Goal: Answer question/provide support: Share knowledge or assist other users

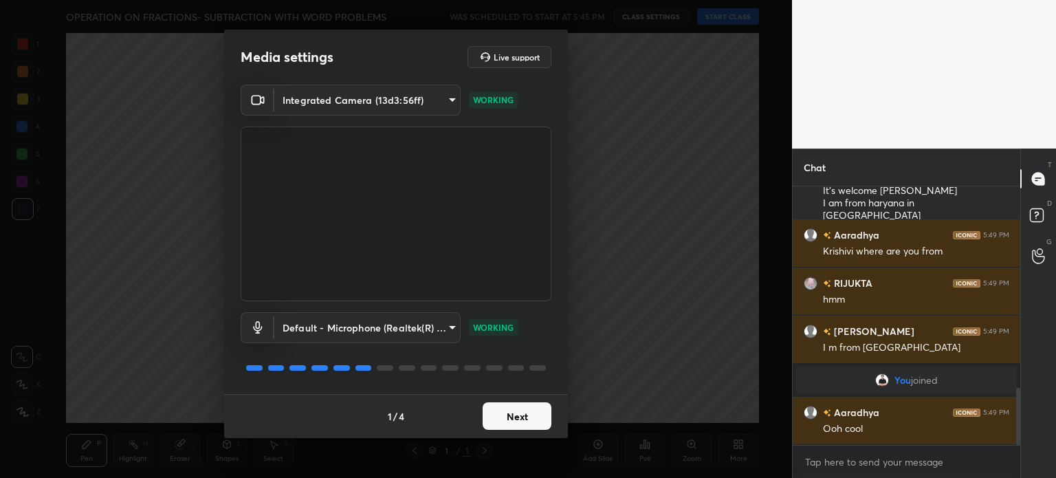
scroll to position [907, 0]
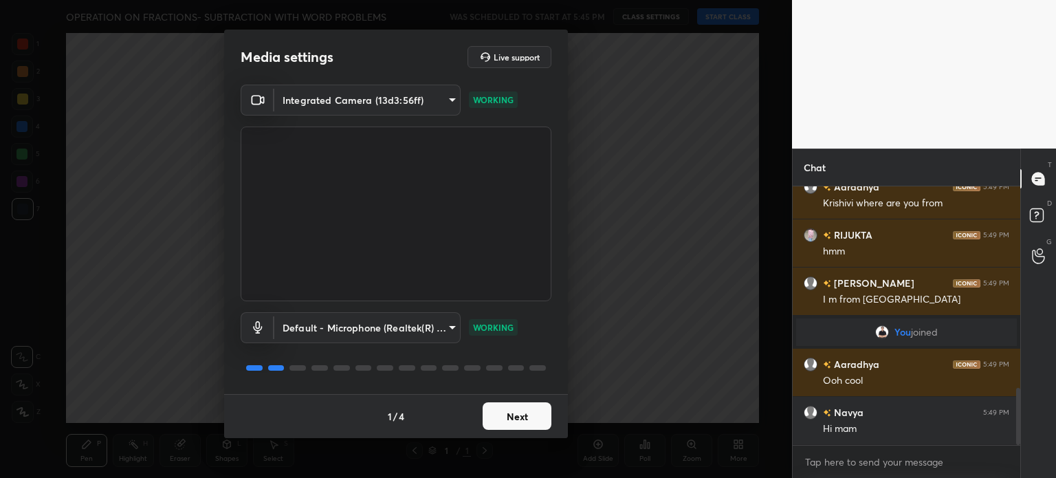
click at [526, 417] on button "Next" at bounding box center [516, 415] width 69 height 27
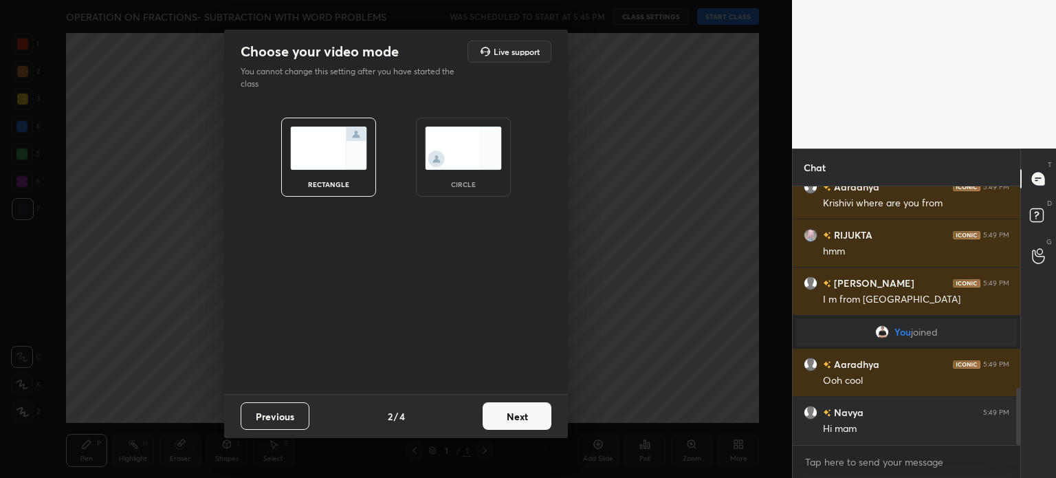
click at [526, 417] on button "Next" at bounding box center [516, 415] width 69 height 27
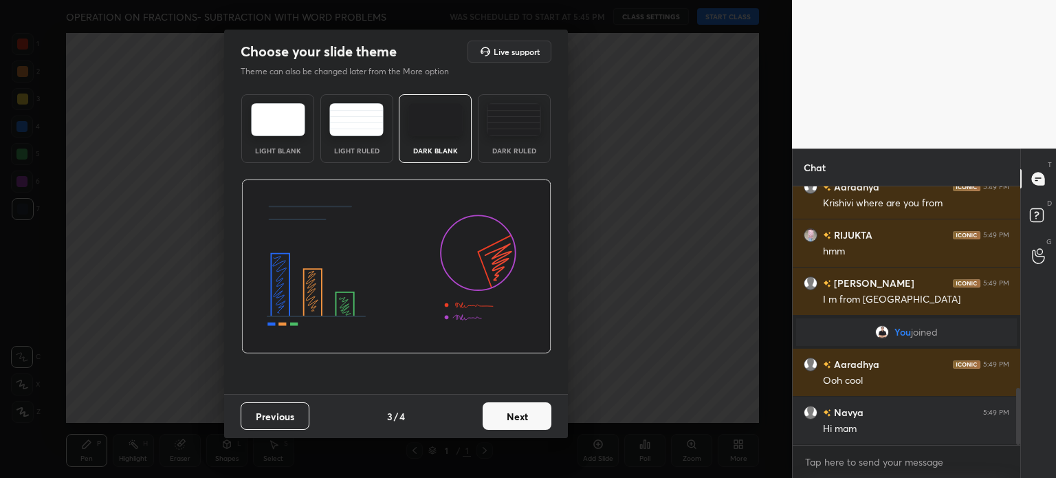
click at [526, 417] on button "Next" at bounding box center [516, 415] width 69 height 27
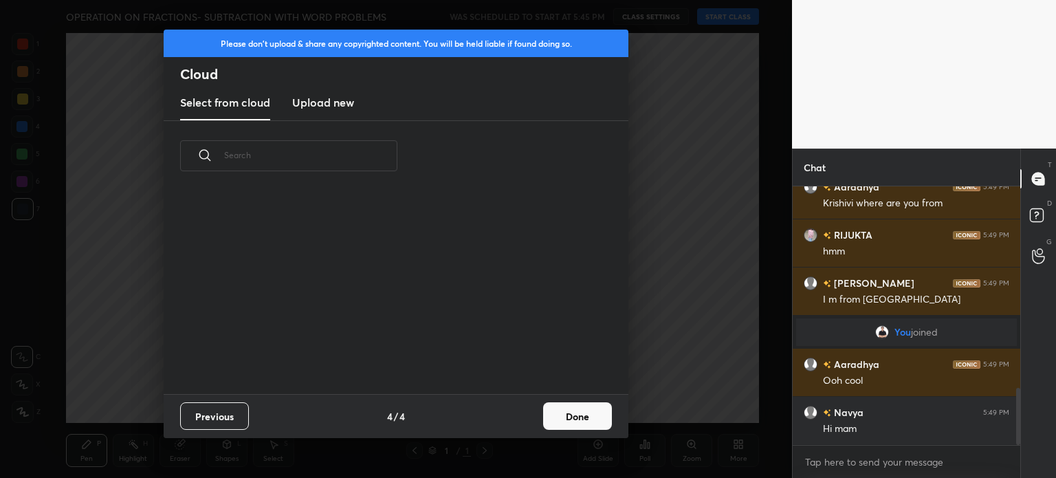
click at [526, 417] on div "Previous 4 / 4 Done" at bounding box center [396, 416] width 465 height 44
click at [583, 420] on button "Done" at bounding box center [577, 415] width 69 height 27
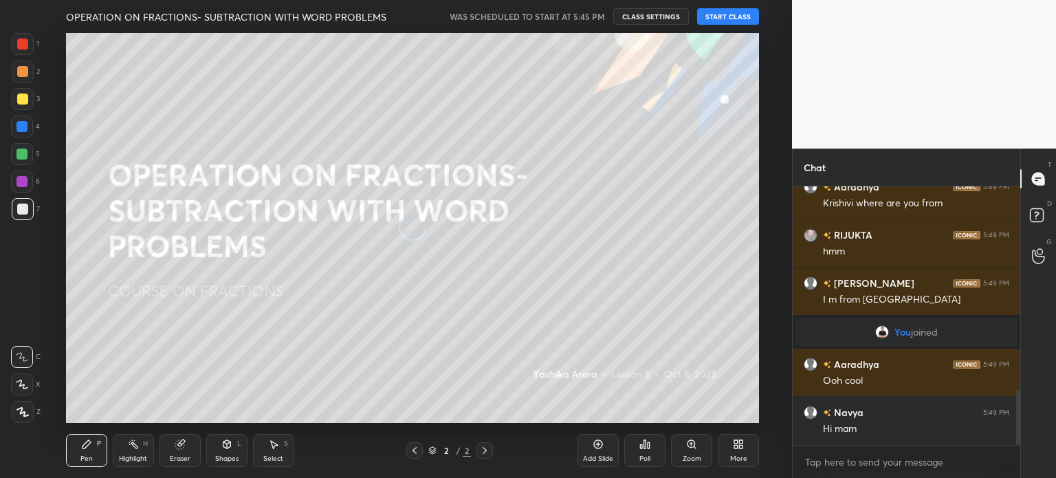
scroll to position [955, 0]
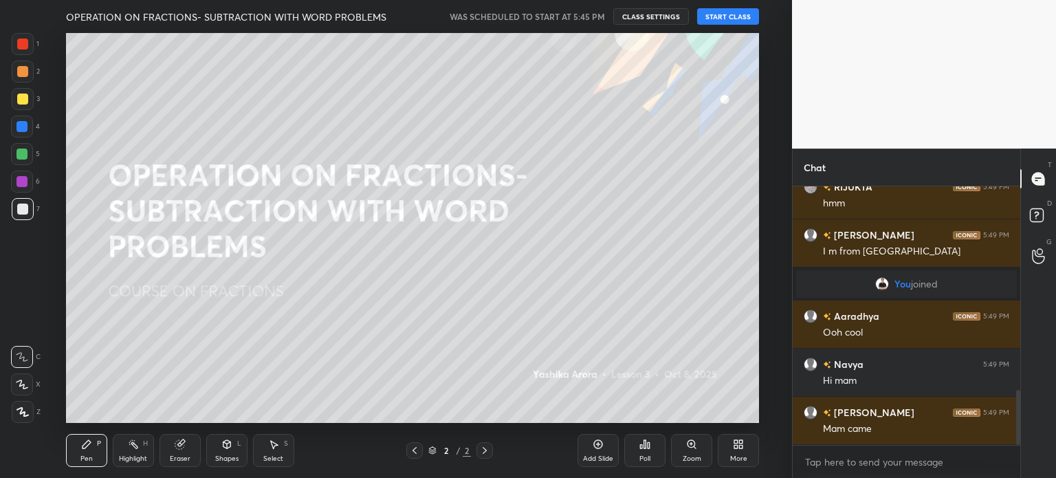
click at [731, 16] on button "START CLASS" at bounding box center [728, 16] width 62 height 16
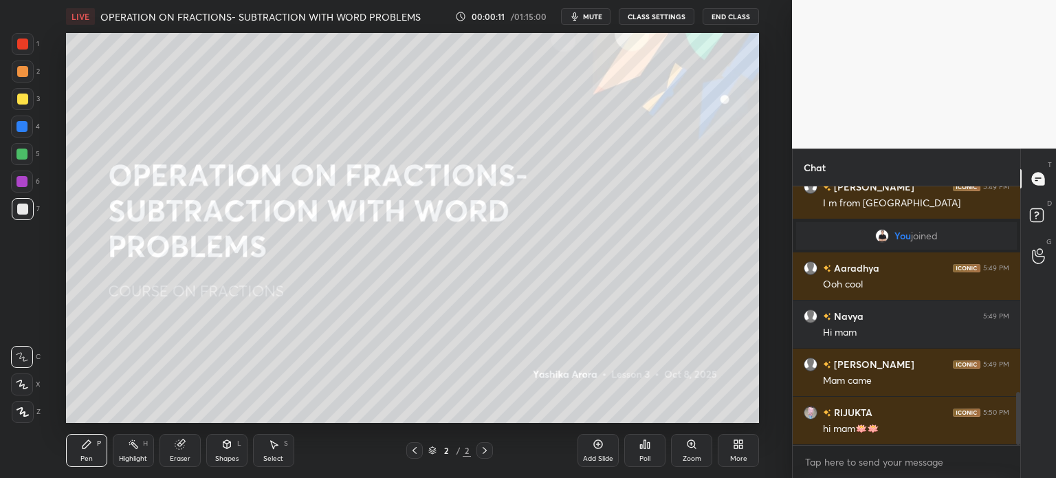
scroll to position [1036, 0]
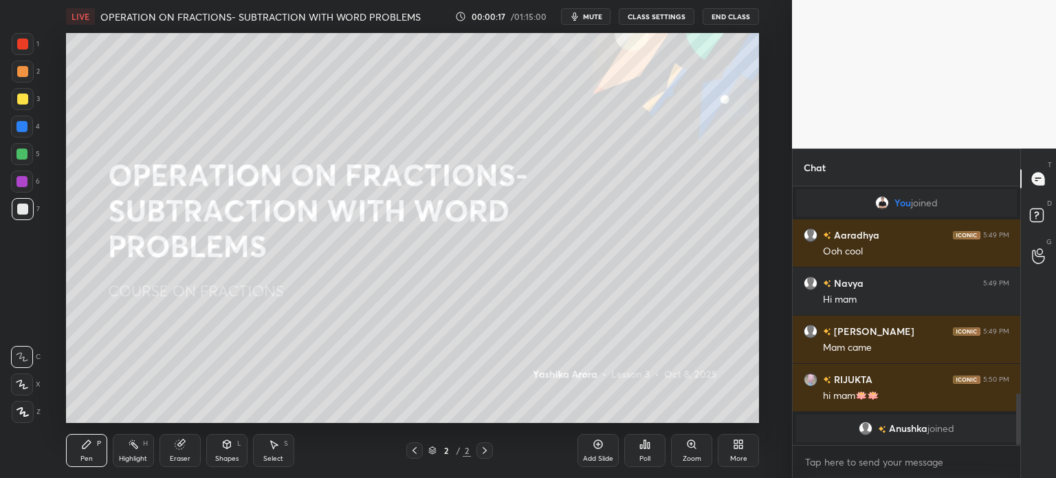
click at [588, 11] on button "mute" at bounding box center [585, 16] width 49 height 16
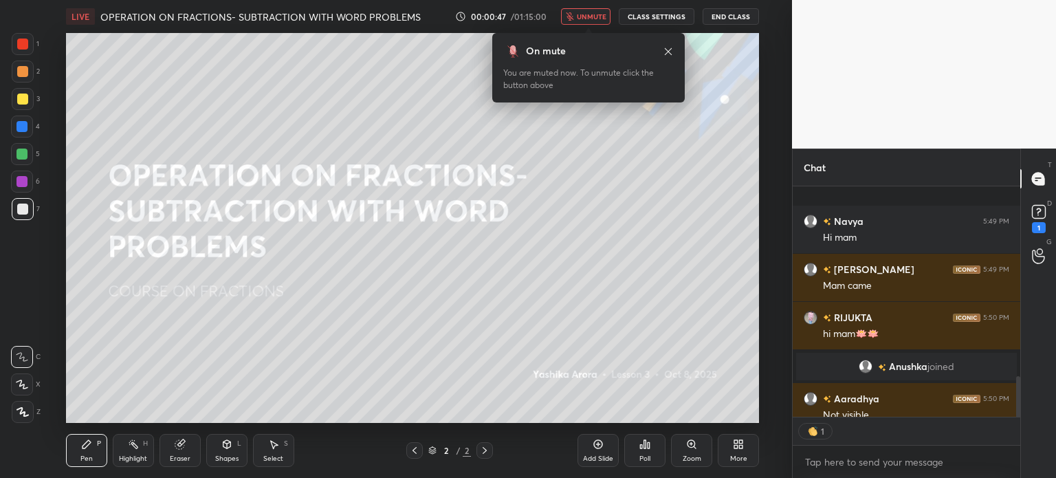
scroll to position [1080, 0]
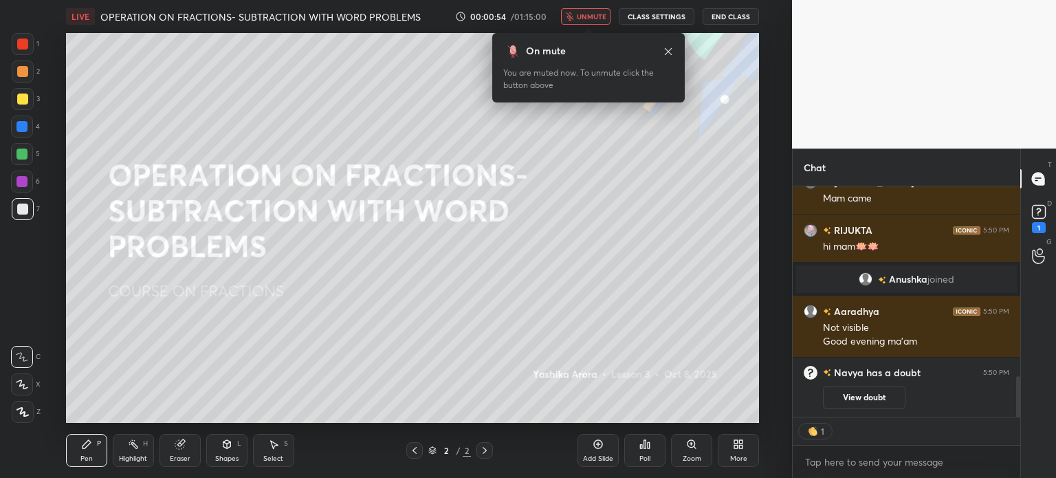
type textarea "x"
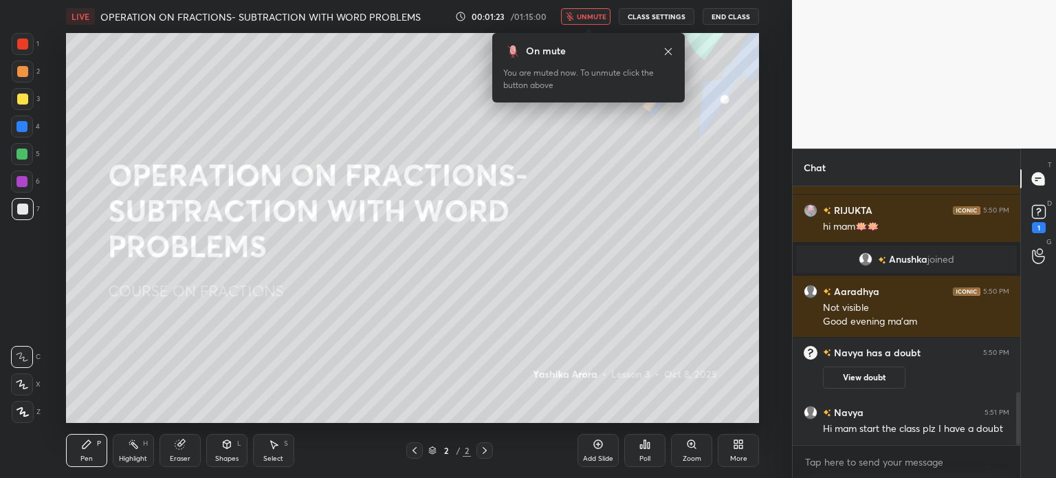
scroll to position [1003, 0]
click at [654, 21] on button "CLASS SETTINGS" at bounding box center [657, 16] width 76 height 16
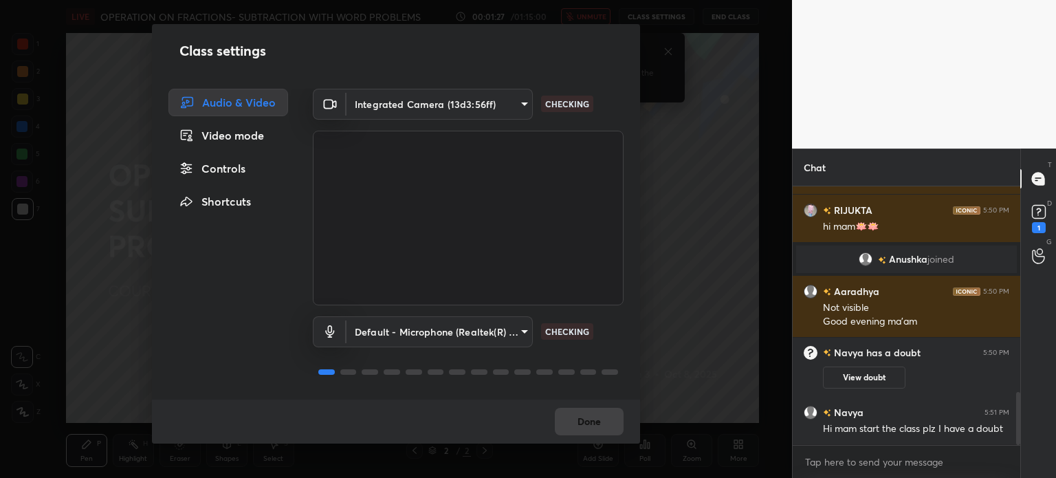
click at [446, 106] on body "1 2 3 4 5 6 7 C X Z C X Z E E Erase all H H LIVE OPERATION ON FRACTIONS- SUBTRA…" at bounding box center [528, 239] width 1056 height 478
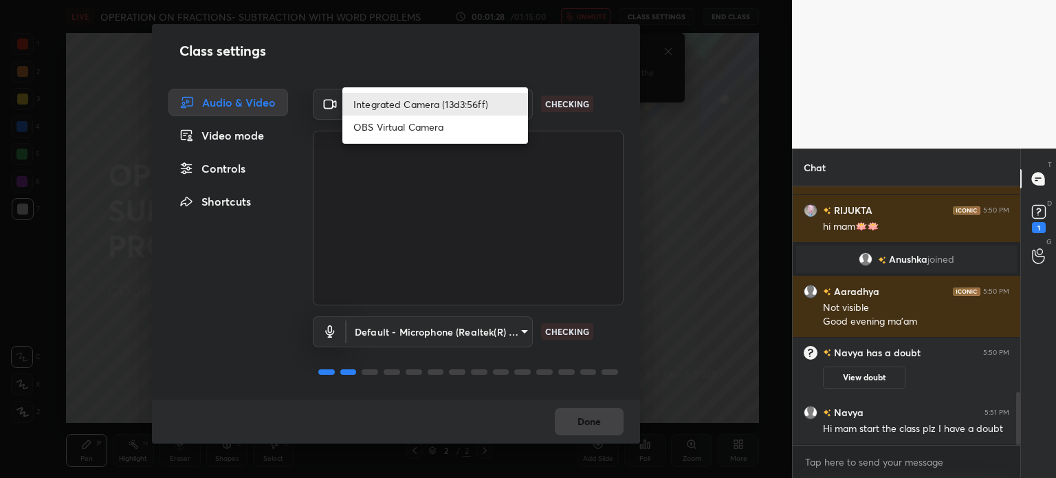
click at [432, 104] on li "Integrated Camera (13d3:56ff)" at bounding box center [435, 104] width 186 height 23
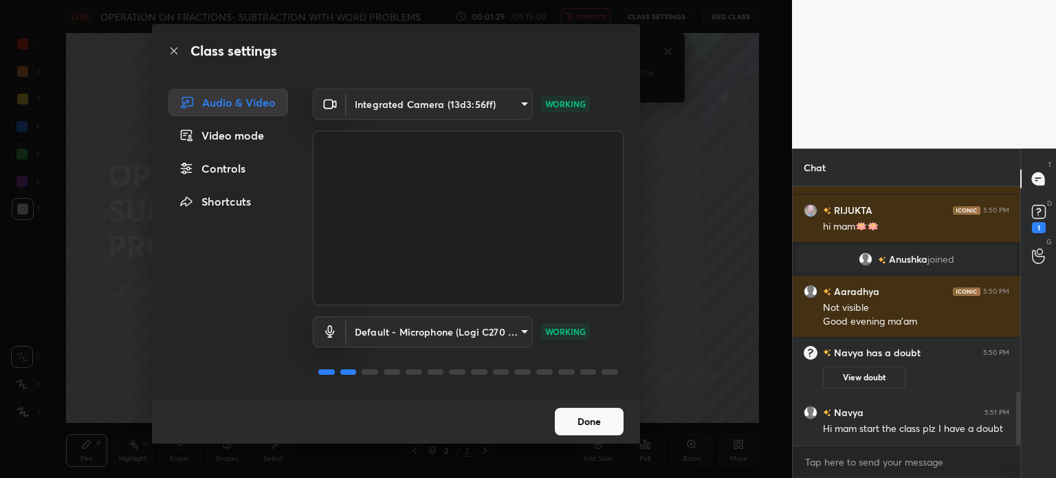
click at [465, 105] on body "1 2 3 4 5 6 7 C X Z C X Z E E Erase all H H LIVE OPERATION ON FRACTIONS- SUBTRA…" at bounding box center [528, 239] width 1056 height 478
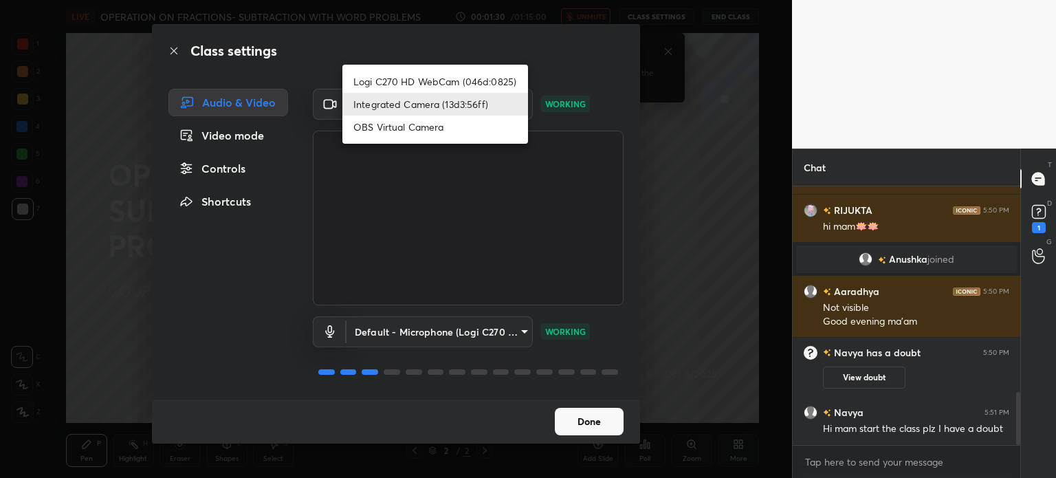
click at [477, 82] on li "Logi C270 HD WebCam (046d:0825)" at bounding box center [435, 81] width 186 height 23
type input "19ebecde83a3010ed1a141209ced1db595e06d2a1fc758087318fab5b1b7718e"
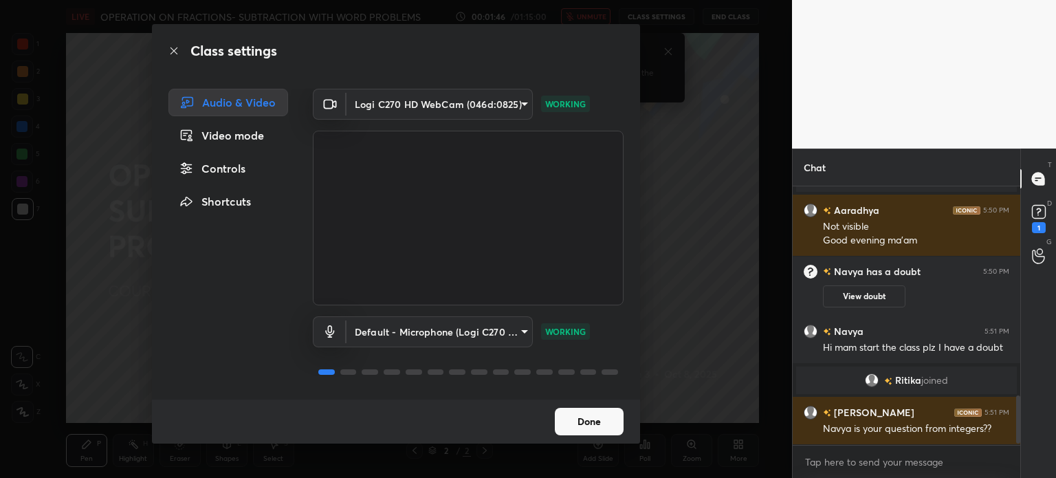
scroll to position [1117, 0]
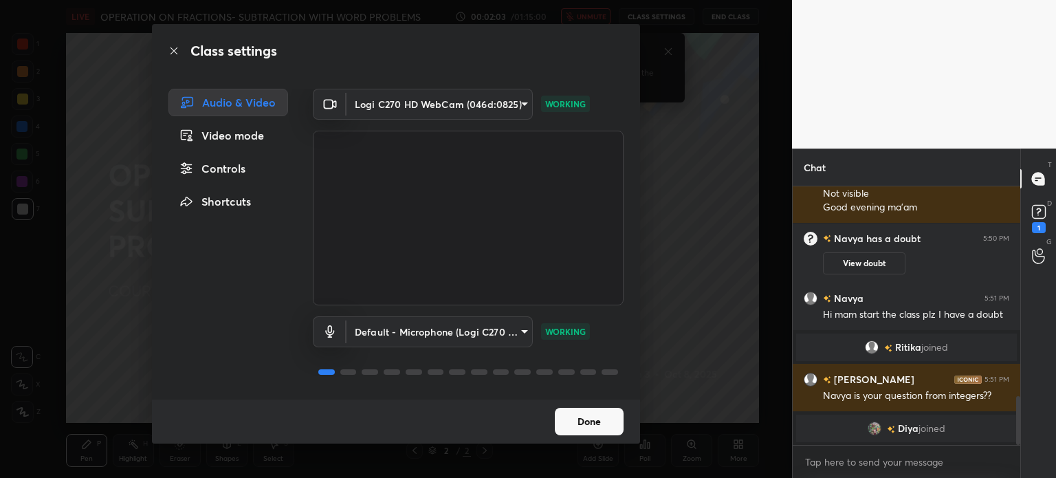
click at [589, 419] on button "Done" at bounding box center [589, 421] width 69 height 27
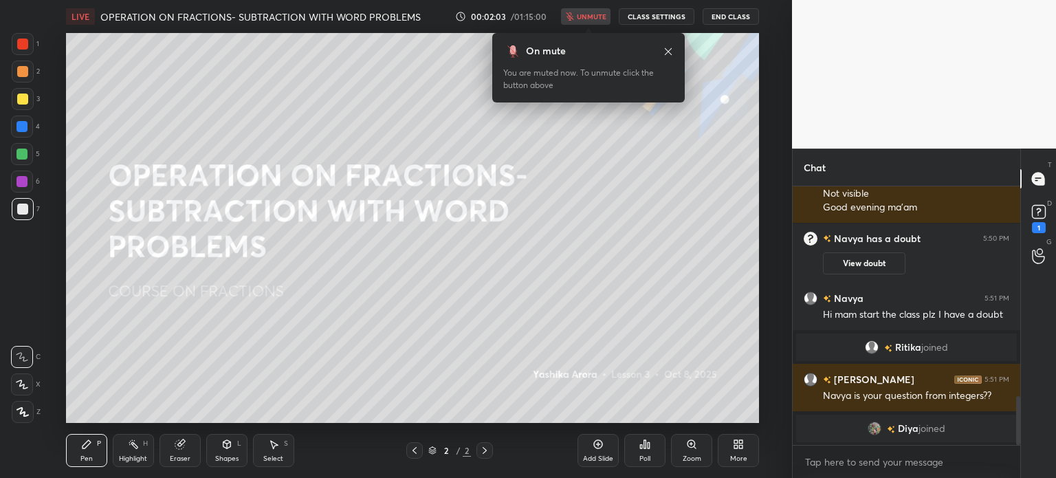
click at [593, 421] on button "Done" at bounding box center [589, 421] width 69 height 27
click at [598, 423] on div "Add Slide Poll Zoom More" at bounding box center [667, 450] width 181 height 77
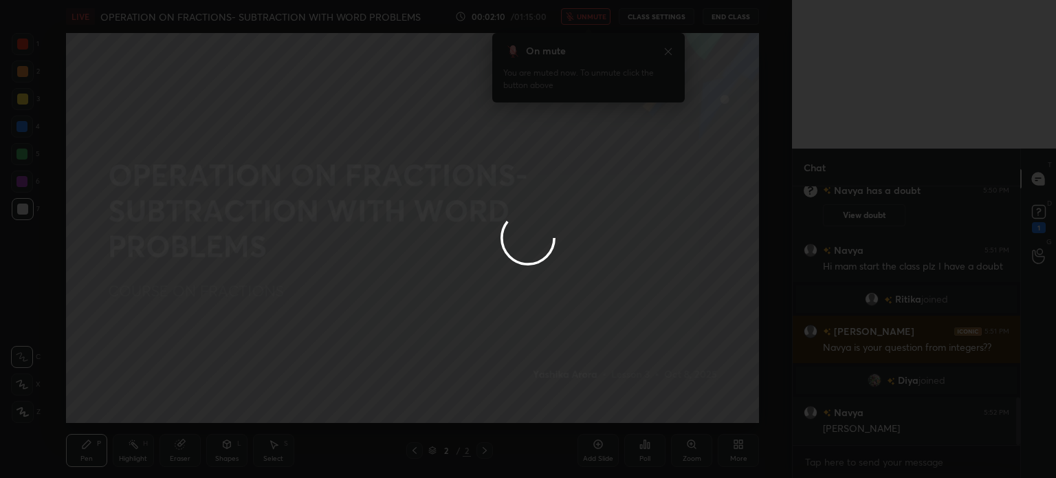
scroll to position [1185, 0]
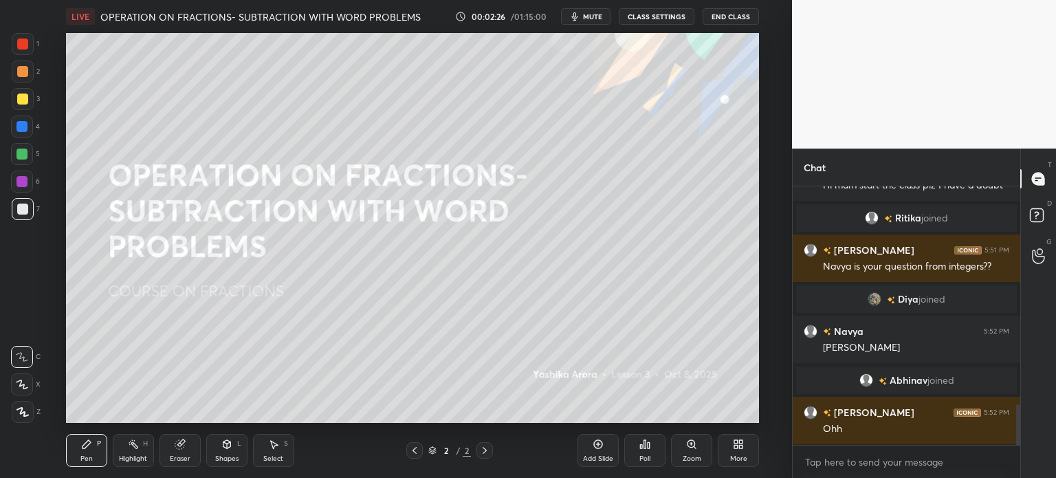
scroll to position [390, 737]
click at [25, 105] on div at bounding box center [23, 99] width 22 height 22
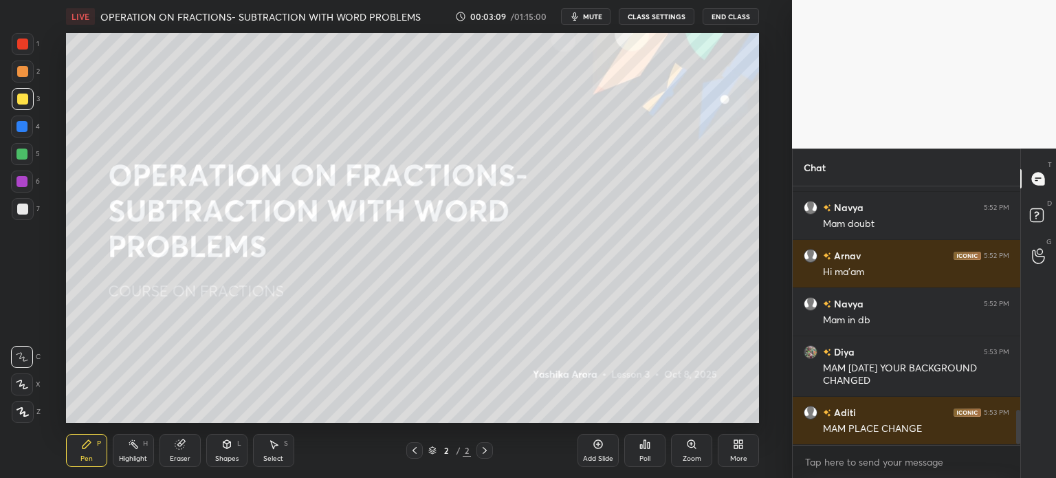
scroll to position [0, 0]
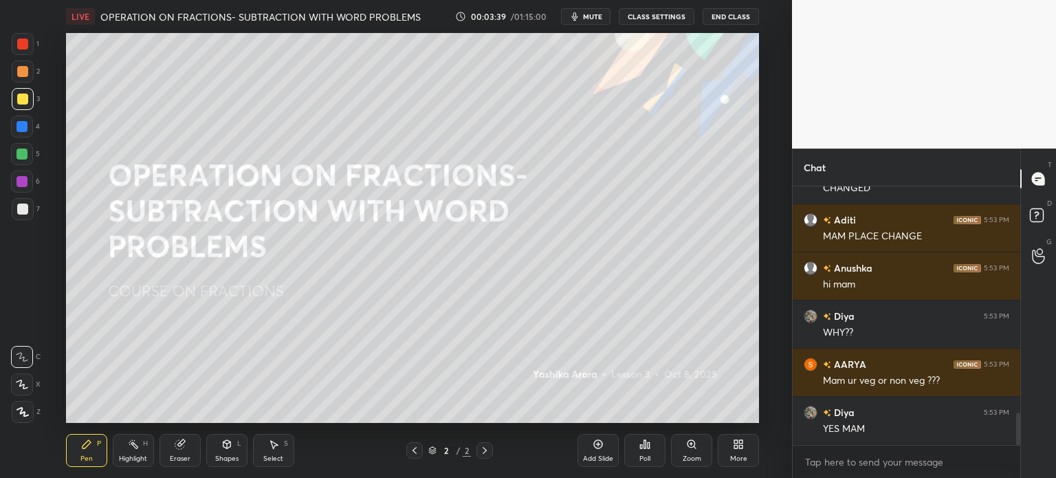
click at [645, 439] on icon at bounding box center [644, 443] width 11 height 11
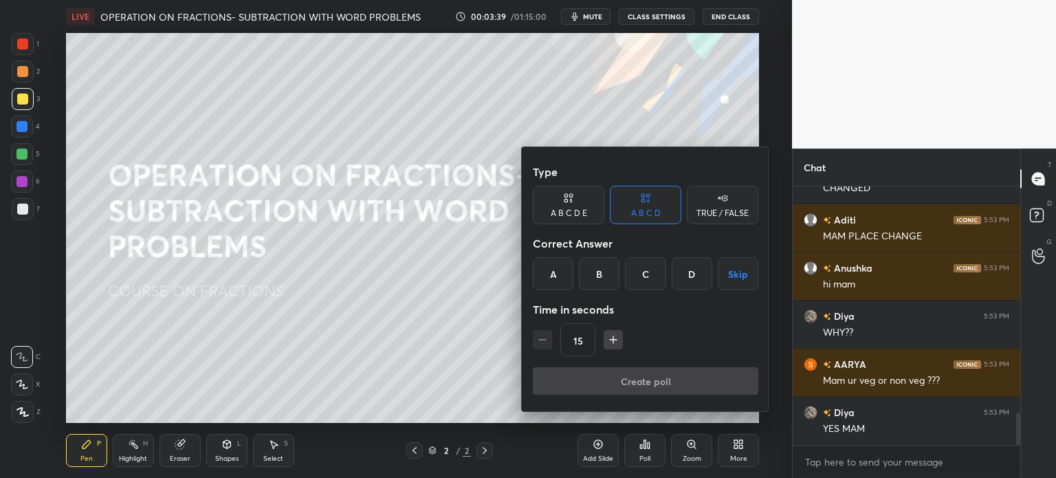
click at [731, 194] on div "TRUE / FALSE" at bounding box center [722, 205] width 71 height 38
click at [573, 269] on div "True" at bounding box center [568, 273] width 71 height 33
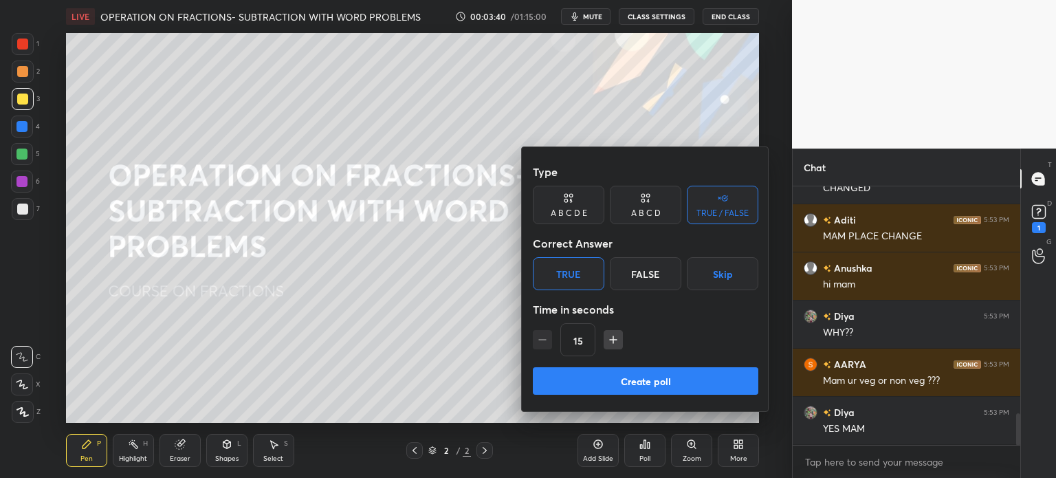
scroll to position [1858, 0]
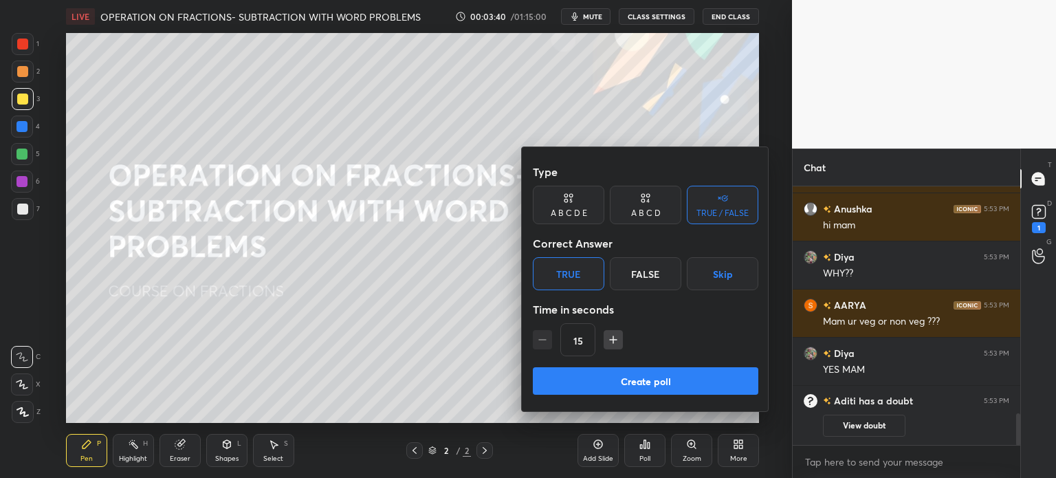
click at [681, 374] on button "Create poll" at bounding box center [645, 380] width 225 height 27
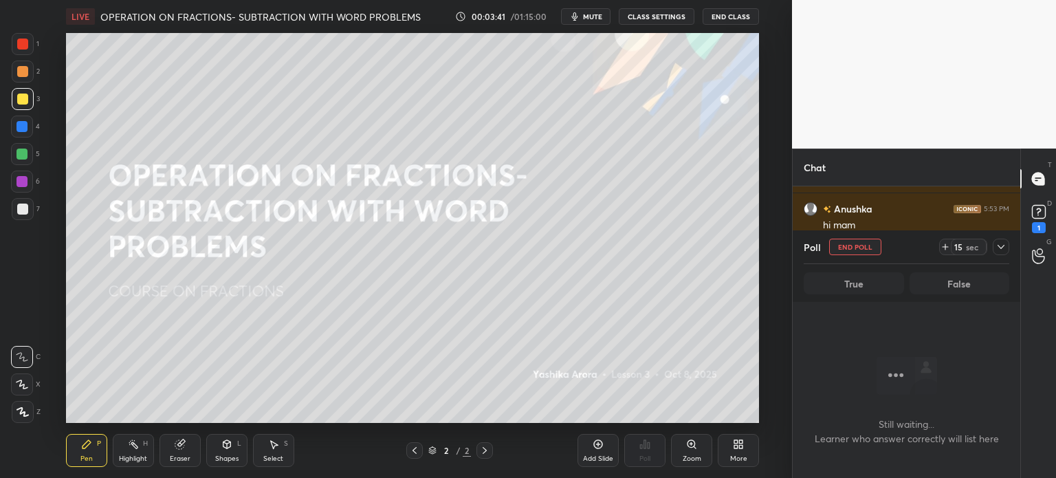
click at [943, 245] on icon at bounding box center [944, 246] width 11 height 11
click at [979, 247] on div "sec" at bounding box center [972, 246] width 16 height 11
click at [1028, 222] on icon at bounding box center [1038, 211] width 21 height 21
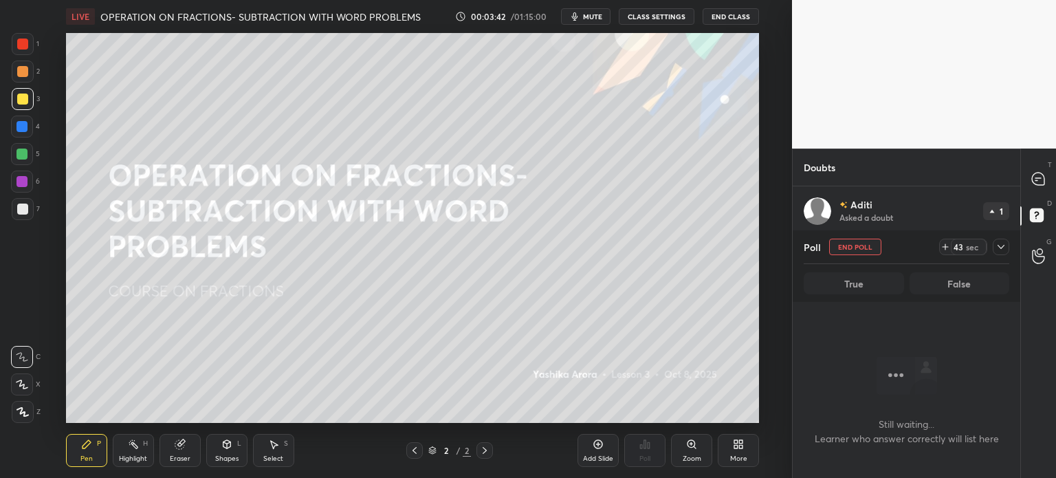
click at [999, 252] on icon at bounding box center [1000, 246] width 11 height 11
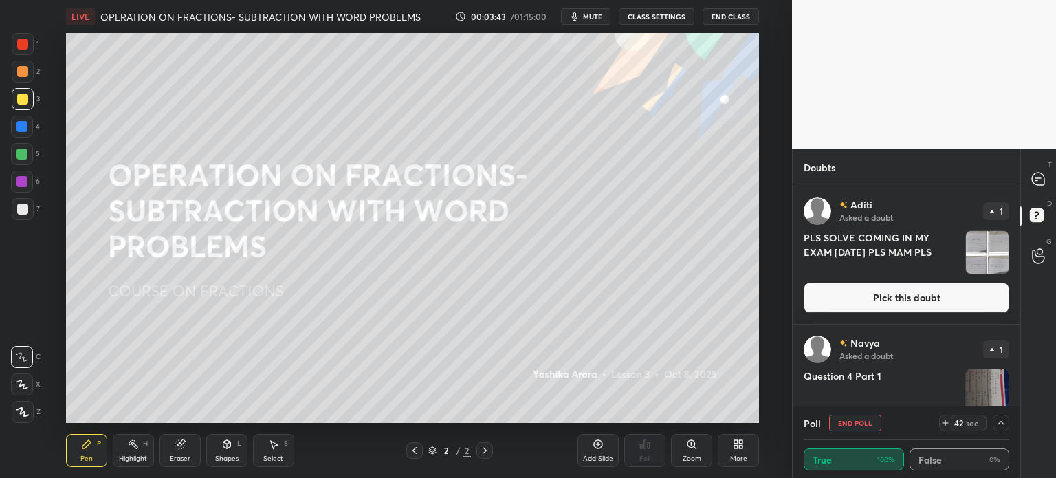
click at [983, 252] on img "grid" at bounding box center [987, 252] width 43 height 43
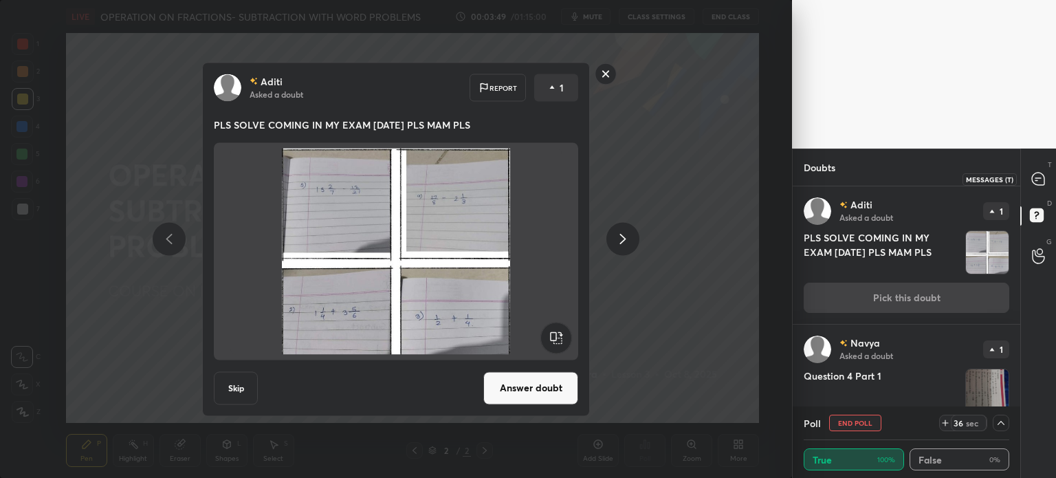
click at [1042, 182] on icon at bounding box center [1038, 178] width 12 height 12
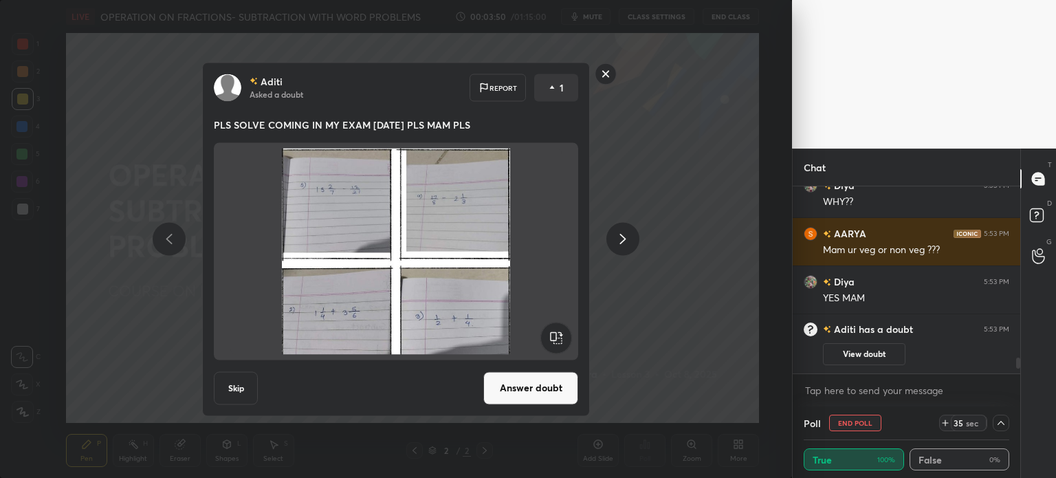
click at [612, 70] on rect at bounding box center [605, 73] width 21 height 21
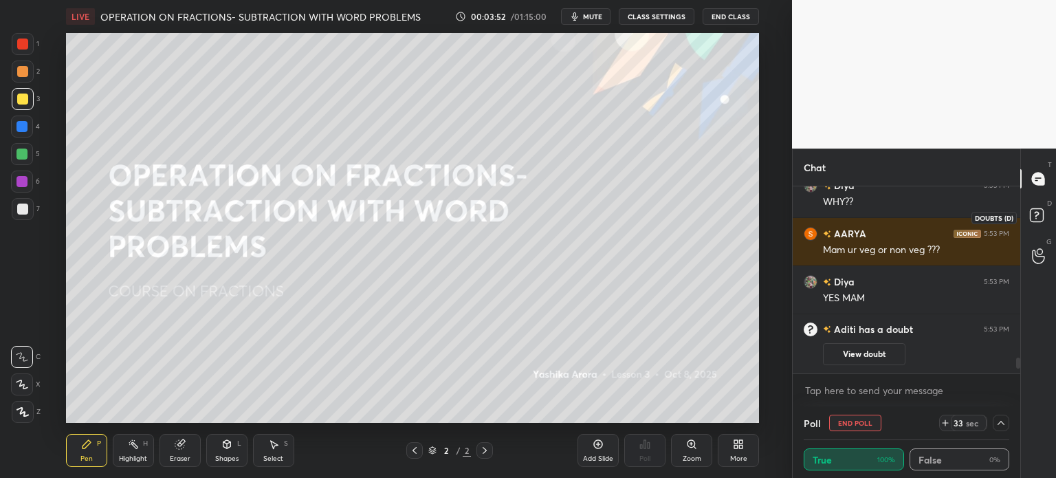
click at [1042, 211] on rect at bounding box center [1035, 215] width 13 height 13
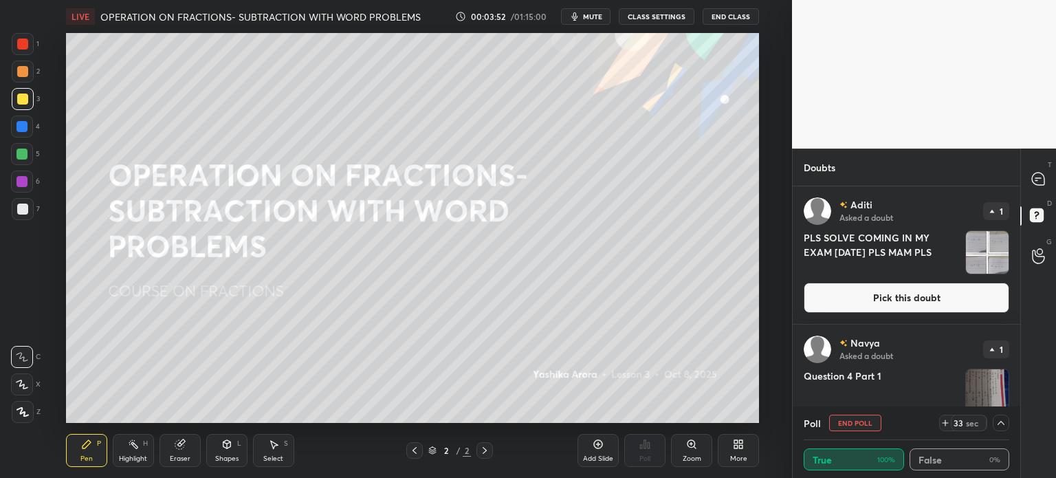
click at [968, 379] on img "grid" at bounding box center [987, 390] width 43 height 43
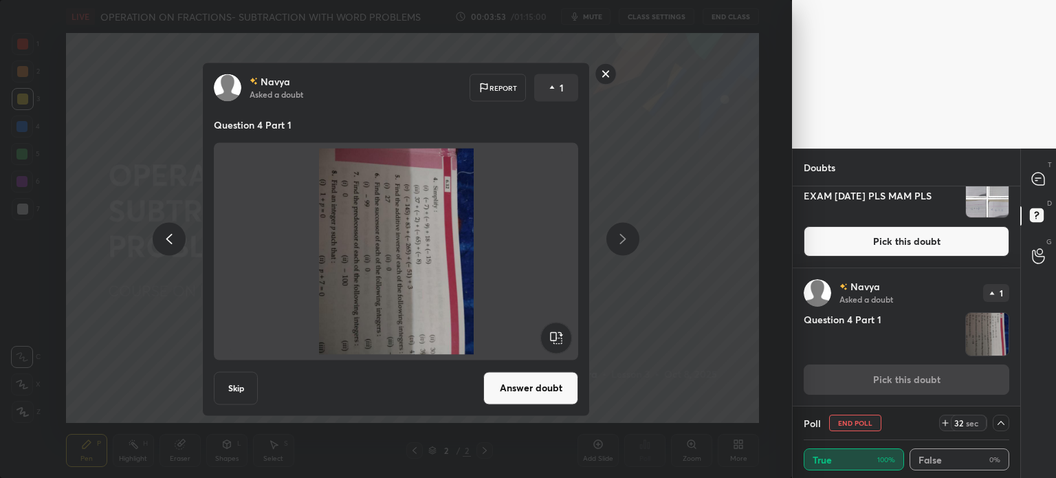
click at [562, 335] on rect at bounding box center [555, 337] width 31 height 31
click at [564, 339] on rect at bounding box center [555, 337] width 31 height 31
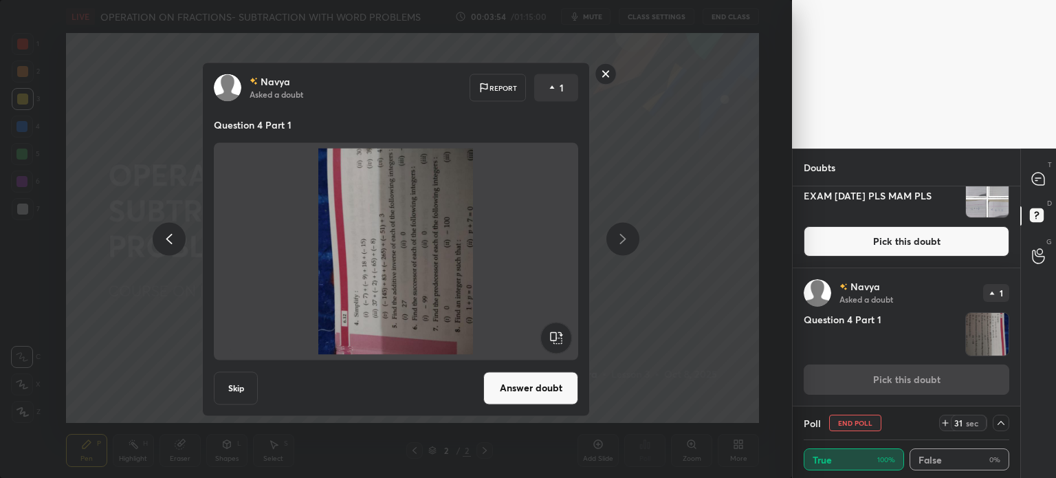
click at [565, 340] on rect at bounding box center [555, 337] width 31 height 31
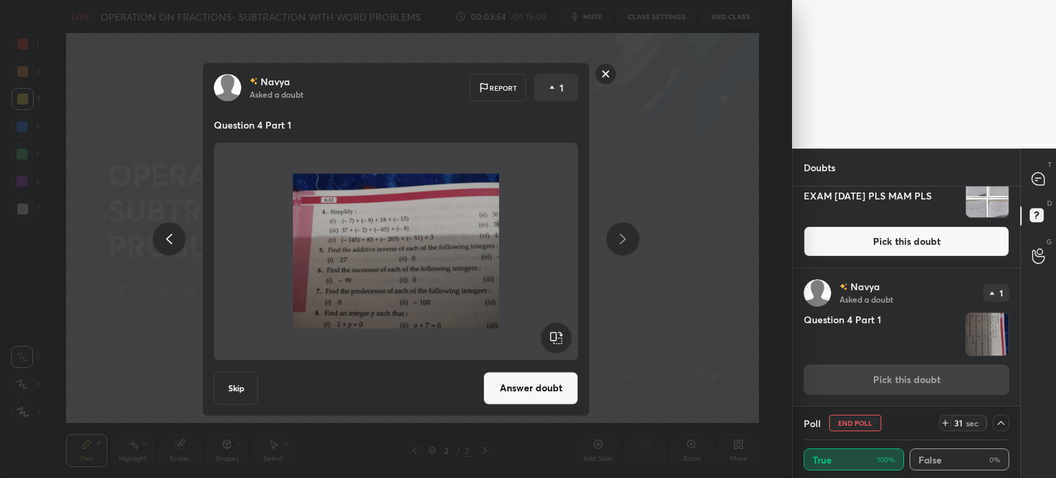
click at [533, 397] on button "Answer doubt" at bounding box center [530, 387] width 95 height 33
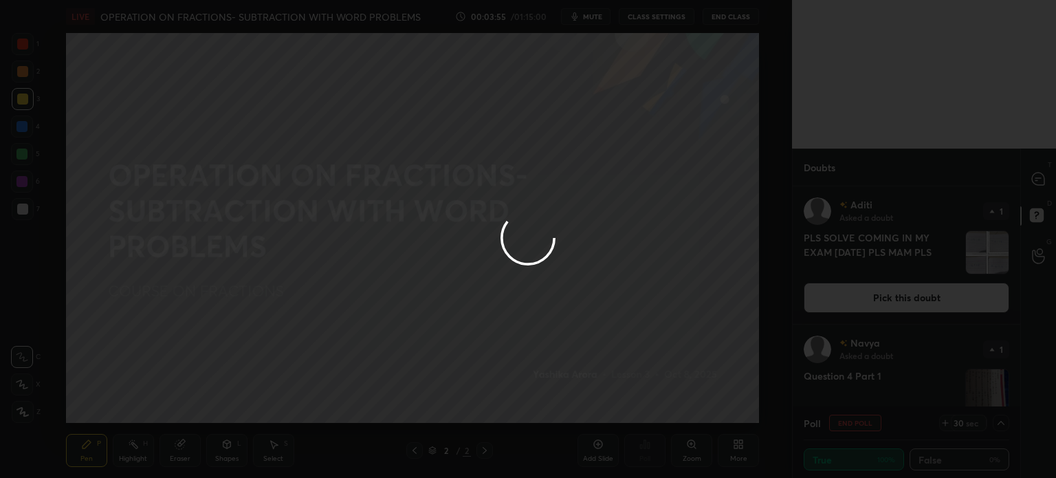
click at [1021, 178] on div at bounding box center [528, 239] width 1056 height 478
click at [1023, 188] on div at bounding box center [528, 239] width 1056 height 478
click at [1021, 186] on div at bounding box center [528, 239] width 1056 height 478
click at [1027, 186] on div at bounding box center [528, 239] width 1056 height 478
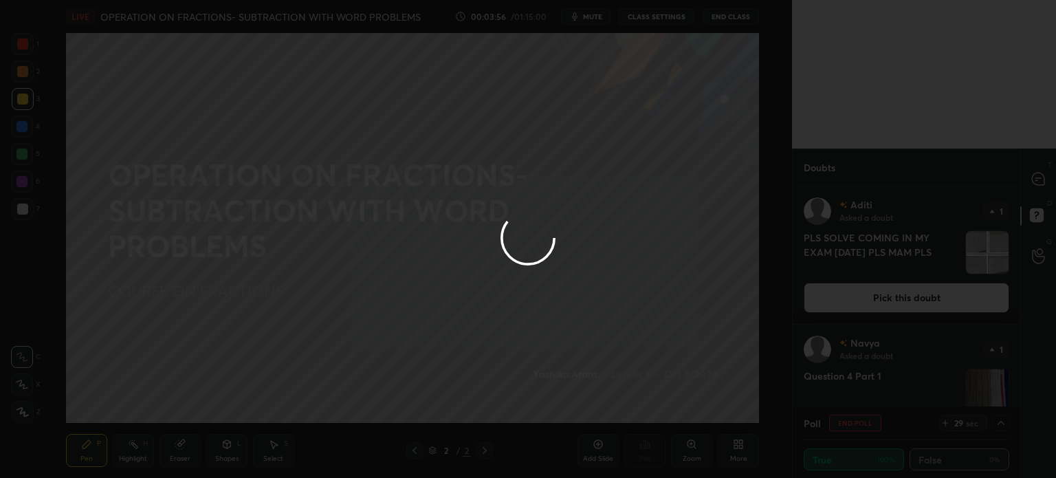
click at [1029, 183] on div at bounding box center [528, 239] width 1056 height 478
click at [1030, 180] on div at bounding box center [528, 239] width 1056 height 478
click at [1032, 177] on icon at bounding box center [1038, 178] width 12 height 12
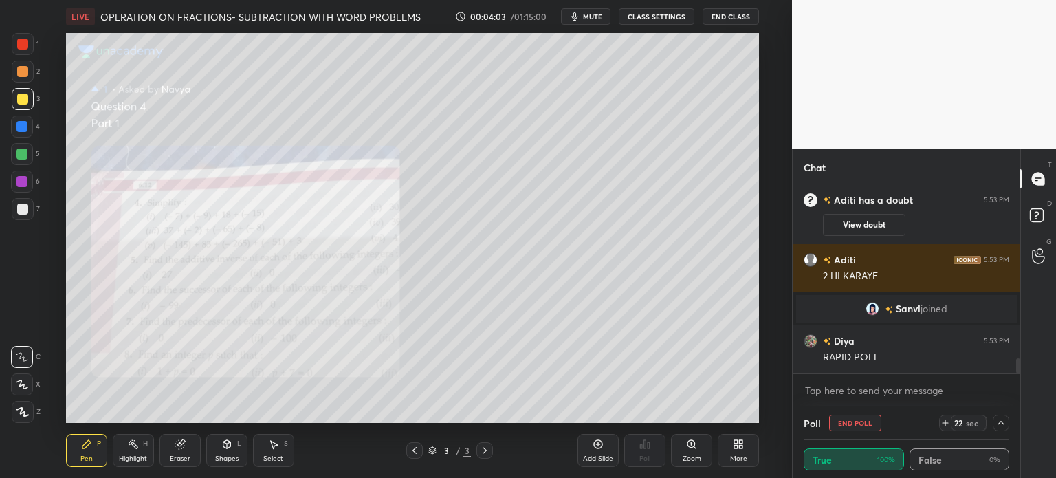
click at [27, 36] on div at bounding box center [23, 44] width 22 height 22
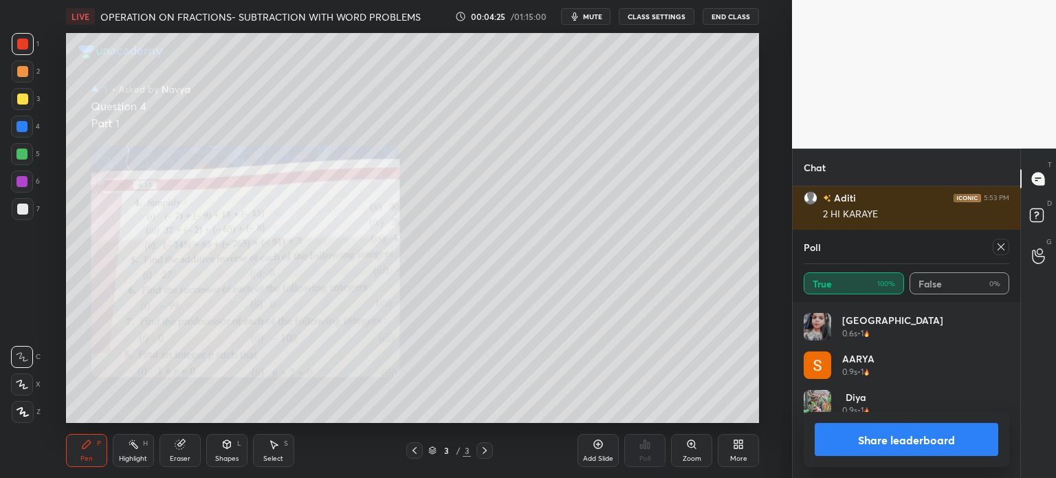
scroll to position [4, 4]
click at [877, 436] on button "Share leaderboard" at bounding box center [905, 439] width 183 height 33
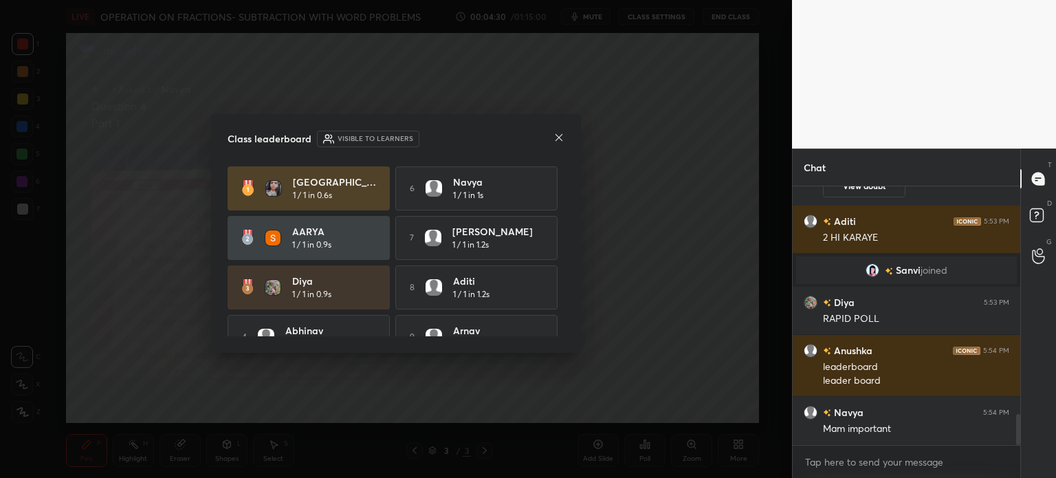
click at [554, 142] on icon at bounding box center [558, 137] width 11 height 11
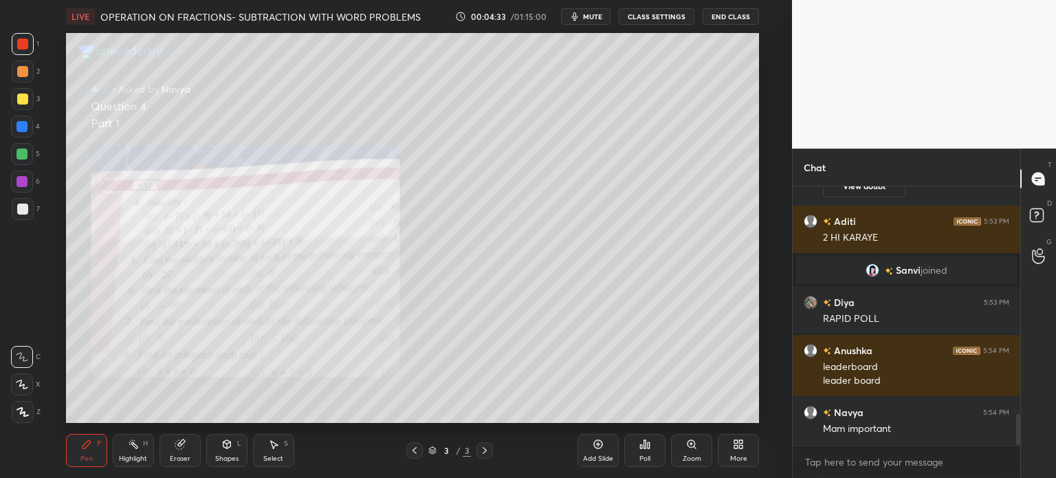
click at [704, 441] on div "Zoom" at bounding box center [691, 450] width 41 height 33
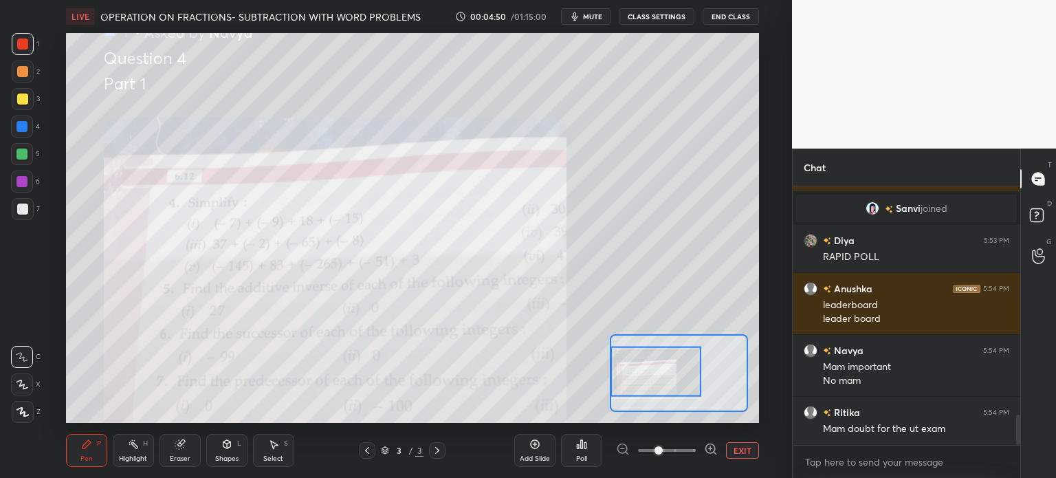
click at [739, 454] on button "EXIT" at bounding box center [742, 450] width 33 height 16
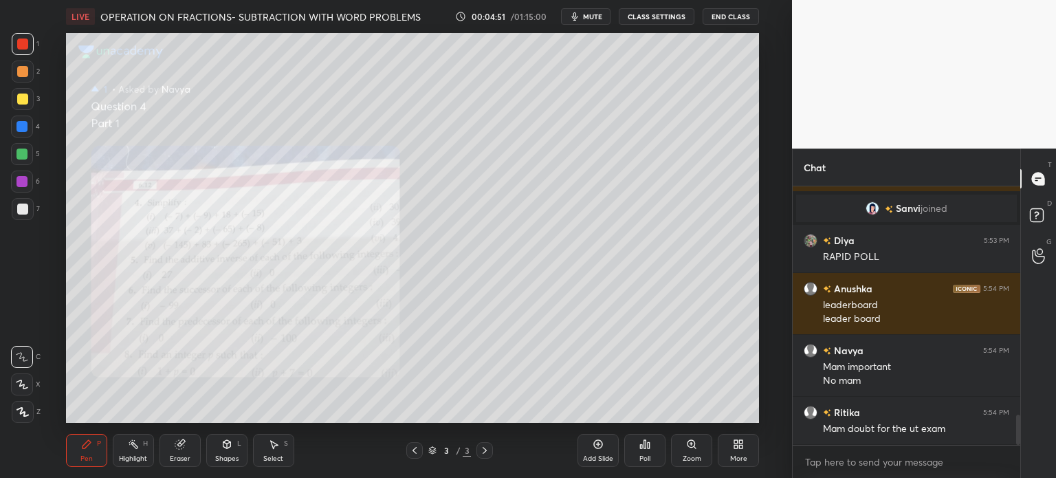
click at [267, 453] on div "Select S" at bounding box center [273, 450] width 41 height 33
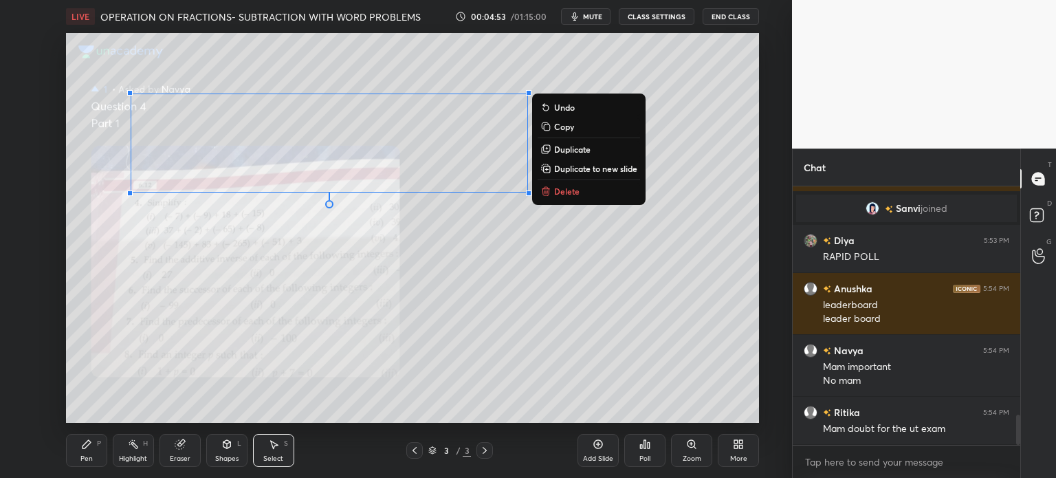
click at [583, 165] on p "Duplicate to new slide" at bounding box center [595, 168] width 83 height 11
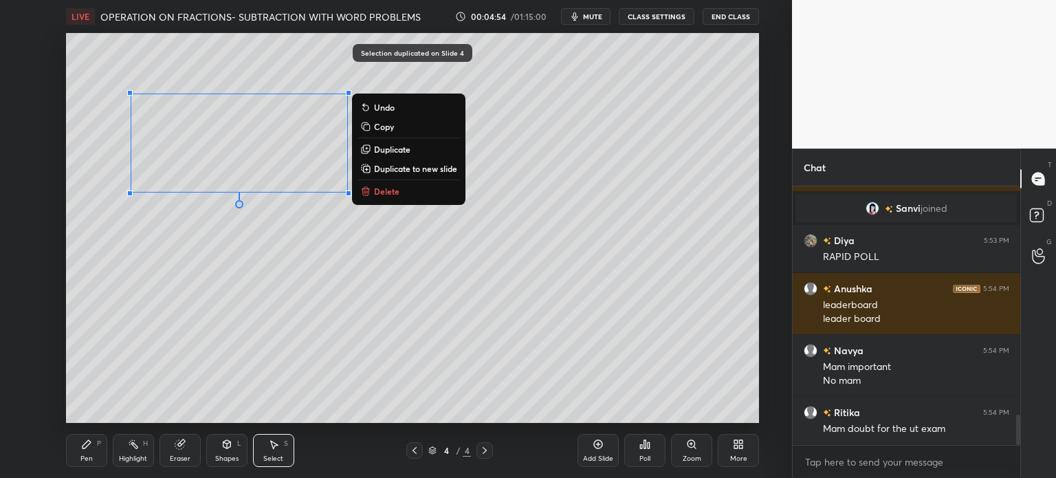
click at [371, 196] on button "Delete" at bounding box center [408, 191] width 102 height 16
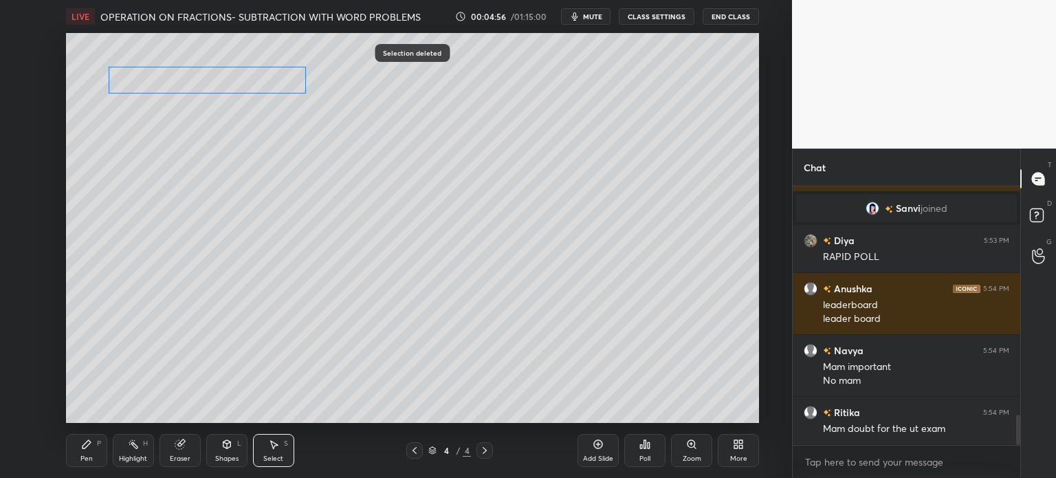
scroll to position [2018, 0]
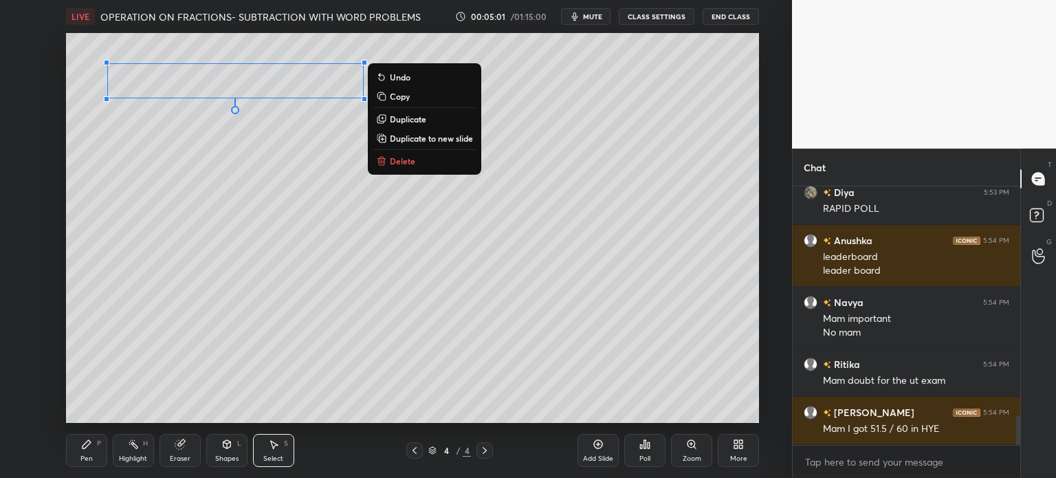
click at [100, 445] on div "P" at bounding box center [99, 443] width 4 height 7
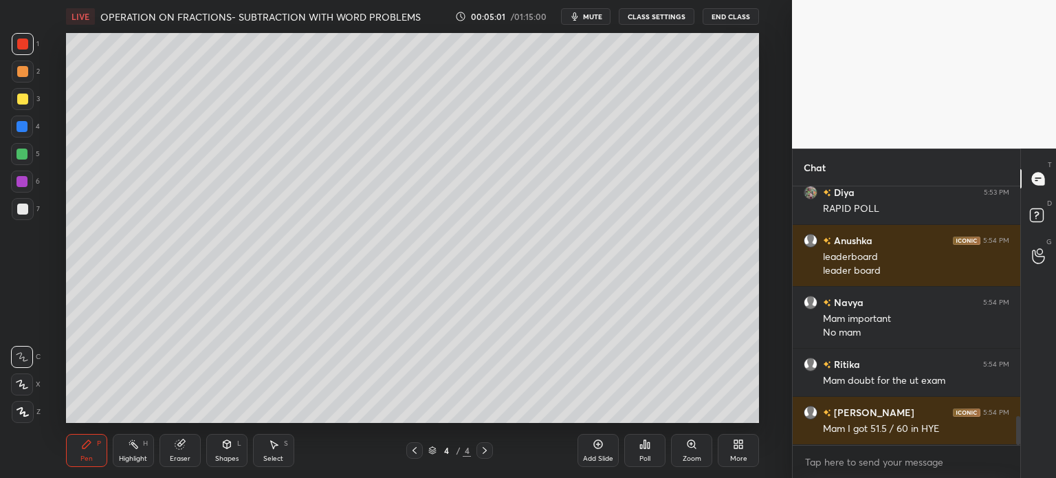
scroll to position [2066, 0]
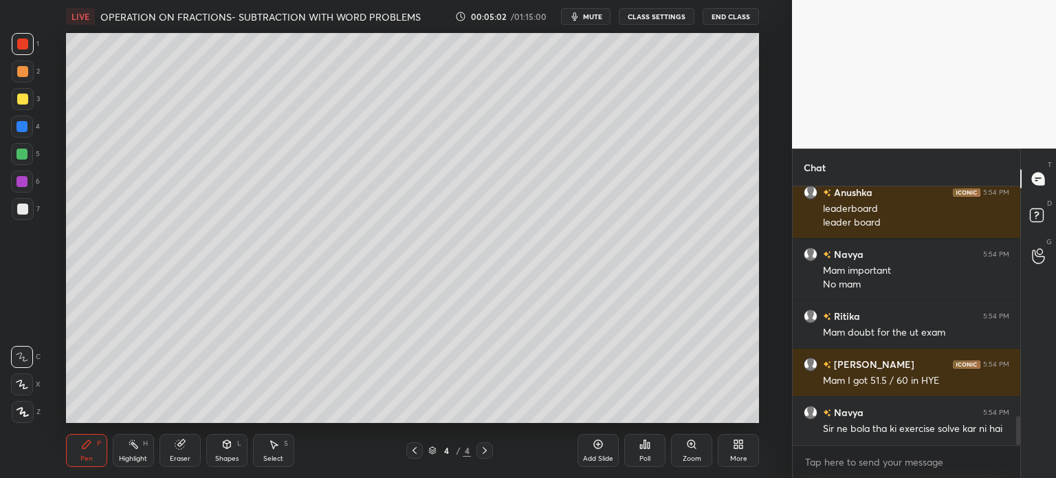
click at [29, 104] on div at bounding box center [23, 99] width 22 height 22
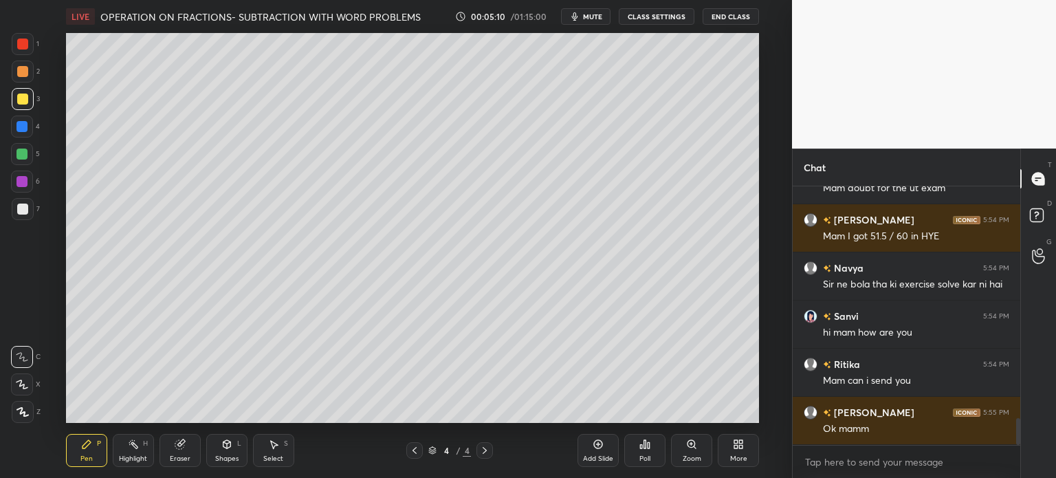
scroll to position [2258, 0]
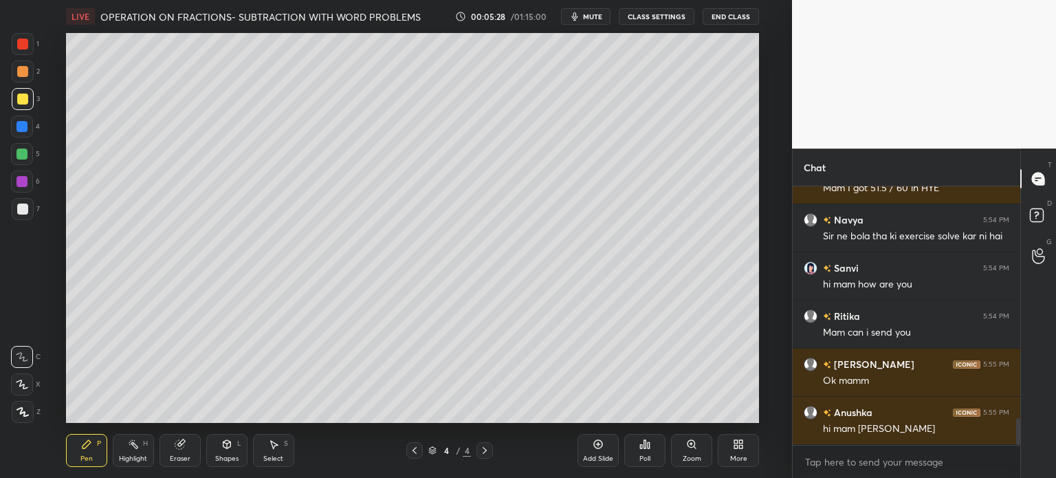
click at [484, 457] on div at bounding box center [484, 450] width 16 height 16
click at [590, 456] on div "Add Slide" at bounding box center [598, 458] width 30 height 7
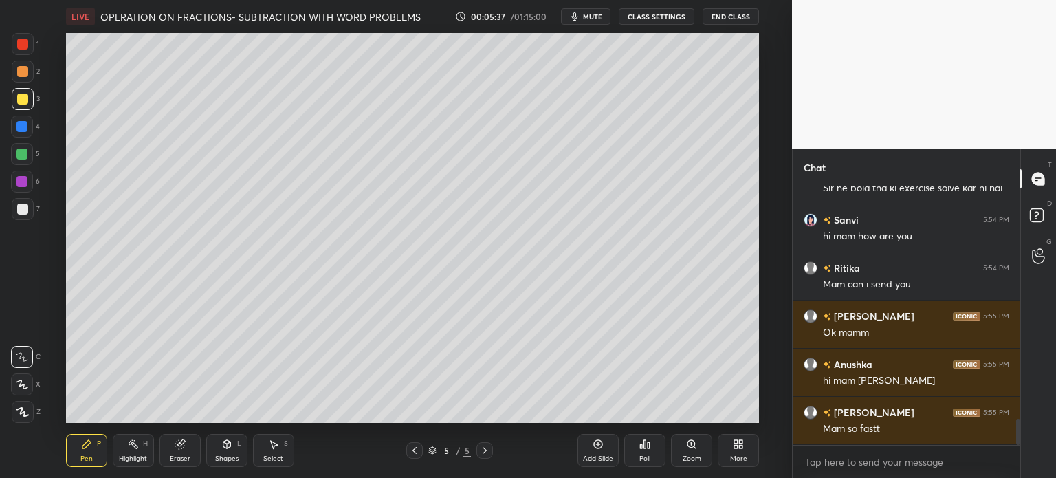
click at [408, 450] on div at bounding box center [414, 450] width 16 height 16
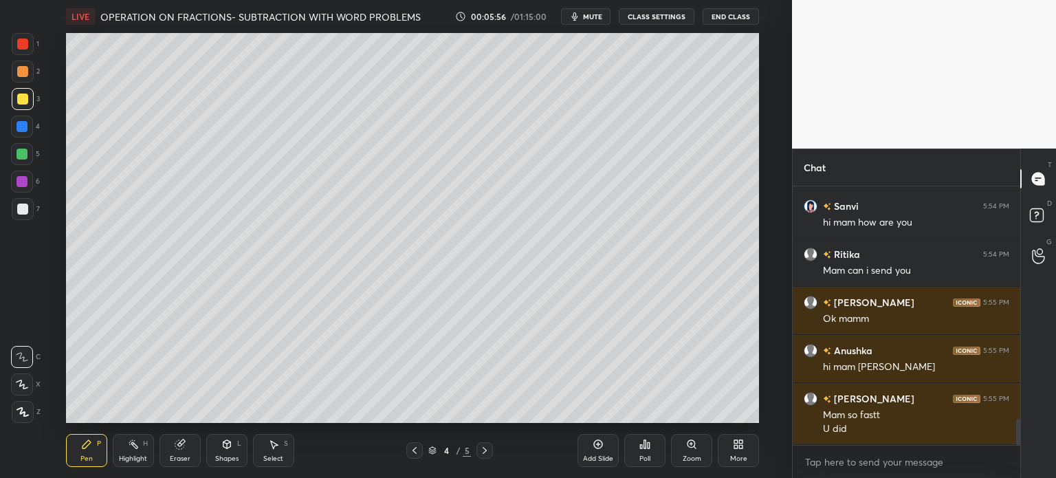
scroll to position [2368, 0]
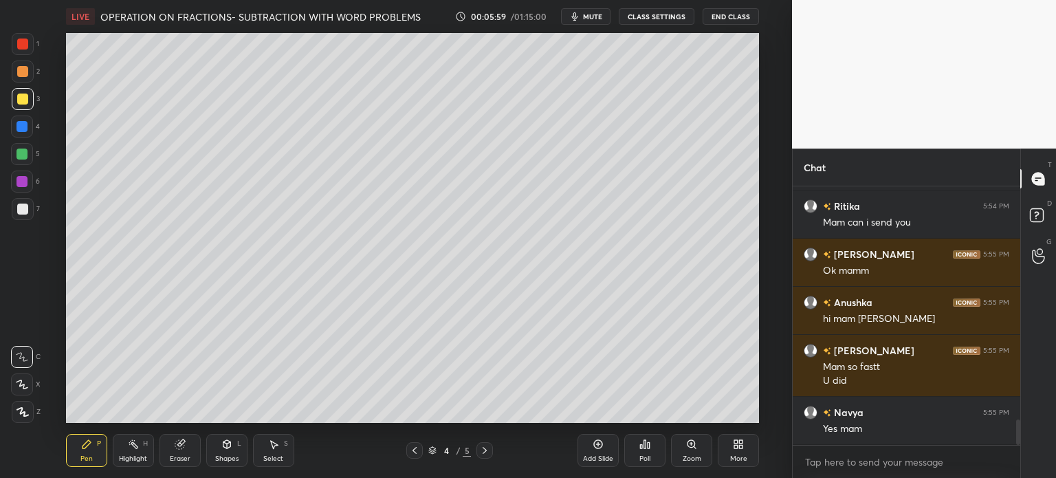
click at [484, 456] on div at bounding box center [484, 450] width 16 height 16
click at [19, 211] on div at bounding box center [22, 208] width 11 height 11
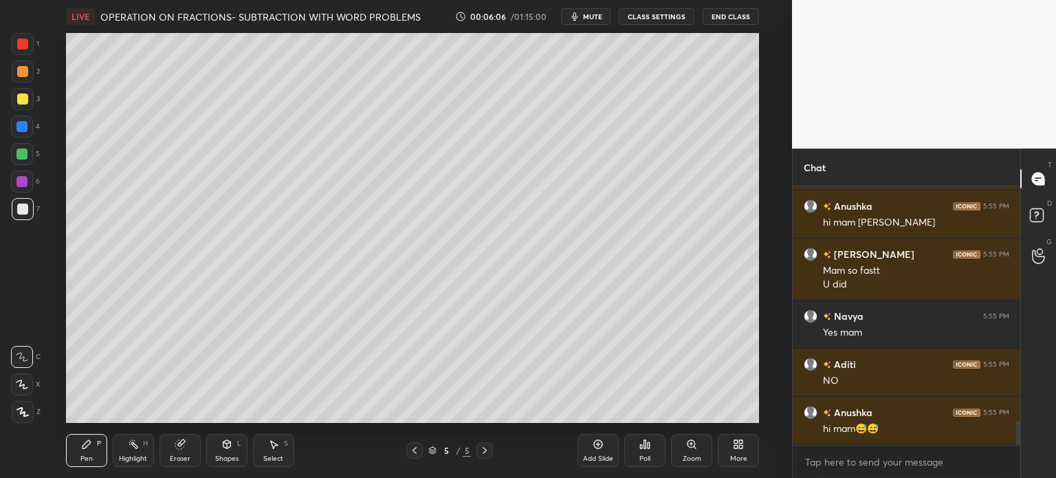
scroll to position [2497, 0]
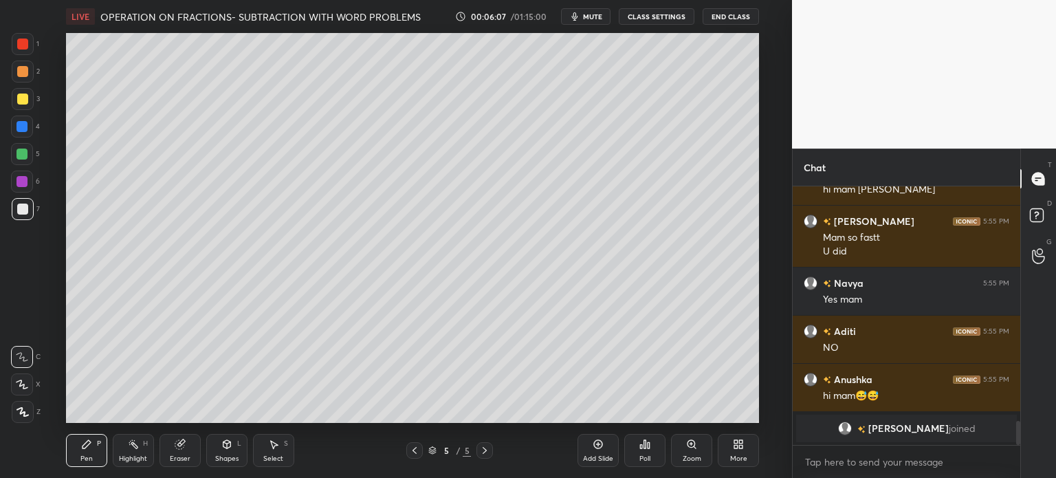
click at [417, 450] on icon at bounding box center [414, 450] width 11 height 11
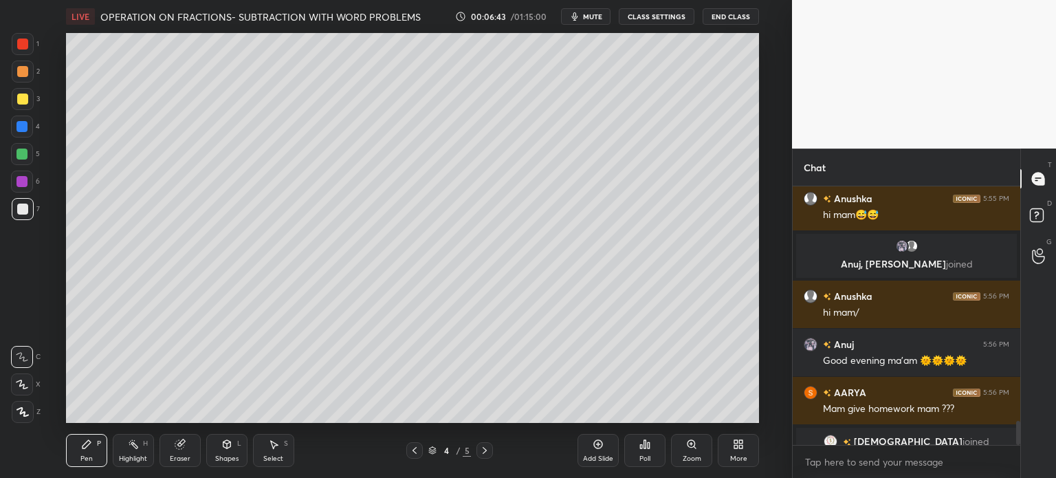
scroll to position [2541, 0]
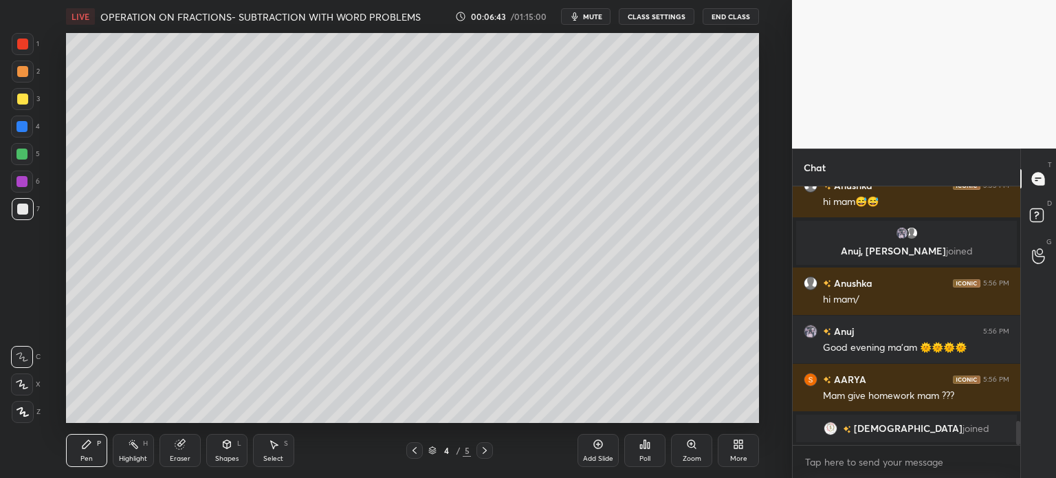
click at [487, 454] on icon at bounding box center [484, 450] width 11 height 11
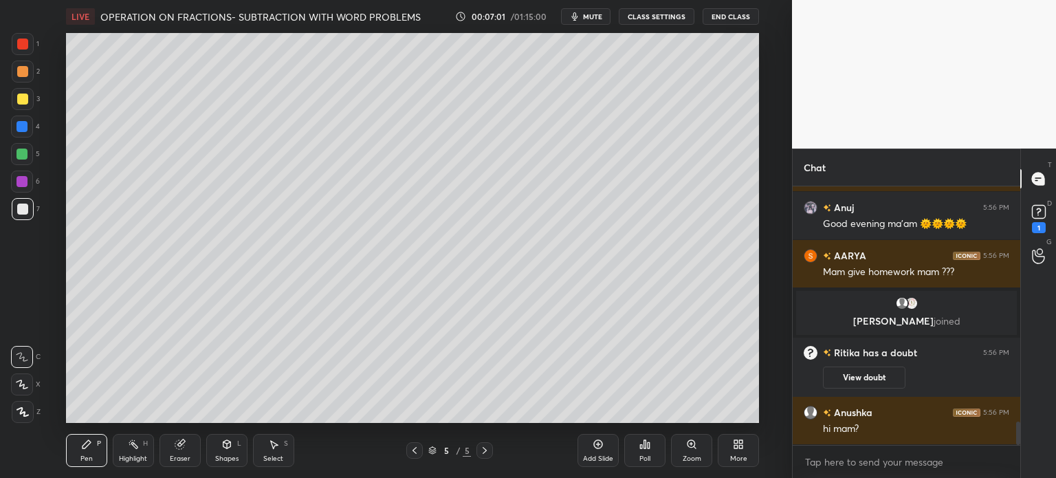
scroll to position [2675, 0]
click at [25, 94] on div at bounding box center [22, 98] width 11 height 11
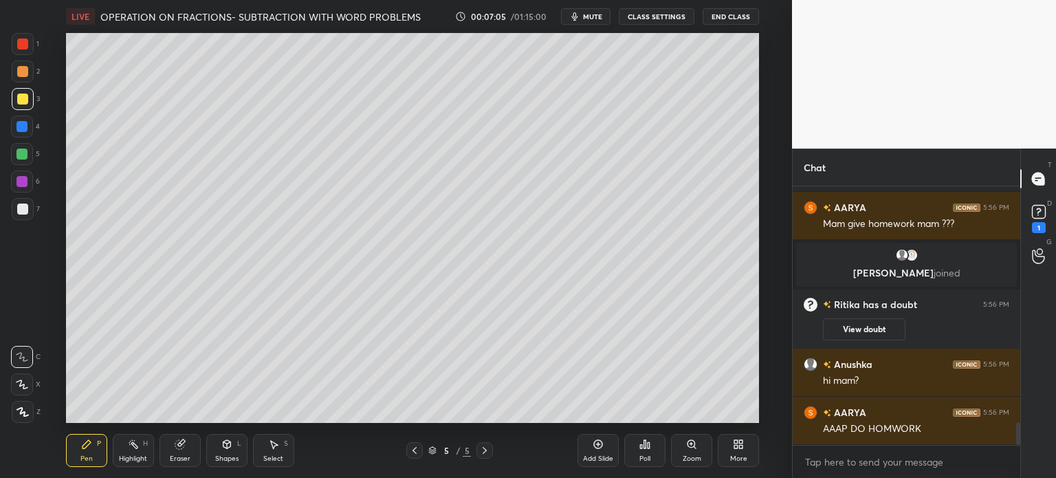
click at [847, 324] on button "View doubt" at bounding box center [864, 329] width 82 height 22
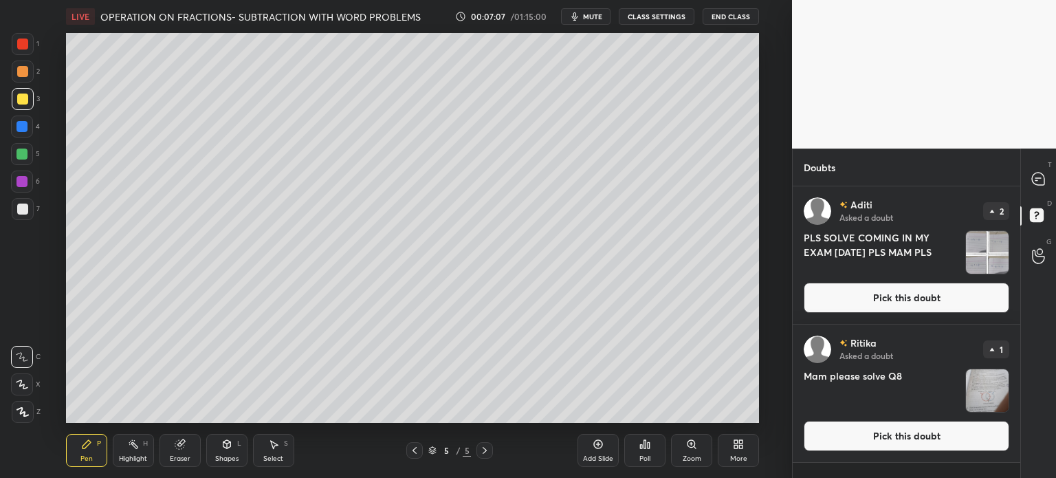
click at [955, 392] on h4 "Mam please solve Q8" at bounding box center [881, 390] width 156 height 44
click at [983, 388] on img "grid" at bounding box center [987, 390] width 43 height 43
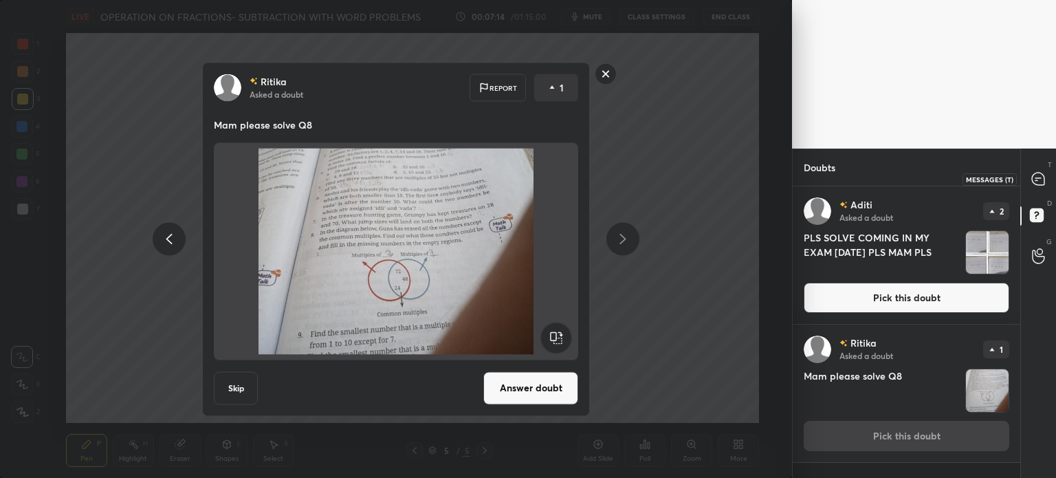
click at [1031, 189] on div at bounding box center [1038, 178] width 27 height 25
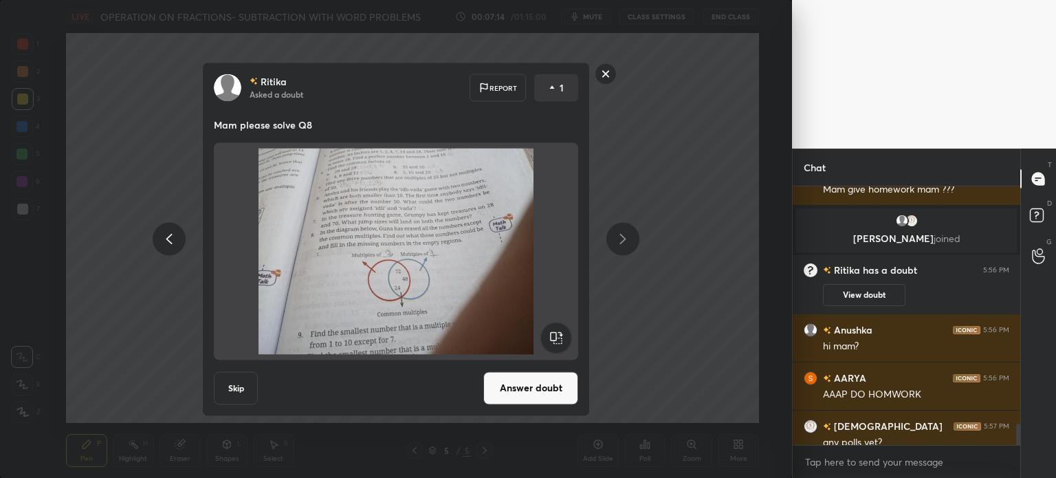
scroll to position [3057, 0]
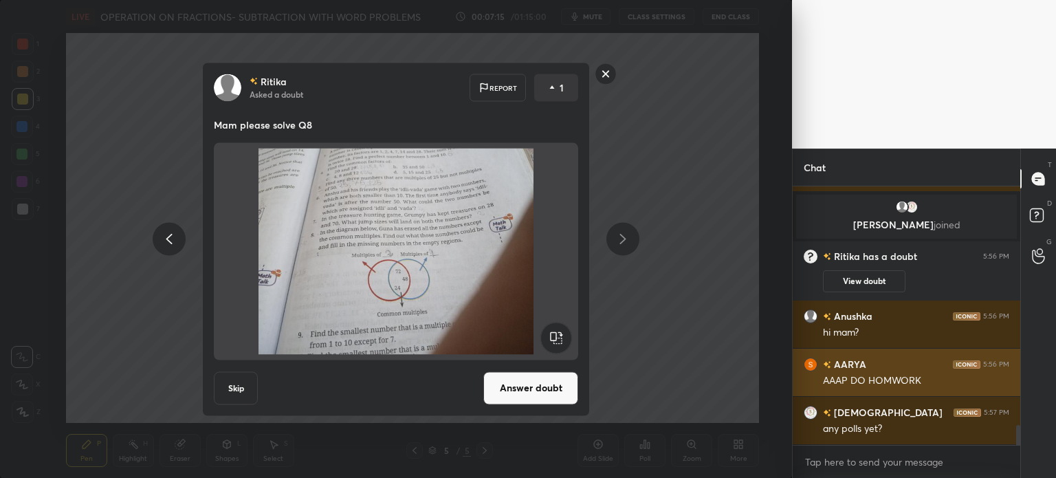
click at [726, 361] on div "Ritika Asked a doubt Report 1 Mam please solve Q8 Skip Answer doubt" at bounding box center [396, 239] width 792 height 478
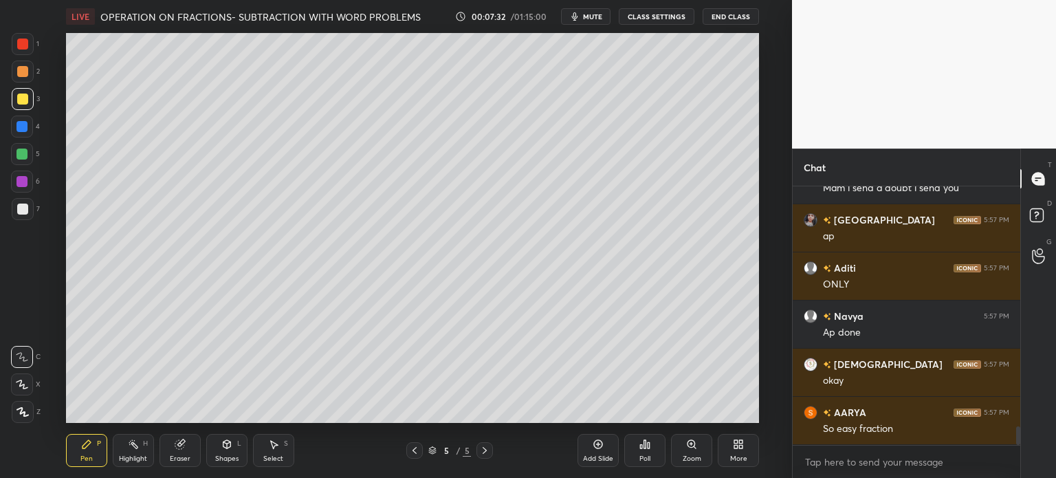
scroll to position [3442, 0]
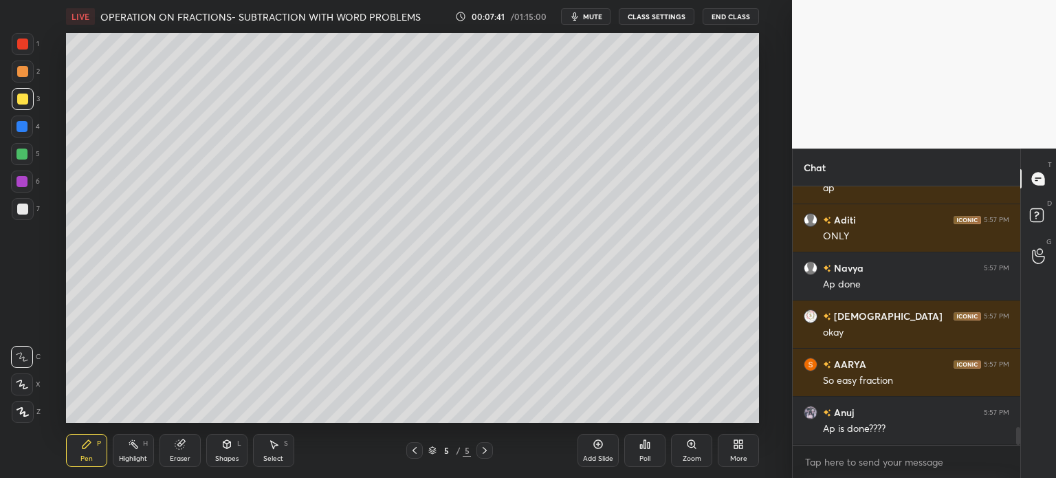
click at [27, 200] on div at bounding box center [23, 209] width 22 height 22
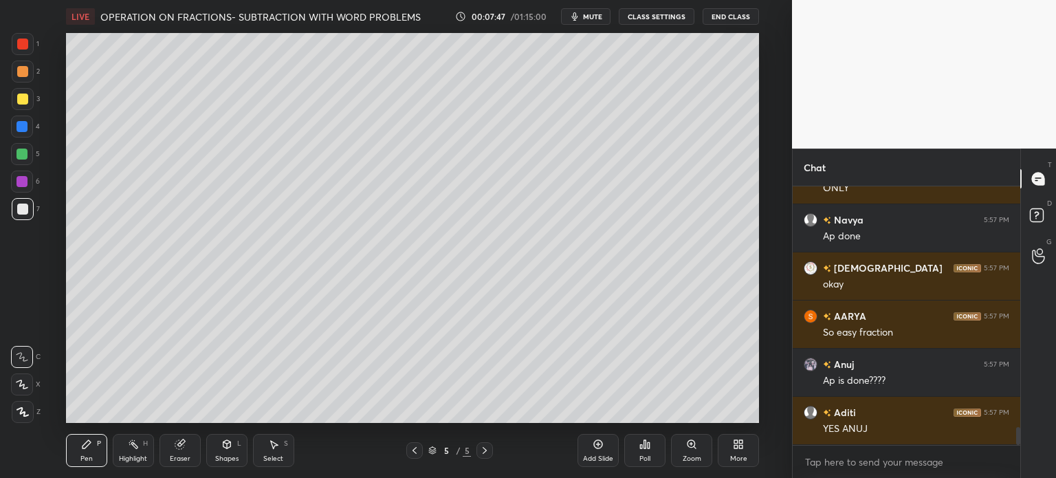
scroll to position [3538, 0]
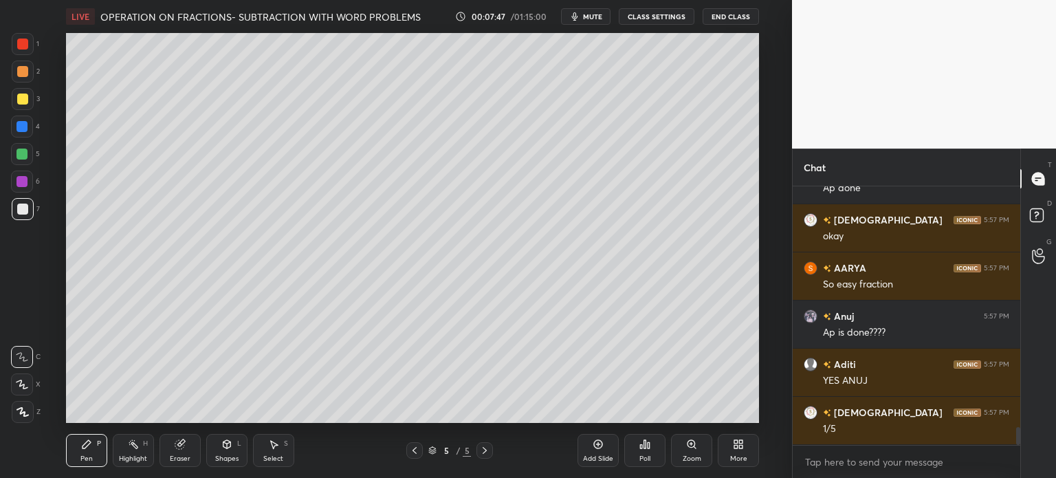
click at [170, 462] on div "Eraser" at bounding box center [180, 458] width 21 height 7
click at [19, 388] on icon at bounding box center [23, 384] width 8 height 7
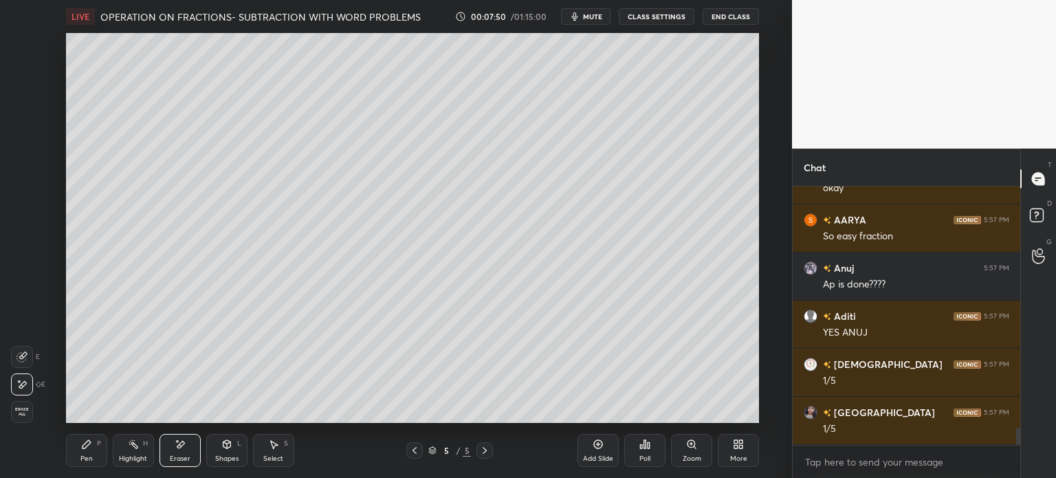
click at [98, 435] on div "Pen P" at bounding box center [86, 450] width 41 height 33
click at [89, 441] on icon at bounding box center [86, 444] width 8 height 8
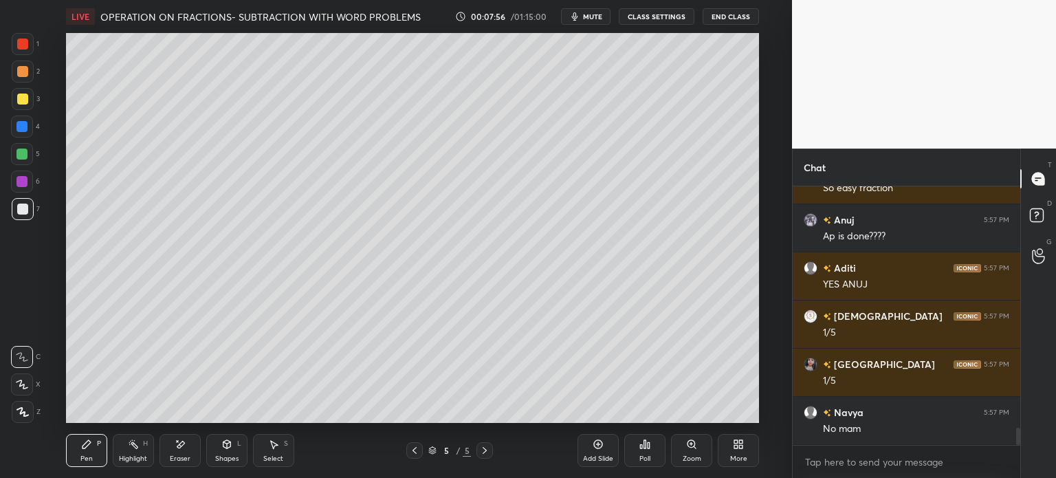
click at [30, 100] on div at bounding box center [23, 99] width 22 height 22
click at [23, 216] on div at bounding box center [23, 209] width 22 height 22
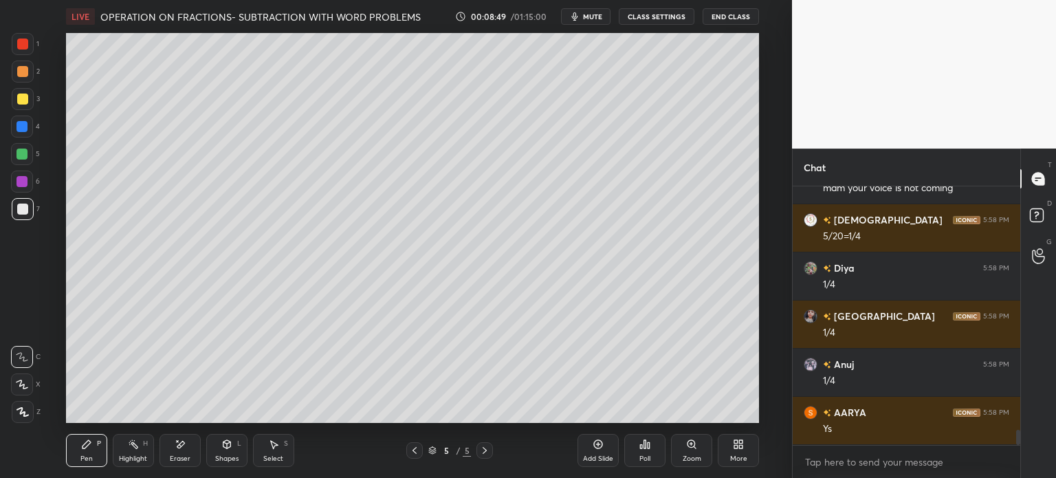
scroll to position [4163, 0]
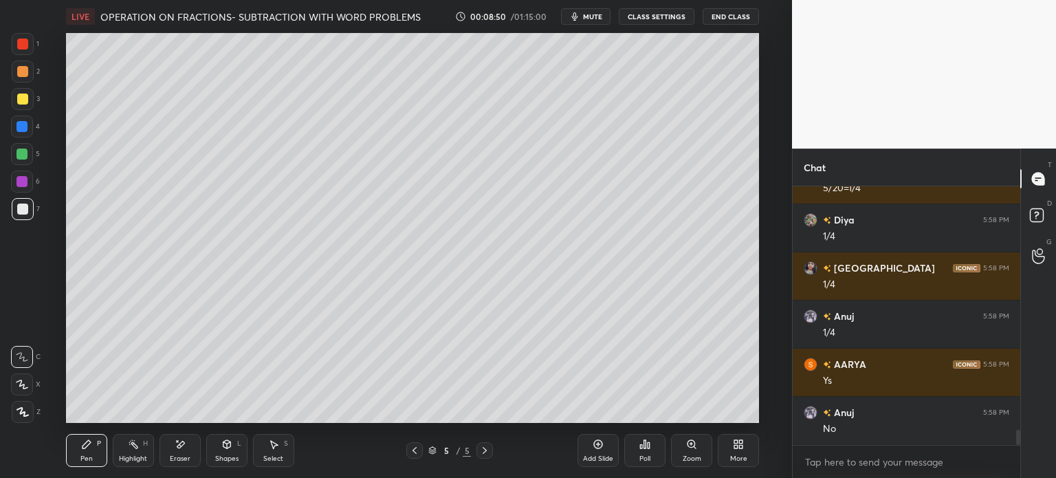
click at [582, 445] on div "Add Slide" at bounding box center [597, 450] width 41 height 33
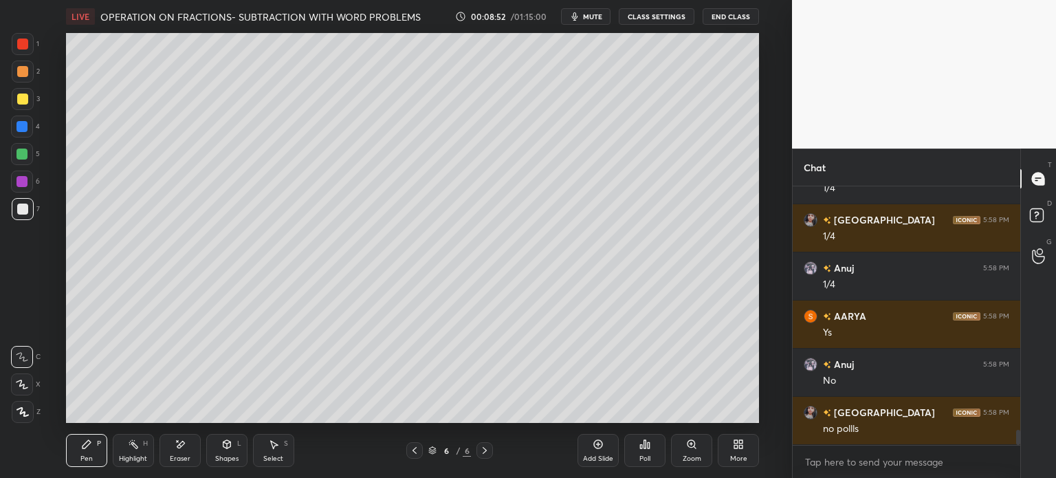
click at [36, 98] on div "3" at bounding box center [26, 99] width 28 height 22
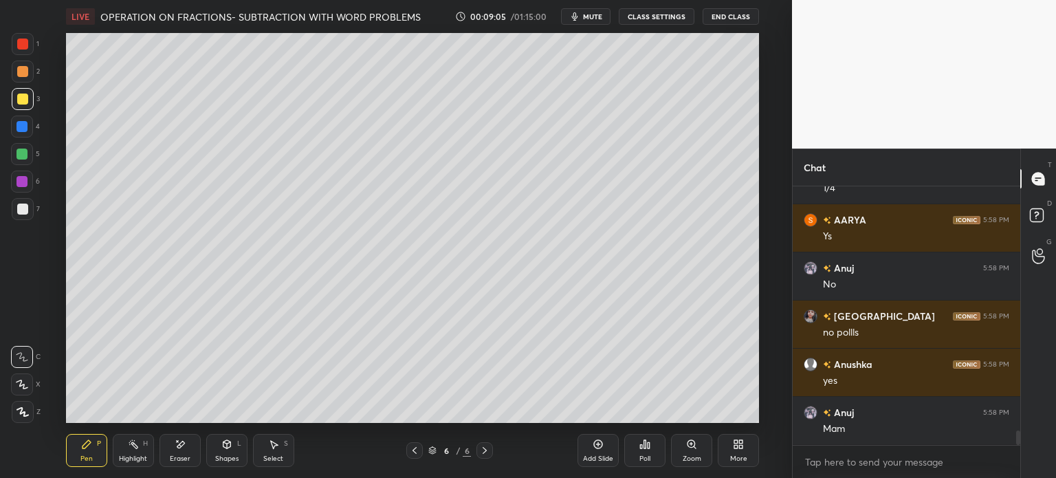
scroll to position [4356, 0]
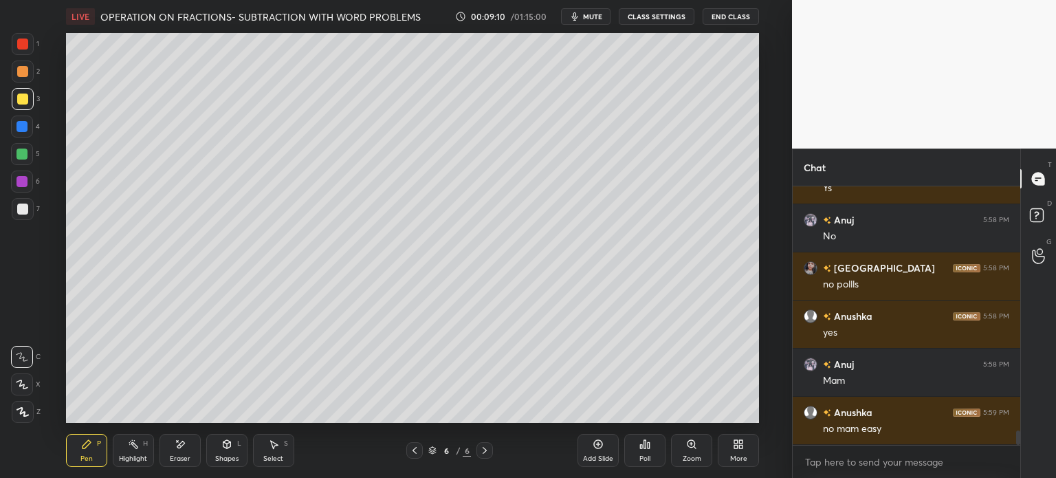
click at [280, 456] on div "Select" at bounding box center [273, 458] width 20 height 7
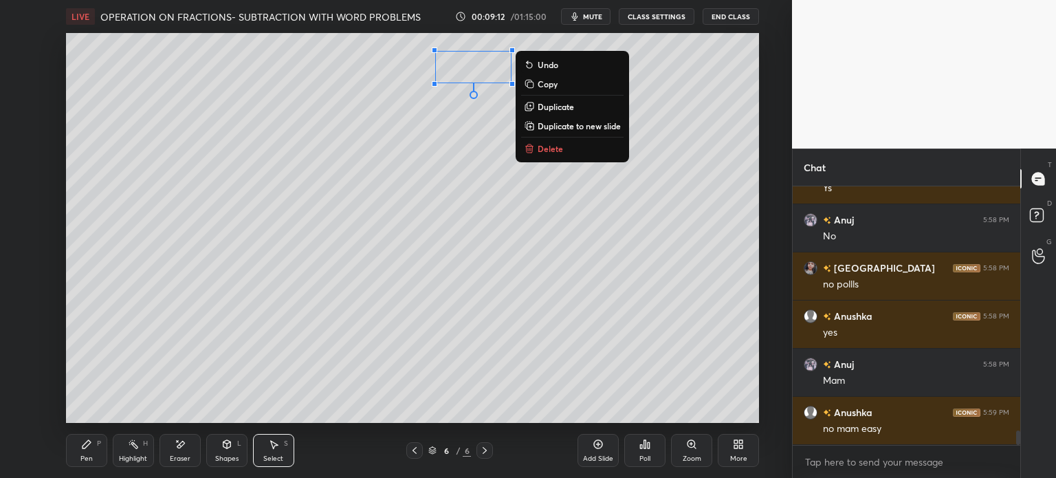
click at [94, 446] on div "Pen P" at bounding box center [86, 450] width 41 height 33
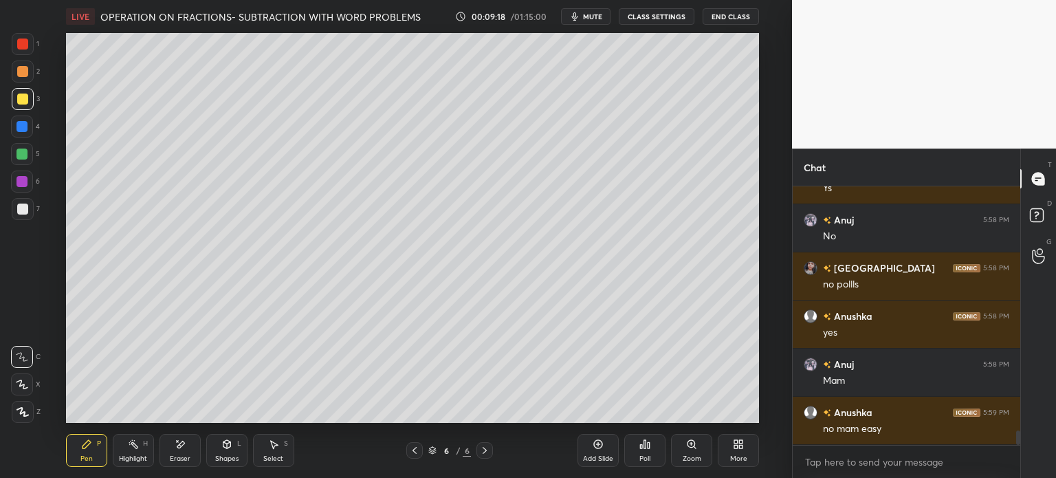
click at [168, 457] on div "Eraser" at bounding box center [179, 450] width 41 height 33
click at [85, 451] on div "Pen P" at bounding box center [86, 450] width 41 height 33
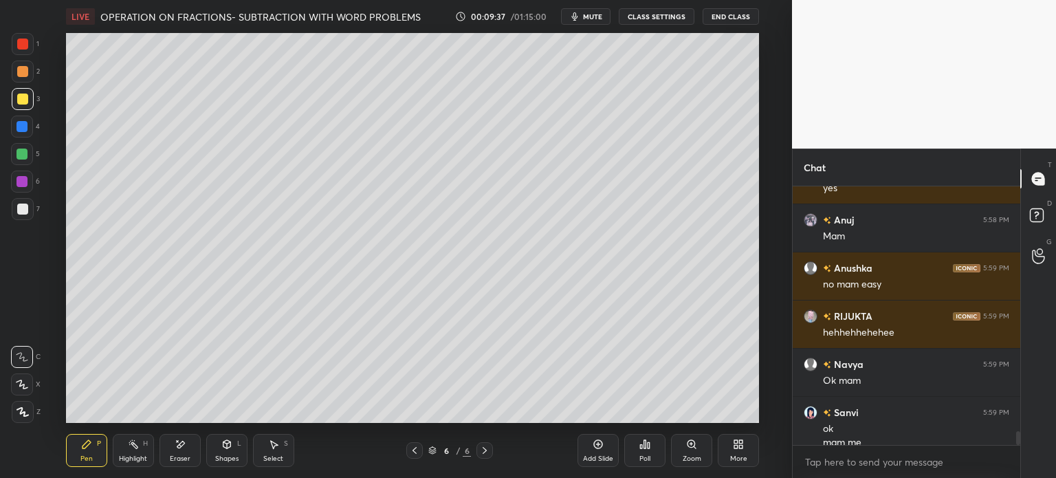
scroll to position [4514, 0]
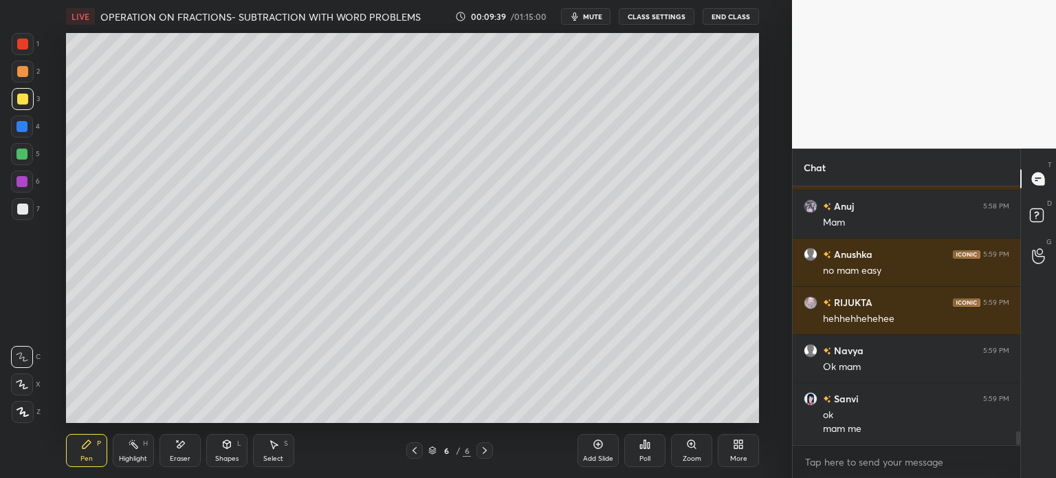
click at [165, 452] on div "Eraser" at bounding box center [179, 450] width 41 height 33
click at [80, 450] on div "Pen P" at bounding box center [86, 450] width 41 height 33
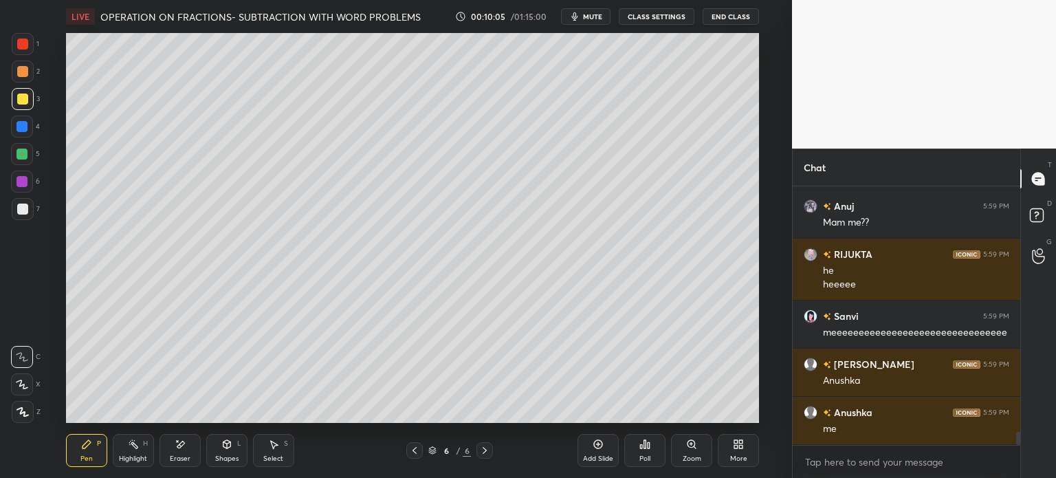
scroll to position [4816, 0]
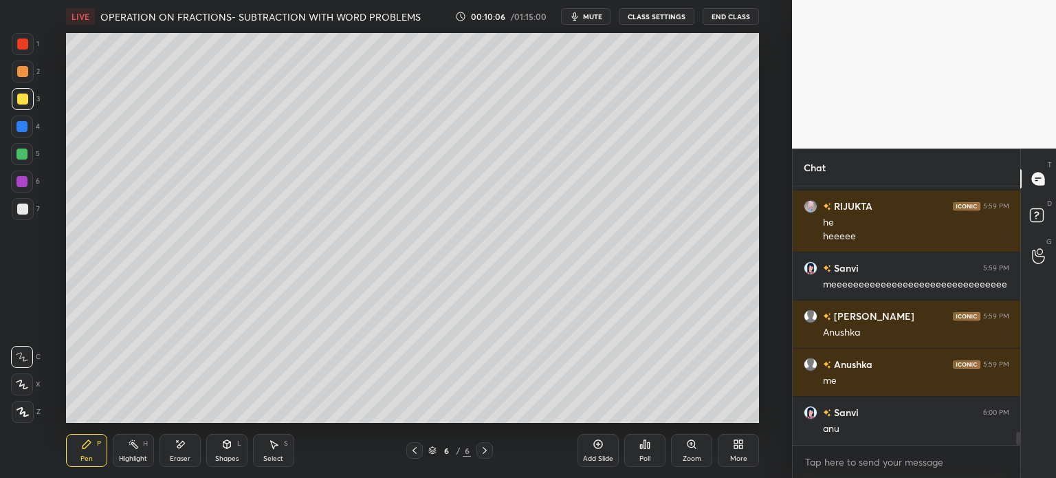
click at [28, 204] on div at bounding box center [23, 209] width 22 height 22
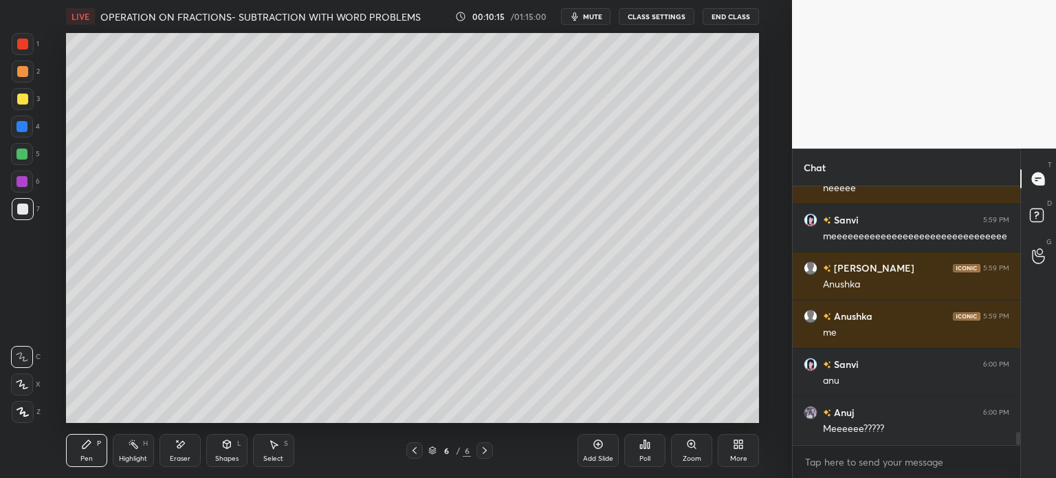
scroll to position [3947, 0]
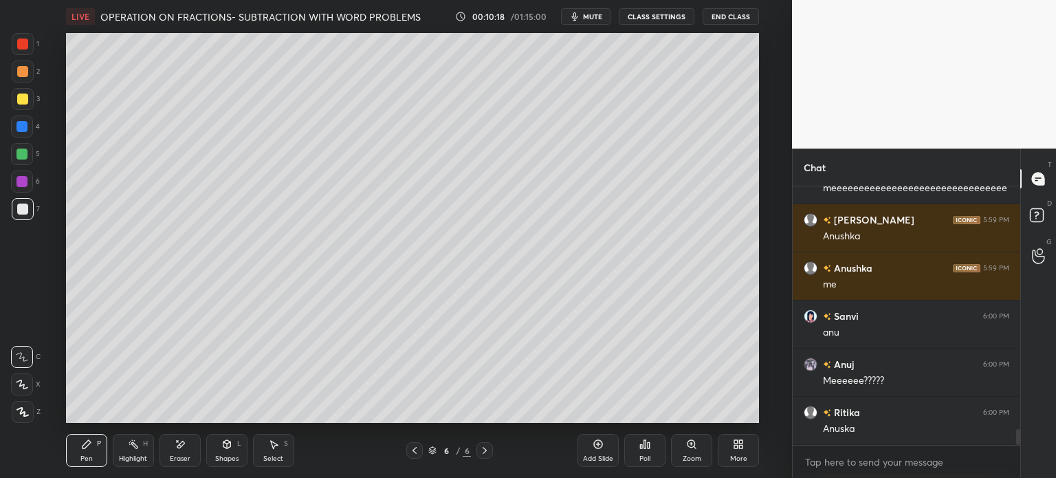
click at [23, 122] on div at bounding box center [21, 126] width 11 height 11
click at [592, 456] on div "Add Slide" at bounding box center [598, 458] width 30 height 7
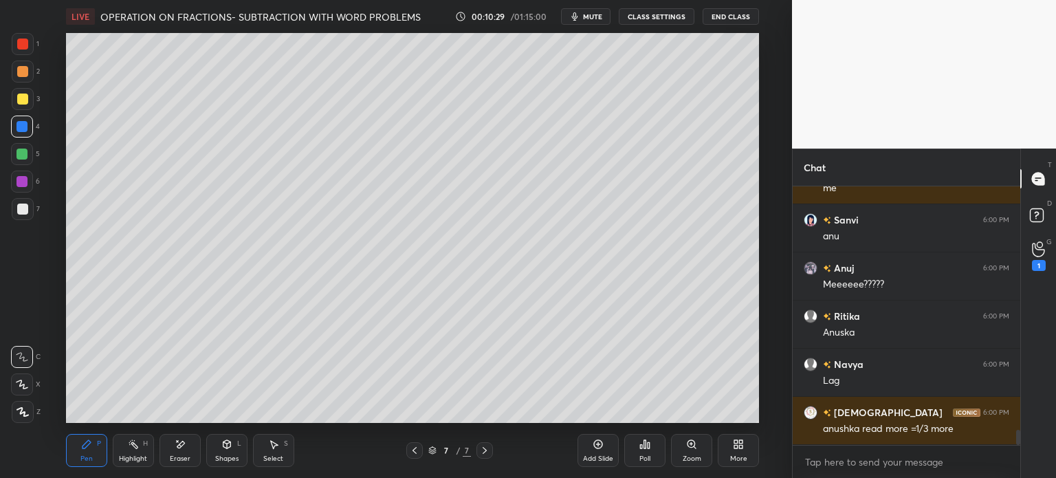
scroll to position [4092, 0]
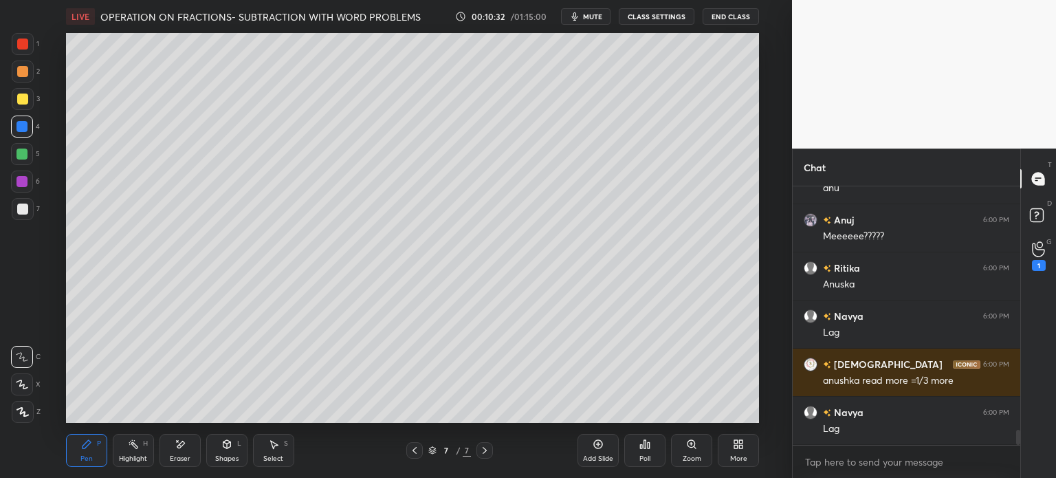
click at [410, 453] on icon at bounding box center [414, 450] width 11 height 11
click at [483, 456] on icon at bounding box center [484, 450] width 11 height 11
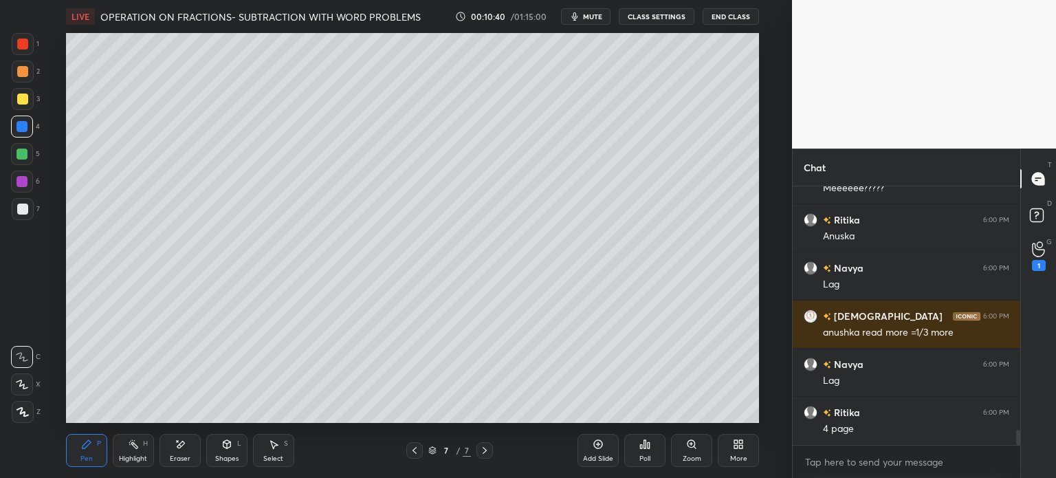
click at [411, 450] on icon at bounding box center [414, 450] width 11 height 11
click at [491, 450] on div at bounding box center [484, 450] width 16 height 16
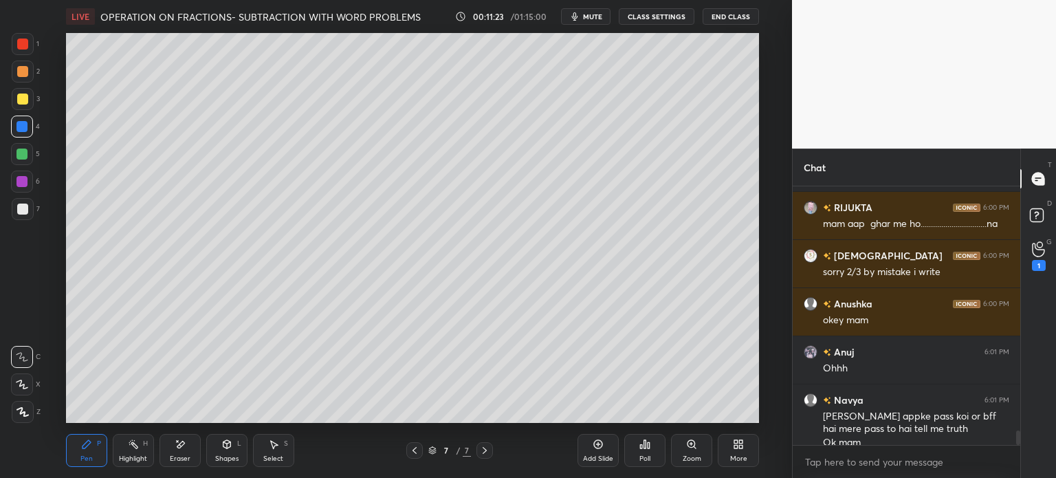
scroll to position [4455, 0]
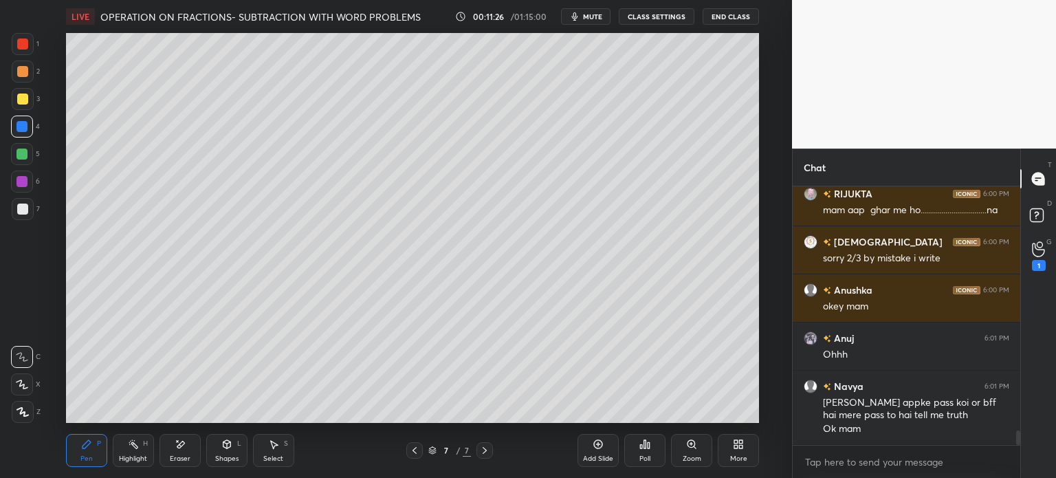
click at [185, 440] on icon at bounding box center [180, 444] width 11 height 12
click at [275, 458] on div "Select" at bounding box center [273, 458] width 20 height 7
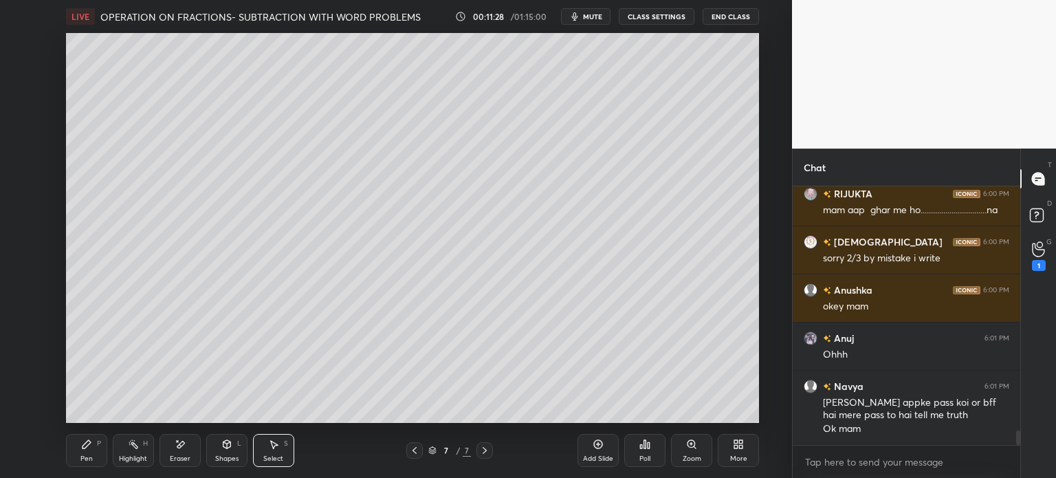
click at [78, 465] on div "Pen P" at bounding box center [86, 450] width 41 height 33
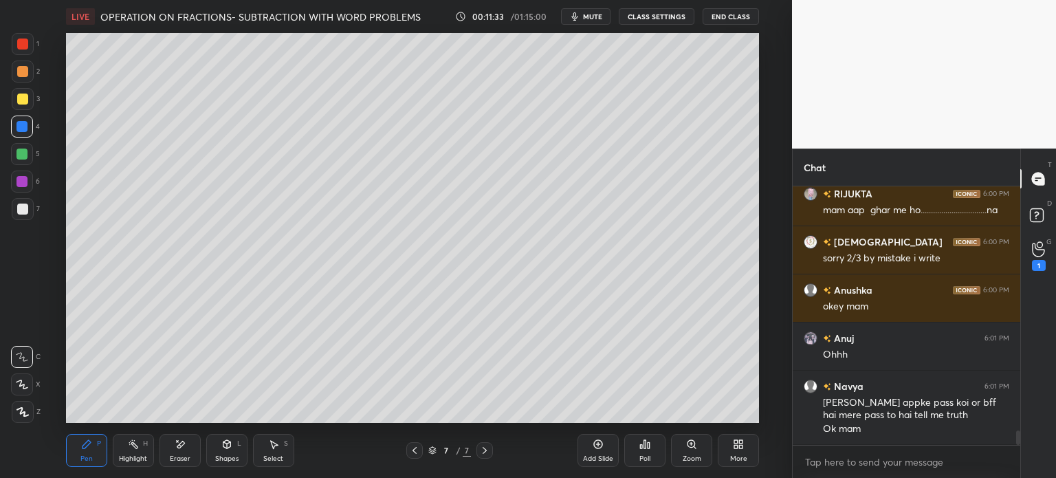
click at [30, 101] on div at bounding box center [23, 99] width 22 height 22
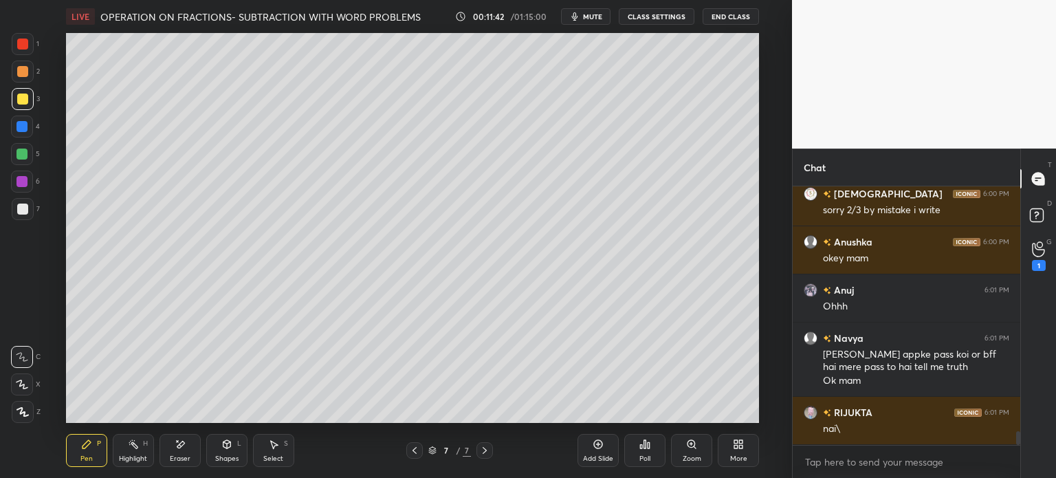
click at [414, 452] on icon at bounding box center [414, 450] width 4 height 7
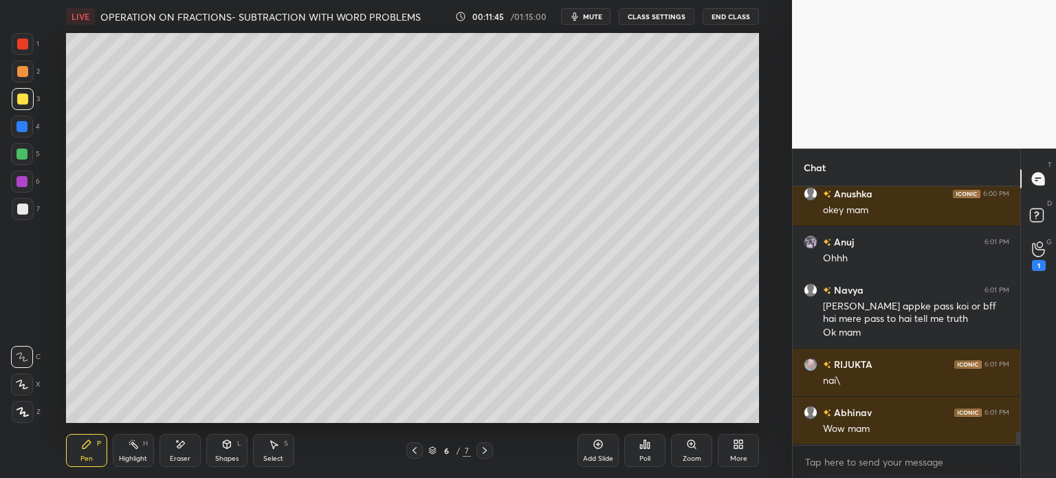
click at [487, 447] on icon at bounding box center [484, 450] width 11 height 11
click at [489, 450] on icon at bounding box center [484, 450] width 11 height 11
click at [587, 452] on div "Add Slide" at bounding box center [597, 450] width 41 height 33
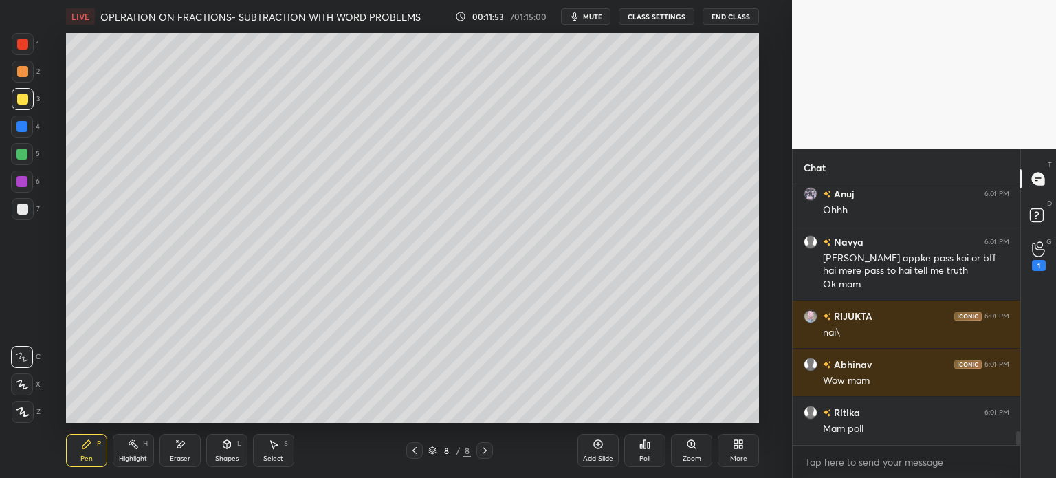
scroll to position [4647, 0]
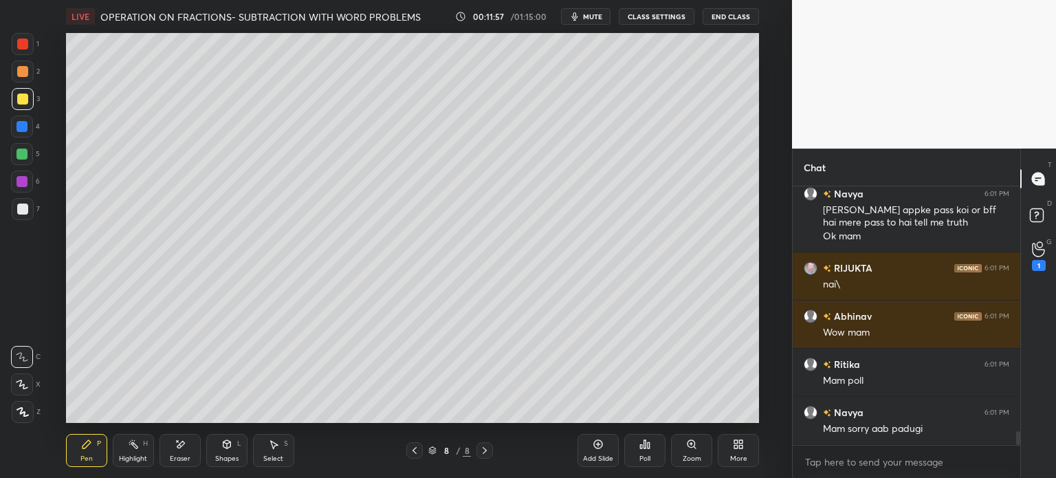
click at [24, 216] on div at bounding box center [23, 209] width 22 height 22
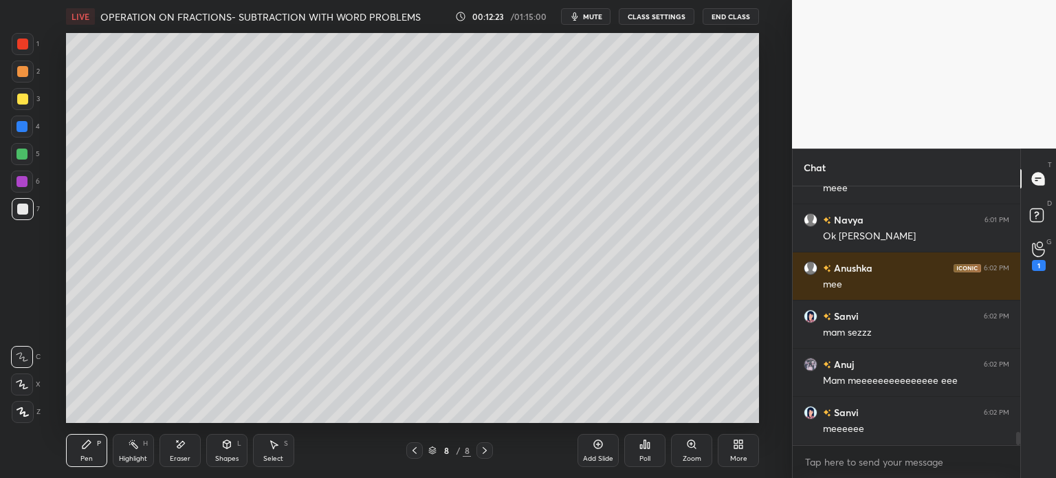
scroll to position [5032, 0]
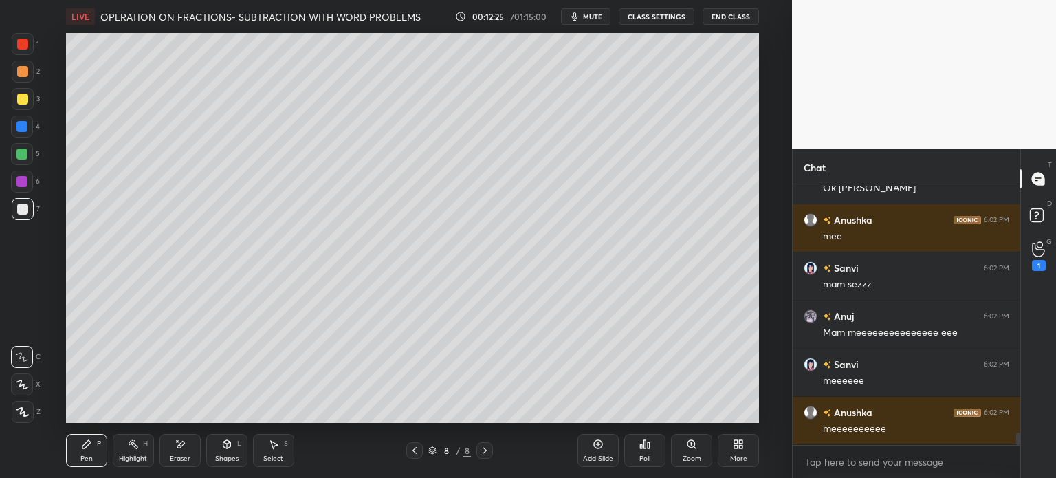
click at [1034, 258] on div "1" at bounding box center [1039, 256] width 14 height 30
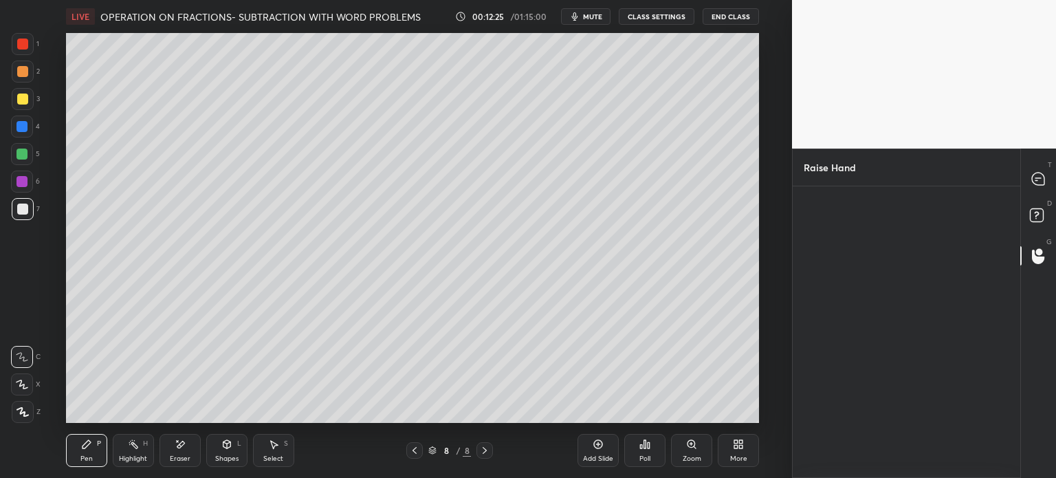
scroll to position [3, 4]
click at [1036, 172] on icon at bounding box center [1038, 178] width 12 height 12
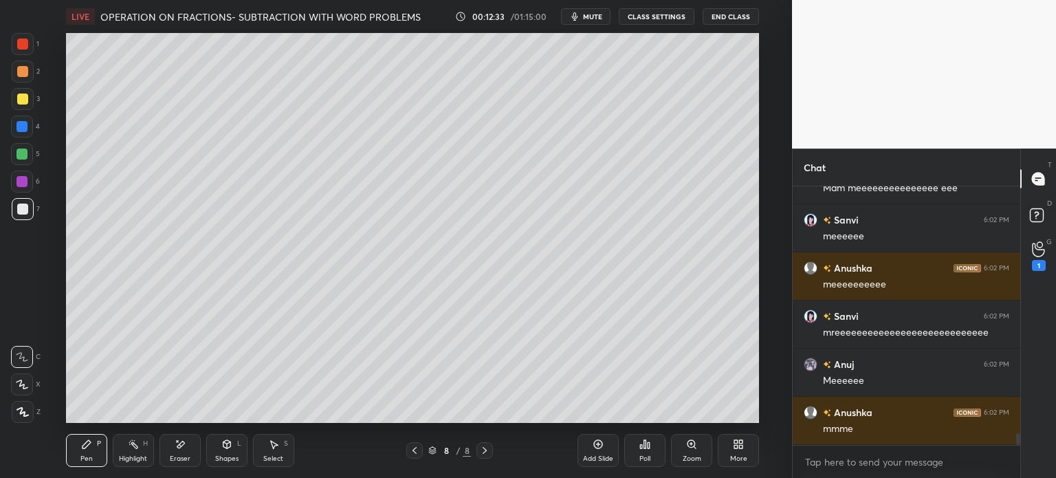
scroll to position [5558, 0]
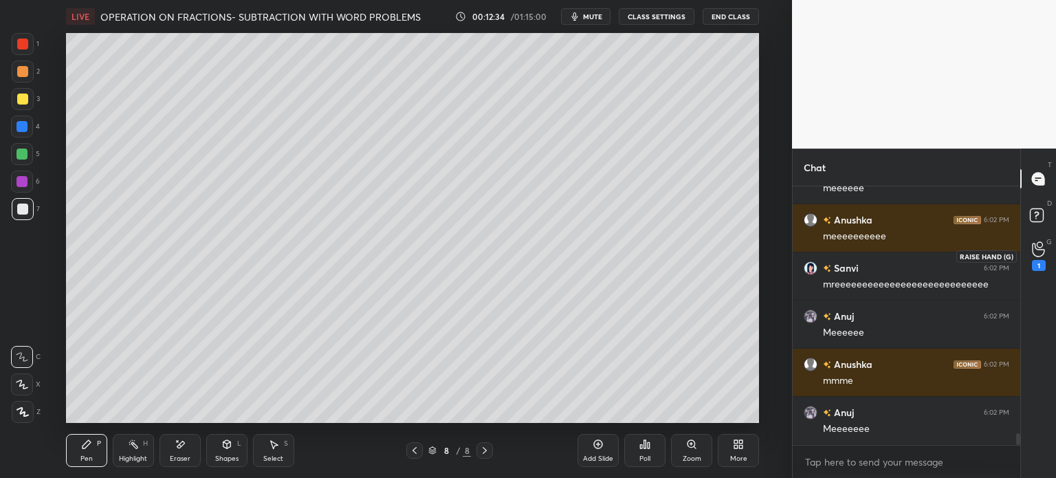
click at [1036, 264] on div "1" at bounding box center [1039, 265] width 14 height 11
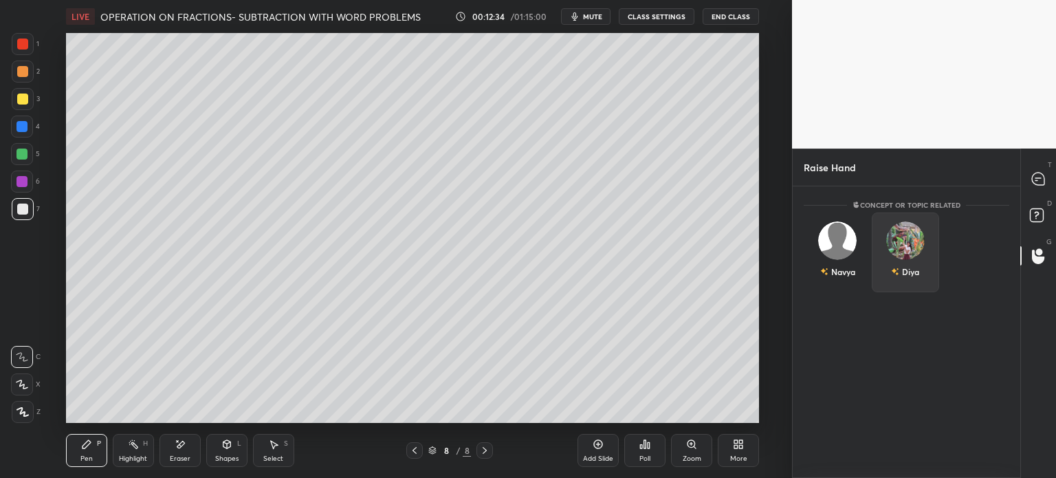
click at [856, 272] on div "Navya" at bounding box center [837, 252] width 68 height 80
click at [825, 278] on button "INVITE" at bounding box center [838, 281] width 56 height 18
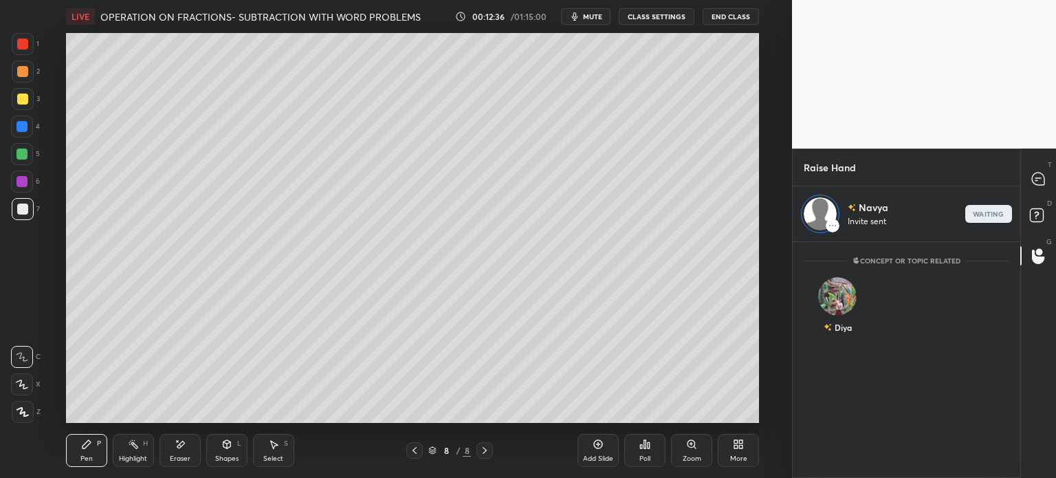
click at [1055, 175] on div "T Messages (T)" at bounding box center [1038, 178] width 35 height 38
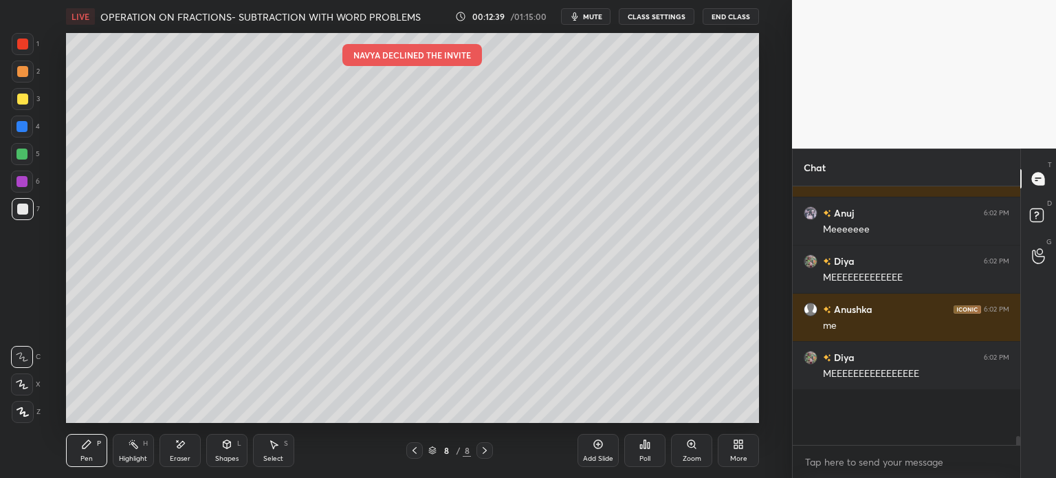
scroll to position [254, 223]
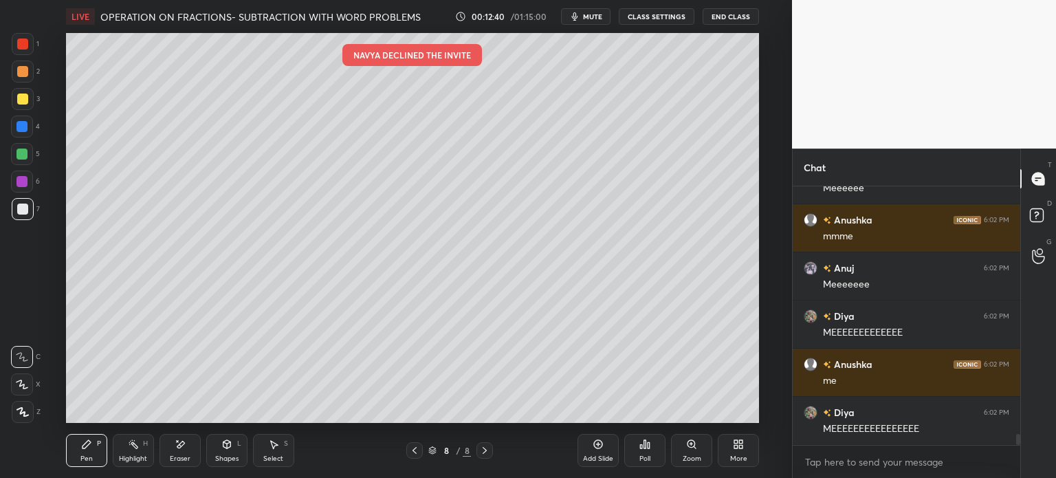
click at [1032, 256] on icon at bounding box center [1038, 256] width 13 height 16
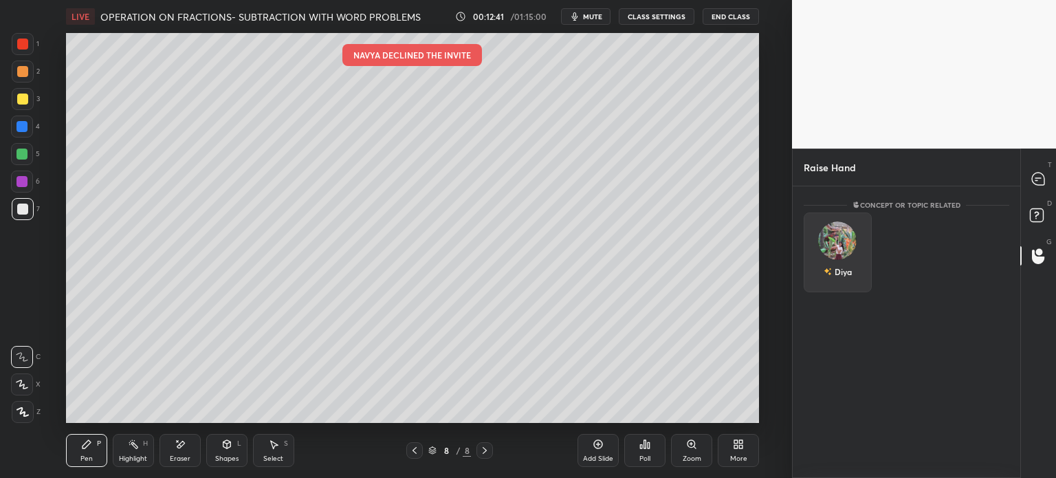
click at [841, 291] on div "Diya" at bounding box center [837, 252] width 68 height 80
click at [840, 288] on button "INVITE" at bounding box center [838, 281] width 56 height 18
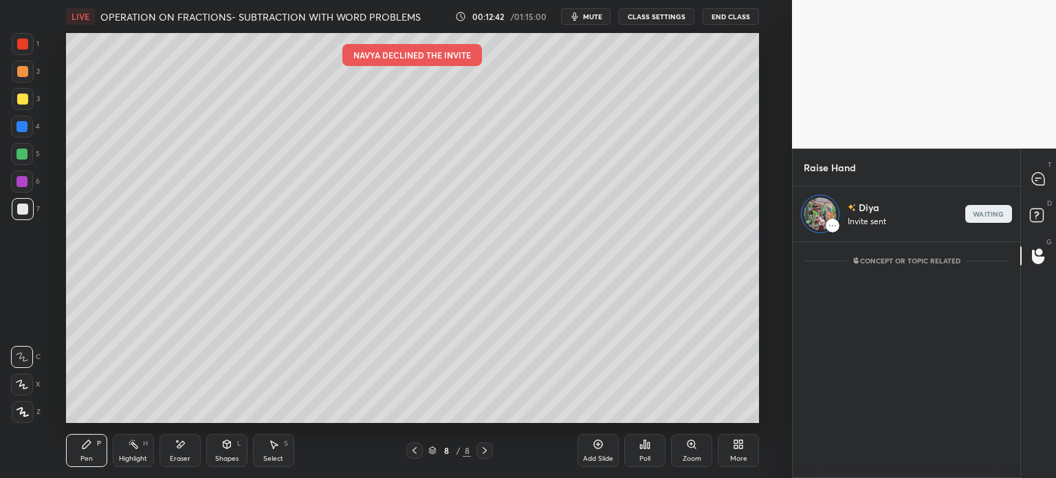
click at [1047, 205] on icon at bounding box center [1038, 217] width 25 height 25
click at [1043, 188] on div at bounding box center [1038, 178] width 27 height 25
type textarea "x"
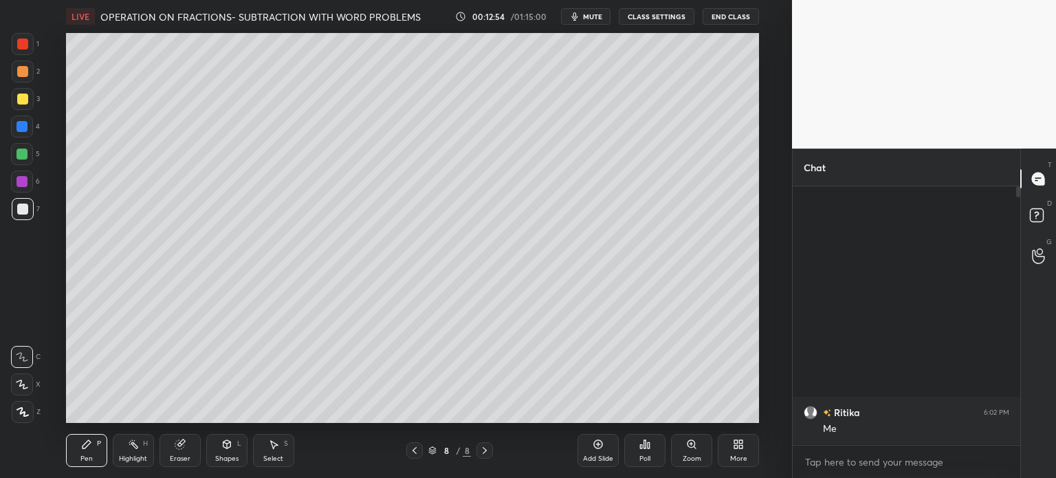
scroll to position [68333, 67987]
click at [1036, 260] on icon at bounding box center [1038, 256] width 13 height 16
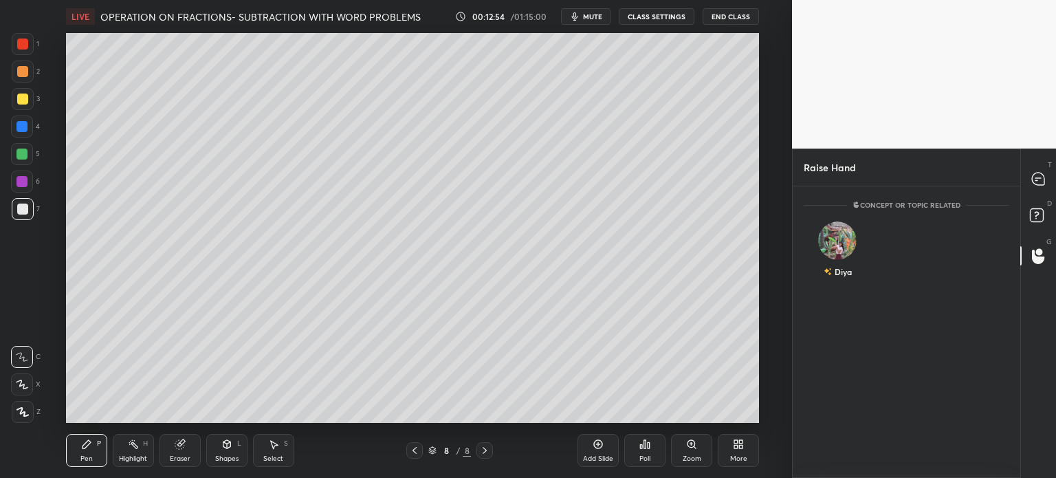
scroll to position [287, 223]
click at [844, 273] on div "Diya" at bounding box center [837, 252] width 68 height 80
click at [845, 274] on button "INVITE" at bounding box center [838, 281] width 56 height 18
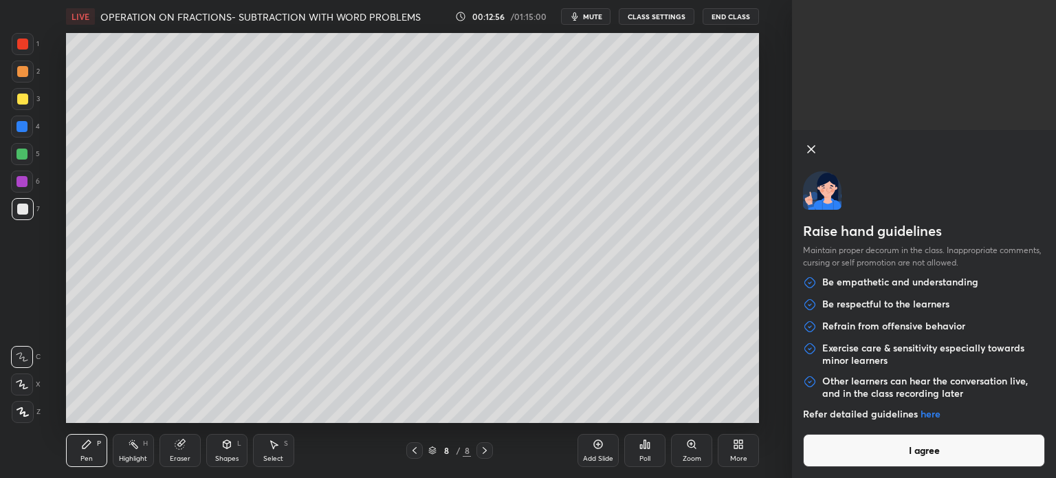
click at [891, 456] on button "I agree" at bounding box center [924, 450] width 242 height 33
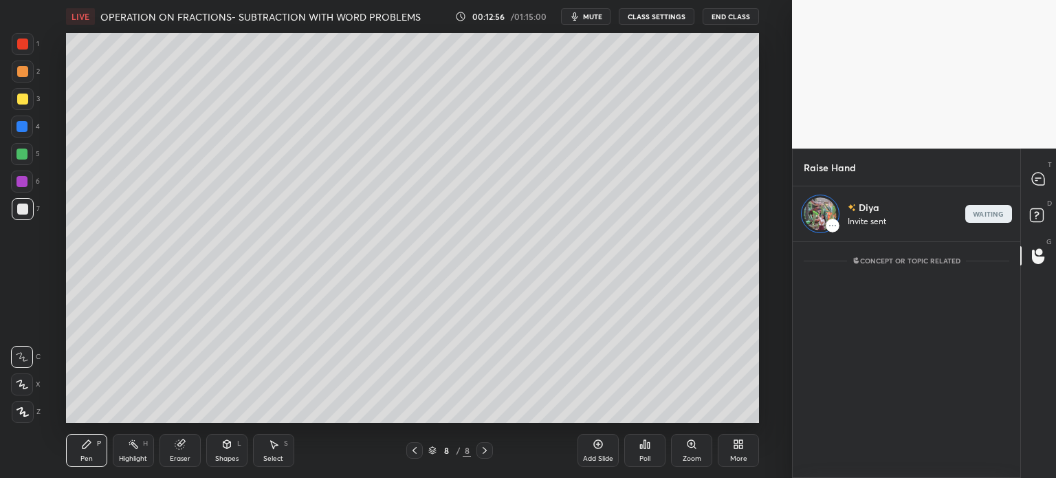
scroll to position [4, 4]
click at [1036, 193] on div "T Messages (T)" at bounding box center [1038, 178] width 35 height 38
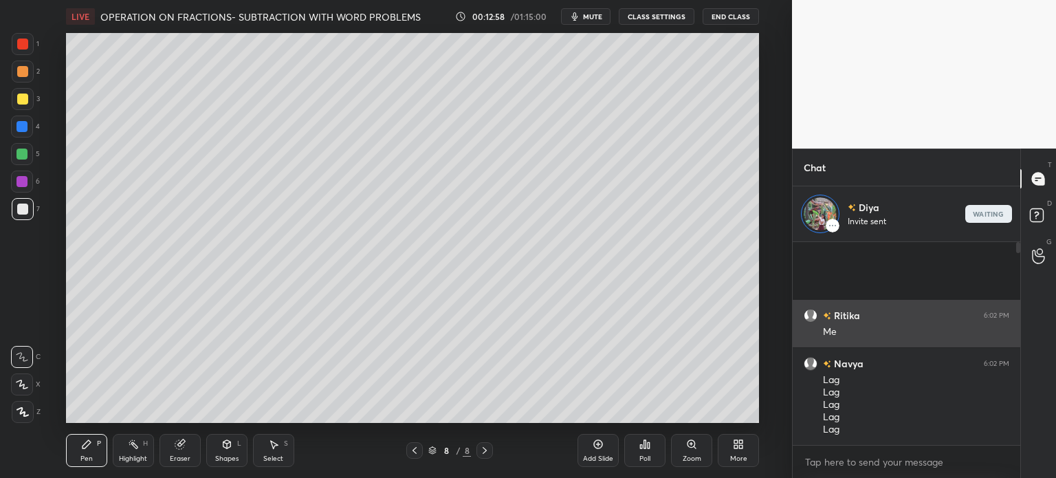
scroll to position [199, 223]
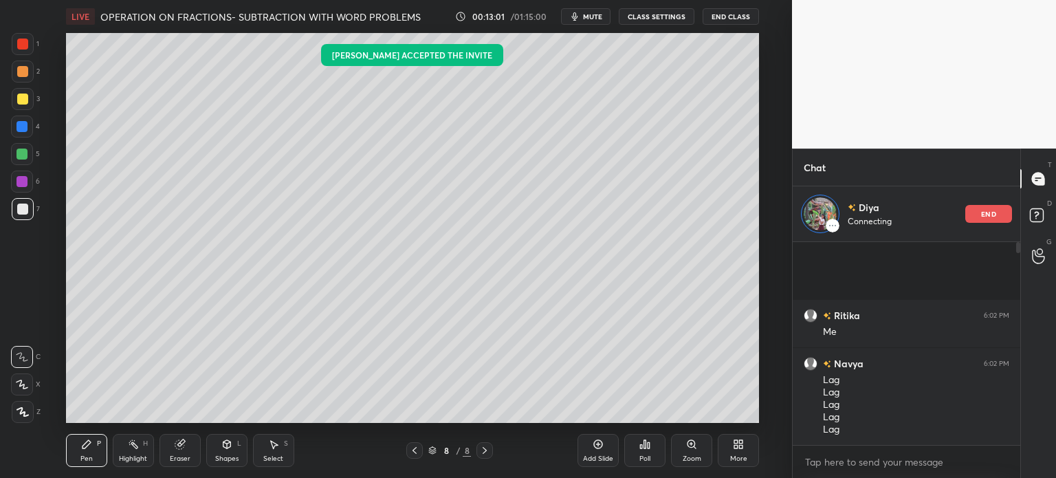
click at [21, 98] on div at bounding box center [22, 98] width 11 height 11
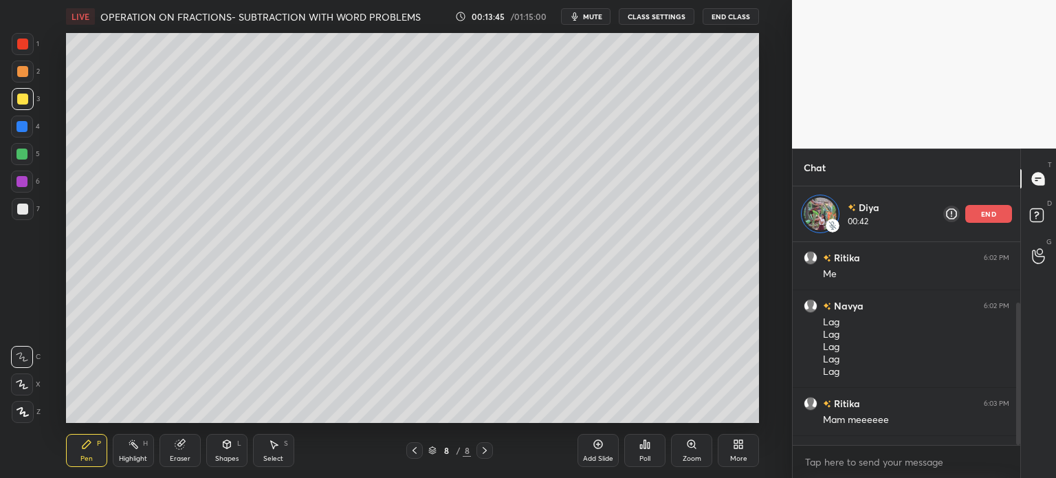
scroll to position [87, 0]
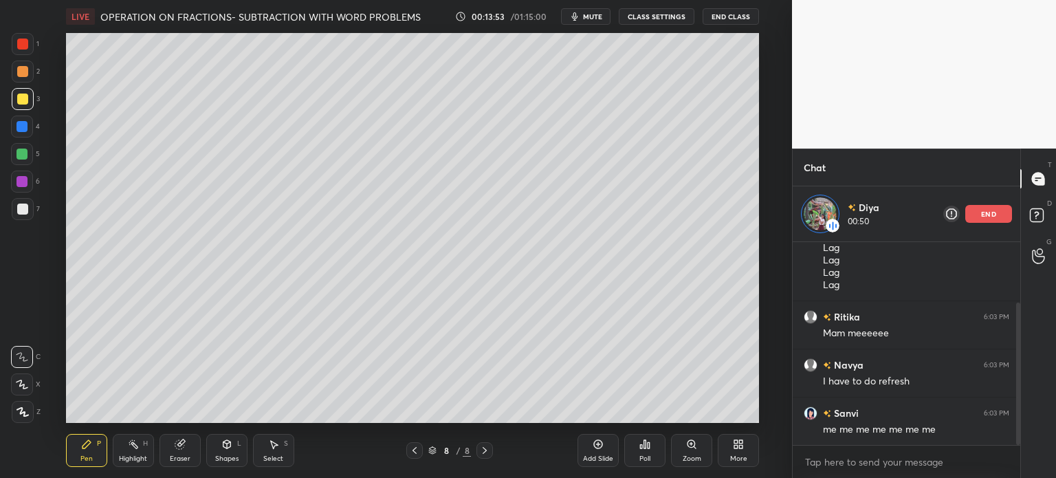
click at [37, 197] on div "6" at bounding box center [25, 183] width 29 height 27
click at [277, 456] on div "Select" at bounding box center [273, 458] width 20 height 7
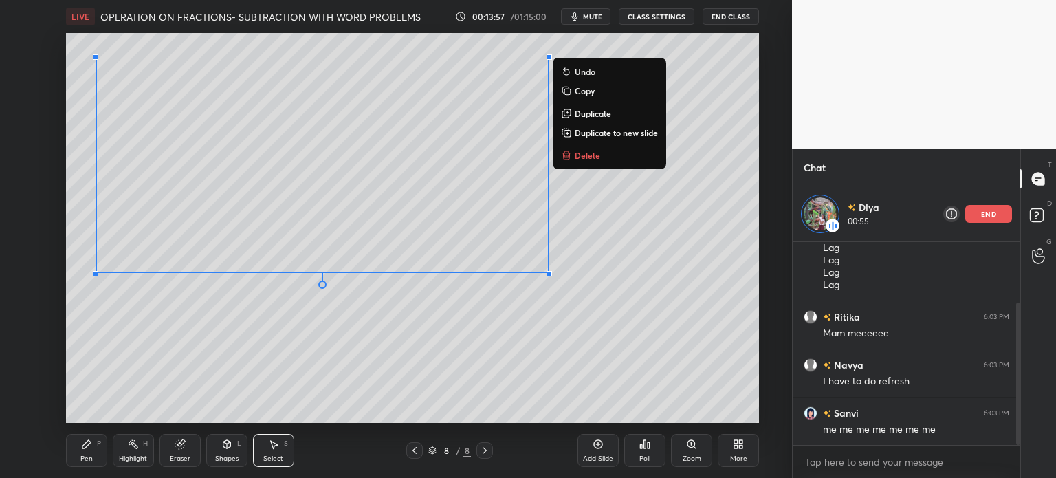
click at [88, 450] on div "Pen P" at bounding box center [86, 450] width 41 height 33
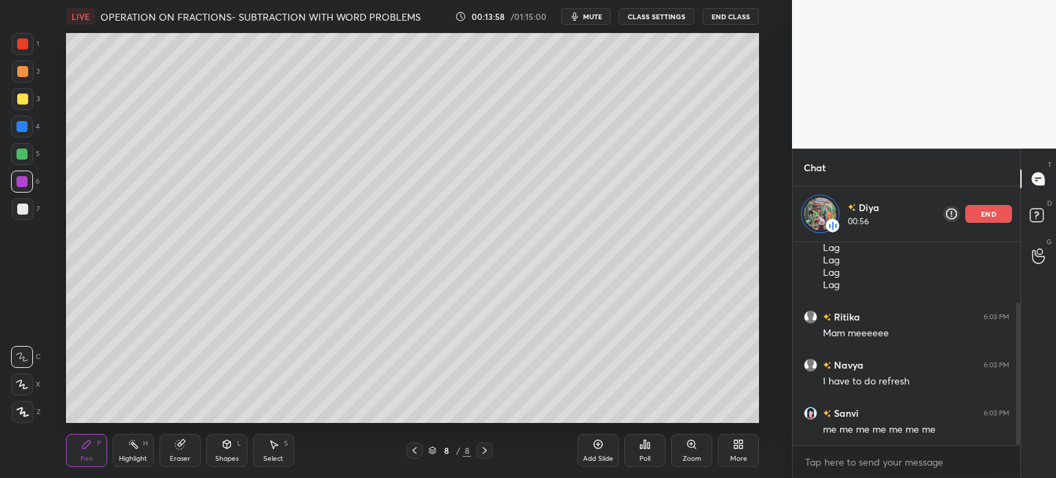
click at [18, 97] on div at bounding box center [22, 98] width 11 height 11
click at [24, 80] on div at bounding box center [23, 71] width 22 height 22
click at [987, 208] on div "end" at bounding box center [988, 214] width 47 height 18
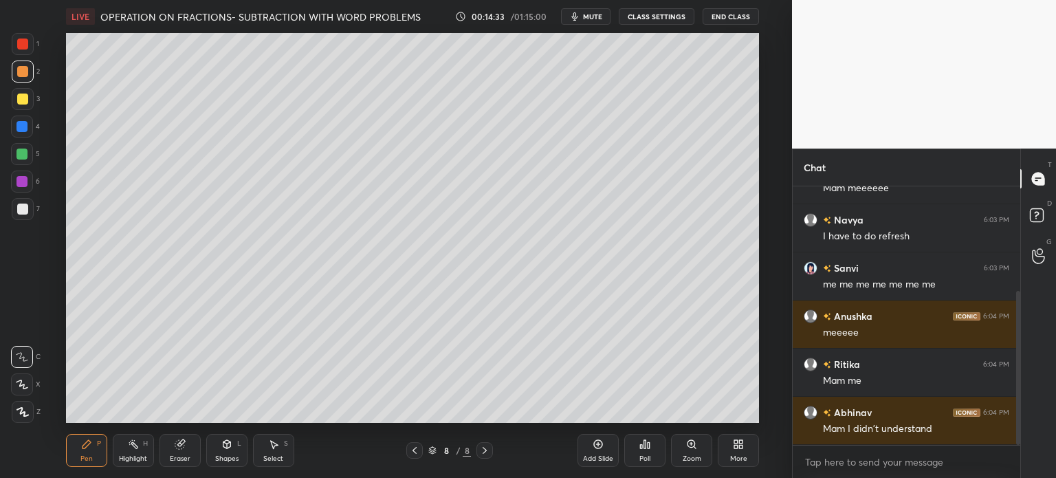
scroll to position [224, 0]
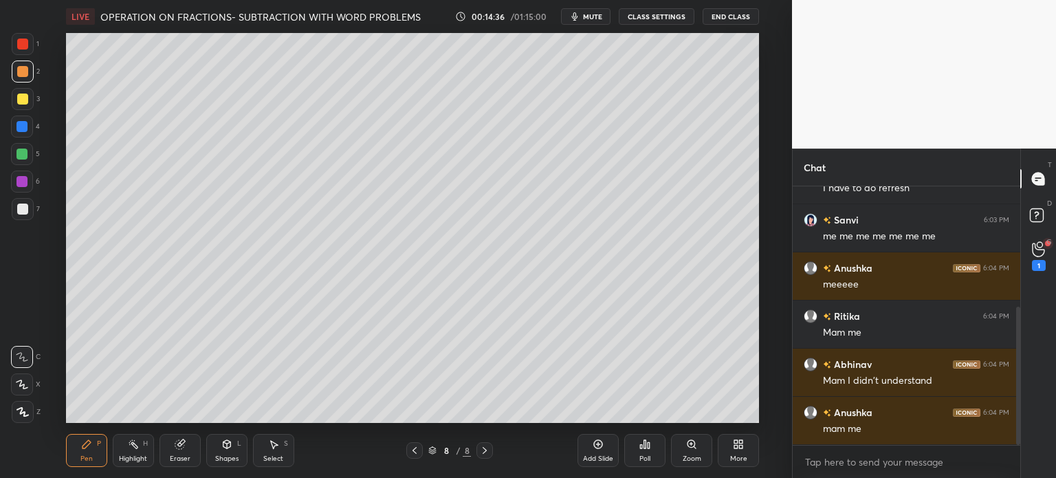
click at [604, 453] on div "Add Slide" at bounding box center [597, 450] width 41 height 33
click at [24, 211] on div at bounding box center [22, 208] width 11 height 11
click at [30, 170] on div at bounding box center [22, 181] width 22 height 22
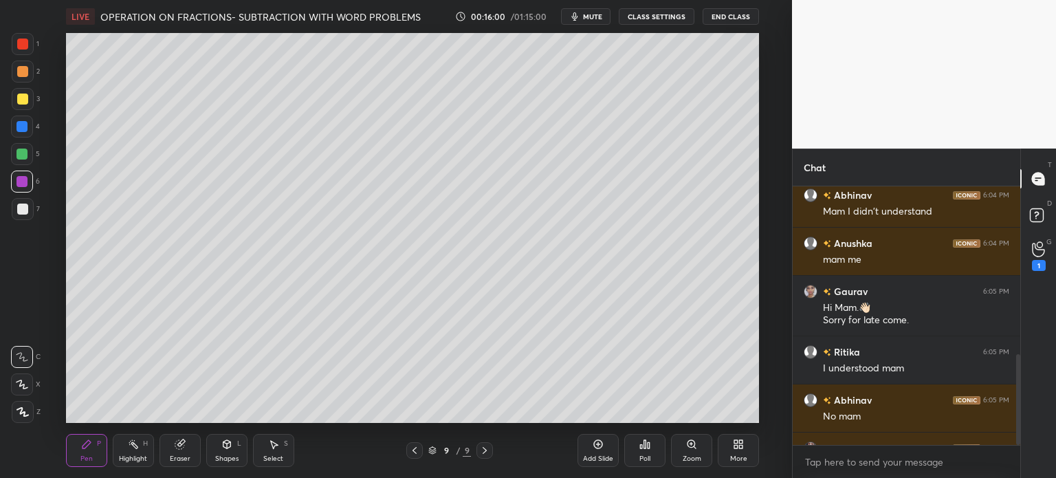
scroll to position [477, 0]
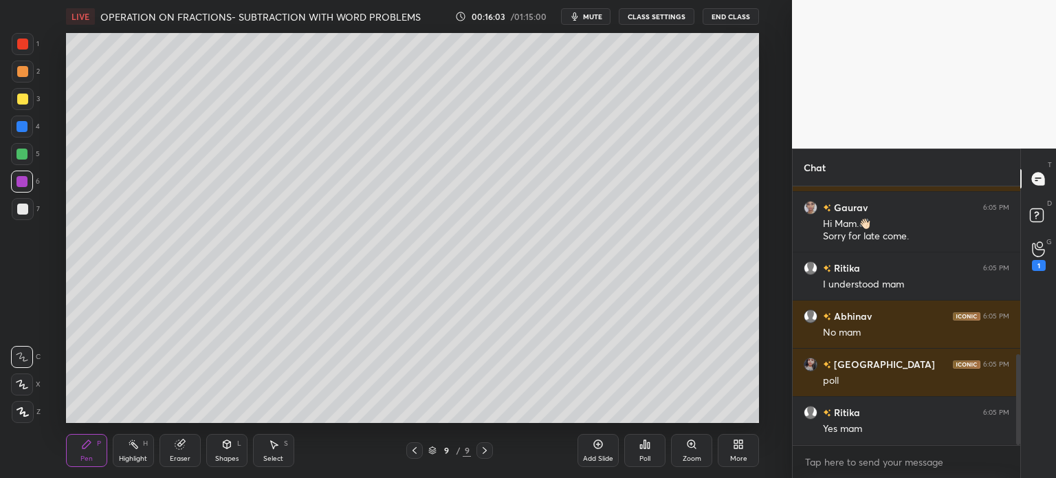
click at [476, 454] on div "9 / 9" at bounding box center [449, 450] width 87 height 16
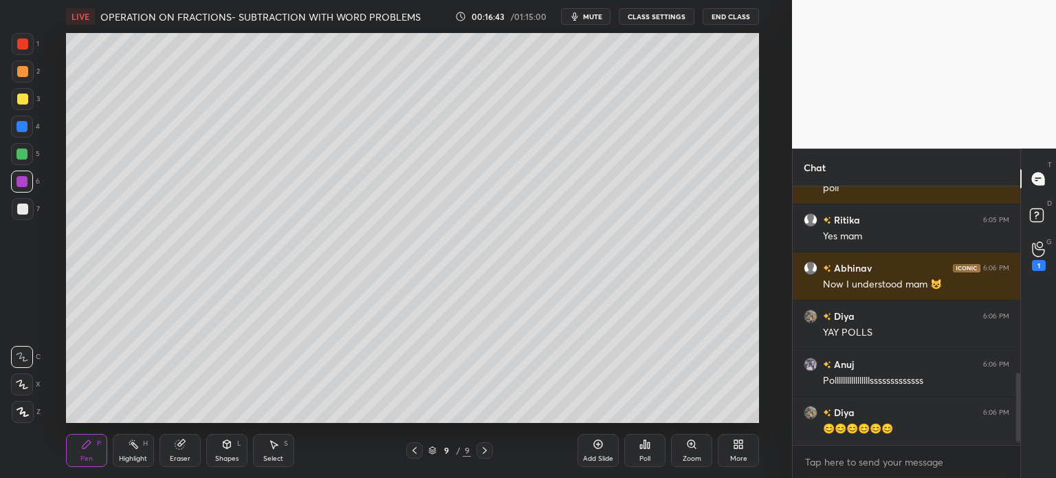
scroll to position [717, 0]
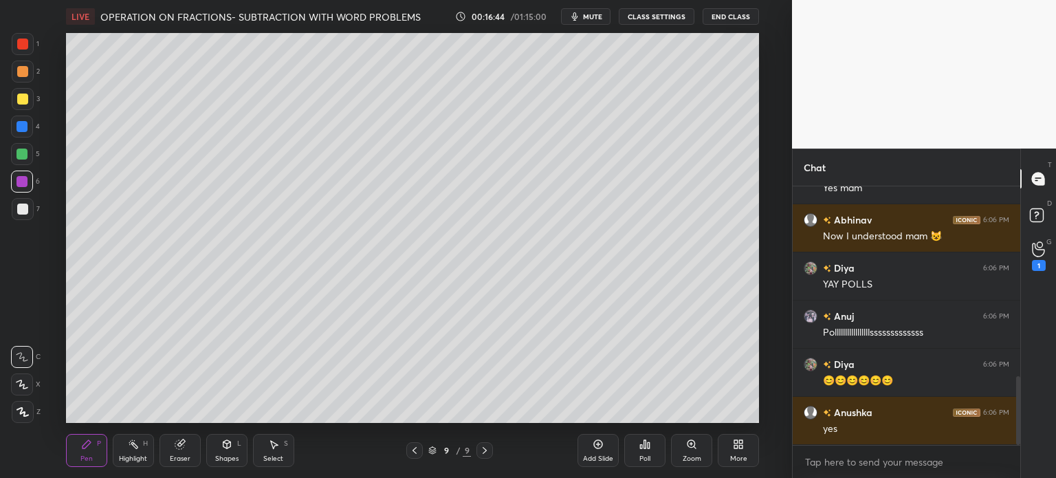
click at [743, 462] on div "More" at bounding box center [738, 458] width 17 height 7
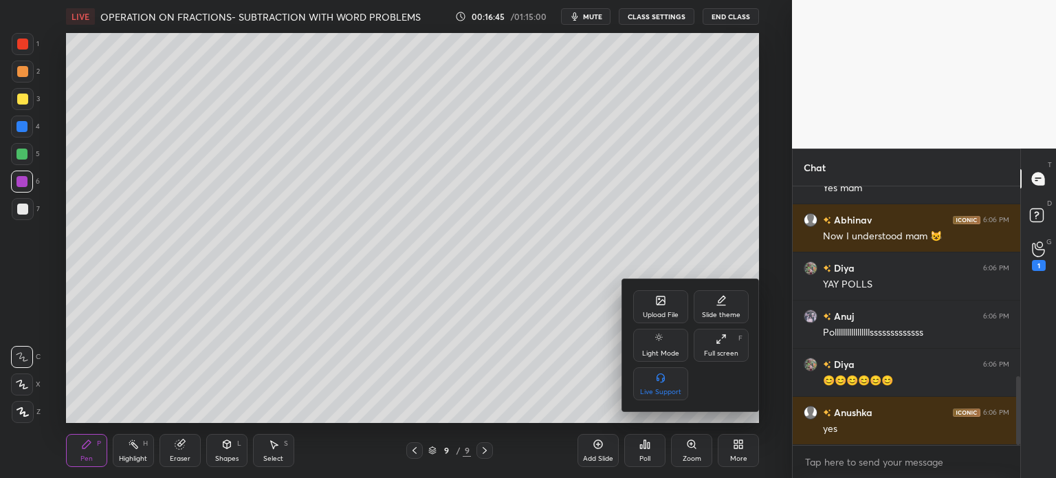
click at [678, 318] on div "Upload File" at bounding box center [661, 314] width 36 height 7
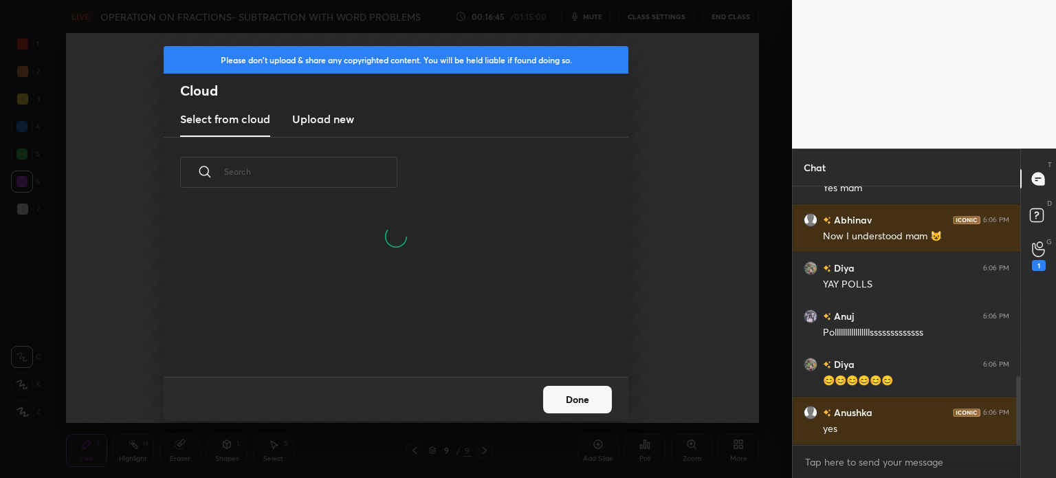
click at [329, 113] on h3 "Upload new" at bounding box center [323, 119] width 62 height 16
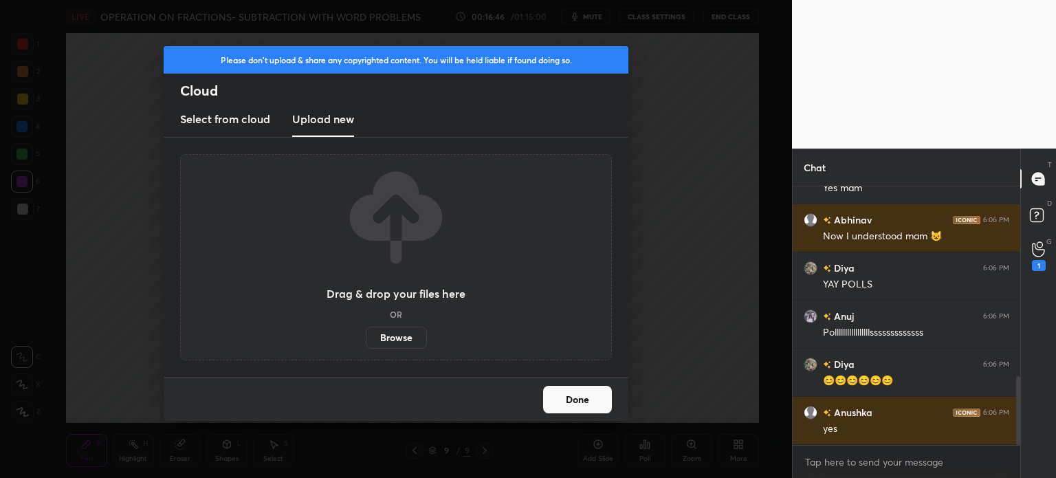
click at [381, 331] on label "Browse" at bounding box center [396, 337] width 61 height 22
click at [366, 331] on input "Browse" at bounding box center [366, 337] width 0 height 22
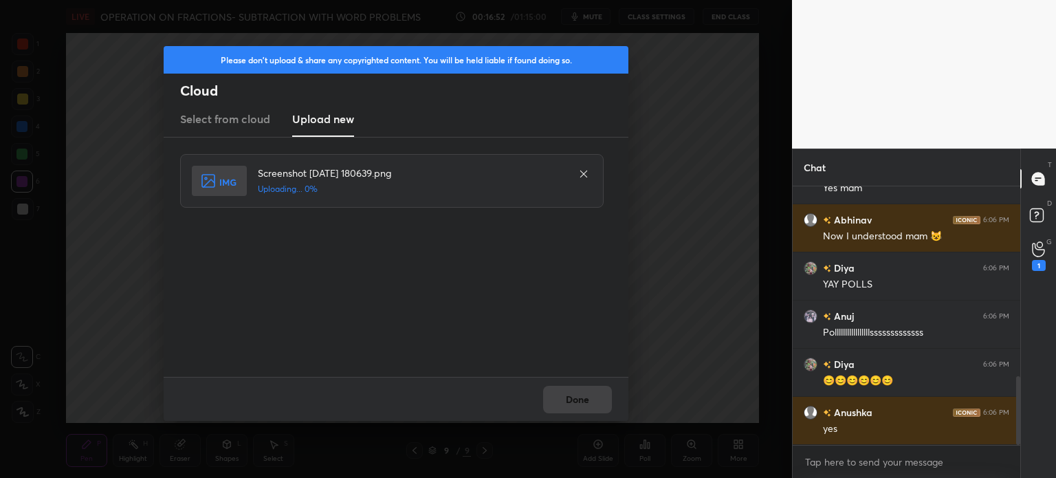
click at [570, 379] on div "Done" at bounding box center [396, 399] width 465 height 44
click at [575, 401] on div "Done" at bounding box center [396, 399] width 465 height 44
click at [577, 397] on div "Done" at bounding box center [396, 399] width 465 height 44
click at [577, 394] on button "Done" at bounding box center [577, 399] width 69 height 27
click at [580, 399] on button "Done" at bounding box center [577, 399] width 69 height 27
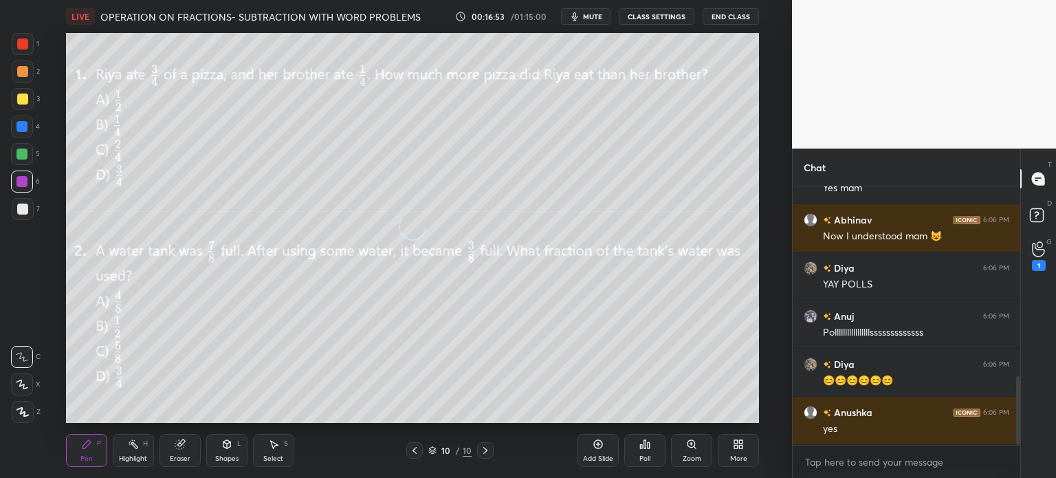
click at [580, 14] on icon "button" at bounding box center [574, 16] width 11 height 11
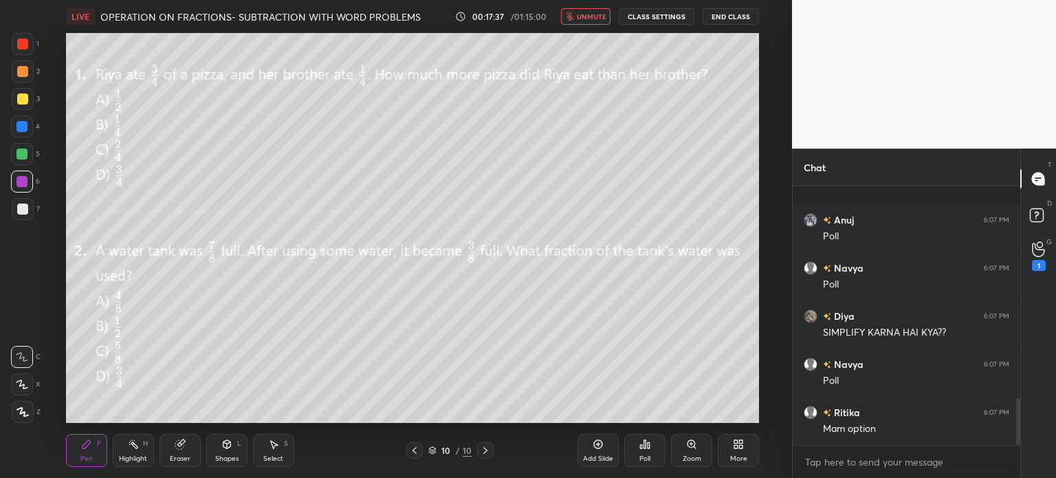
scroll to position [1164, 0]
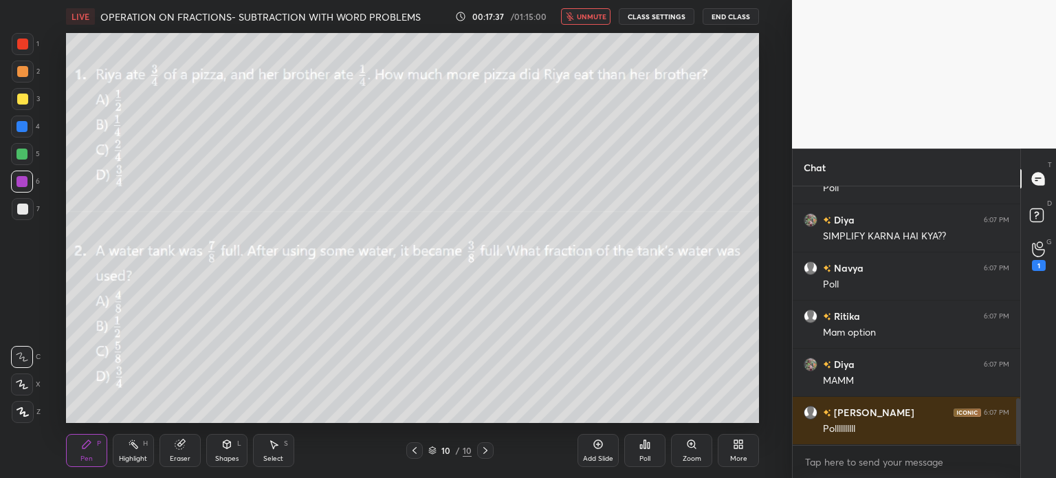
click at [591, 17] on span "unmute" at bounding box center [592, 17] width 30 height 10
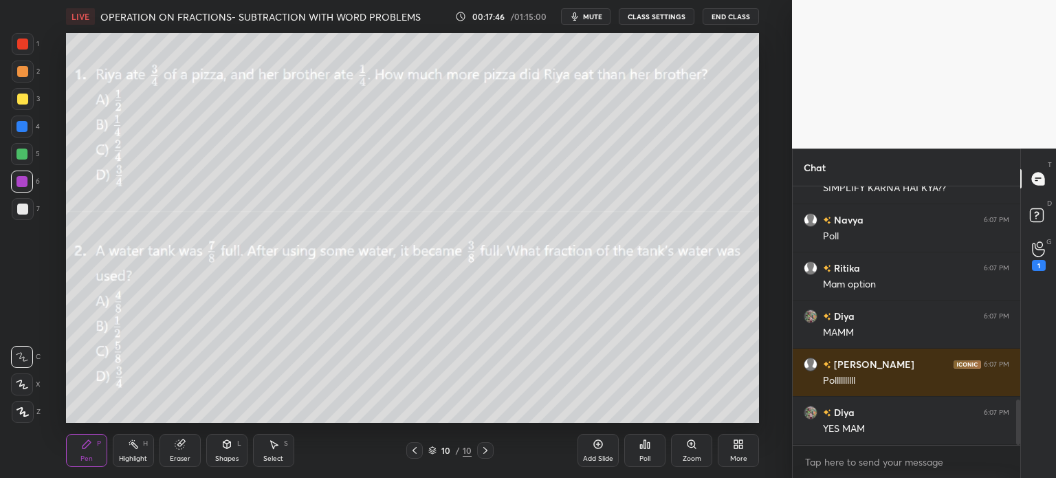
scroll to position [1260, 0]
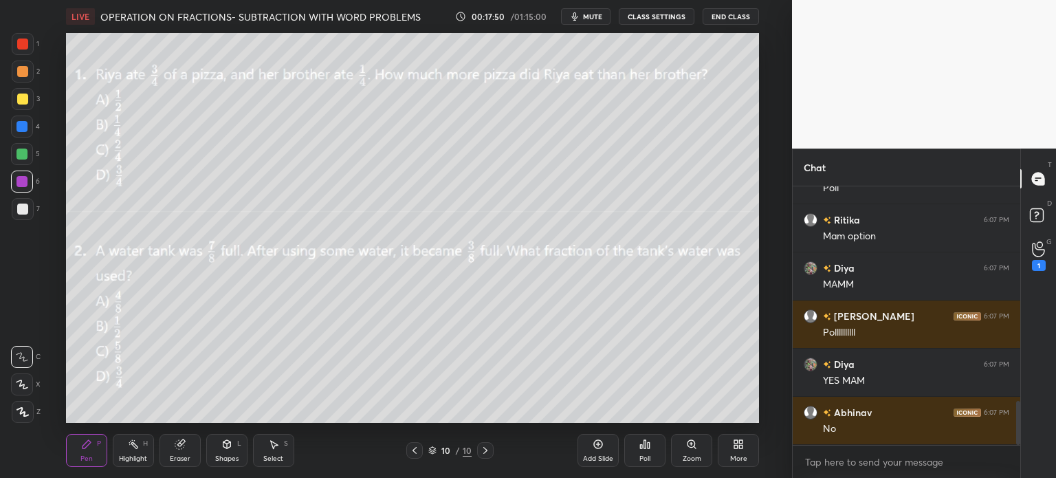
click at [641, 462] on div "Poll" at bounding box center [644, 458] width 11 height 7
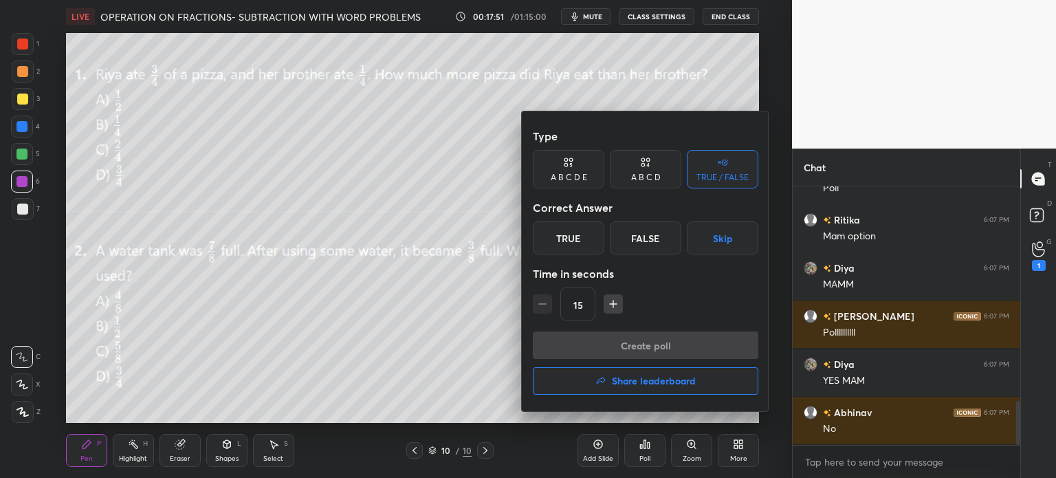
click at [632, 191] on div "Type A B C D E A B C D TRUE / FALSE Correct Answer True False Skip Time in seco…" at bounding box center [645, 226] width 225 height 209
click at [547, 237] on div "True" at bounding box center [568, 237] width 71 height 33
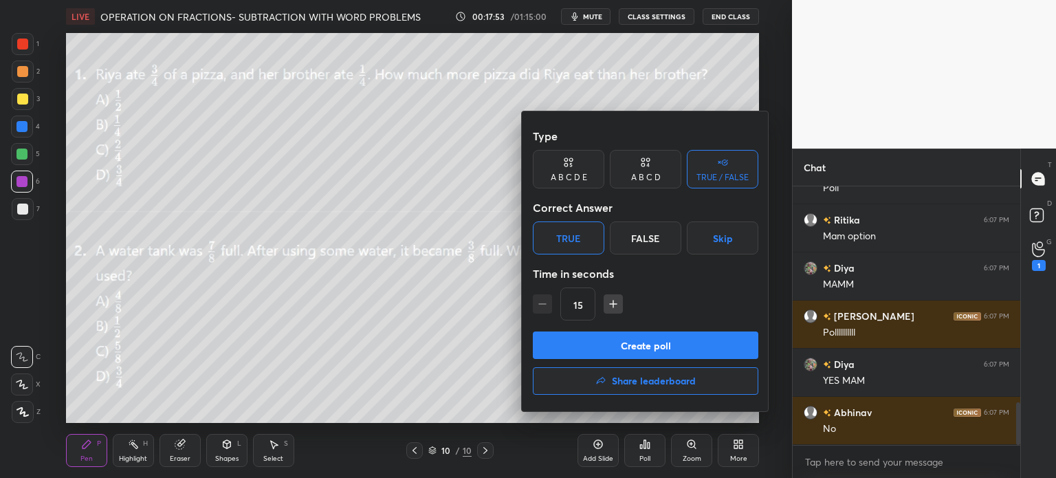
scroll to position [1308, 0]
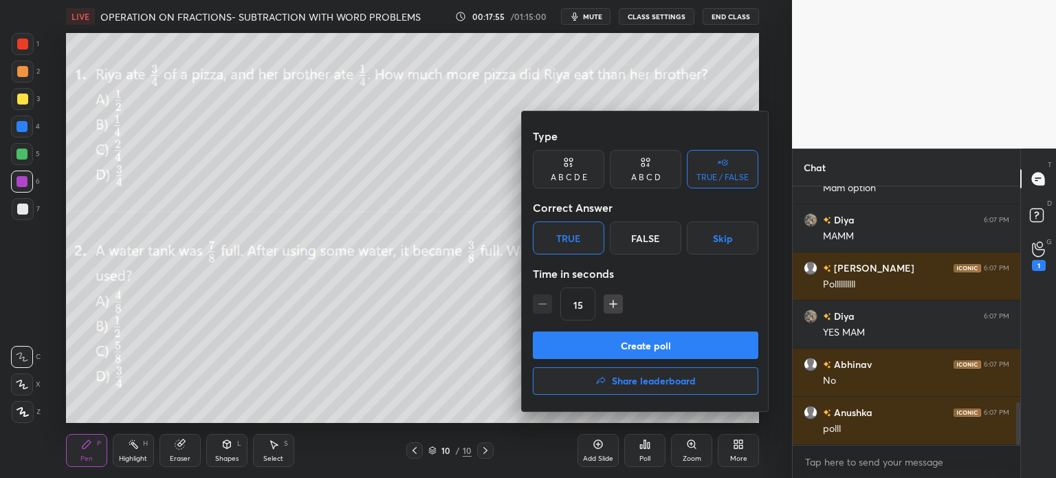
click at [634, 347] on button "Create poll" at bounding box center [645, 344] width 225 height 27
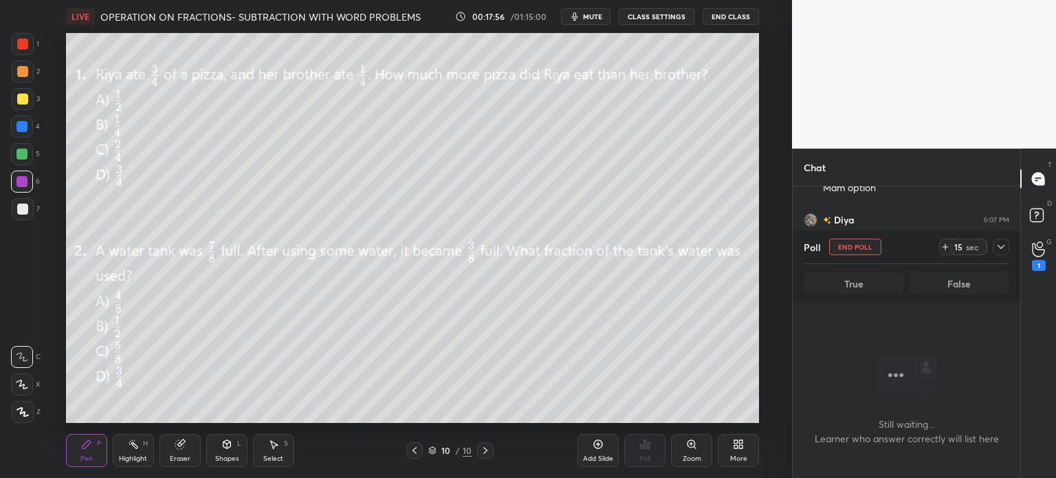
scroll to position [0, 0]
click at [940, 243] on icon at bounding box center [944, 246] width 11 height 11
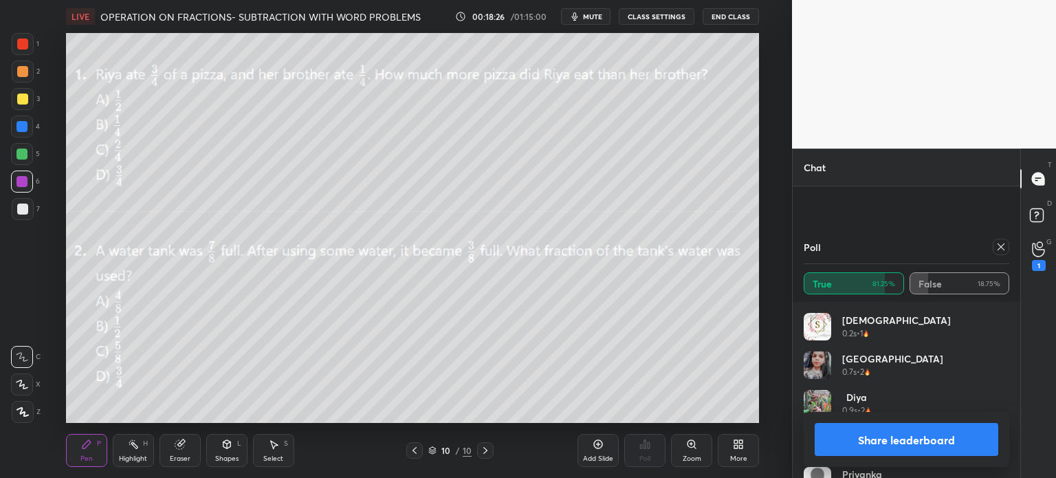
scroll to position [1696, 0]
click at [1002, 248] on icon at bounding box center [1000, 246] width 11 height 11
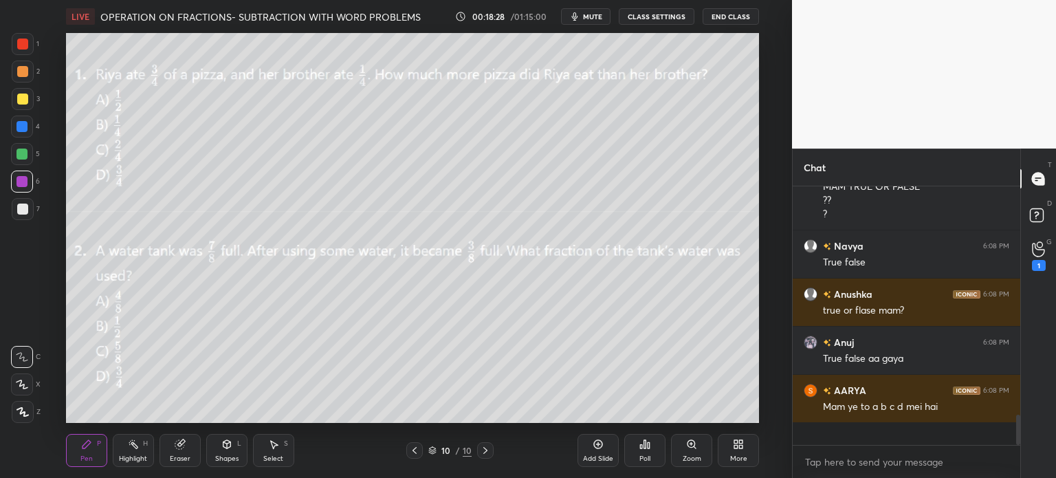
scroll to position [283, 223]
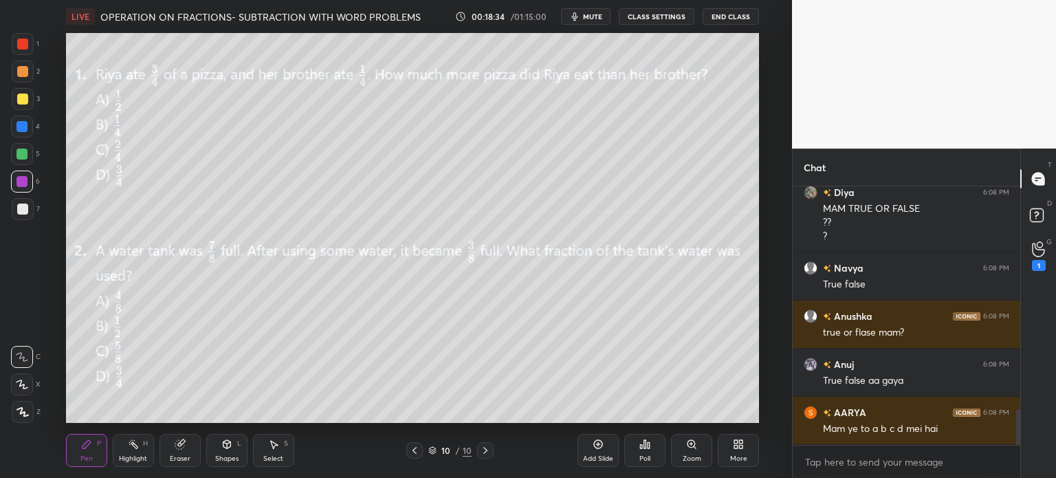
click at [637, 445] on div "Poll" at bounding box center [644, 450] width 41 height 33
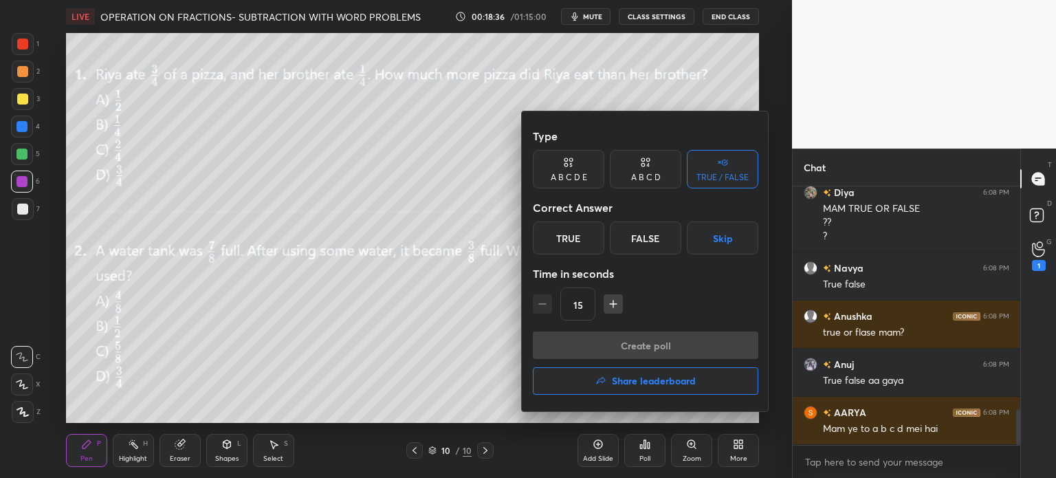
click at [654, 179] on div "A B C D" at bounding box center [646, 177] width 30 height 8
click at [561, 238] on div "A" at bounding box center [553, 237] width 41 height 33
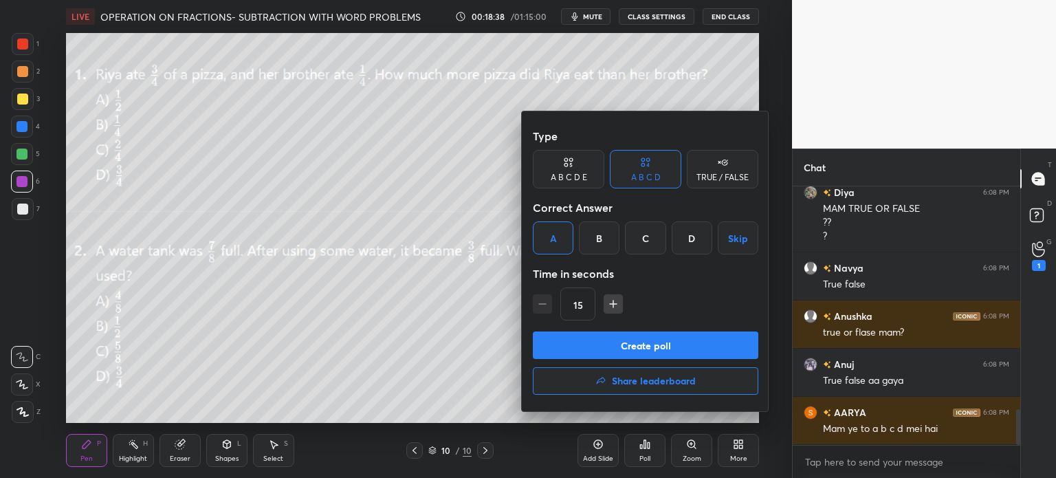
click at [676, 342] on button "Create poll" at bounding box center [645, 344] width 225 height 27
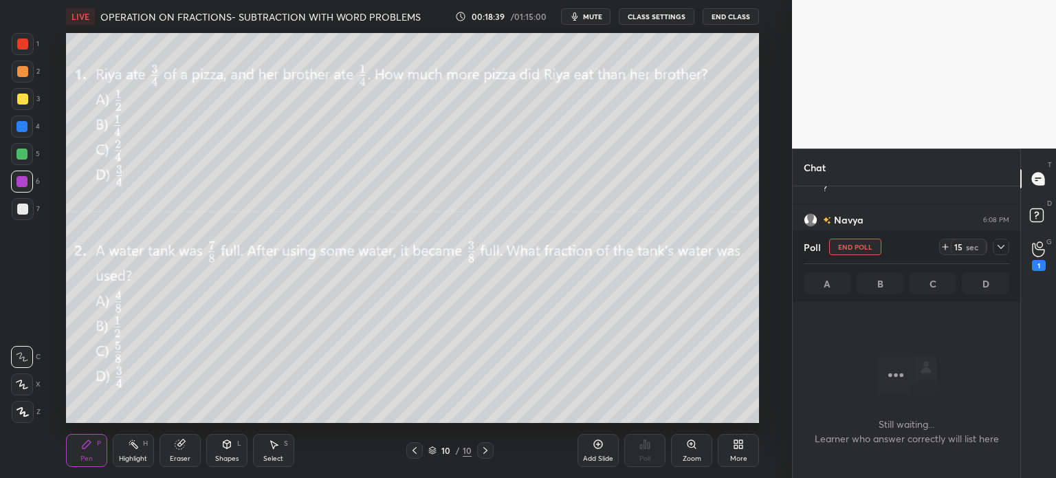
click at [943, 249] on icon at bounding box center [944, 246] width 11 height 11
click at [996, 252] on div at bounding box center [1000, 246] width 16 height 16
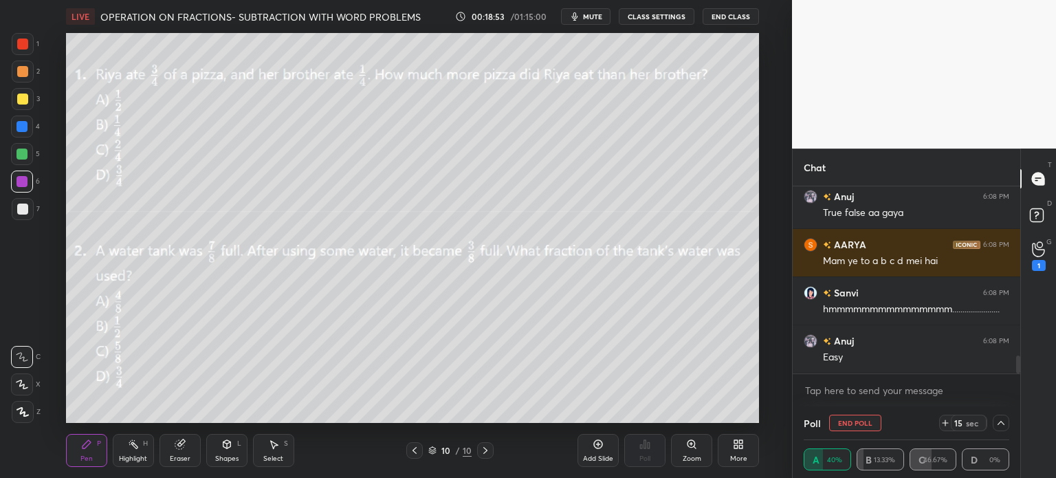
click at [15, 98] on div at bounding box center [23, 99] width 22 height 22
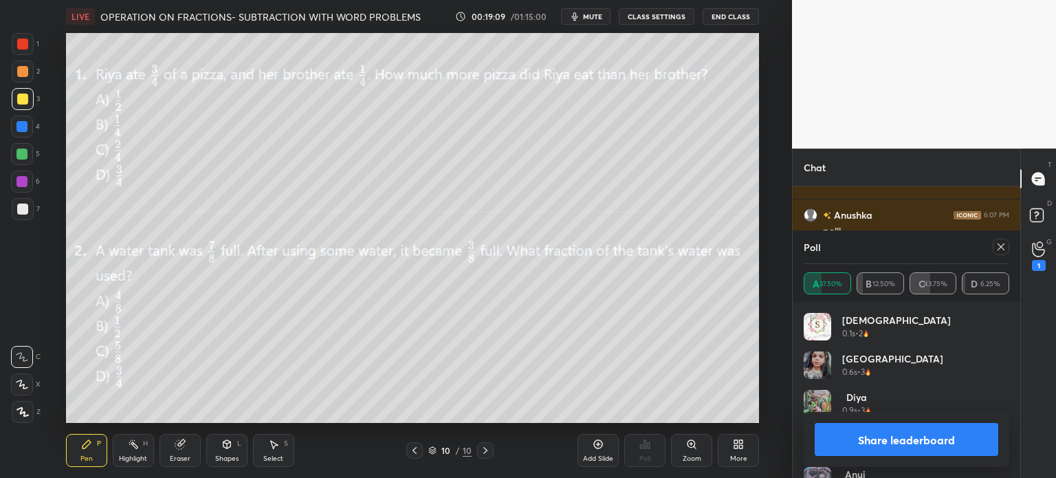
click at [1002, 243] on icon at bounding box center [1000, 246] width 11 height 11
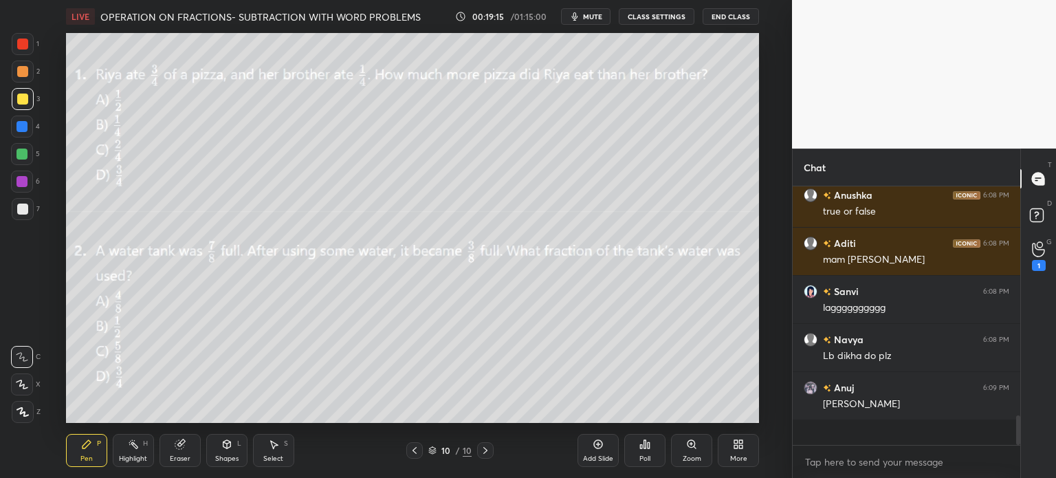
click at [649, 456] on div "Poll" at bounding box center [644, 458] width 11 height 7
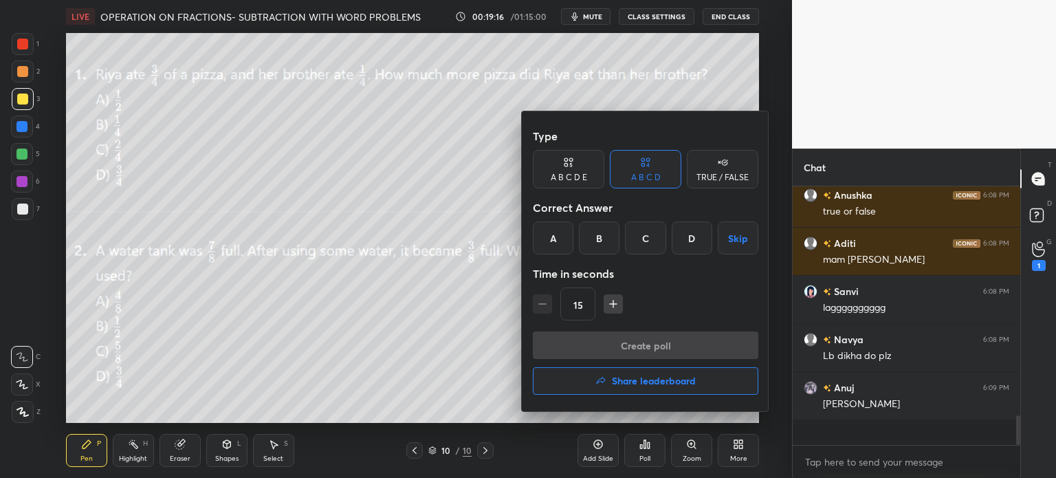
click at [693, 390] on button "Share leaderboard" at bounding box center [645, 380] width 225 height 27
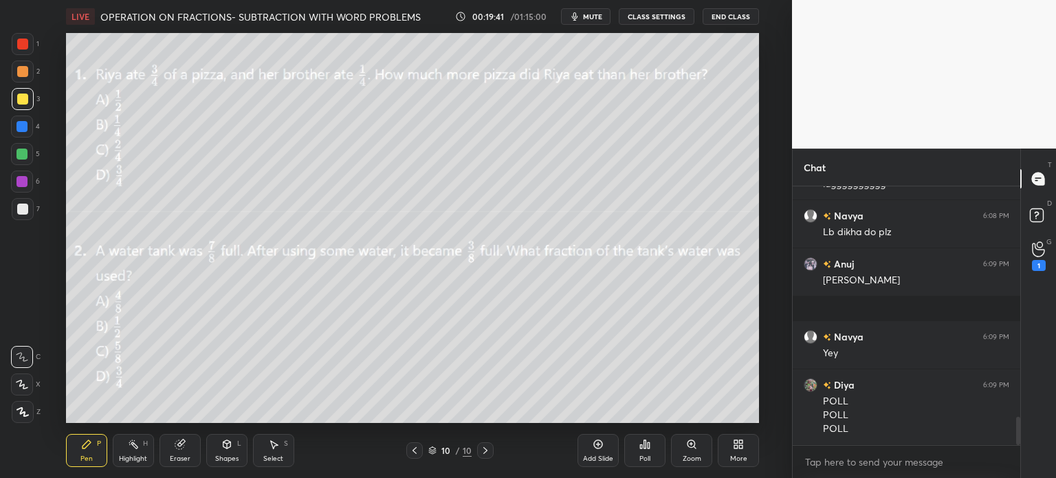
click at [590, 18] on span "mute" at bounding box center [592, 17] width 19 height 10
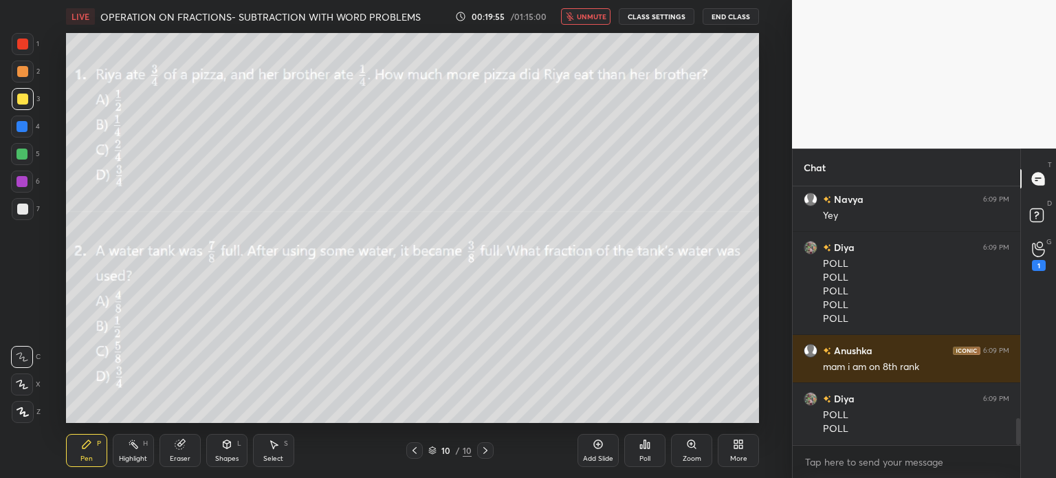
click at [1054, 256] on div "G Raise Hand (G) 1" at bounding box center [1038, 255] width 35 height 38
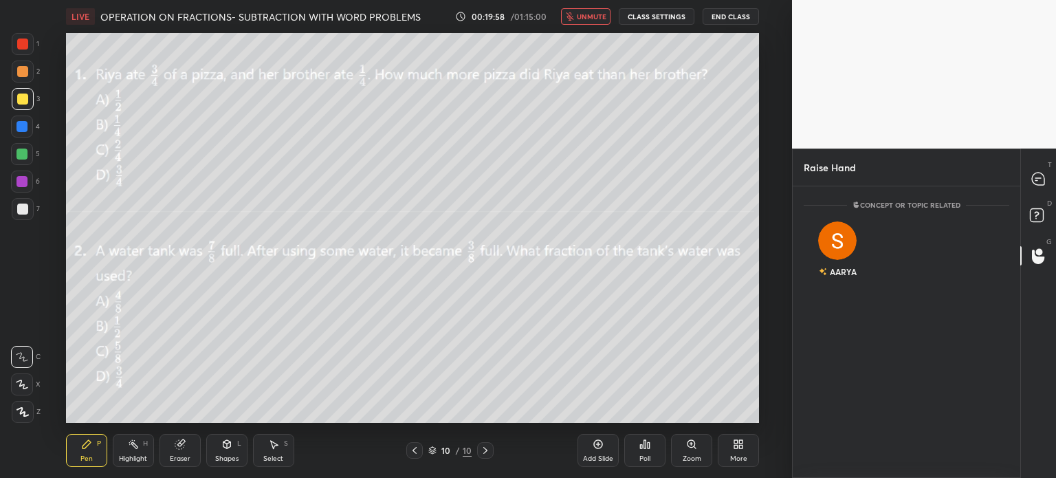
click at [588, 17] on span "unmute" at bounding box center [592, 17] width 30 height 10
click at [1042, 179] on icon at bounding box center [1038, 178] width 12 height 12
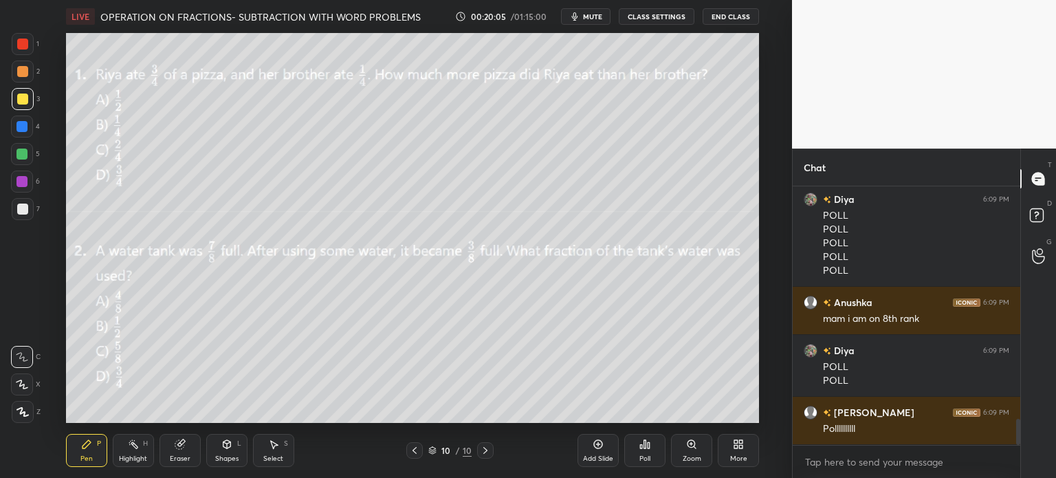
click at [642, 442] on icon at bounding box center [644, 443] width 11 height 11
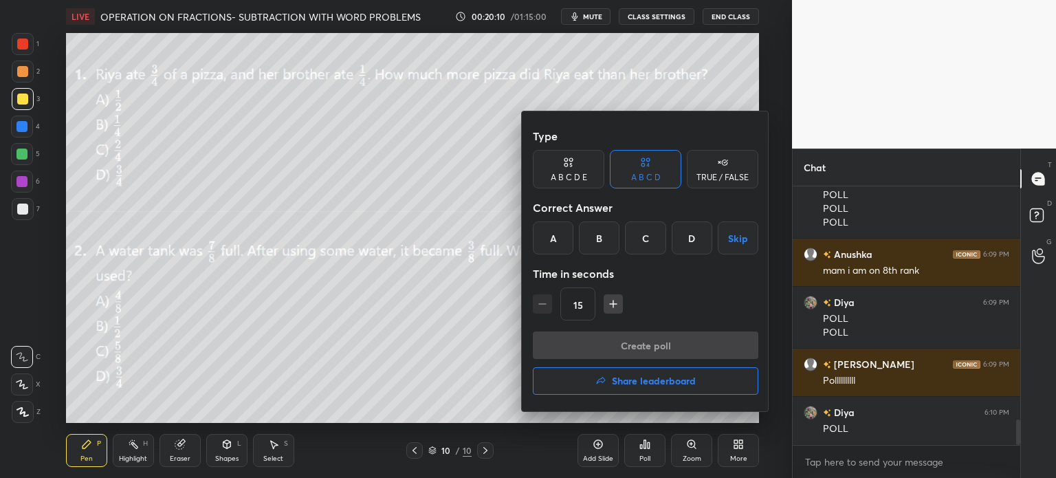
click at [602, 234] on div "B" at bounding box center [599, 237] width 41 height 33
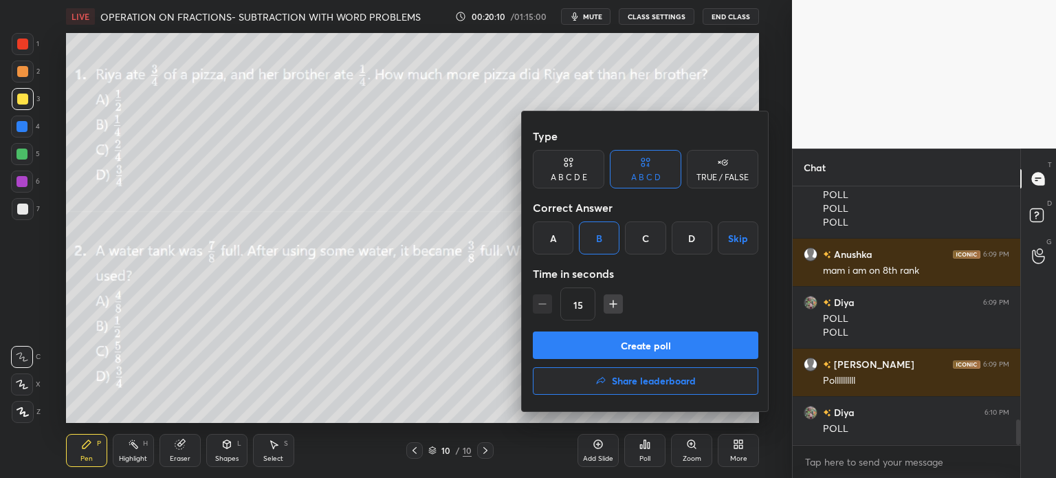
click at [658, 343] on button "Create poll" at bounding box center [645, 344] width 225 height 27
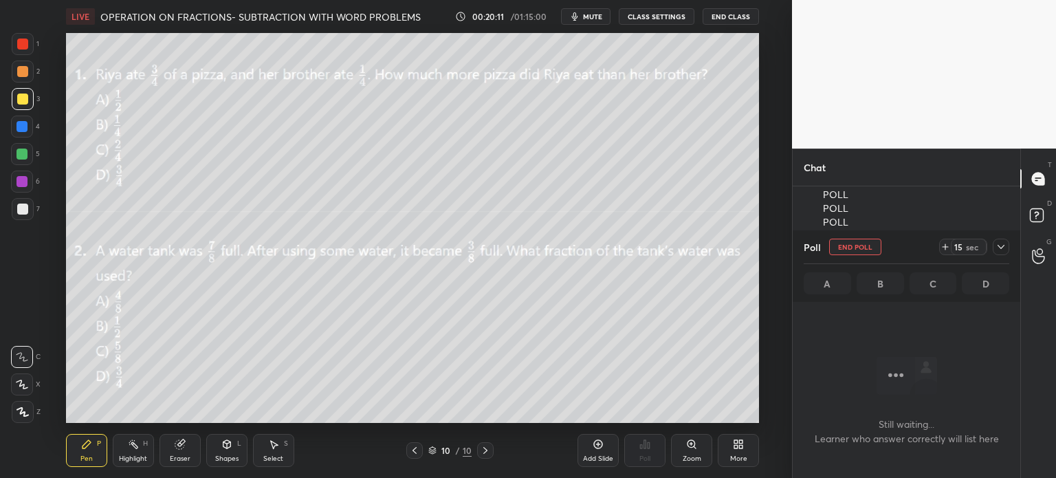
scroll to position [216, 223]
click at [946, 247] on icon at bounding box center [944, 247] width 5 height 0
click at [996, 252] on div at bounding box center [1000, 246] width 16 height 16
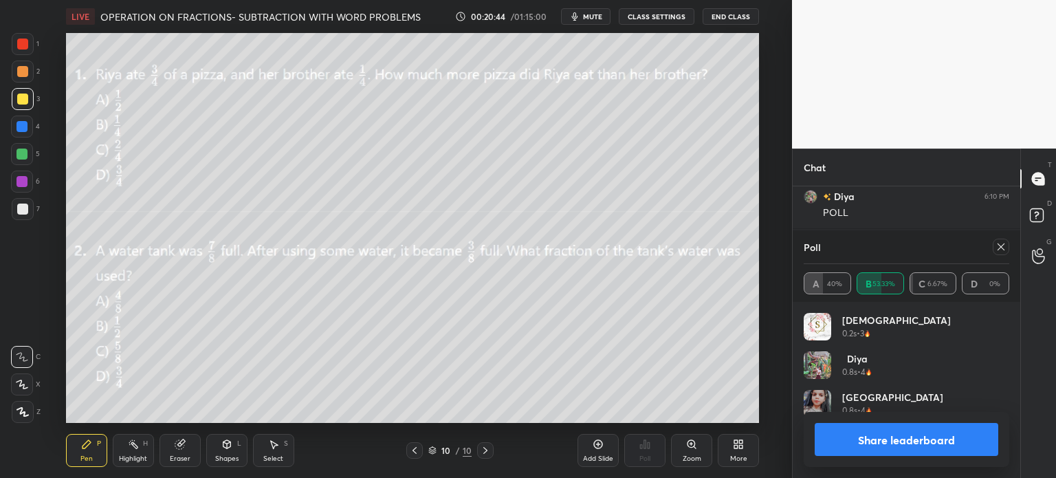
scroll to position [4, 4]
click at [998, 248] on icon at bounding box center [1000, 246] width 11 height 11
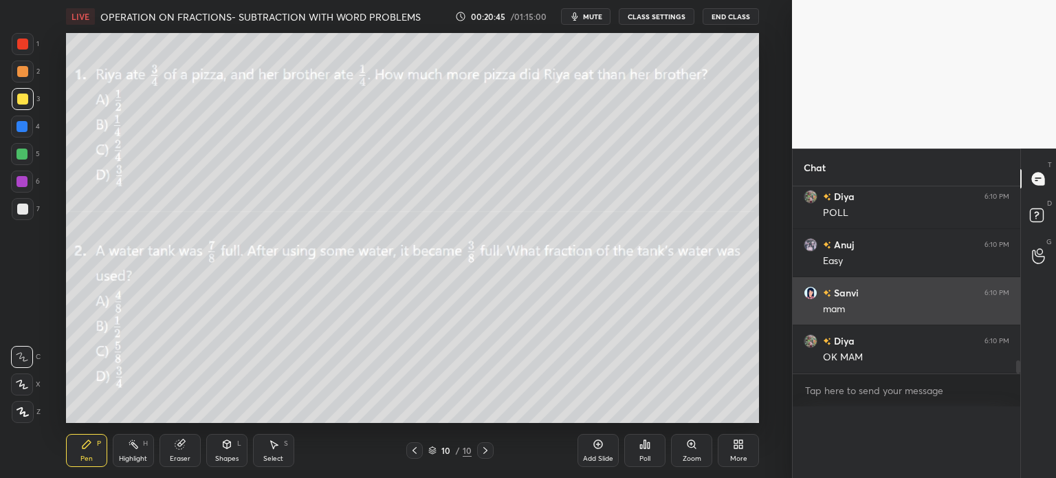
scroll to position [14, 201]
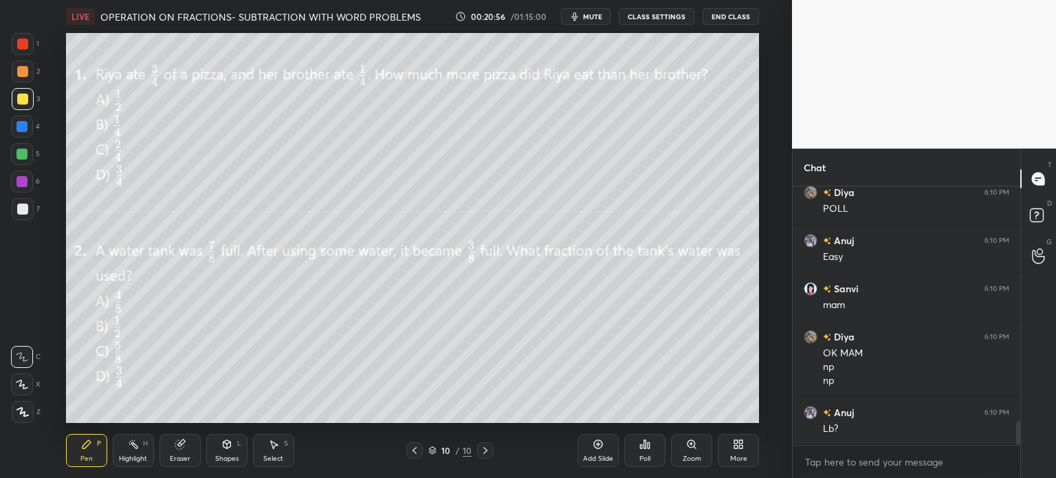
click at [646, 456] on div "Poll" at bounding box center [644, 458] width 11 height 7
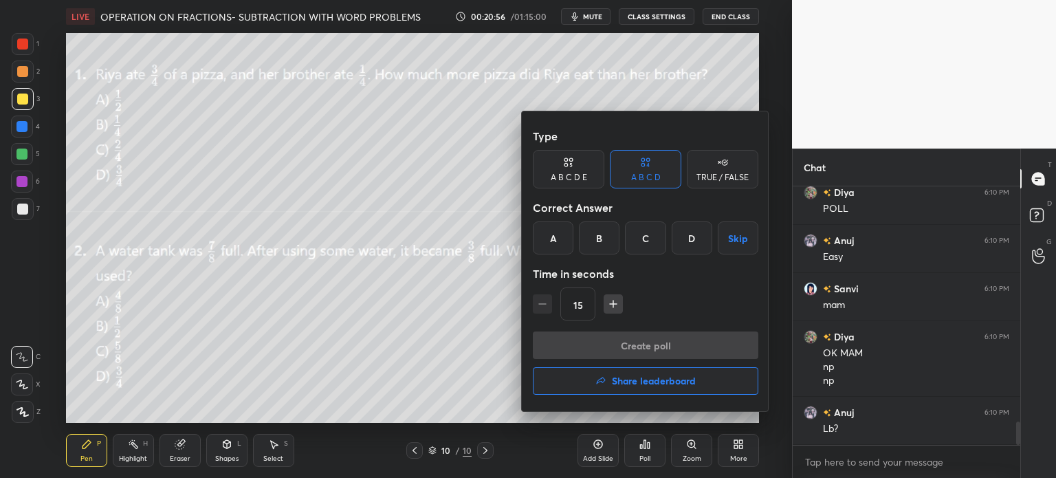
click at [686, 394] on button "Share leaderboard" at bounding box center [645, 380] width 225 height 27
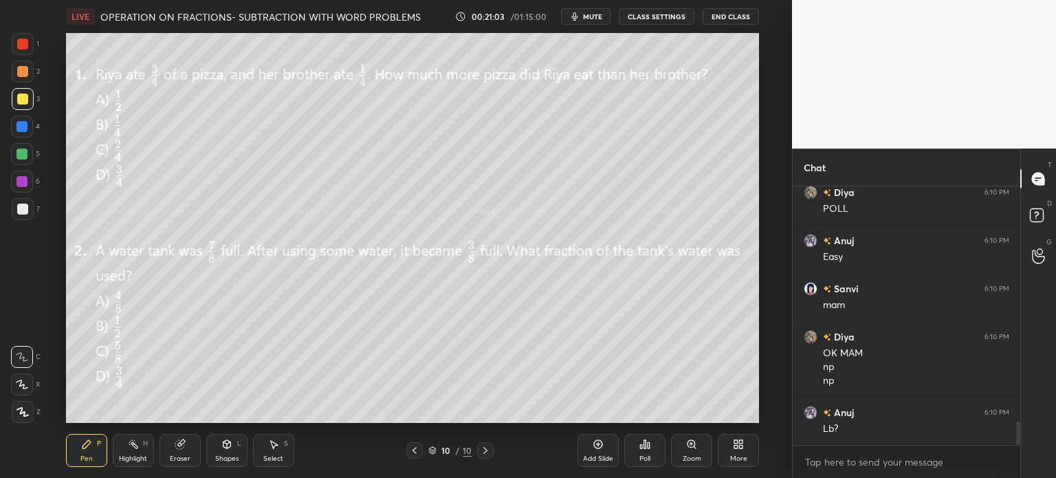
click at [589, 16] on span "mute" at bounding box center [592, 17] width 19 height 10
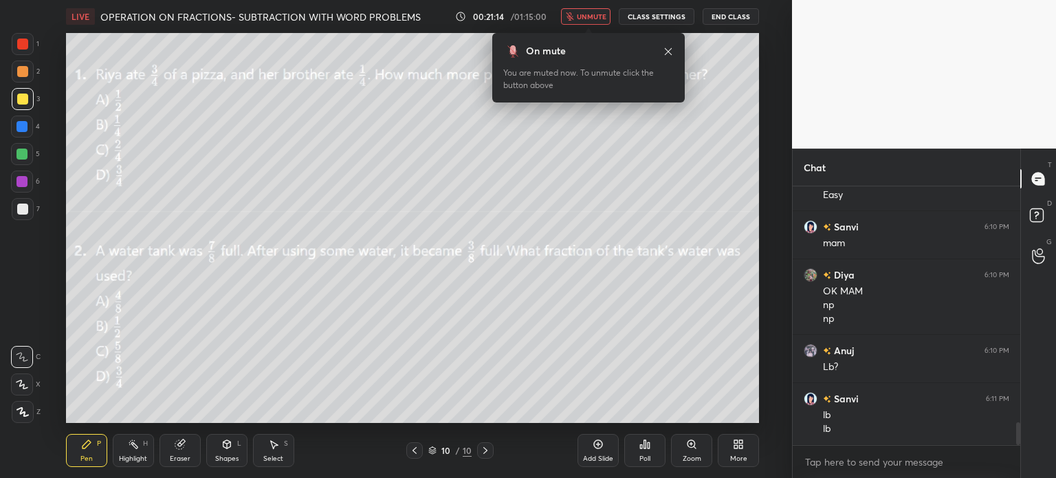
scroll to position [2673, 0]
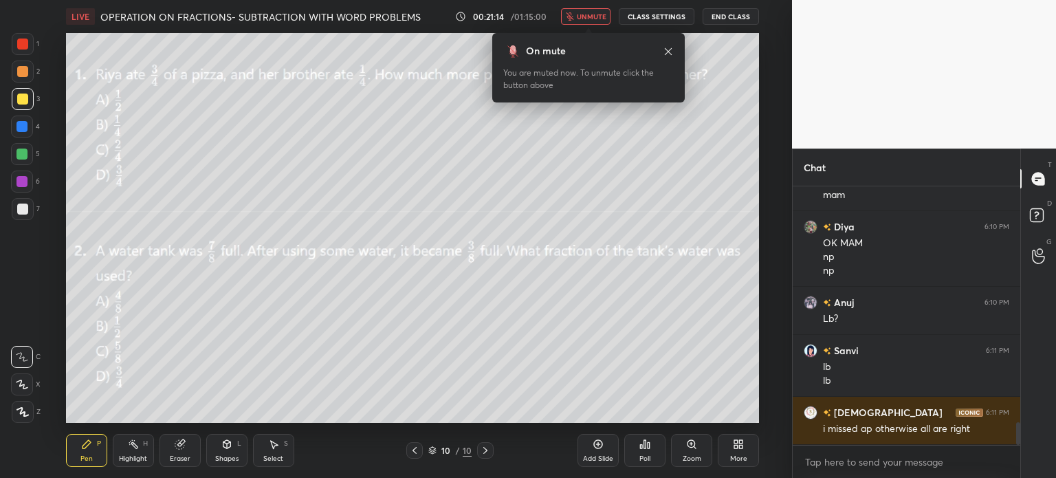
click at [734, 456] on div "More" at bounding box center [738, 458] width 17 height 7
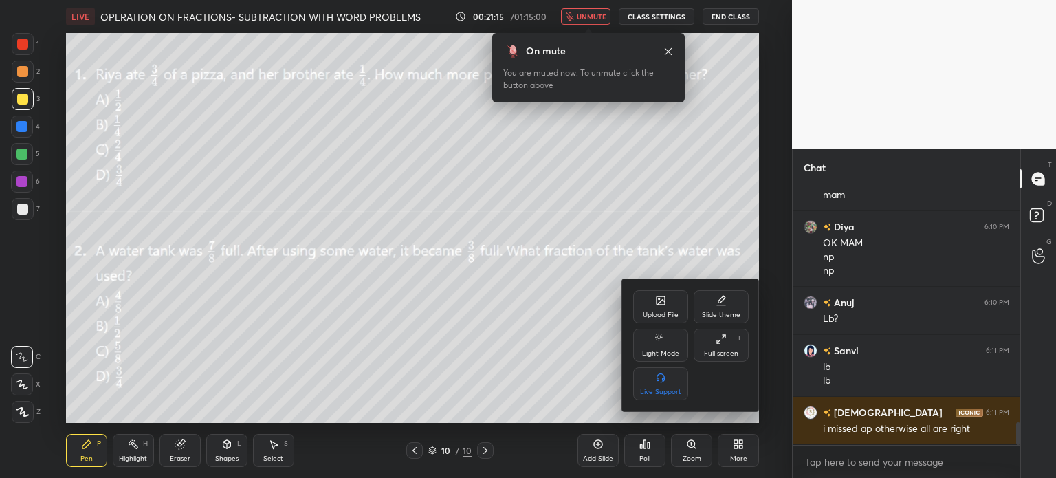
click at [654, 307] on div "Upload File" at bounding box center [660, 306] width 55 height 33
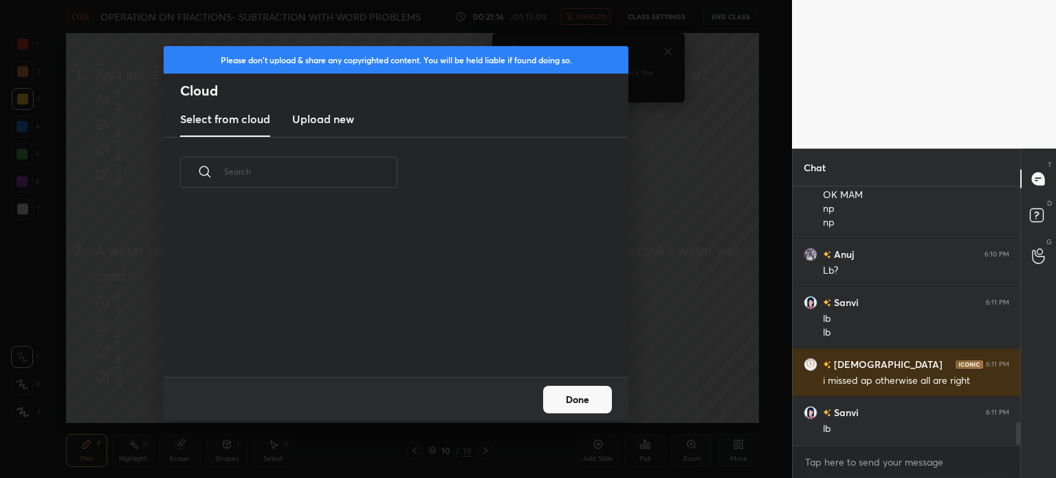
scroll to position [3, 7]
click at [309, 102] on div "Please don't upload & share any copyrighted content. You will be held liable if…" at bounding box center [396, 91] width 465 height 91
click at [327, 115] on h3 "Upload new" at bounding box center [323, 119] width 62 height 16
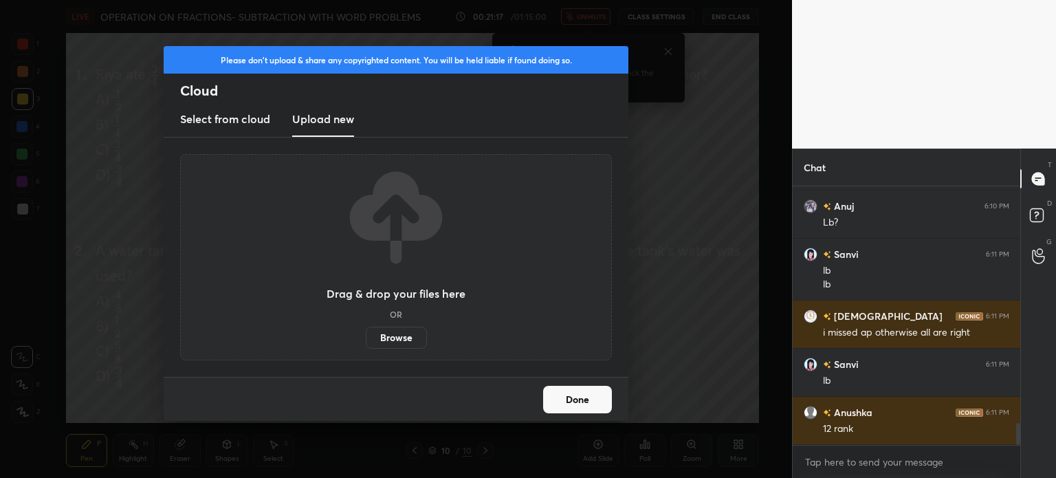
click at [408, 340] on label "Browse" at bounding box center [396, 337] width 61 height 22
click at [366, 340] on input "Browse" at bounding box center [366, 337] width 0 height 22
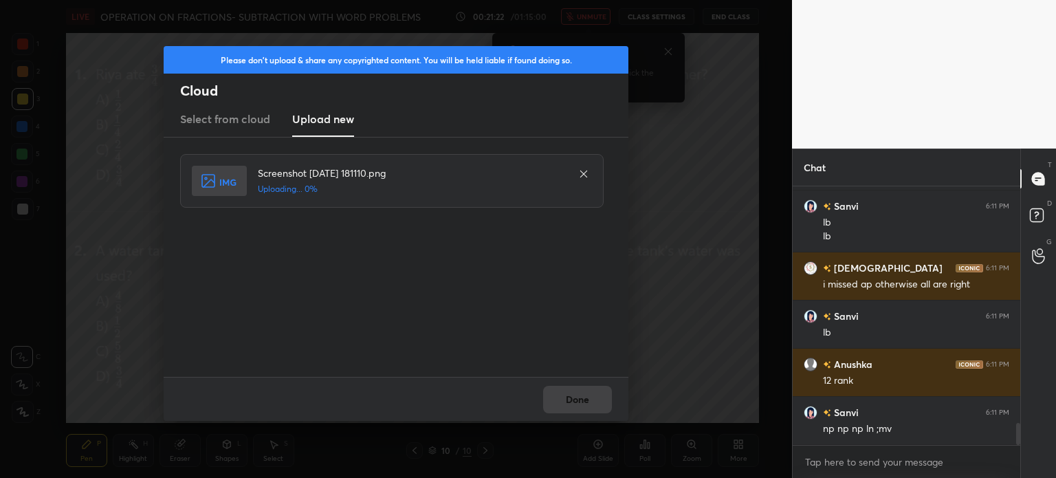
click at [583, 417] on div "Done" at bounding box center [396, 399] width 465 height 44
click at [582, 414] on div "Done" at bounding box center [396, 399] width 465 height 44
click at [576, 399] on div "Done" at bounding box center [396, 399] width 465 height 44
click at [581, 396] on div "Done" at bounding box center [396, 399] width 465 height 44
click at [580, 401] on button "Done" at bounding box center [577, 399] width 69 height 27
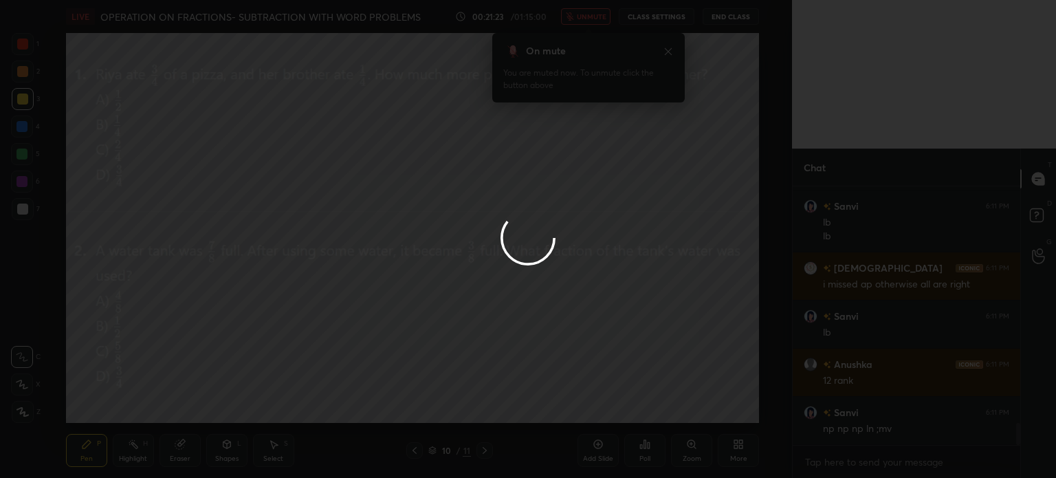
click at [583, 396] on button "Done" at bounding box center [577, 399] width 69 height 27
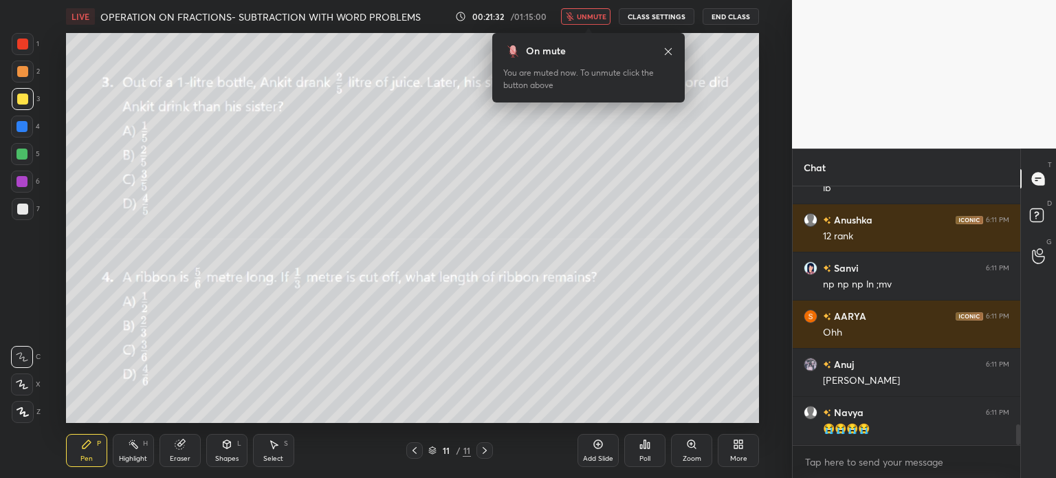
click at [593, 9] on button "unmute" at bounding box center [585, 16] width 49 height 16
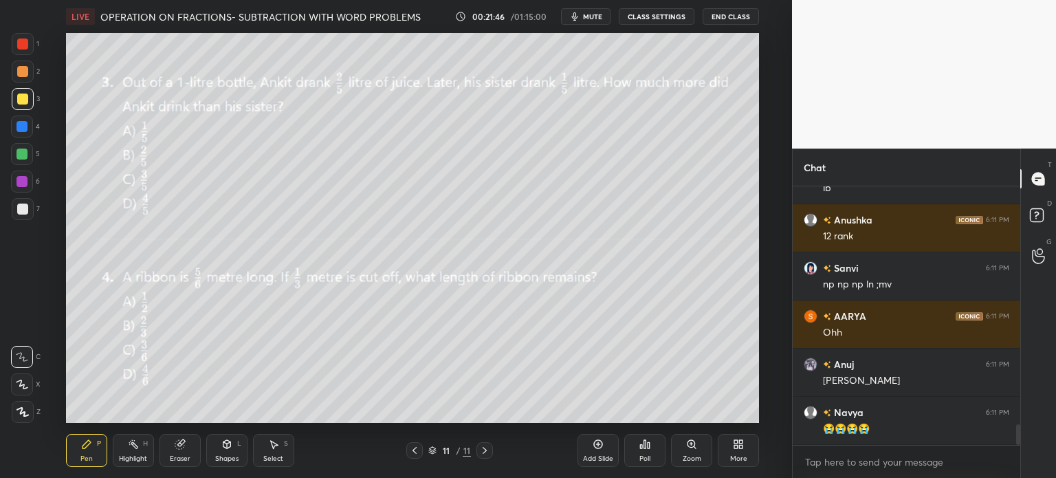
click at [589, 16] on span "mute" at bounding box center [592, 17] width 19 height 10
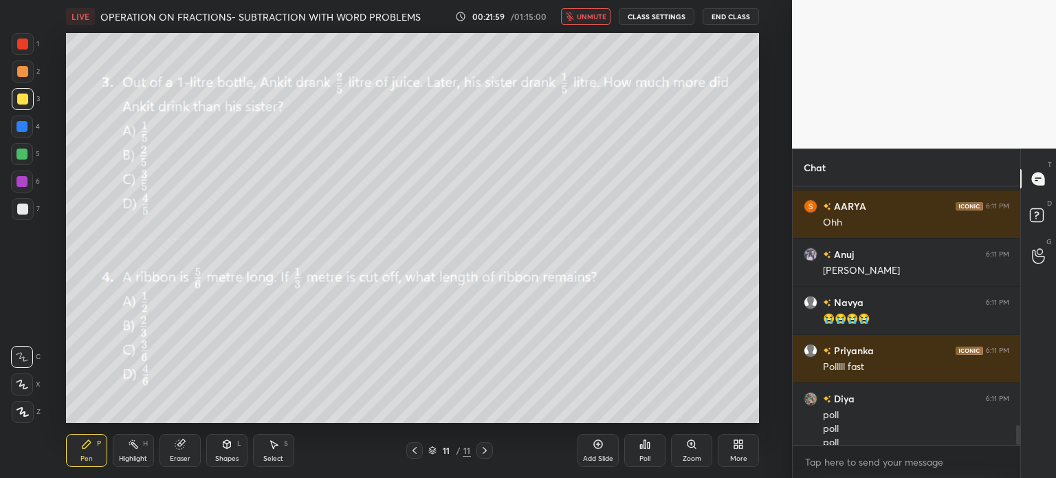
scroll to position [3086, 0]
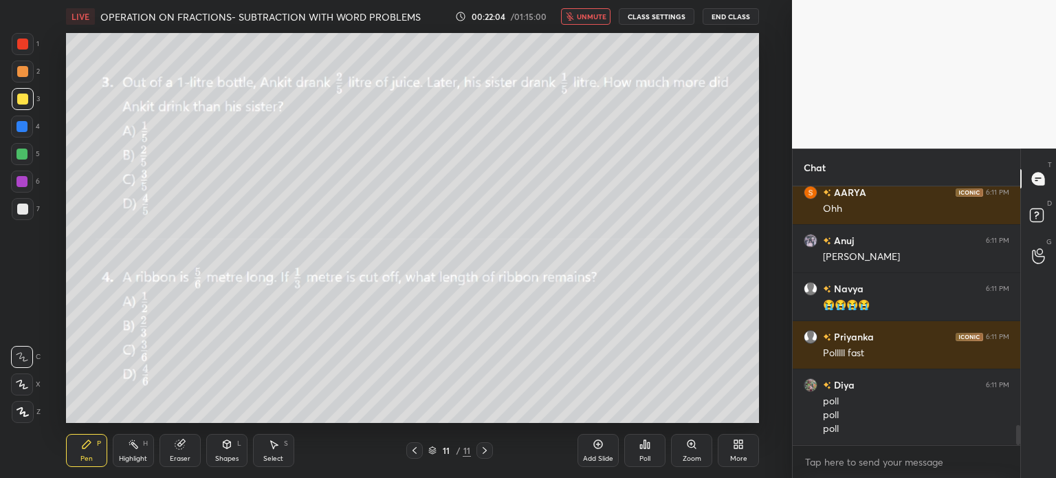
click at [592, 16] on span "unmute" at bounding box center [592, 17] width 30 height 10
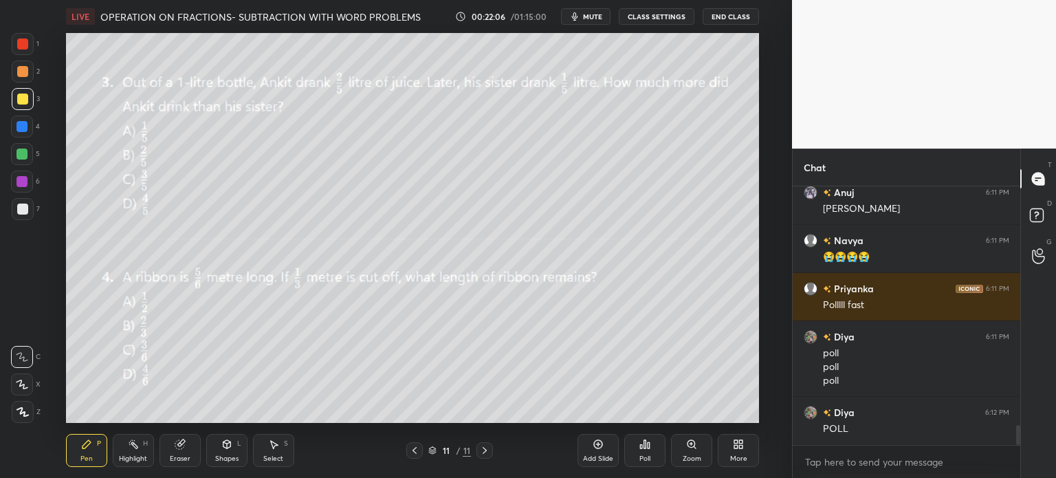
click at [583, 5] on div "LIVE OPERATION ON FRACTIONS- SUBTRACTION WITH WORD PROBLEMS 00:22:06 / 01:15:00…" at bounding box center [412, 16] width 693 height 33
click at [580, 16] on icon "button" at bounding box center [574, 16] width 11 height 11
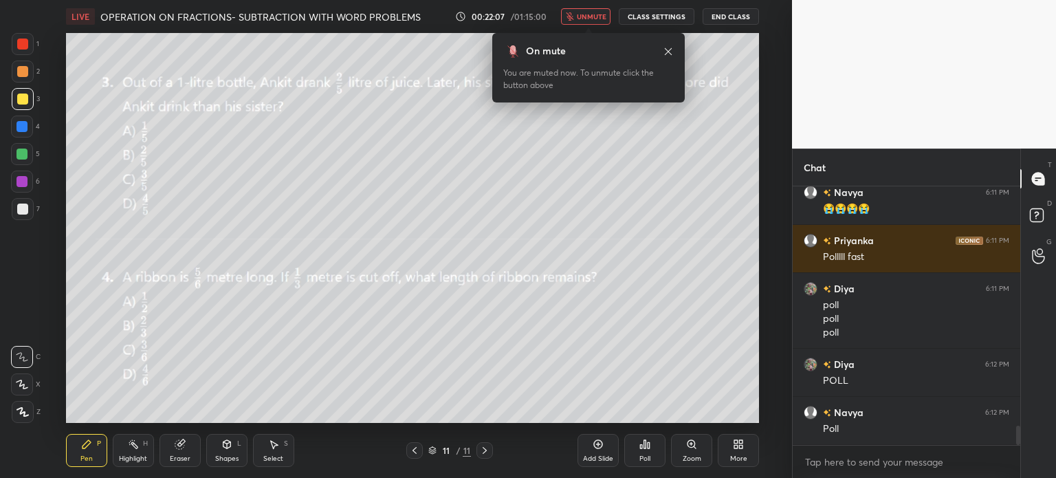
scroll to position [3230, 0]
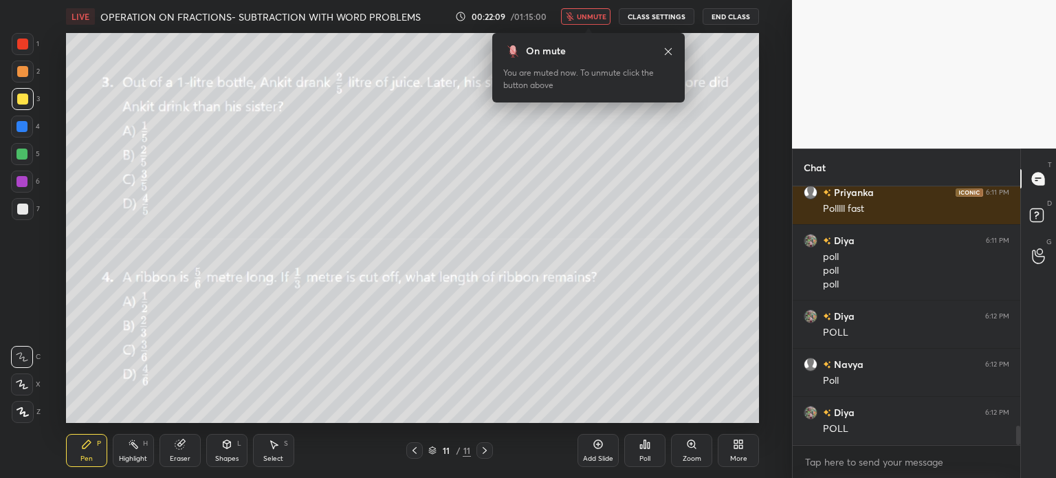
click at [588, 17] on span "unmute" at bounding box center [592, 17] width 30 height 10
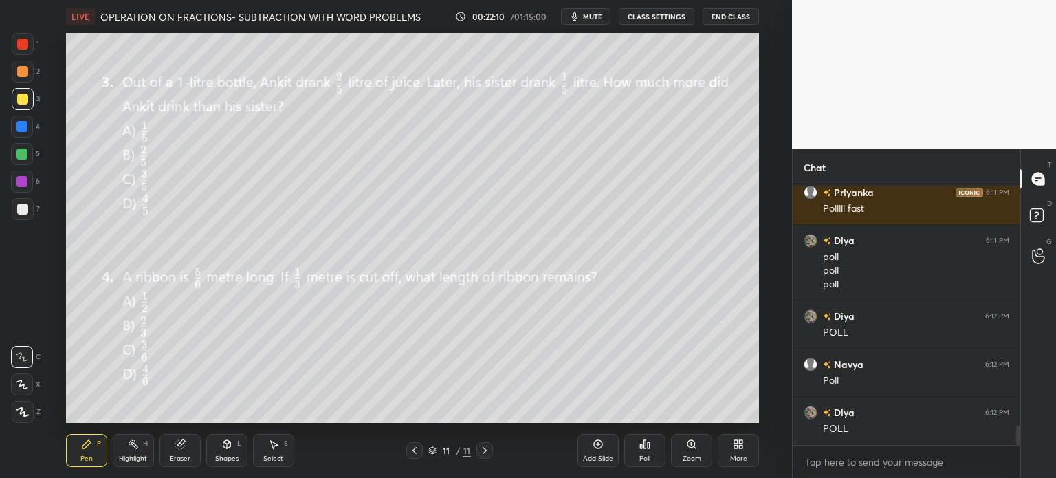
click at [648, 451] on div "Poll" at bounding box center [644, 450] width 41 height 33
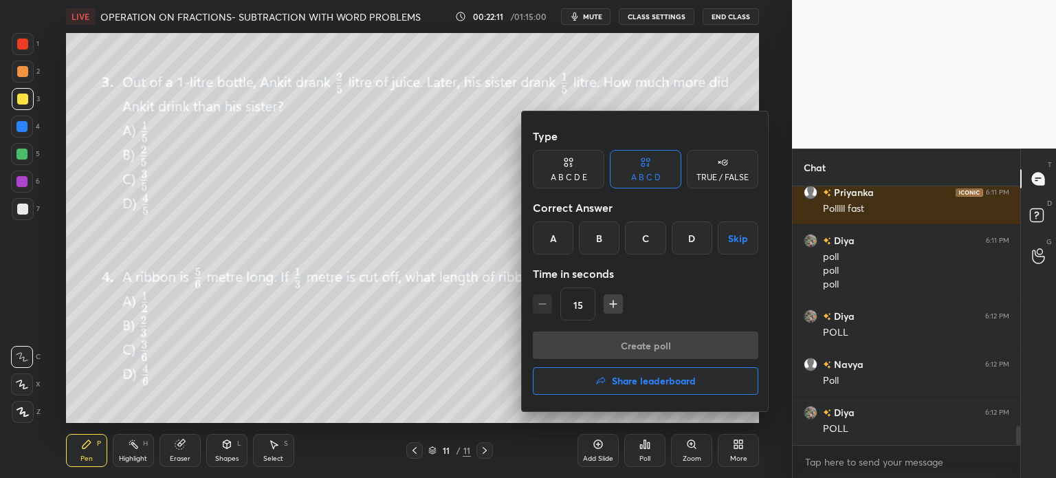
click at [568, 240] on div "A" at bounding box center [553, 237] width 41 height 33
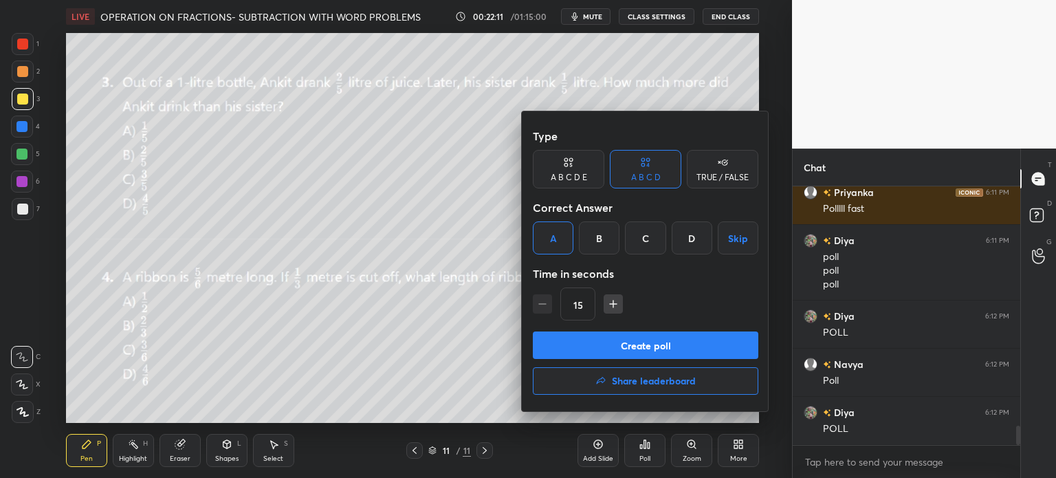
click at [671, 340] on button "Create poll" at bounding box center [645, 344] width 225 height 27
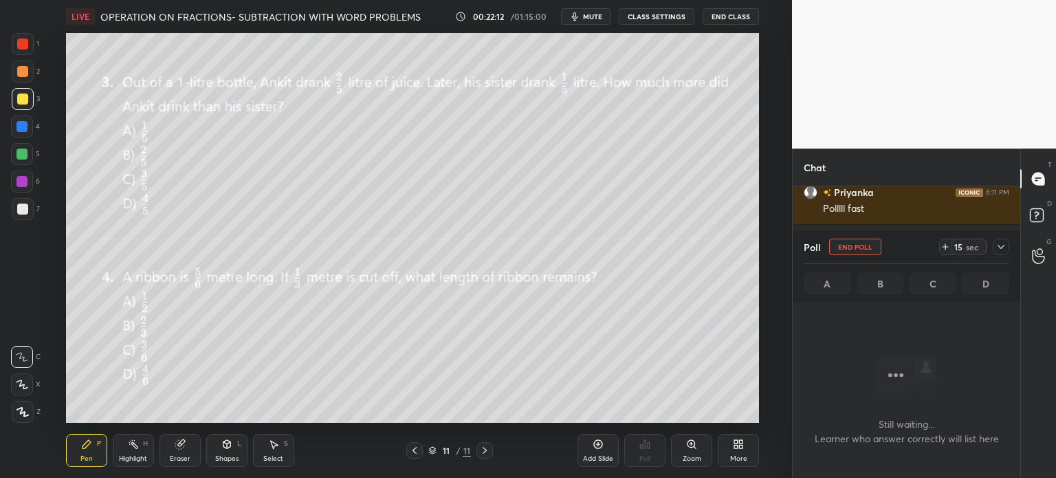
scroll to position [3, 4]
click at [945, 238] on div "Poll End Poll 15 sec" at bounding box center [905, 246] width 205 height 33
click at [990, 252] on div "14 sec" at bounding box center [974, 246] width 70 height 16
click at [1013, 250] on div "Poll End Poll 14 sec A B C D" at bounding box center [905, 265] width 227 height 71
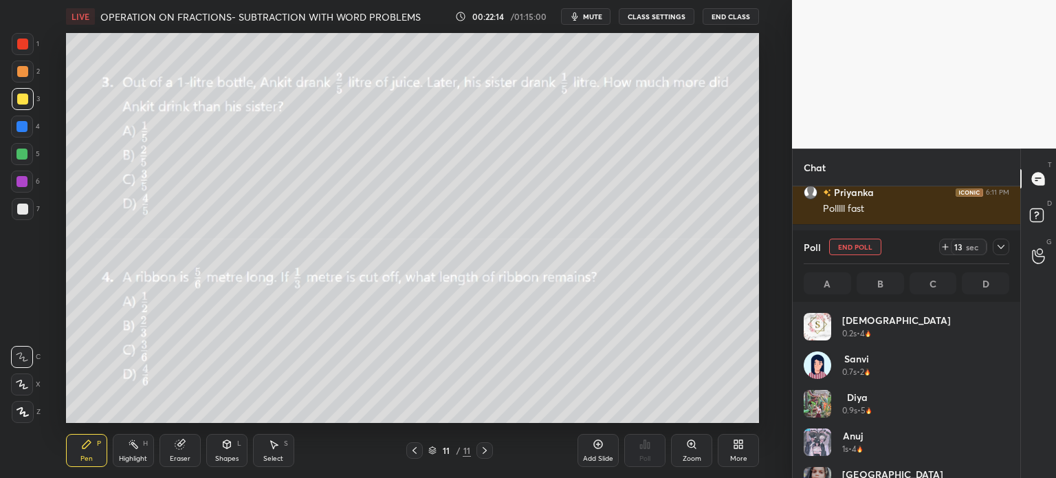
scroll to position [4, 4]
click at [1002, 244] on icon at bounding box center [1000, 246] width 11 height 11
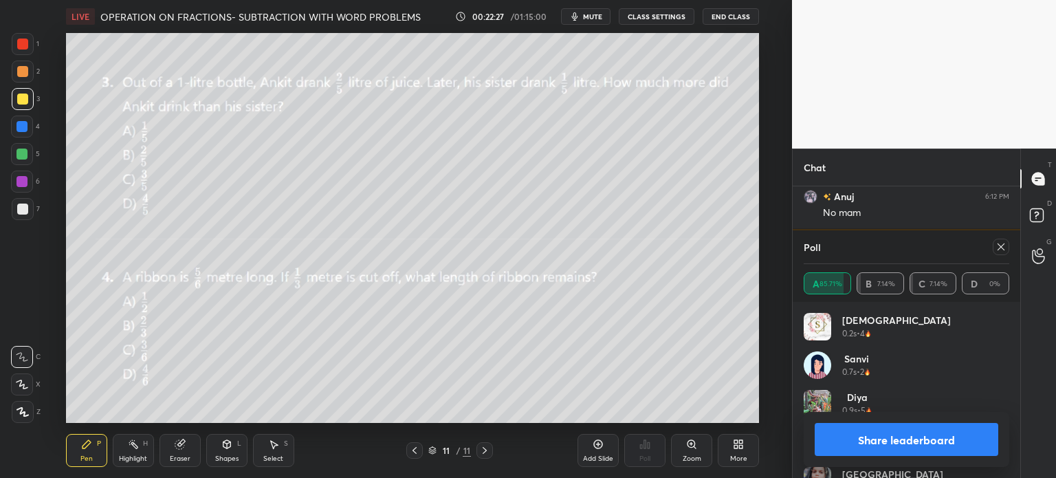
scroll to position [3734, 0]
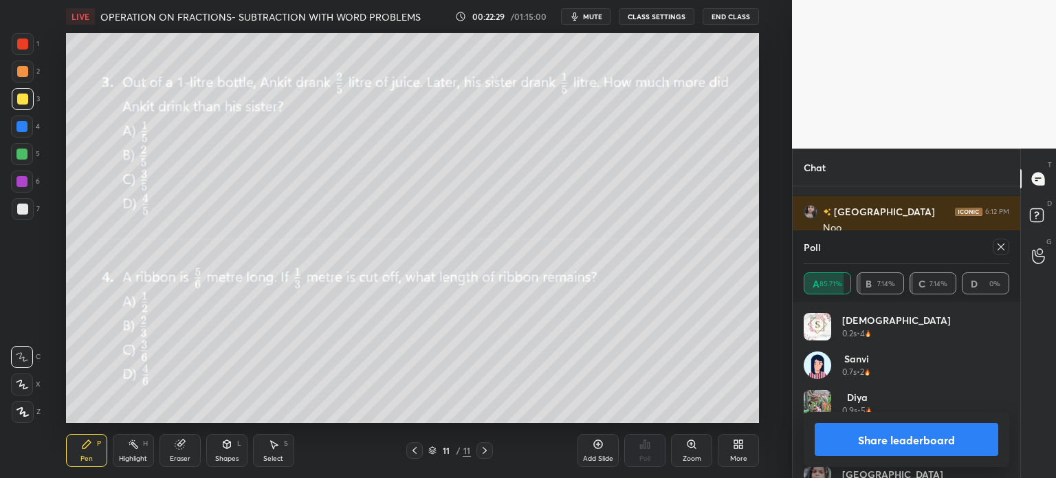
click at [999, 249] on icon at bounding box center [1000, 246] width 11 height 11
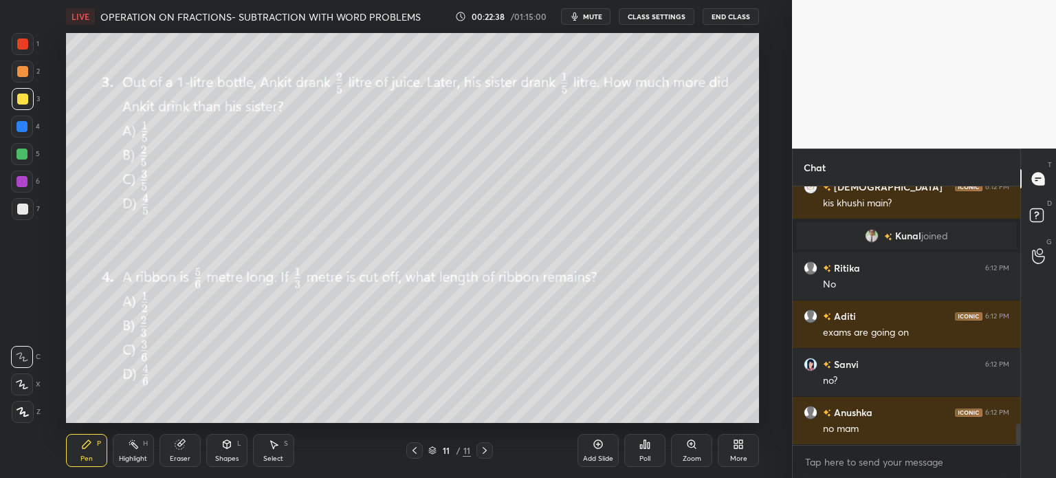
click at [175, 458] on div "Eraser" at bounding box center [180, 458] width 21 height 7
click at [28, 413] on span "Erase all" at bounding box center [22, 412] width 21 height 10
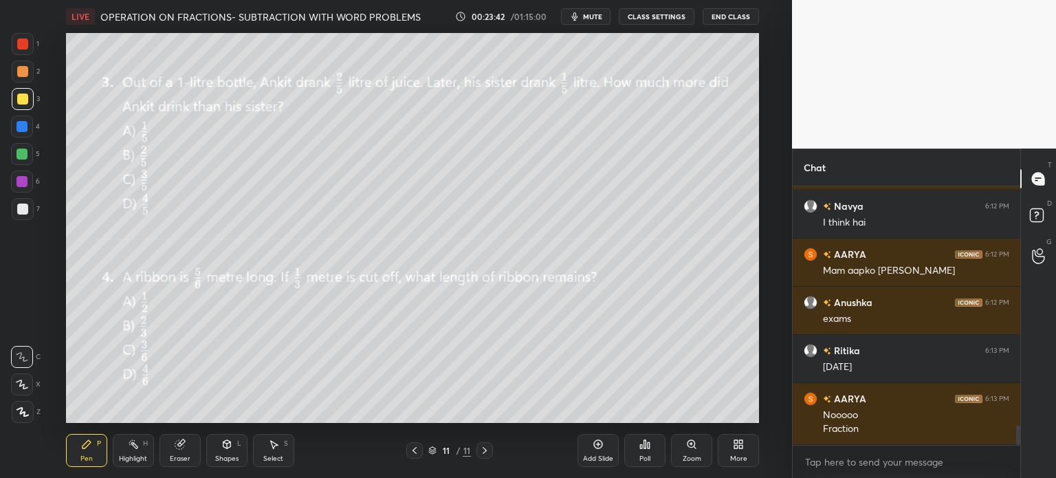
click at [590, 17] on span "mute" at bounding box center [592, 17] width 19 height 10
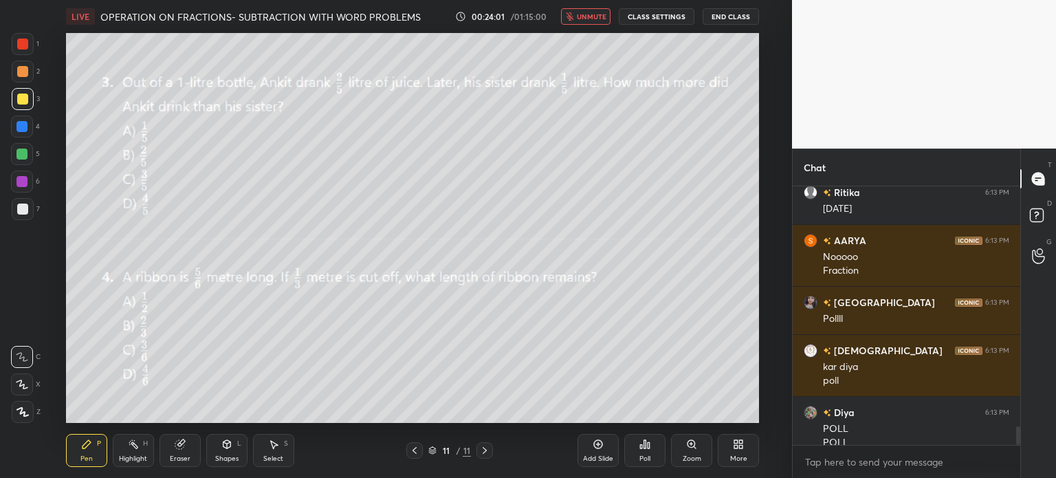
scroll to position [3286, 0]
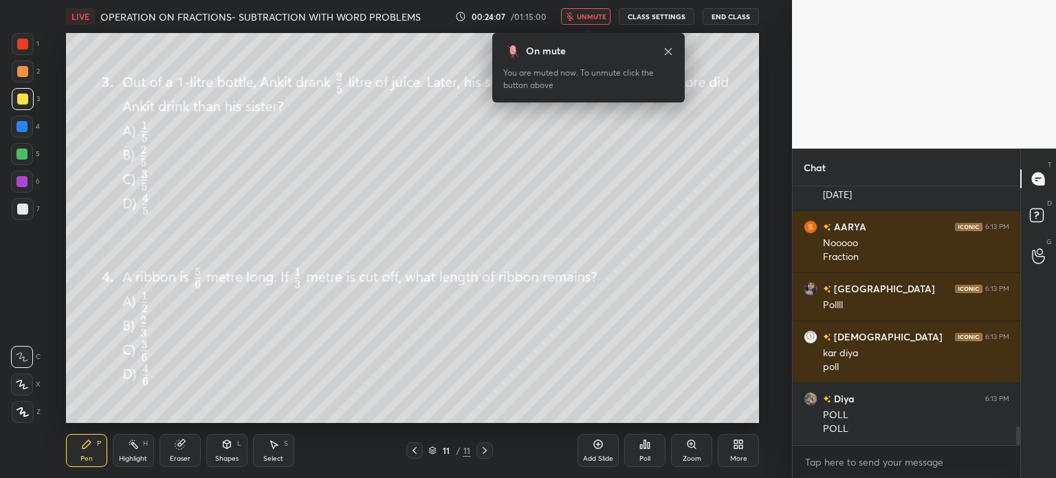
click at [582, 18] on span "unmute" at bounding box center [592, 17] width 30 height 10
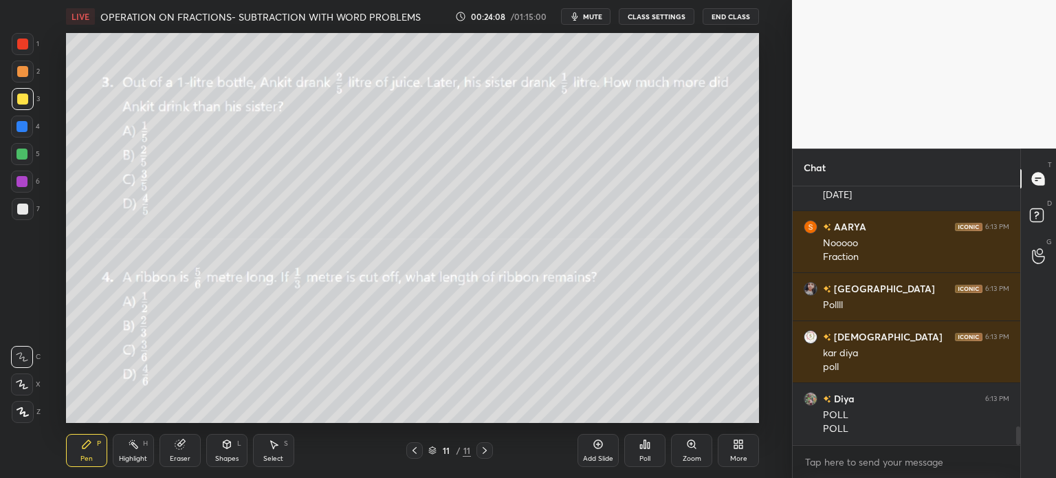
click at [638, 451] on div "Poll" at bounding box center [644, 450] width 41 height 33
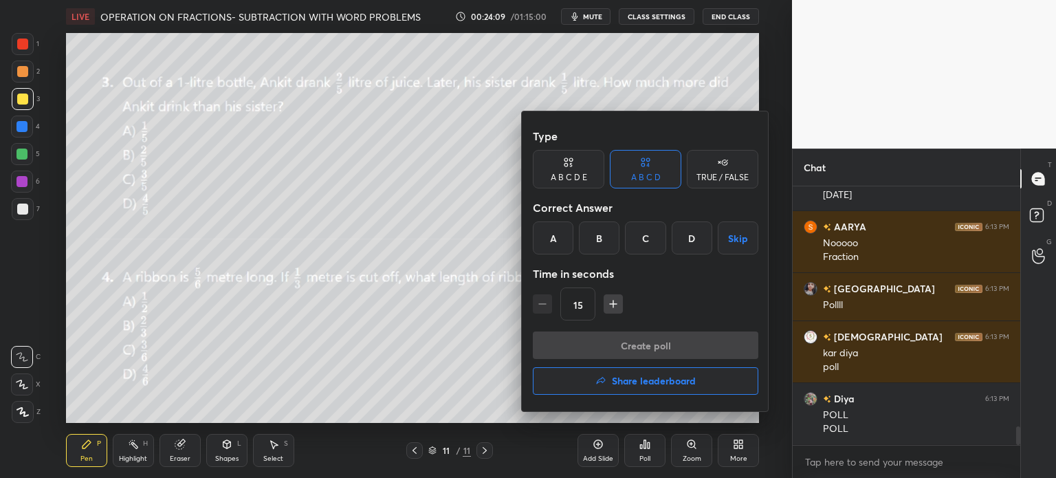
scroll to position [3334, 0]
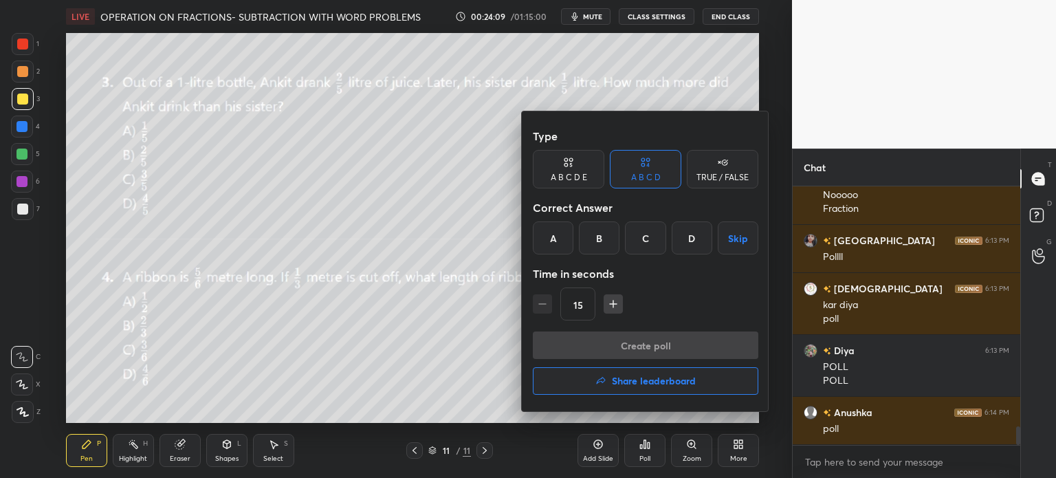
click at [550, 230] on div "A" at bounding box center [553, 237] width 41 height 33
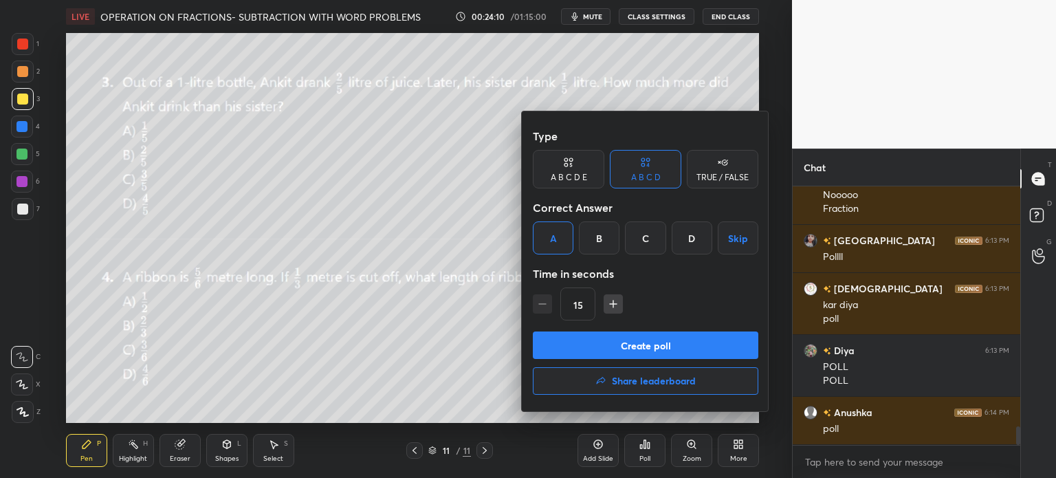
click at [687, 344] on button "Create poll" at bounding box center [645, 344] width 225 height 27
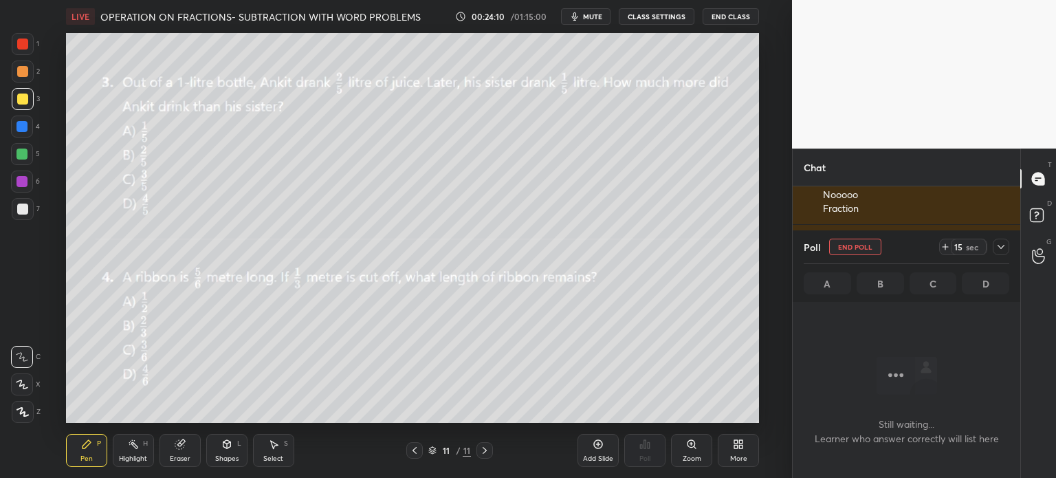
scroll to position [3, 4]
click at [935, 243] on div "Poll End Poll 15 sec" at bounding box center [905, 246] width 205 height 33
click at [1001, 247] on icon at bounding box center [1000, 247] width 7 height 4
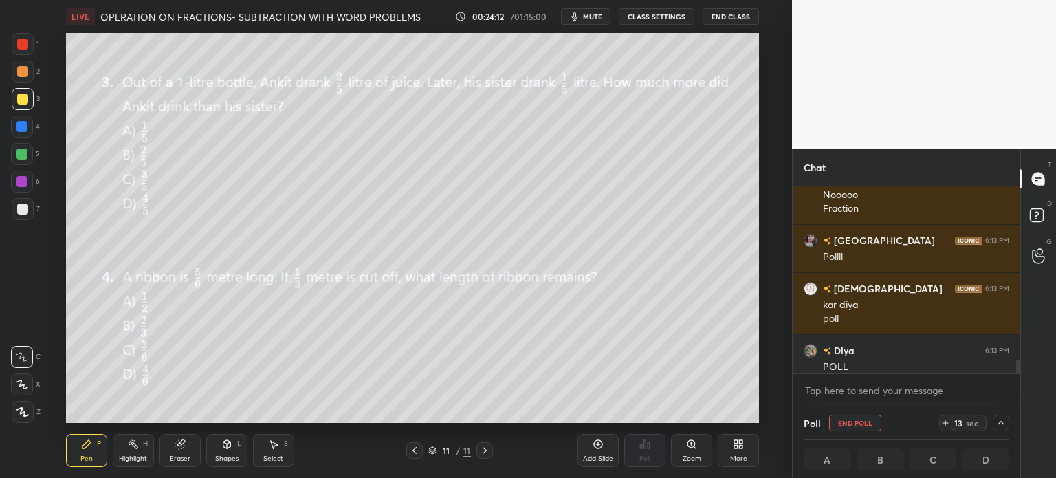
scroll to position [0, 4]
click at [941, 420] on icon at bounding box center [944, 422] width 11 height 11
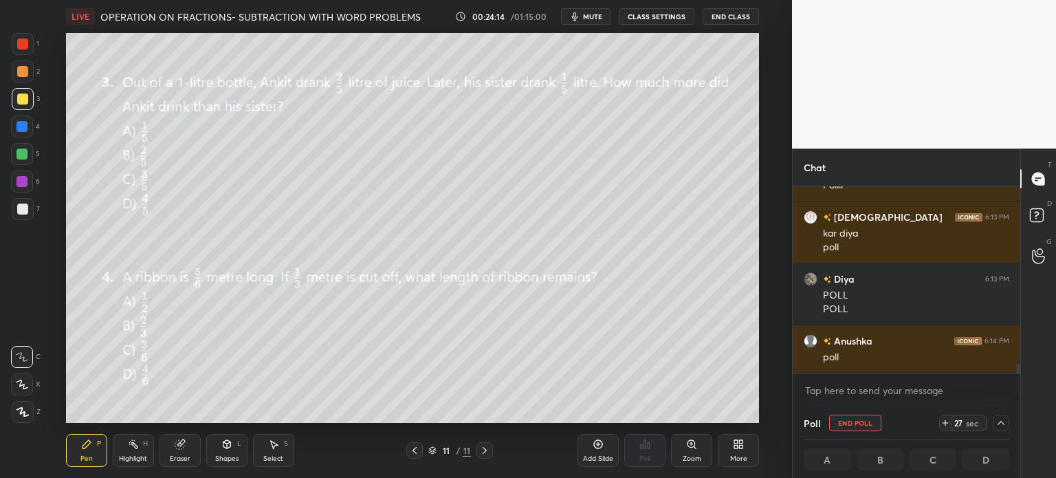
click at [581, 10] on button "mute" at bounding box center [585, 16] width 49 height 16
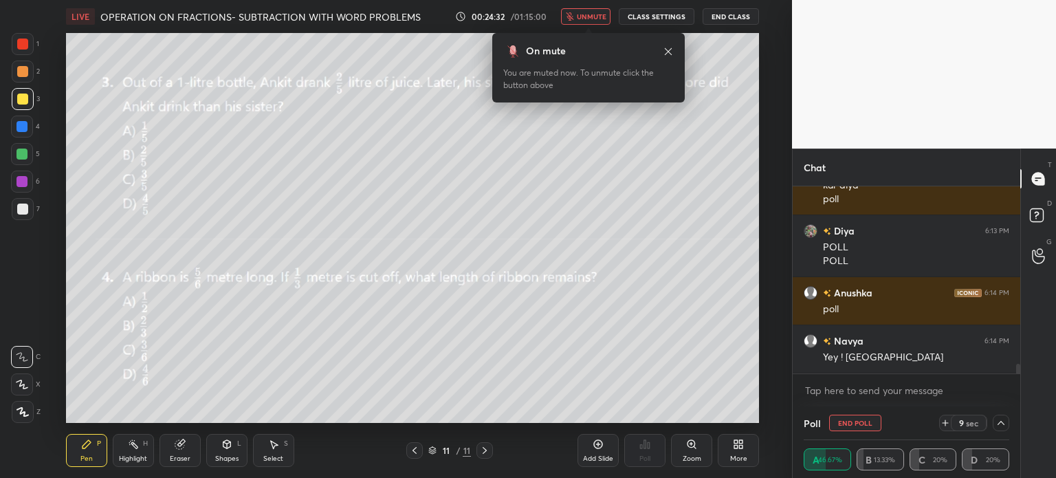
scroll to position [3502, 0]
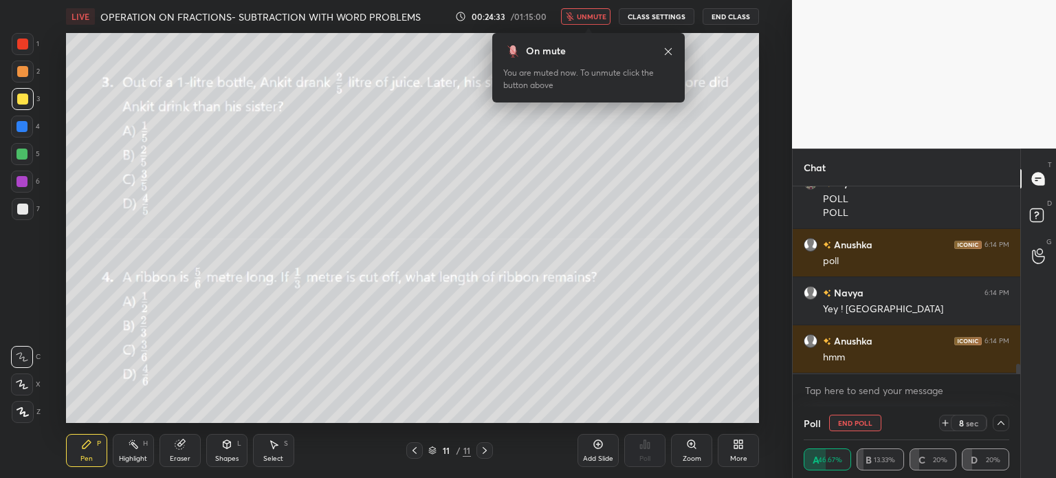
click at [571, 12] on button "unmute" at bounding box center [585, 16] width 49 height 16
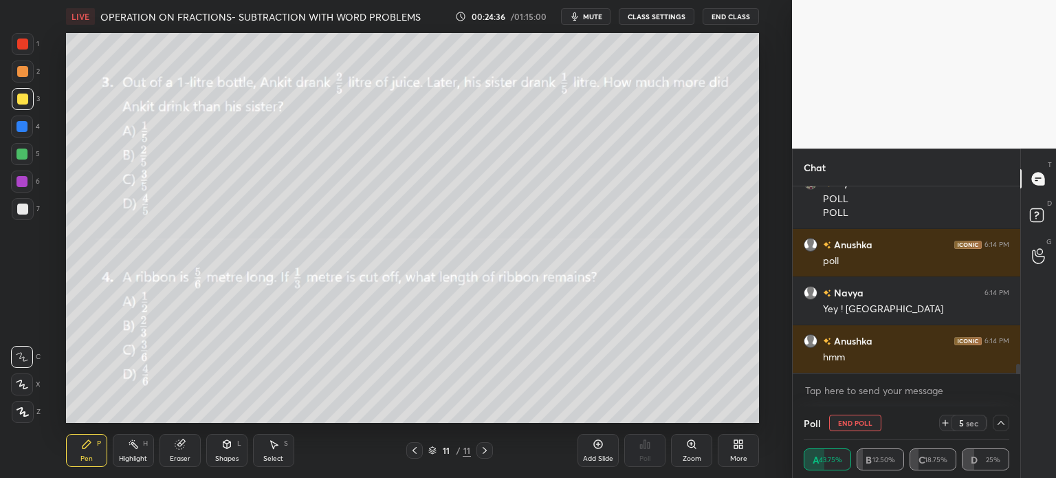
click at [610, 456] on div "Add Slide" at bounding box center [598, 458] width 30 height 7
click at [410, 455] on icon at bounding box center [414, 450] width 11 height 11
click at [484, 454] on icon at bounding box center [484, 450] width 11 height 11
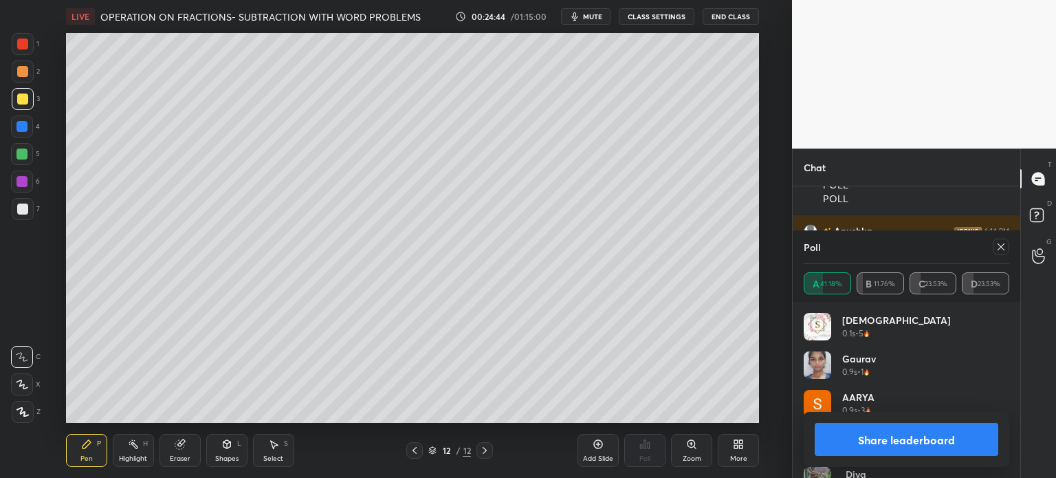
scroll to position [3564, 0]
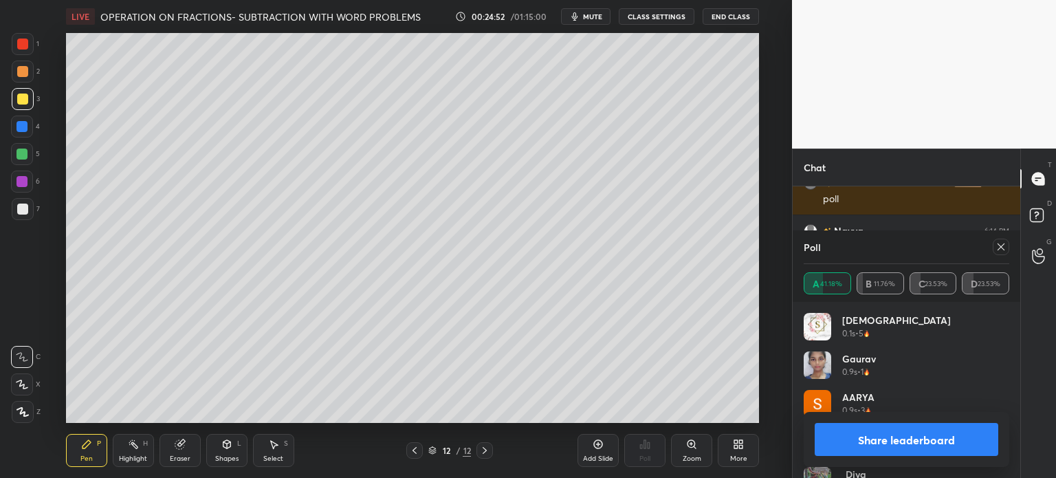
click at [25, 214] on div at bounding box center [23, 209] width 22 height 22
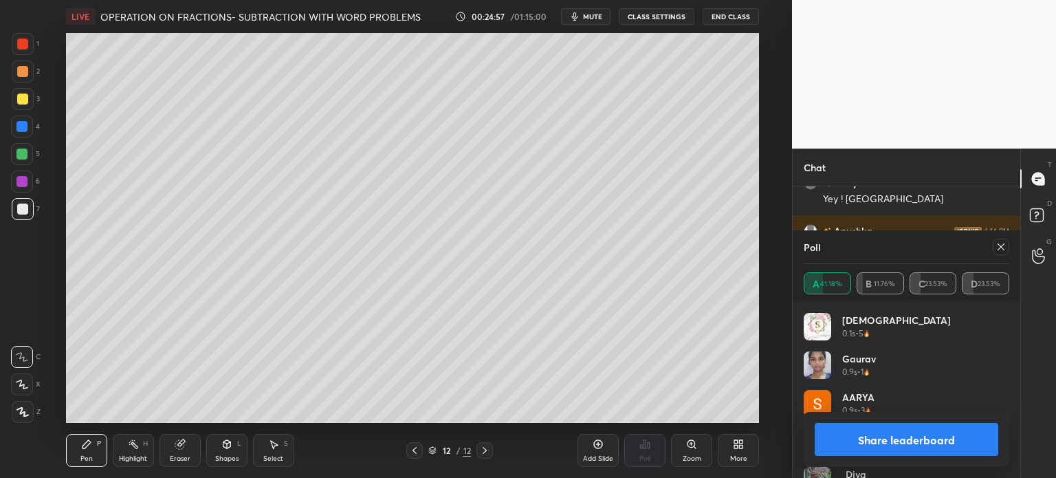
scroll to position [3626, 0]
click at [998, 247] on icon at bounding box center [1000, 246] width 11 height 11
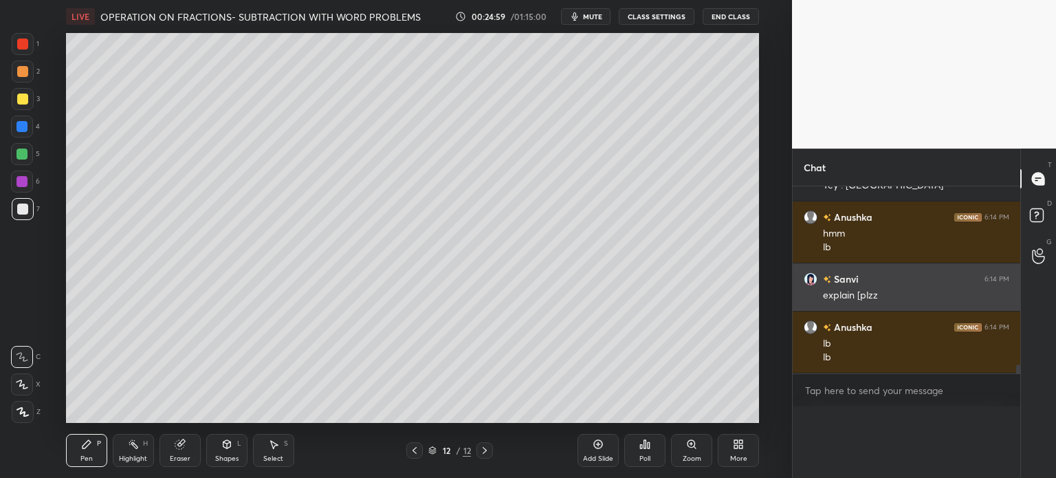
scroll to position [0, 4]
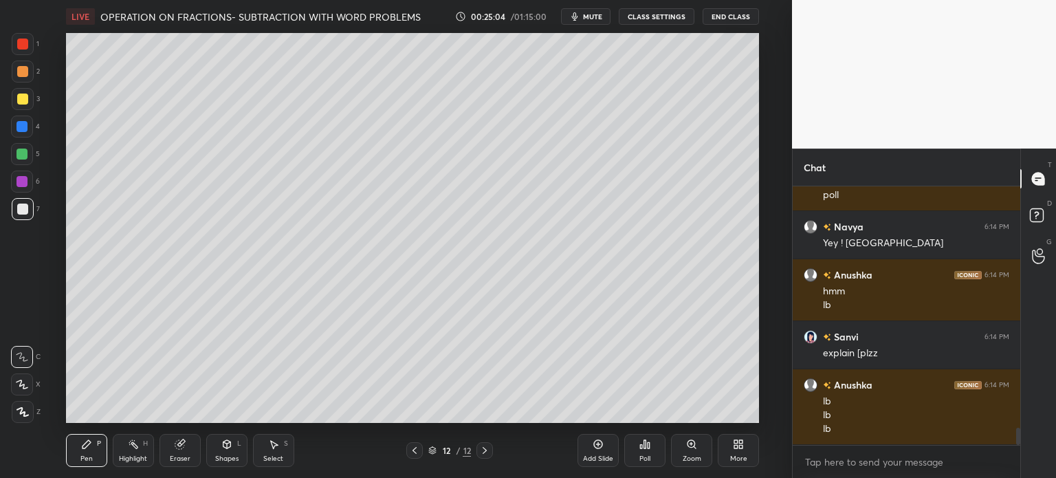
click at [258, 461] on div "Select S" at bounding box center [273, 450] width 41 height 33
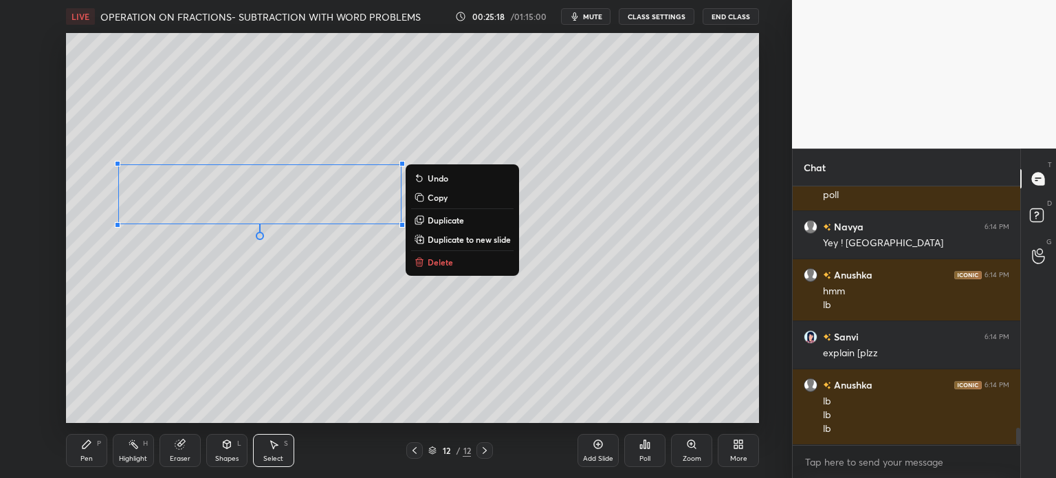
click at [71, 463] on div "Pen P" at bounding box center [86, 450] width 41 height 33
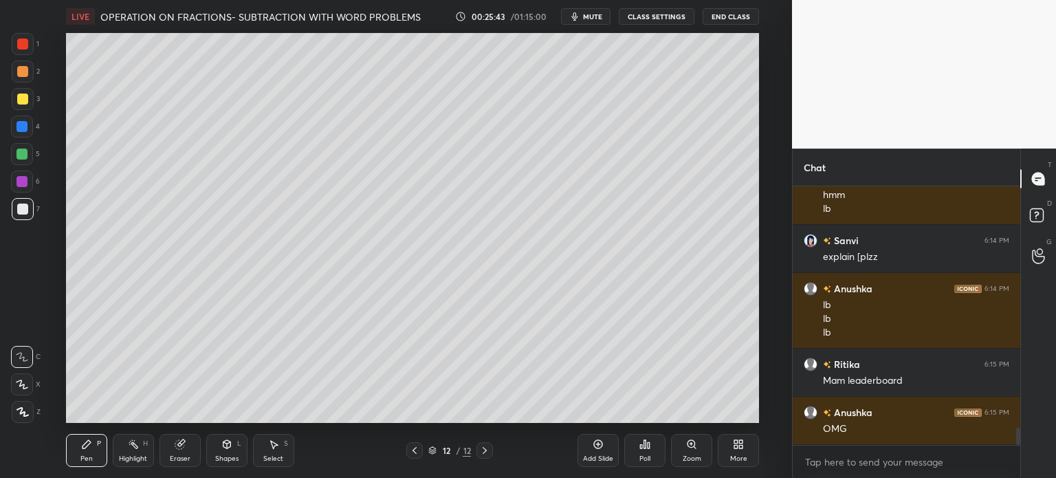
click at [416, 455] on icon at bounding box center [414, 450] width 11 height 11
click at [487, 448] on icon at bounding box center [484, 450] width 11 height 11
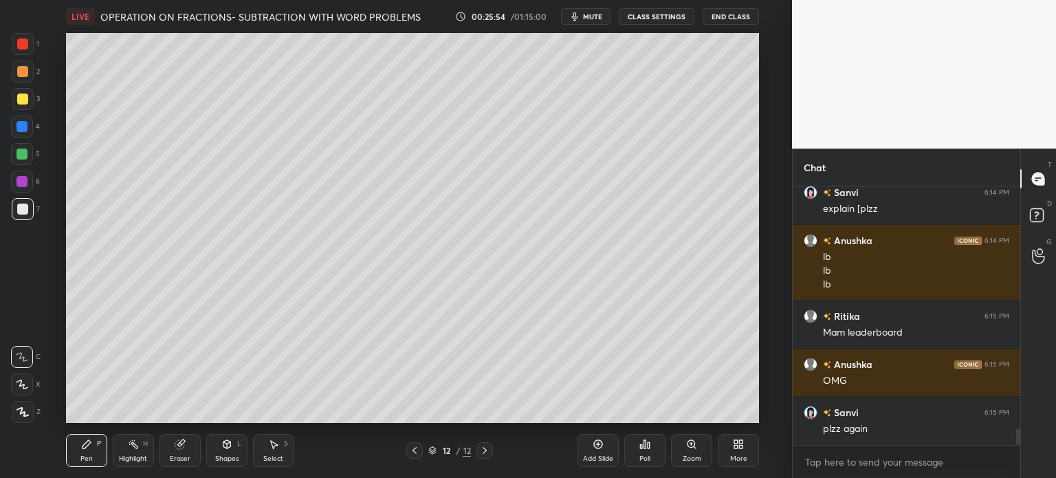
click at [733, 447] on icon at bounding box center [738, 443] width 11 height 11
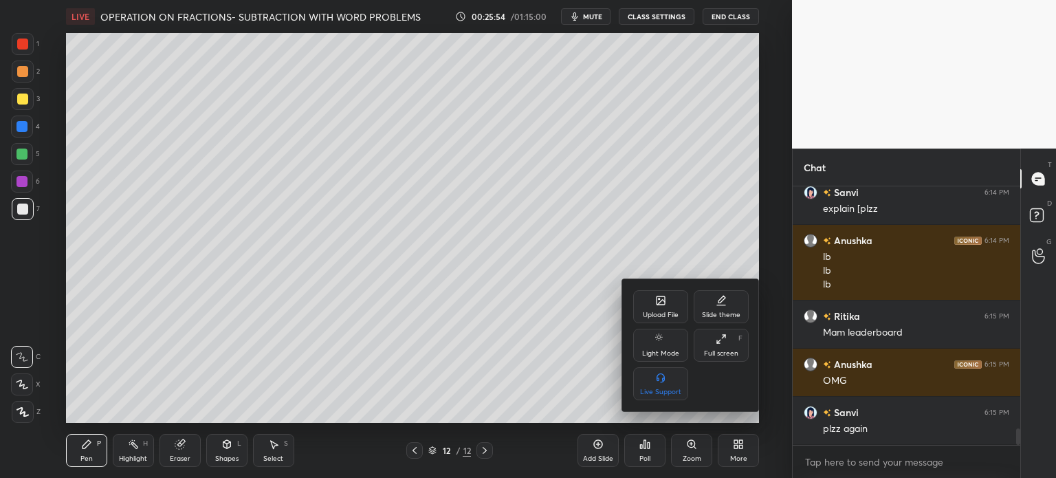
click at [653, 296] on div "Upload File" at bounding box center [660, 306] width 55 height 33
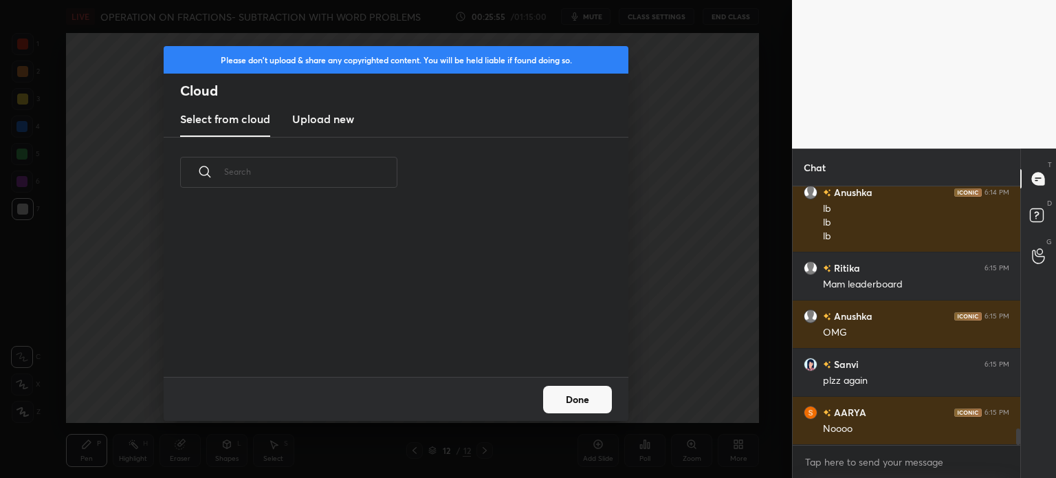
scroll to position [169, 441]
click at [316, 123] on h3 "Upload new" at bounding box center [323, 119] width 62 height 16
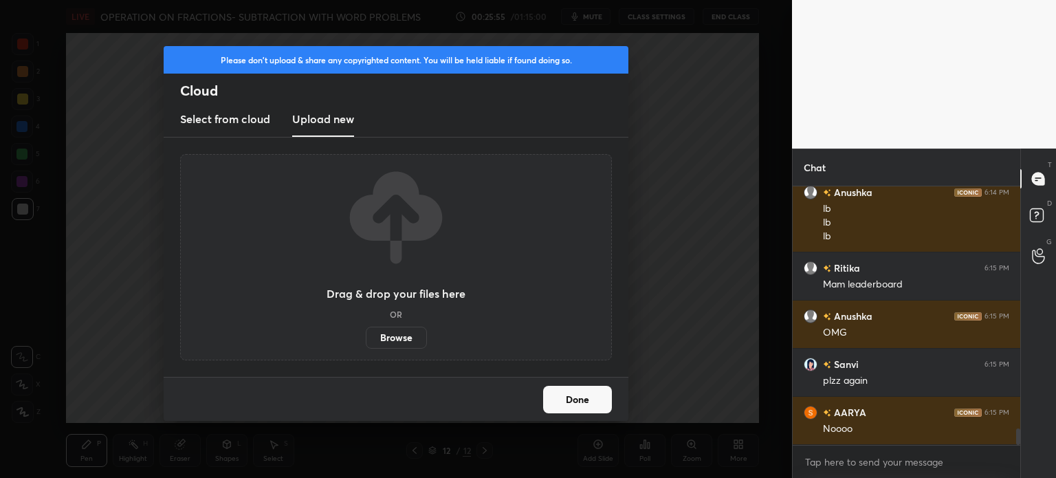
scroll to position [3809, 0]
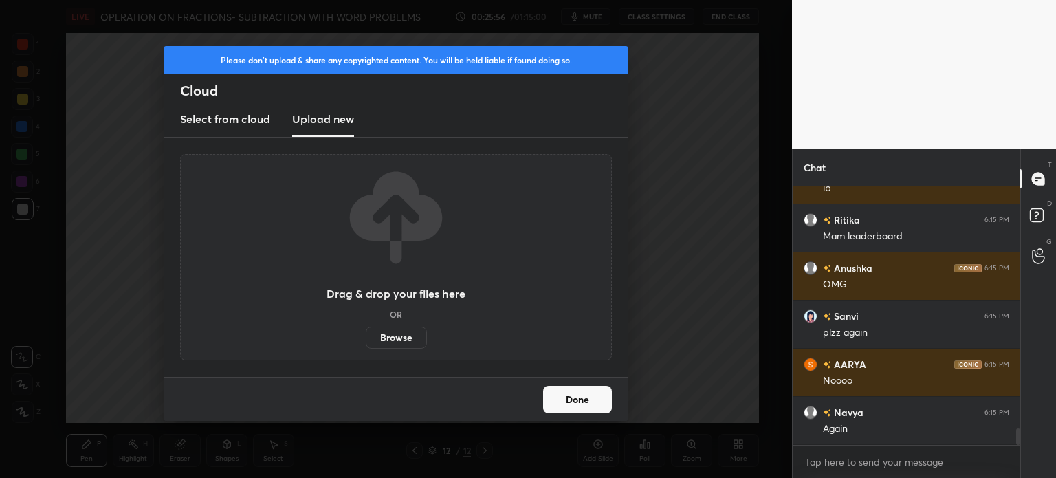
click at [383, 337] on label "Browse" at bounding box center [396, 337] width 61 height 22
click at [366, 337] on input "Browse" at bounding box center [366, 337] width 0 height 22
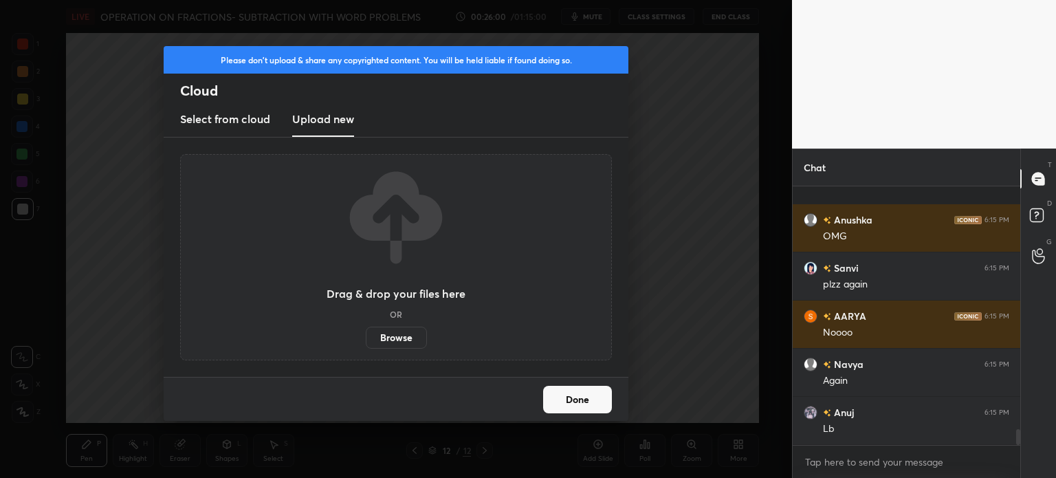
scroll to position [3953, 0]
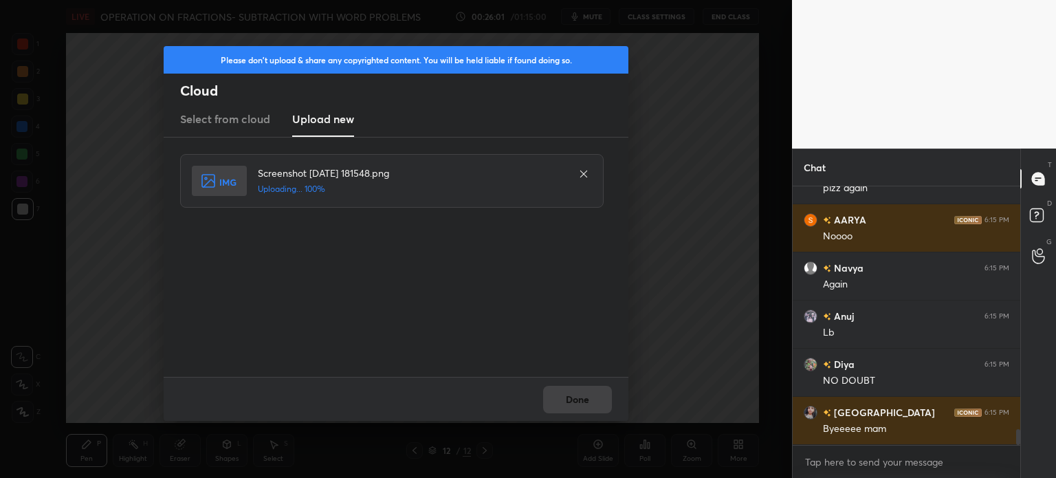
click at [564, 385] on div "Done" at bounding box center [396, 399] width 465 height 44
click at [566, 392] on button "Done" at bounding box center [577, 399] width 69 height 27
click at [564, 397] on button "Done" at bounding box center [577, 399] width 69 height 27
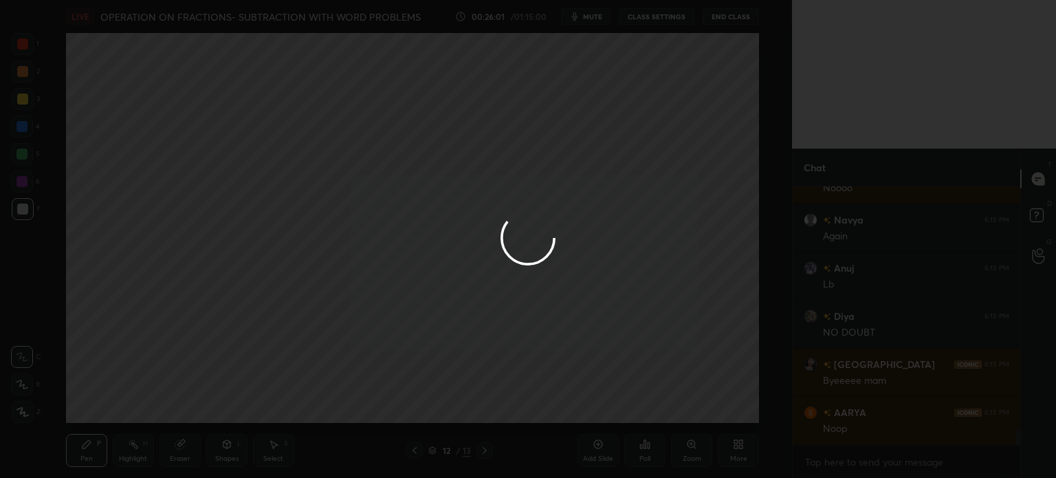
click at [566, 395] on div at bounding box center [528, 239] width 1056 height 478
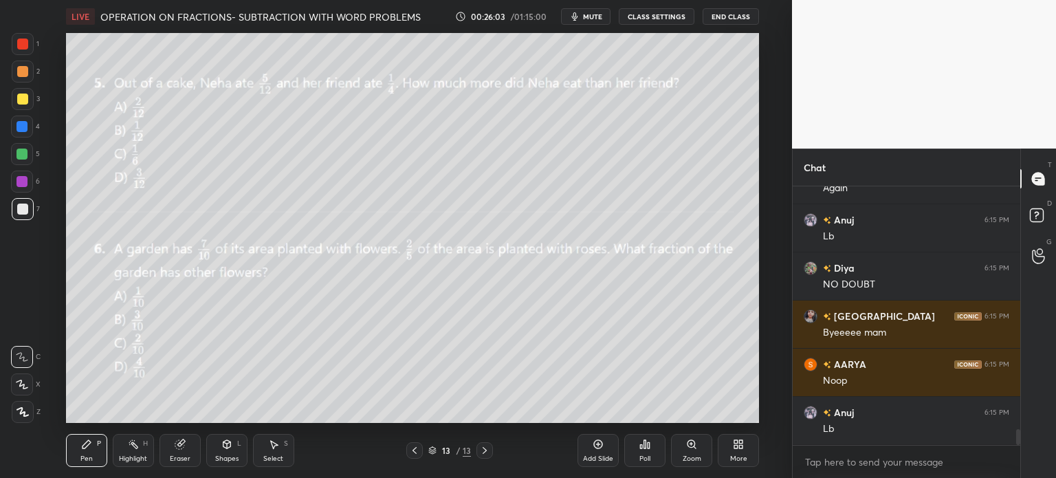
scroll to position [4097, 0]
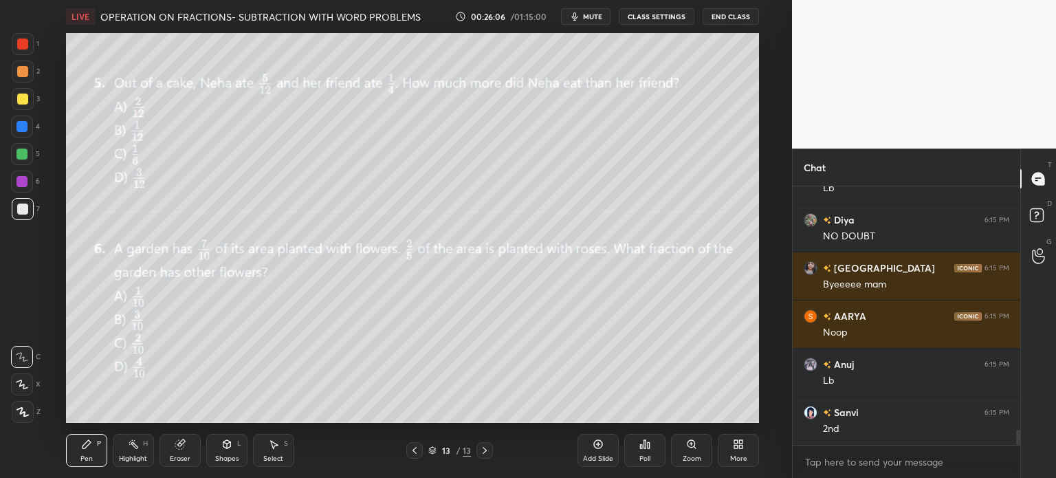
click at [412, 449] on icon at bounding box center [414, 450] width 11 height 11
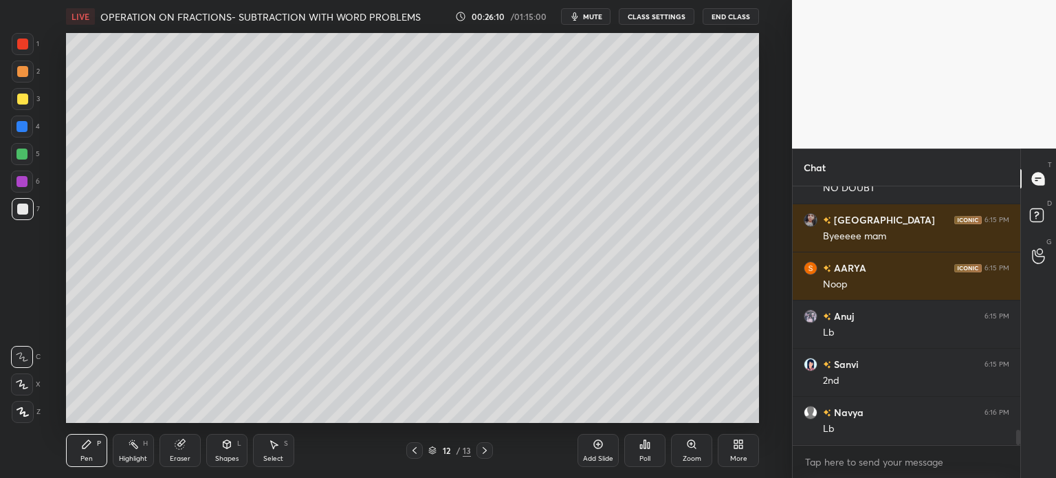
click at [588, 15] on span "mute" at bounding box center [592, 17] width 19 height 10
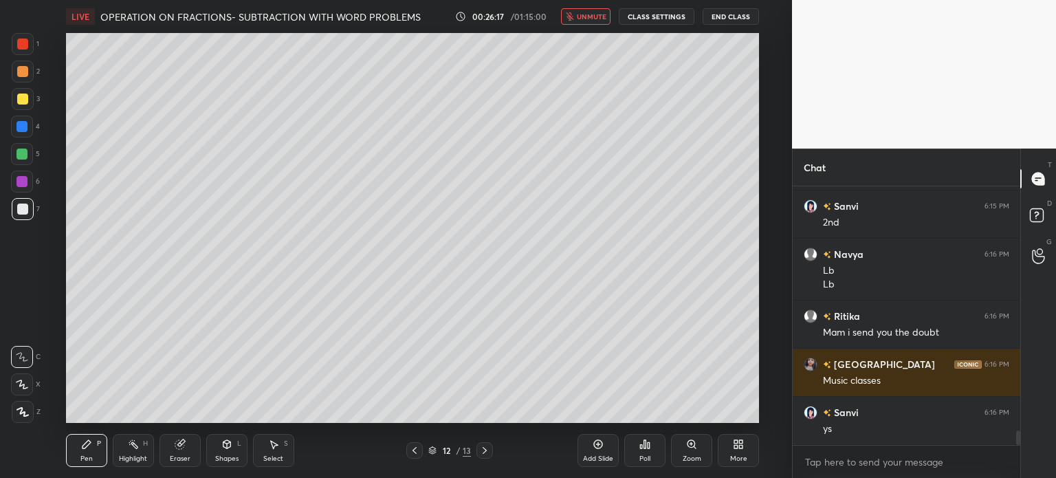
scroll to position [4352, 0]
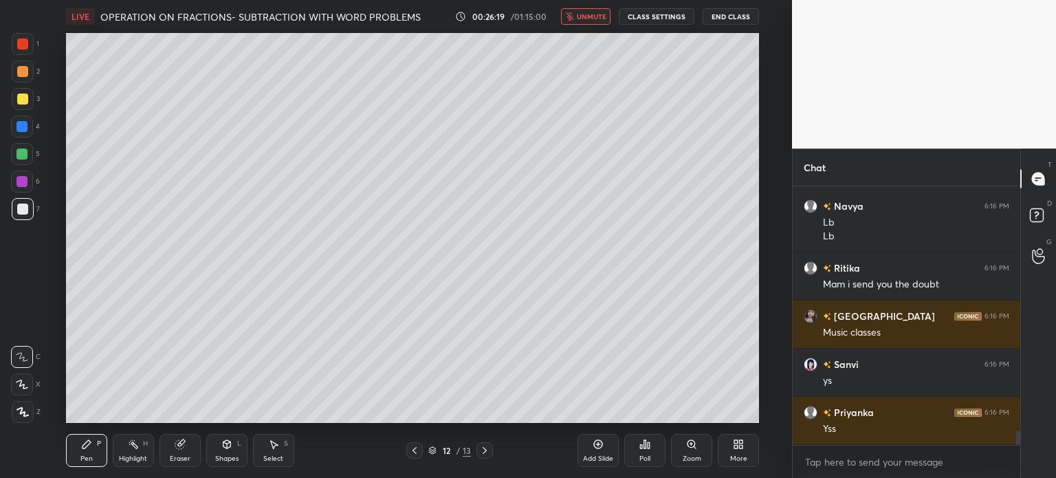
click at [581, 21] on button "unmute" at bounding box center [585, 16] width 49 height 16
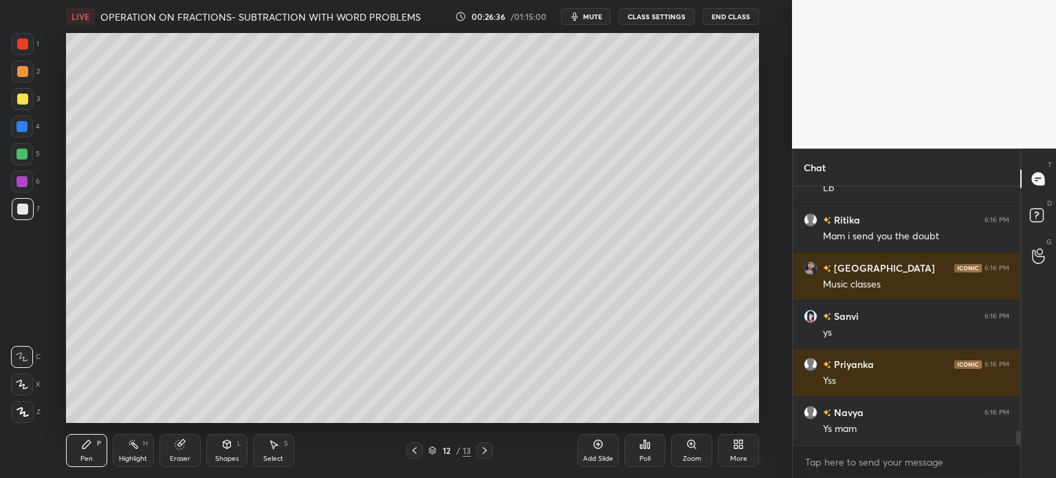
click at [487, 447] on icon at bounding box center [484, 450] width 11 height 11
click at [591, 14] on span "mute" at bounding box center [592, 17] width 19 height 10
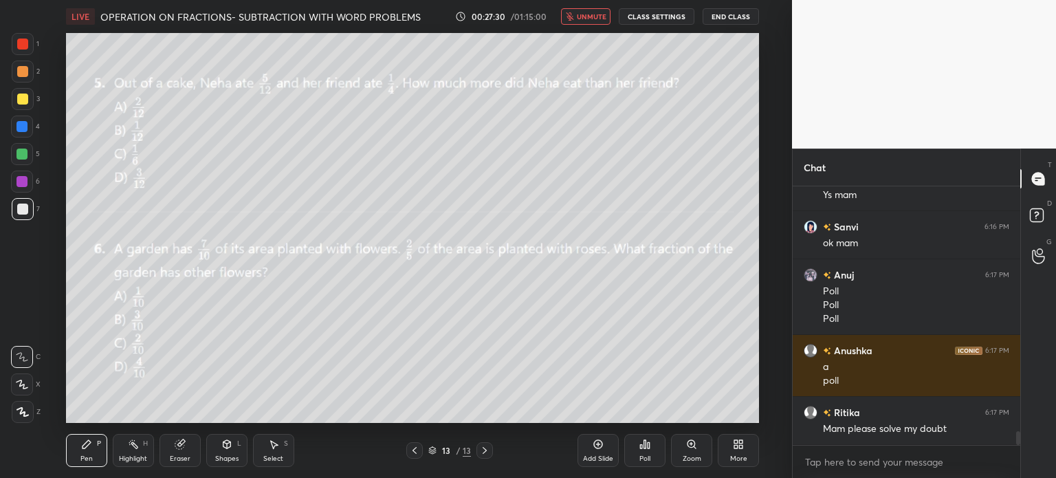
scroll to position [4681, 0]
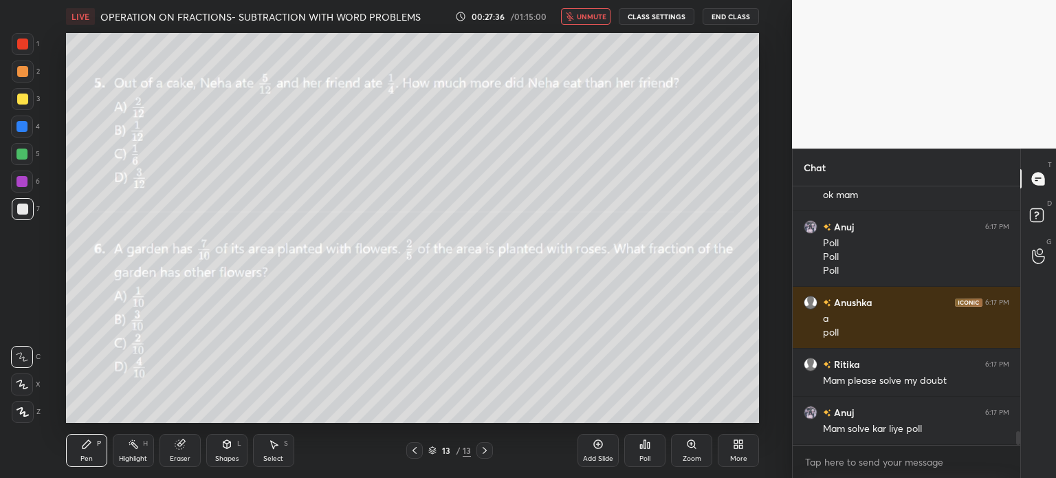
click at [581, 10] on button "unmute" at bounding box center [585, 16] width 49 height 16
click at [25, 85] on div "2" at bounding box center [26, 73] width 28 height 27
click at [22, 102] on div at bounding box center [22, 98] width 11 height 11
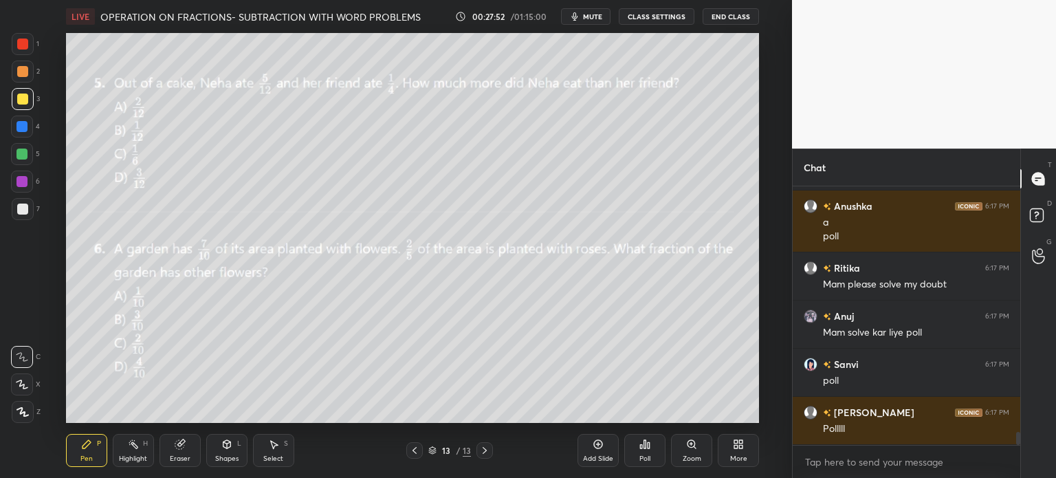
scroll to position [4826, 0]
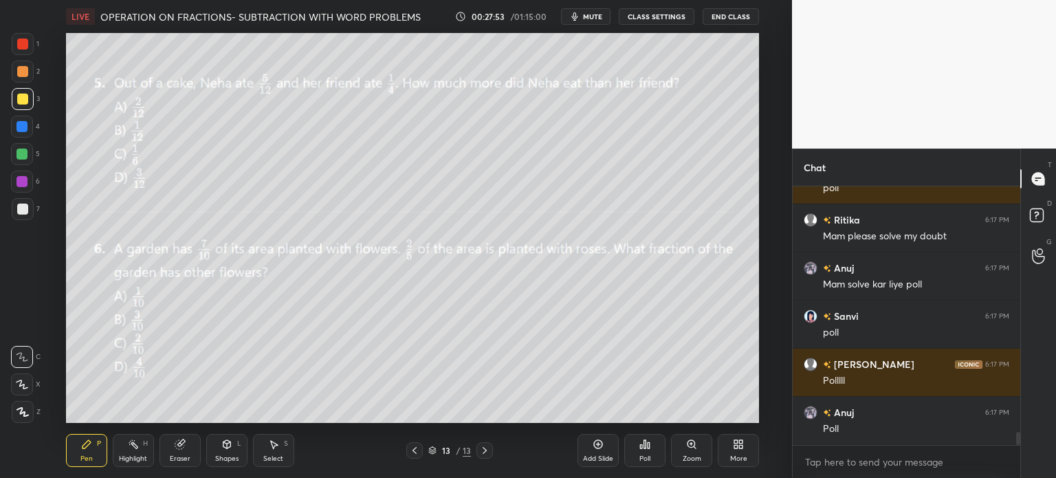
click at [644, 448] on icon at bounding box center [645, 444] width 2 height 8
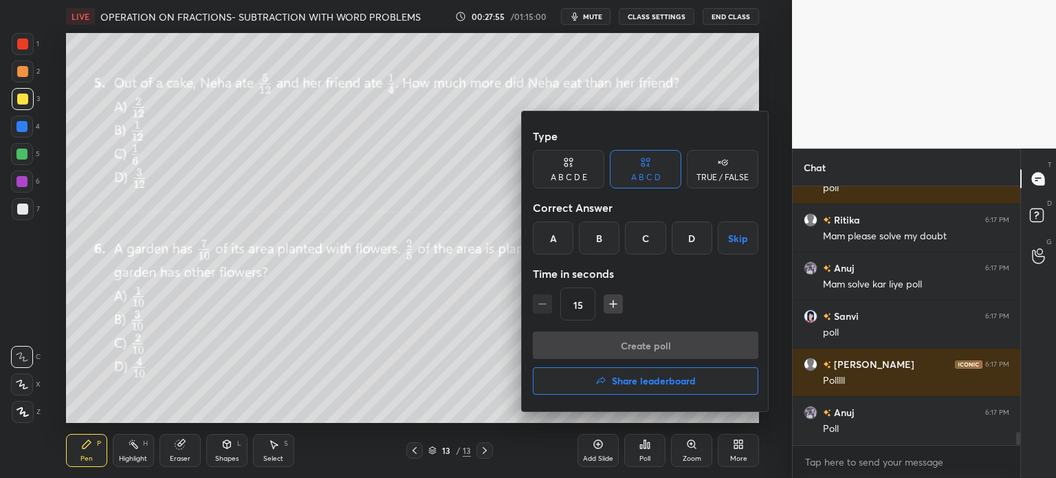
click at [636, 241] on div "C" at bounding box center [645, 237] width 41 height 33
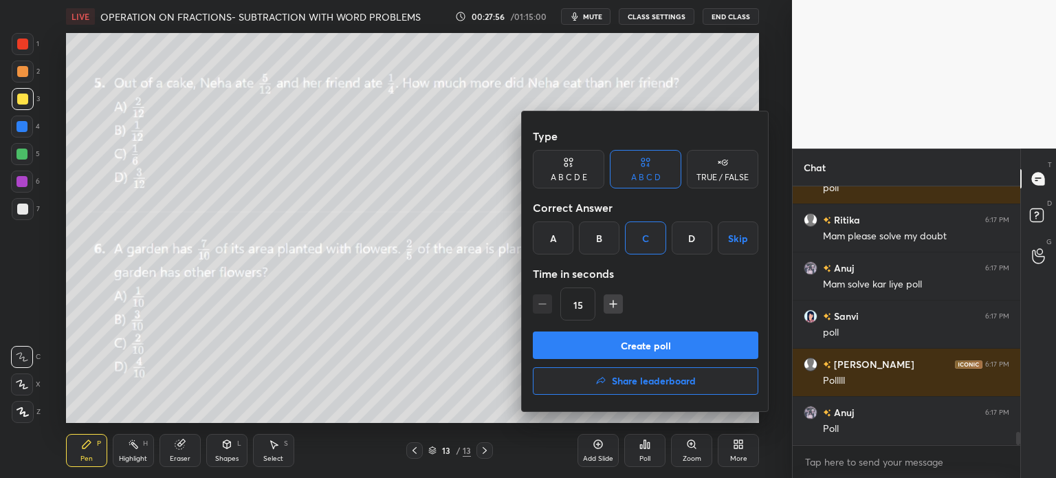
click at [676, 341] on button "Create poll" at bounding box center [645, 344] width 225 height 27
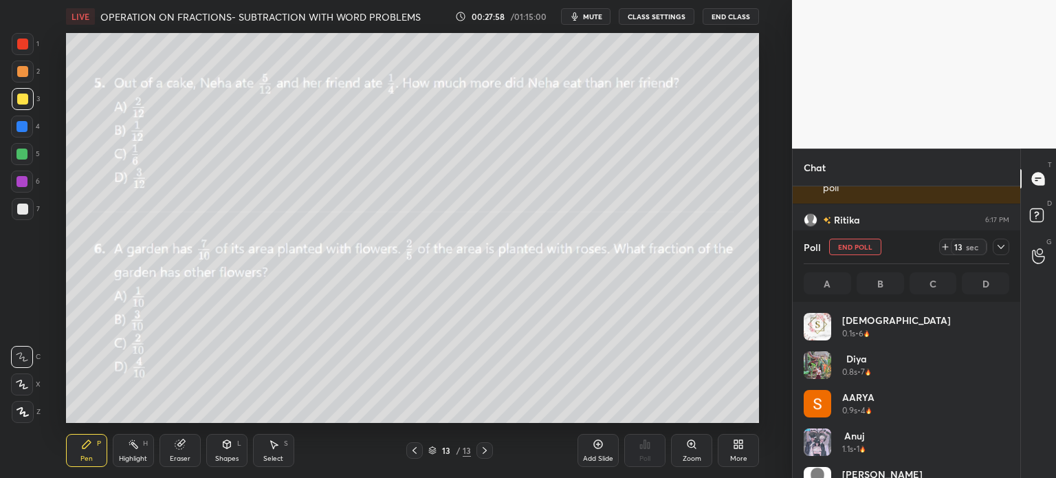
scroll to position [161, 201]
click at [941, 247] on icon at bounding box center [944, 246] width 11 height 11
click at [1002, 248] on icon at bounding box center [1000, 246] width 11 height 11
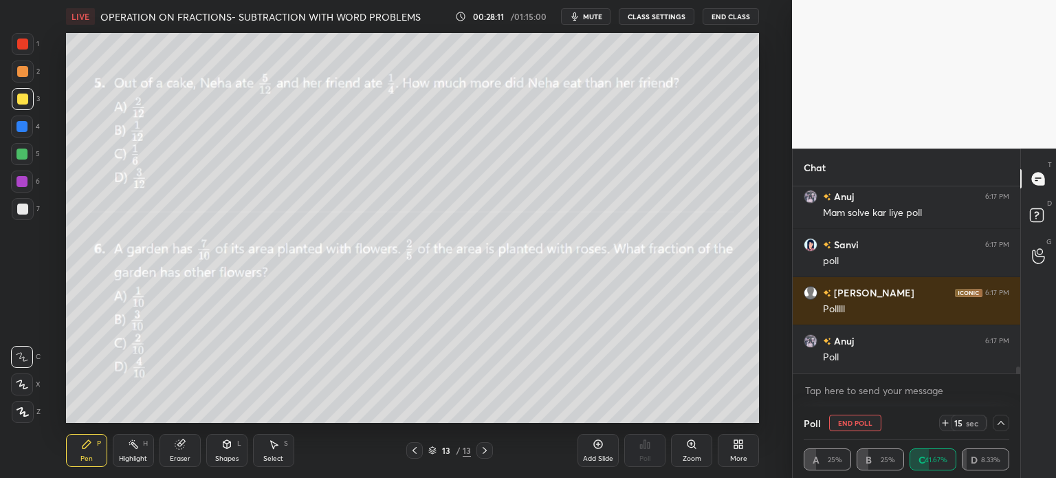
scroll to position [4945, 0]
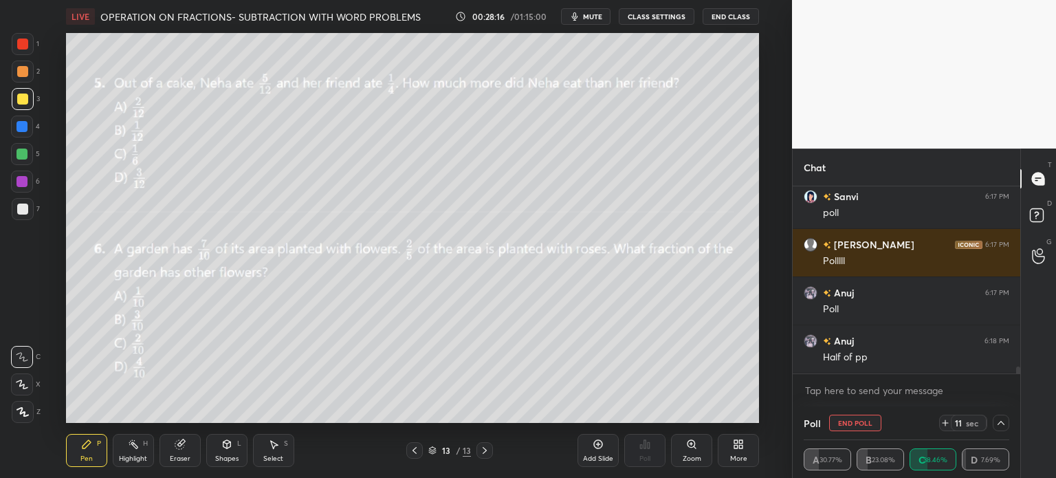
click at [28, 212] on div at bounding box center [23, 209] width 22 height 22
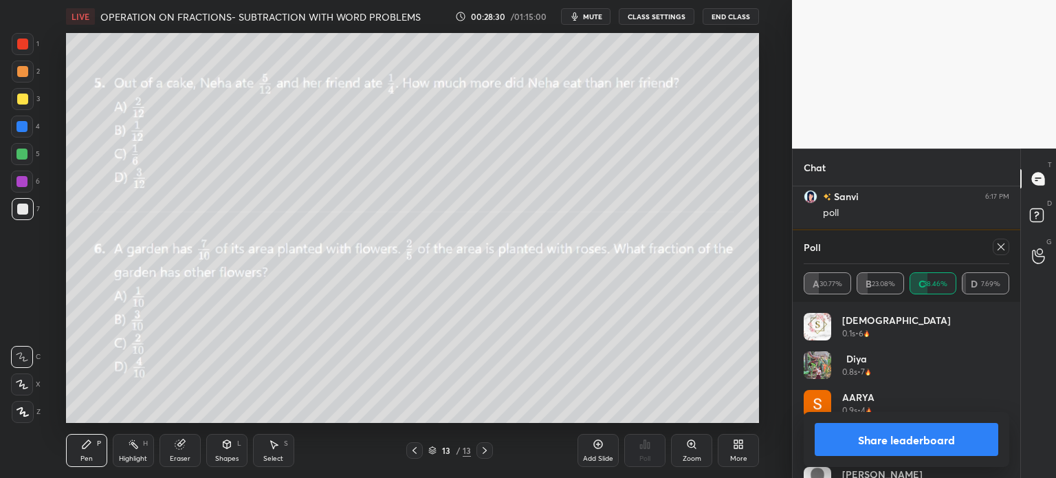
scroll to position [4993, 0]
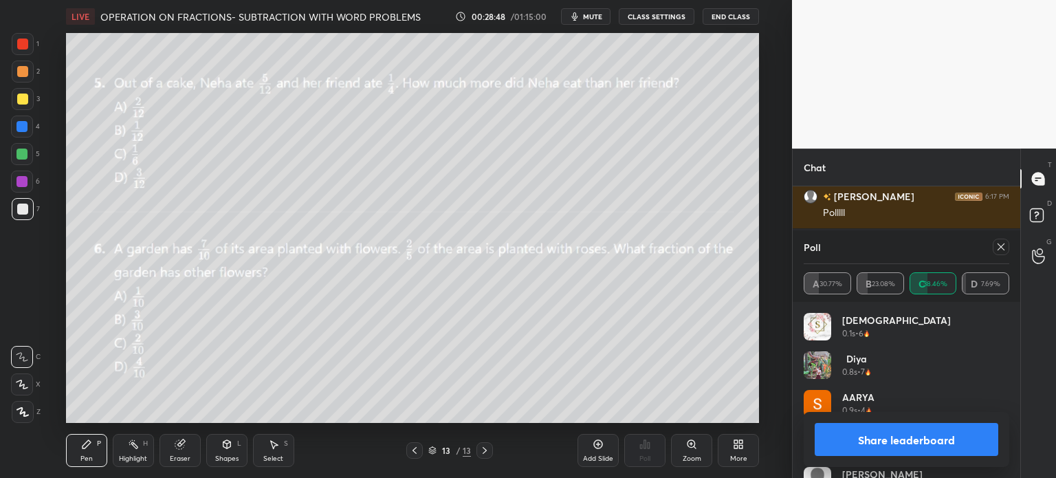
click at [1001, 247] on icon at bounding box center [1000, 246] width 11 height 11
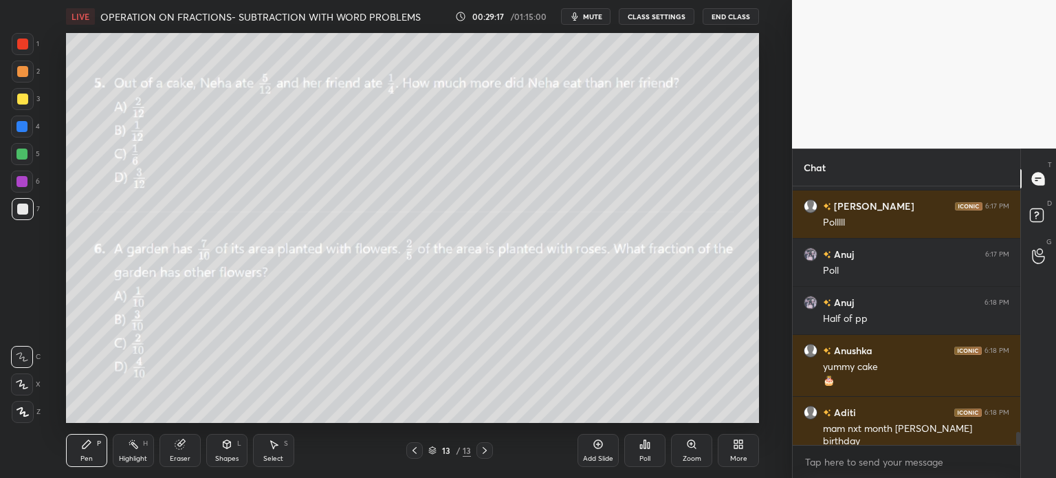
scroll to position [5032, 0]
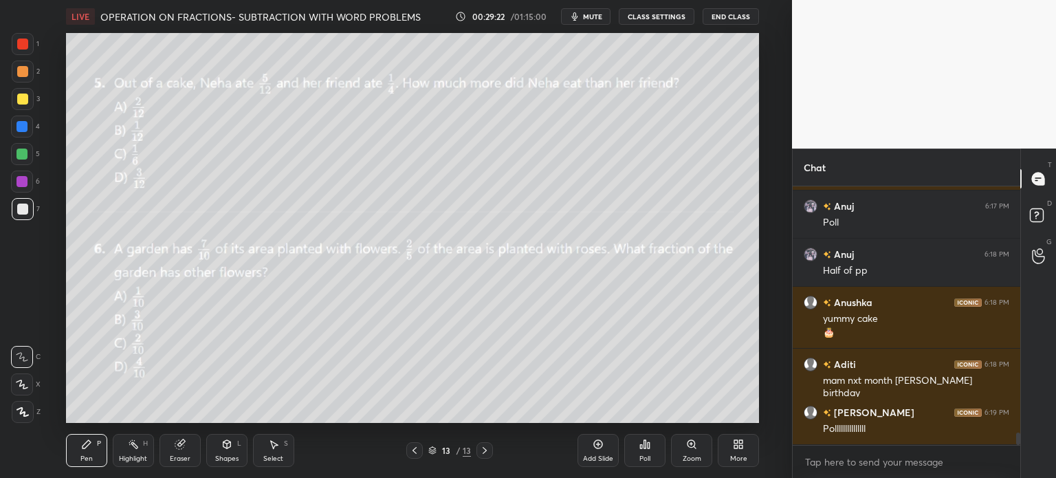
click at [171, 446] on div "Eraser" at bounding box center [179, 450] width 41 height 33
click at [32, 406] on div "Erase all" at bounding box center [22, 412] width 22 height 22
click at [27, 52] on div at bounding box center [23, 44] width 22 height 22
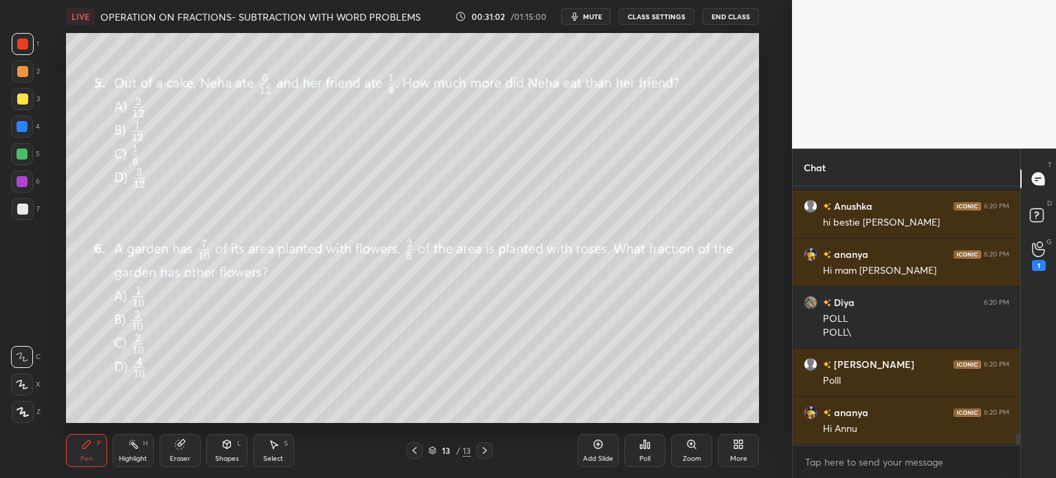
scroll to position [5436, 0]
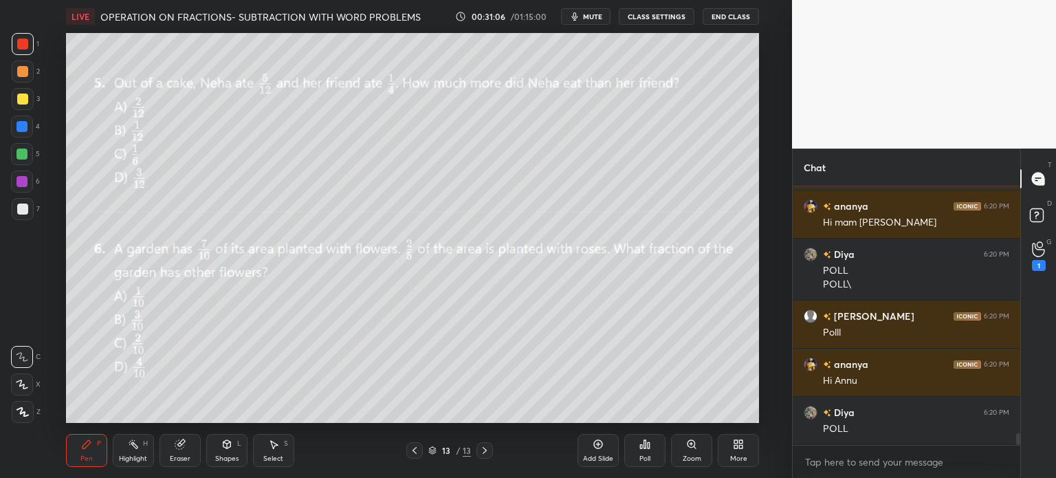
click at [176, 453] on div "Eraser" at bounding box center [179, 450] width 41 height 33
click at [27, 408] on span "Erase all" at bounding box center [22, 412] width 21 height 10
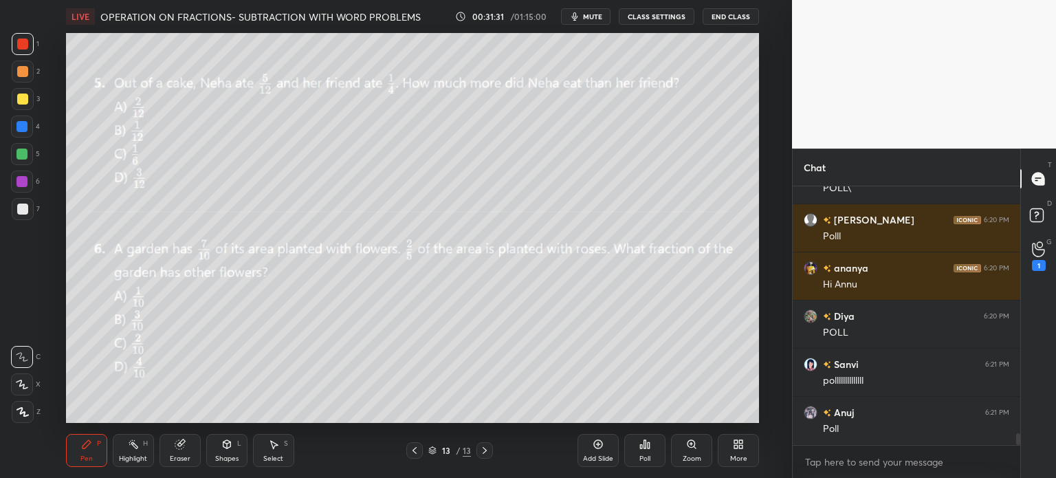
scroll to position [5593, 0]
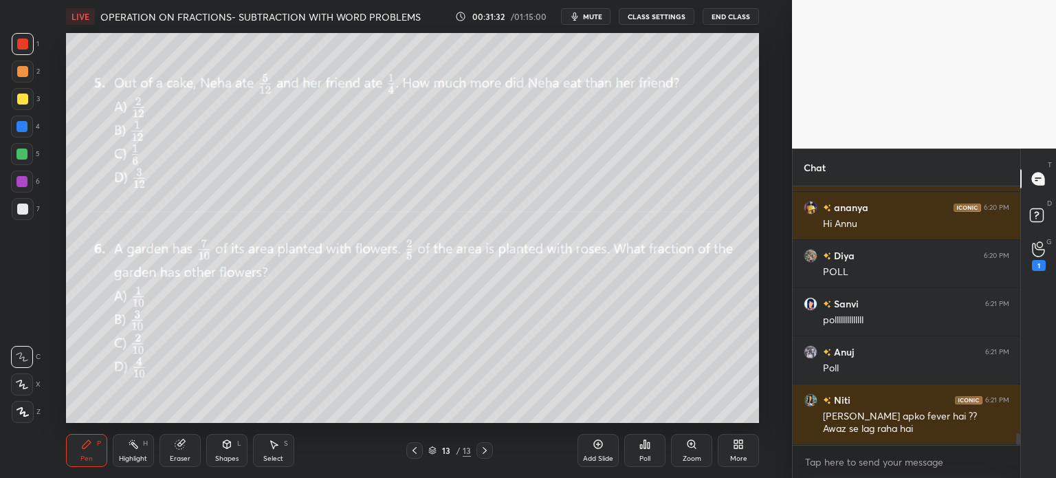
click at [588, 24] on button "mute" at bounding box center [585, 16] width 49 height 16
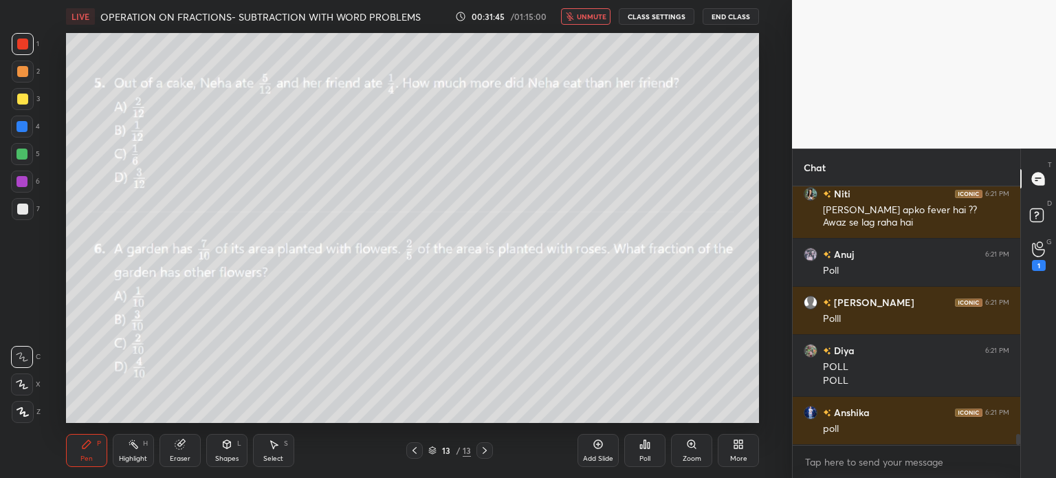
scroll to position [5847, 0]
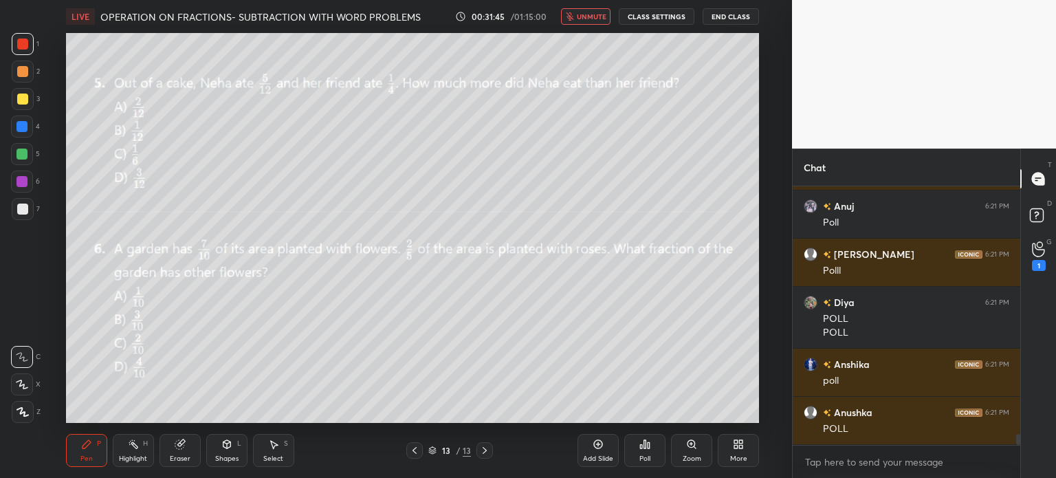
click at [601, 19] on span "unmute" at bounding box center [592, 17] width 30 height 10
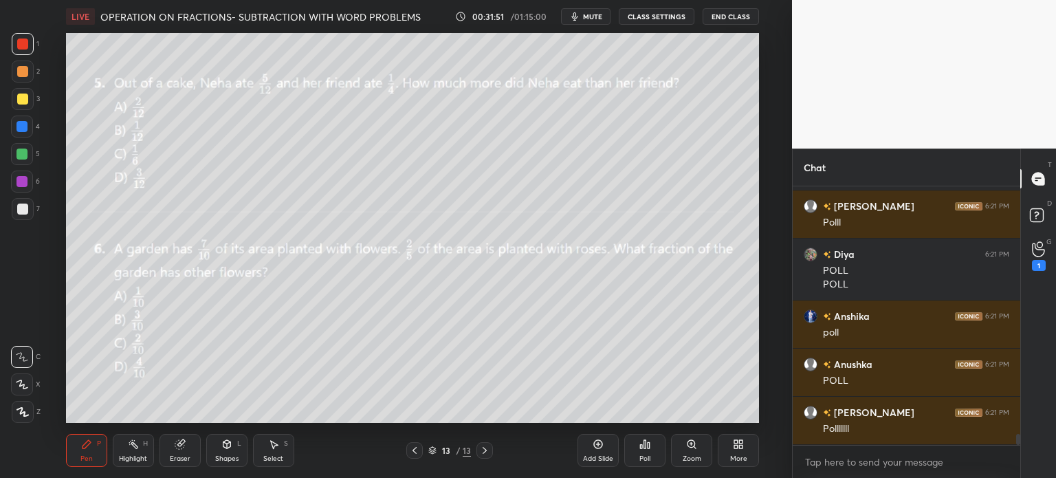
scroll to position [5943, 0]
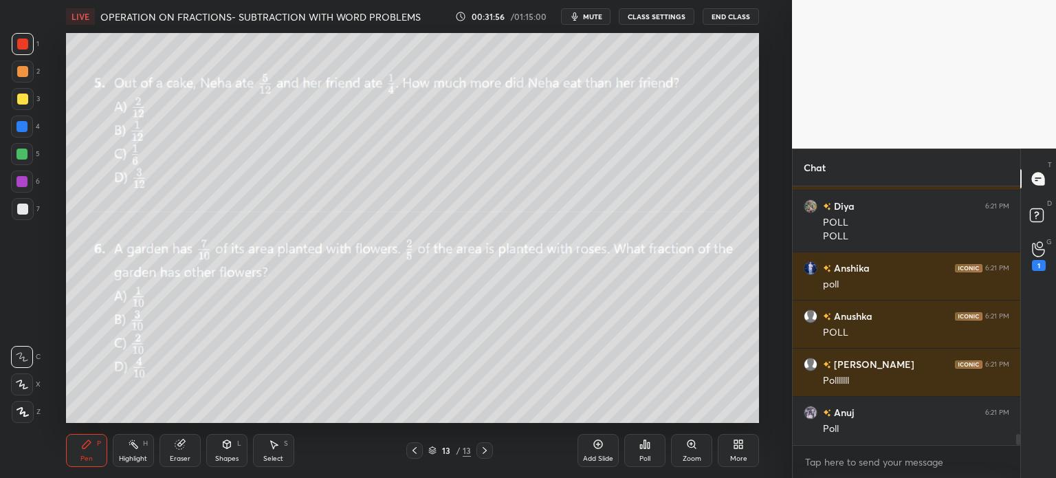
click at [641, 450] on div "Poll" at bounding box center [644, 450] width 41 height 33
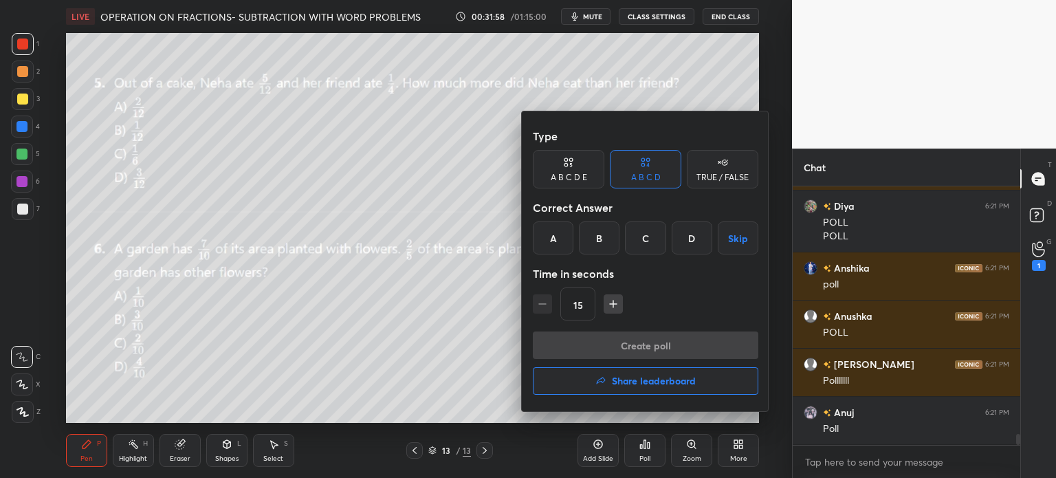
click at [597, 236] on div "B" at bounding box center [599, 237] width 41 height 33
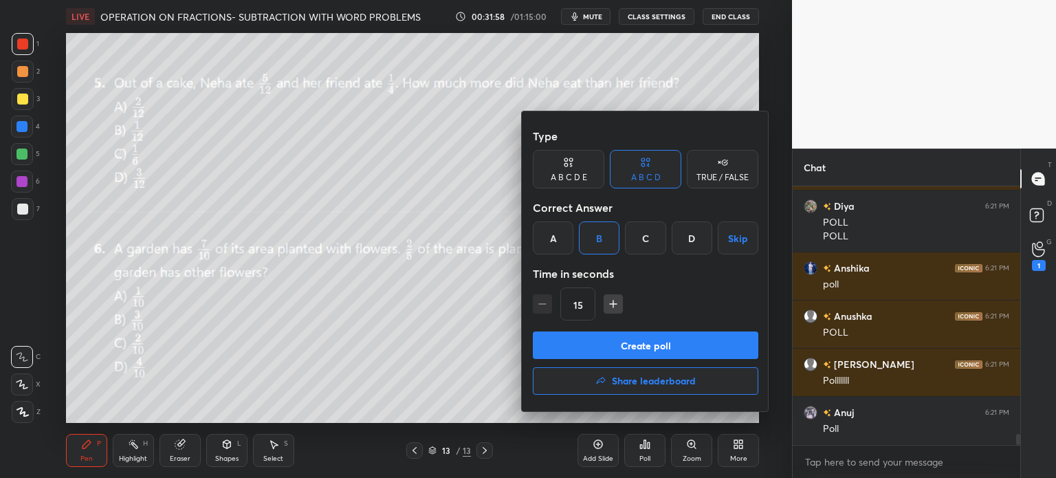
click at [680, 350] on button "Create poll" at bounding box center [645, 344] width 225 height 27
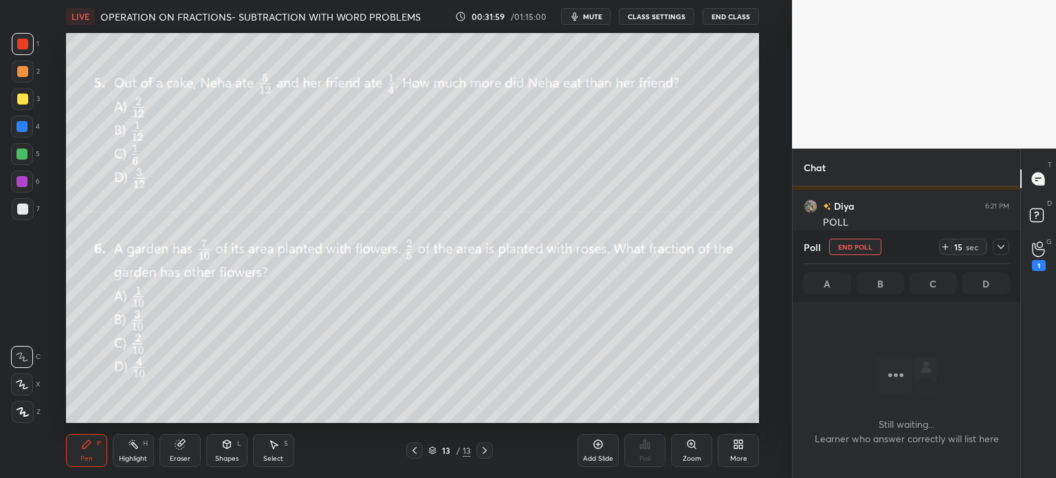
scroll to position [3, 4]
click at [942, 245] on icon at bounding box center [944, 246] width 11 height 11
click at [990, 243] on div "29 sec" at bounding box center [974, 246] width 70 height 16
click at [996, 254] on div at bounding box center [1000, 246] width 16 height 16
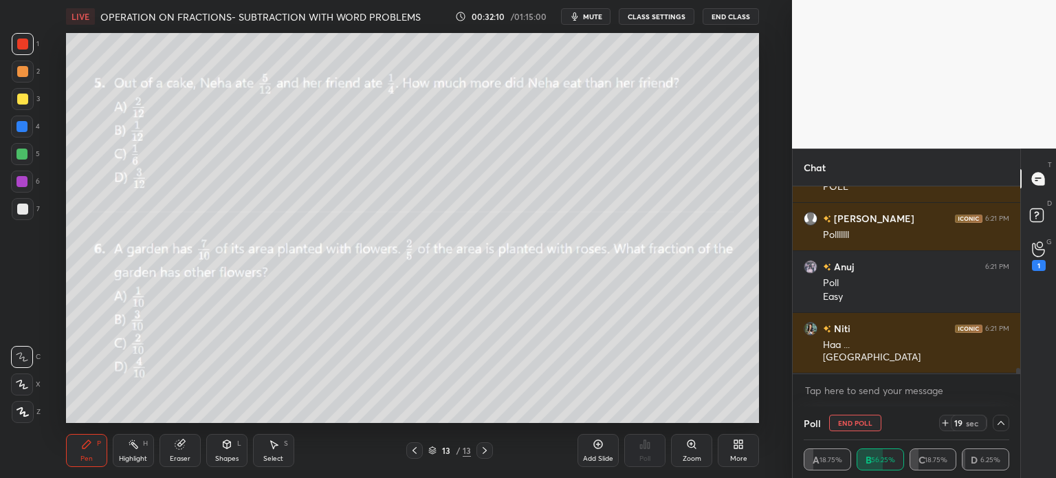
scroll to position [6122, 0]
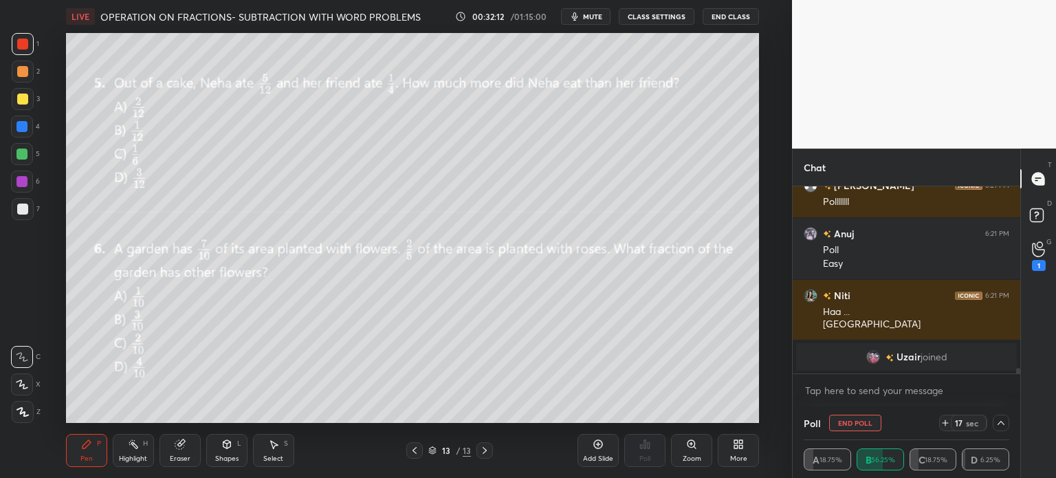
click at [905, 354] on span "Uzair" at bounding box center [908, 356] width 24 height 11
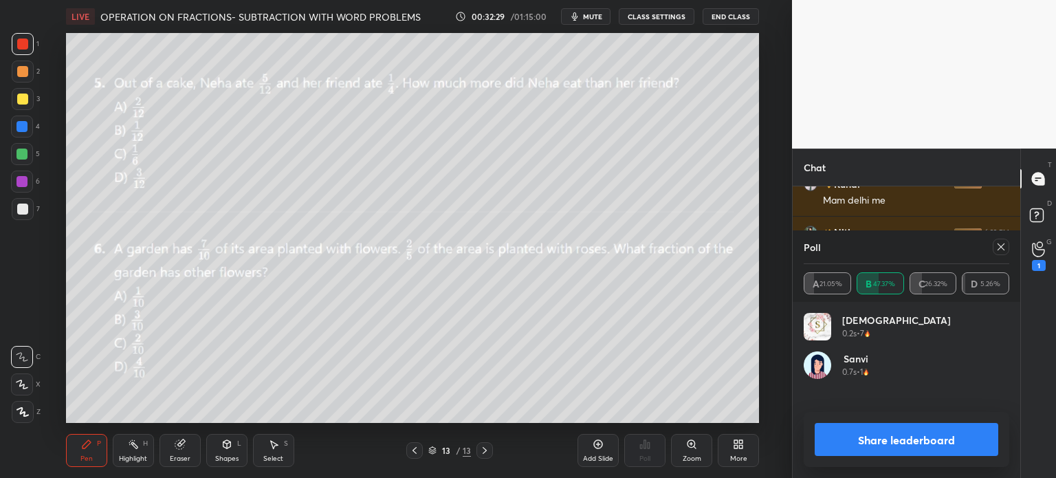
scroll to position [161, 201]
click at [1001, 246] on icon at bounding box center [1000, 246] width 11 height 11
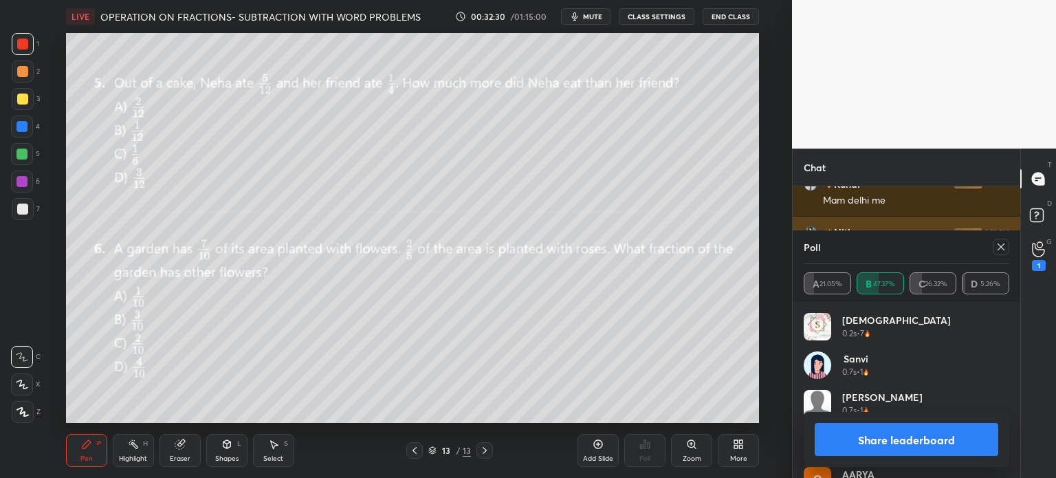
type textarea "x"
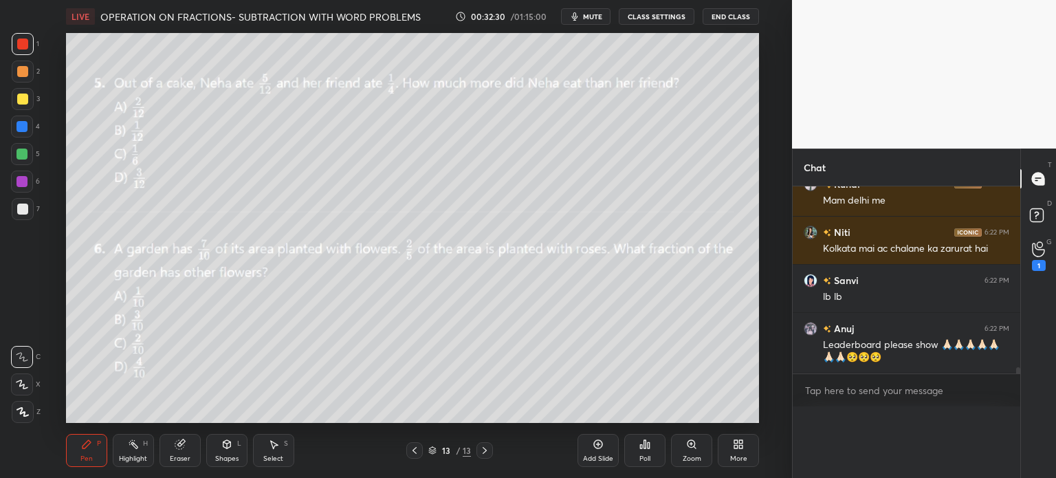
scroll to position [0, 4]
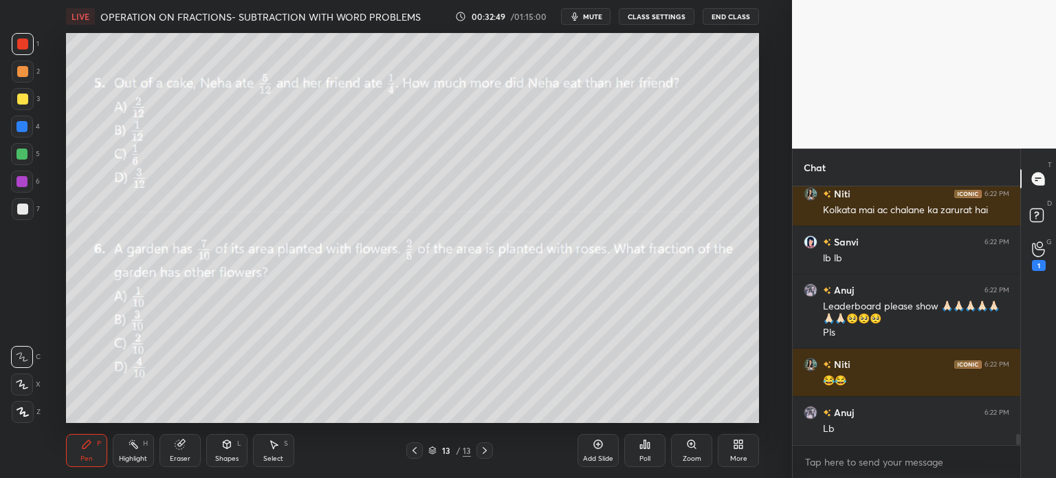
click at [748, 451] on div "More" at bounding box center [737, 450] width 41 height 33
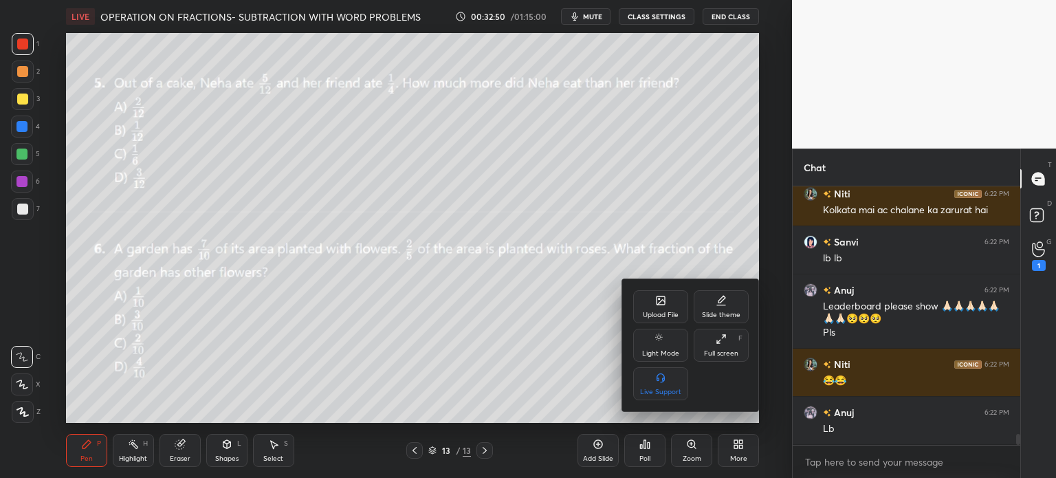
click at [653, 302] on div "Upload File" at bounding box center [660, 306] width 55 height 33
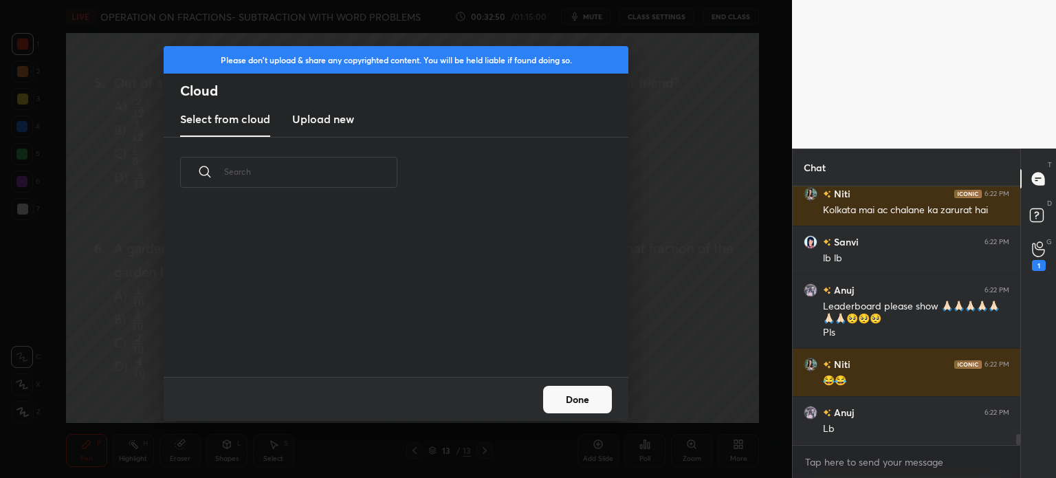
click at [326, 133] on new "Upload new" at bounding box center [323, 119] width 62 height 34
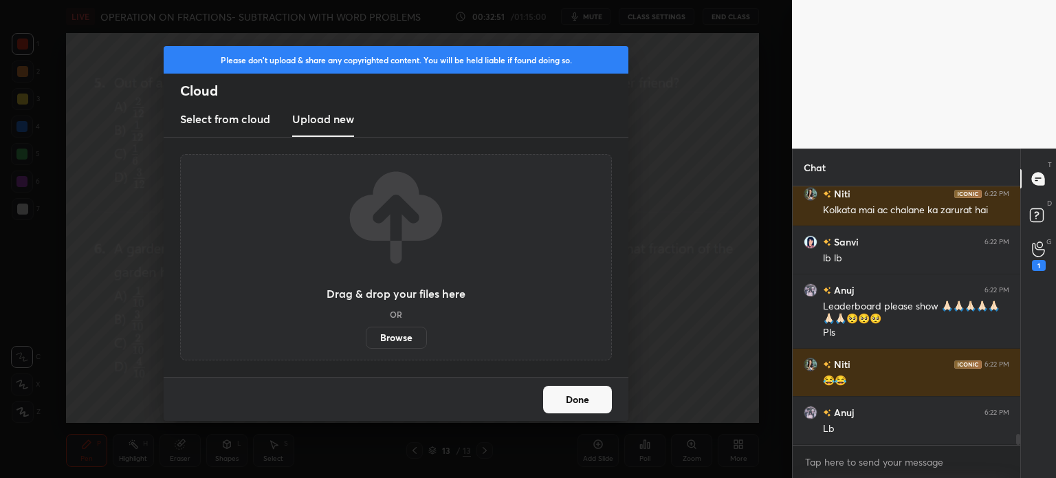
click at [395, 346] on label "Browse" at bounding box center [396, 337] width 61 height 22
click at [366, 346] on input "Browse" at bounding box center [366, 337] width 0 height 22
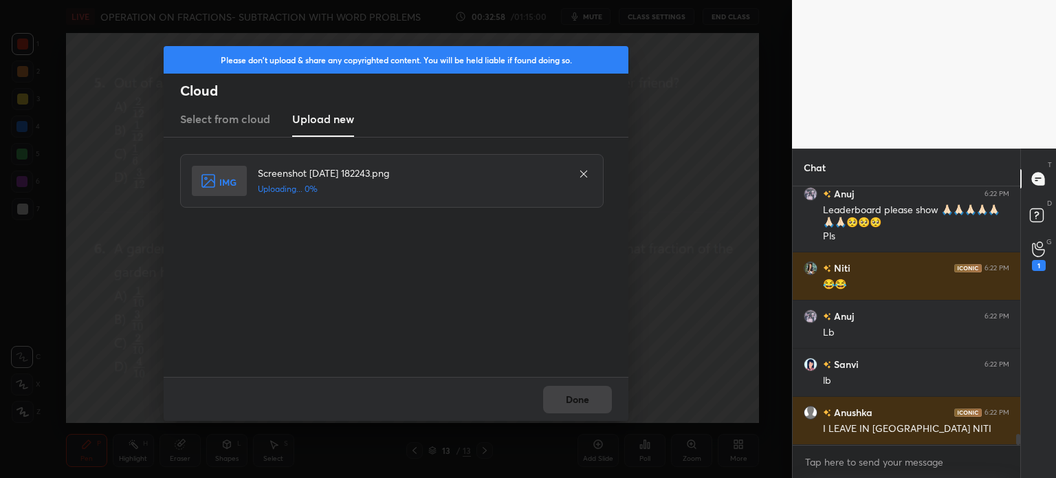
click at [610, 393] on div "Done" at bounding box center [396, 399] width 465 height 44
click at [599, 406] on div "Done" at bounding box center [396, 399] width 465 height 44
click at [589, 408] on button "Done" at bounding box center [577, 399] width 69 height 27
click at [583, 395] on button "Done" at bounding box center [577, 399] width 69 height 27
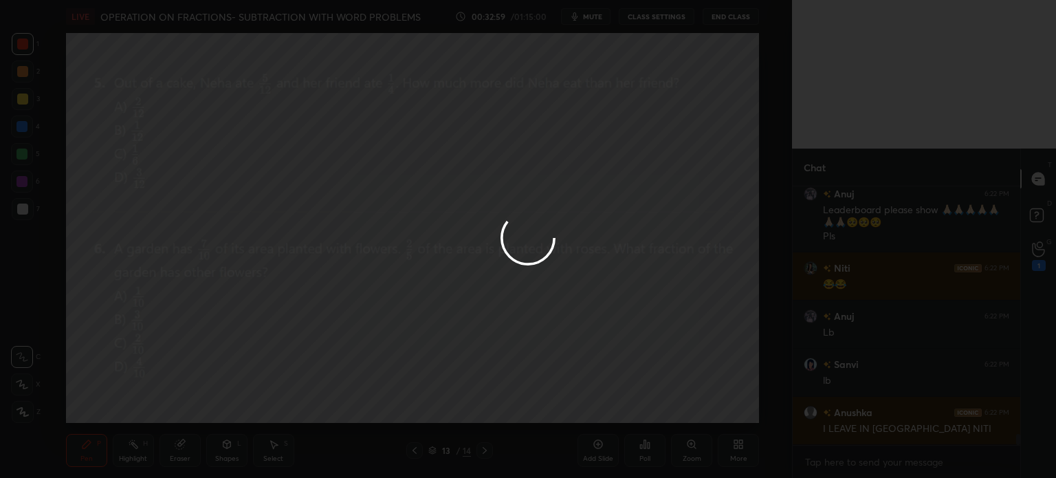
click at [584, 396] on div at bounding box center [528, 239] width 1056 height 478
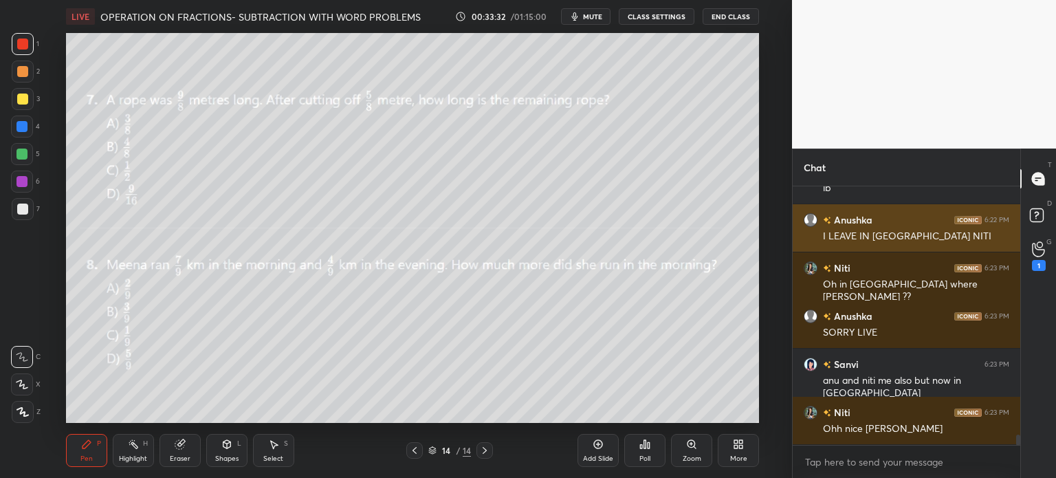
scroll to position [6141, 0]
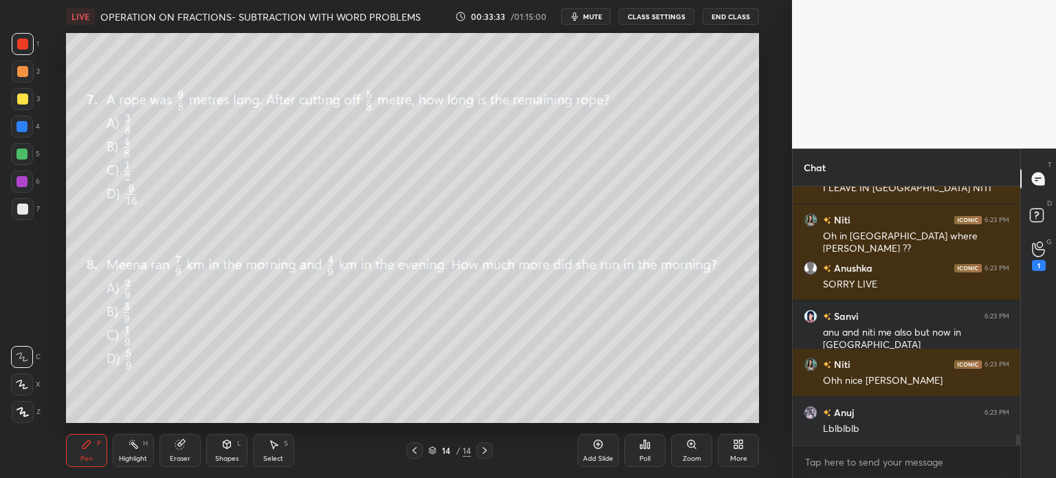
click at [641, 452] on div "Poll" at bounding box center [644, 450] width 41 height 33
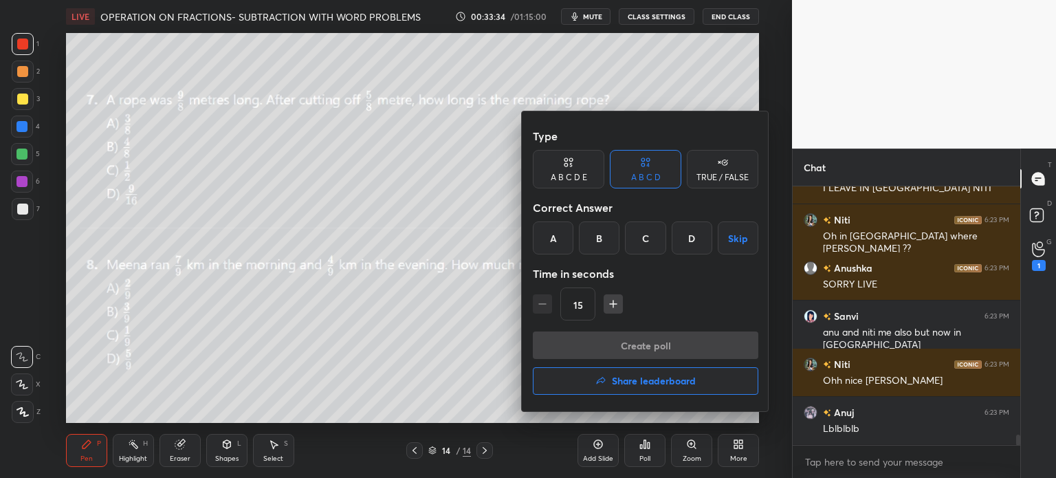
click at [688, 380] on h4 "Share leaderboard" at bounding box center [654, 381] width 84 height 10
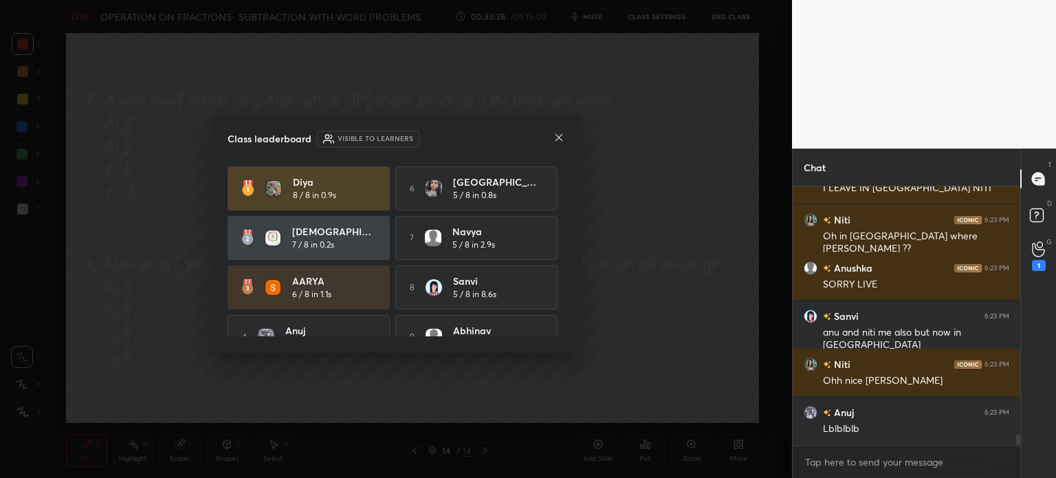
scroll to position [6189, 0]
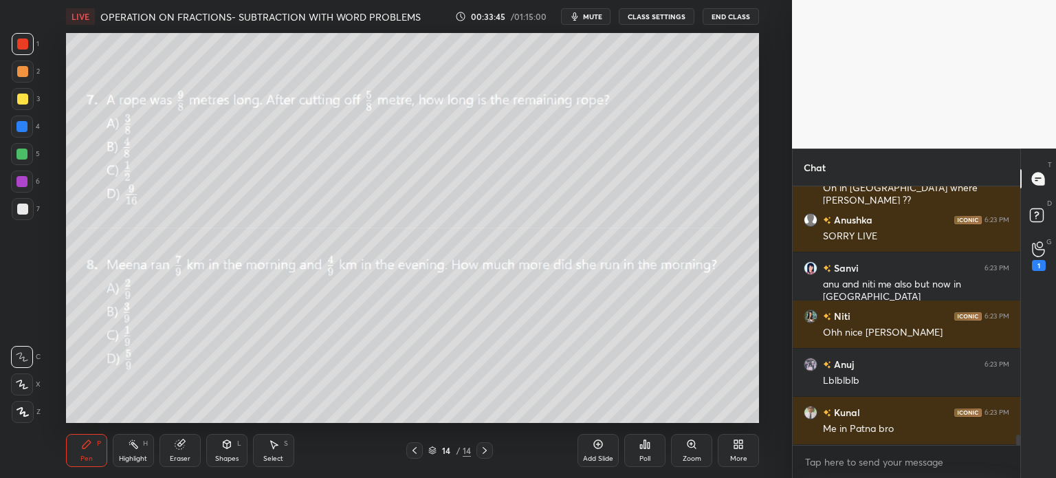
click at [572, 20] on icon "button" at bounding box center [574, 16] width 11 height 11
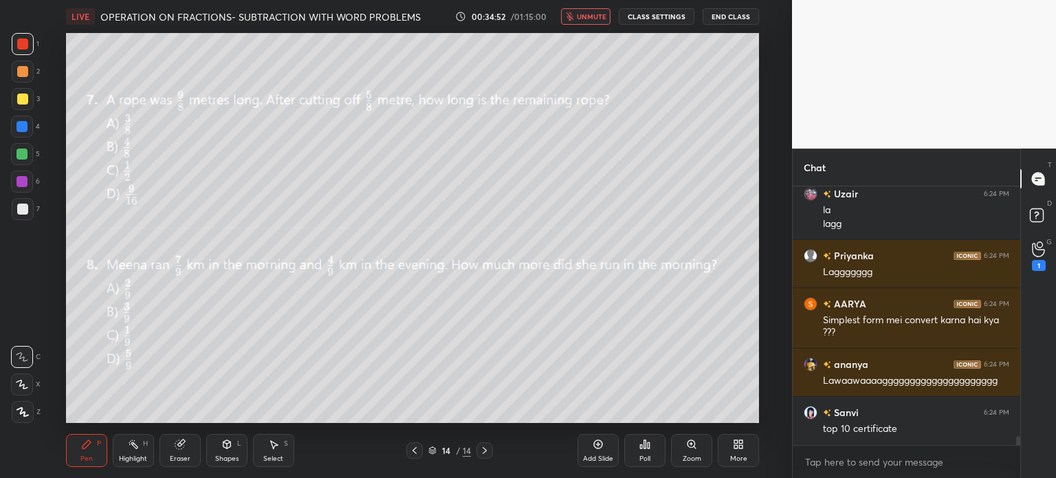
scroll to position [7074, 0]
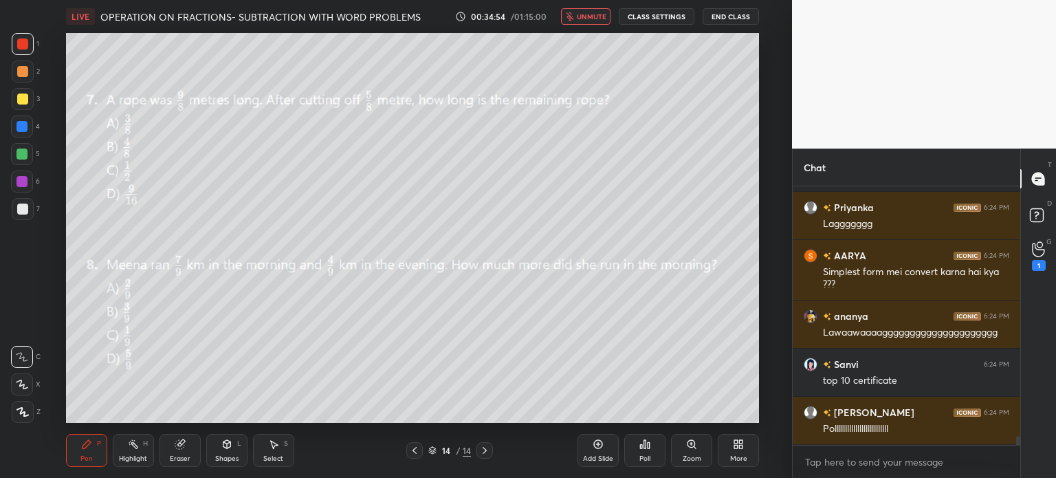
click at [582, 23] on button "unmute" at bounding box center [585, 16] width 49 height 16
click at [662, 16] on button "CLASS SETTINGS" at bounding box center [657, 16] width 76 height 16
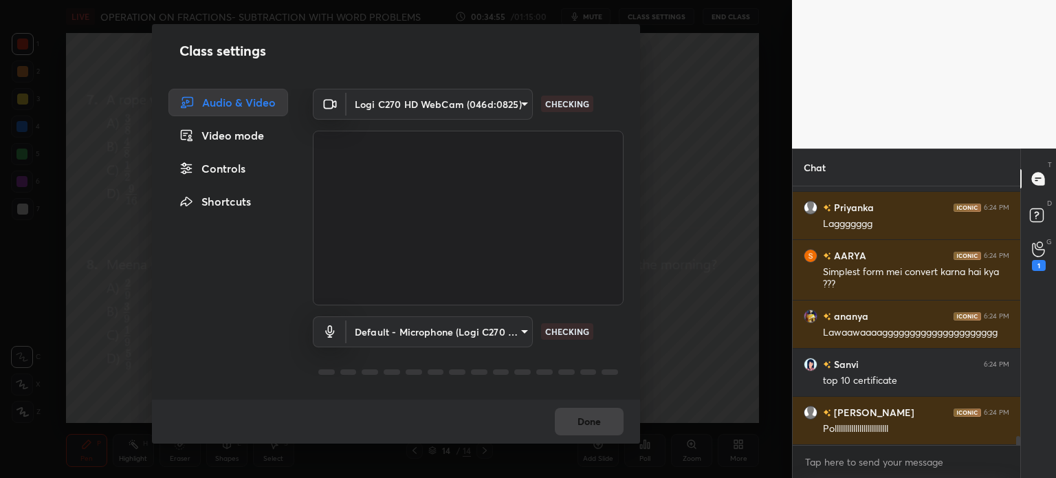
scroll to position [7123, 0]
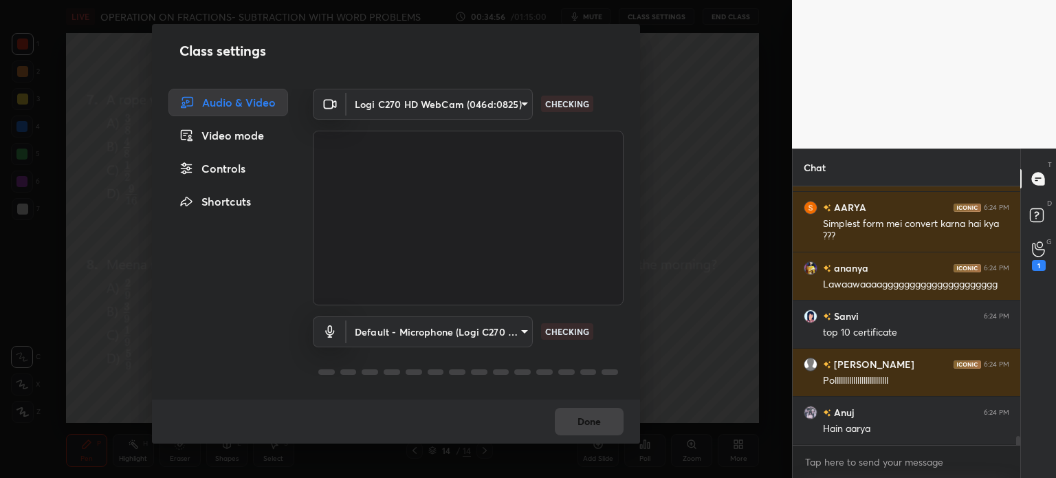
click at [401, 108] on body "1 2 3 4 5 6 7 C X Z C X Z E E Erase all H H LIVE OPERATION ON FRACTIONS- SUBTRA…" at bounding box center [528, 239] width 1056 height 478
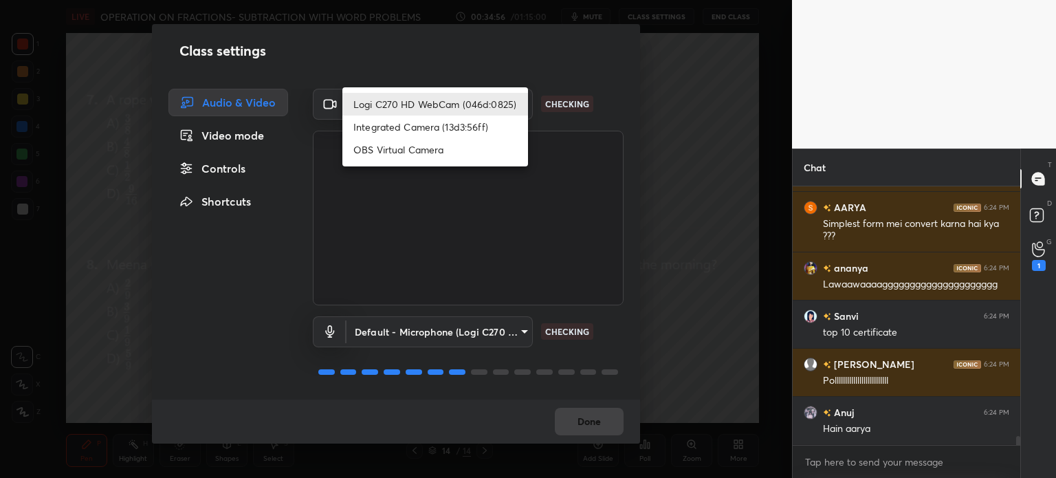
click at [390, 98] on li "Logi C270 HD WebCam (046d:0825)" at bounding box center [435, 104] width 186 height 23
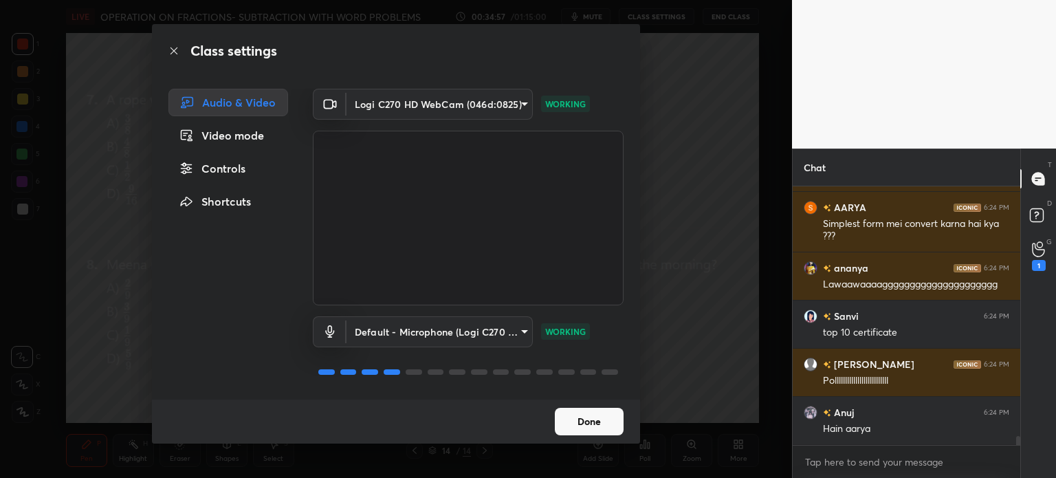
click at [601, 423] on button "Done" at bounding box center [589, 421] width 69 height 27
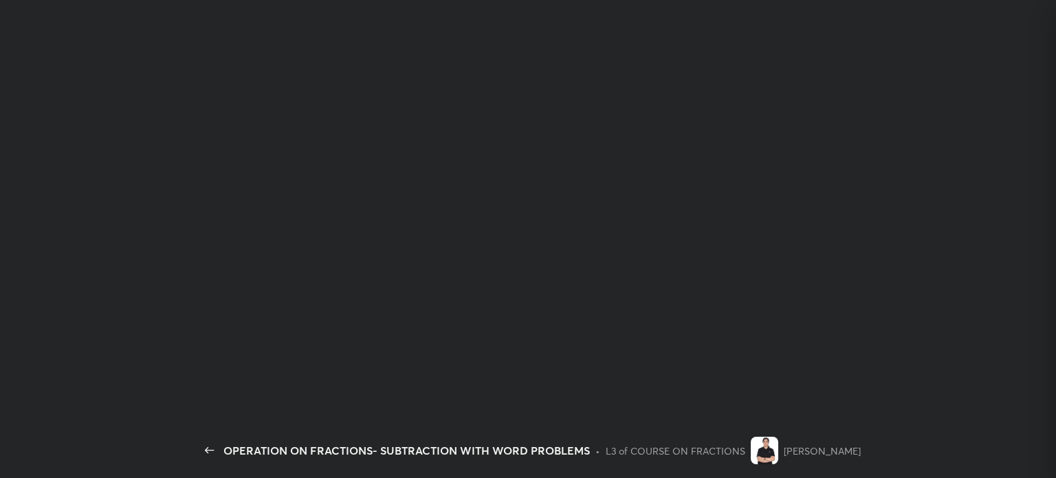
scroll to position [3, 4]
type textarea "x"
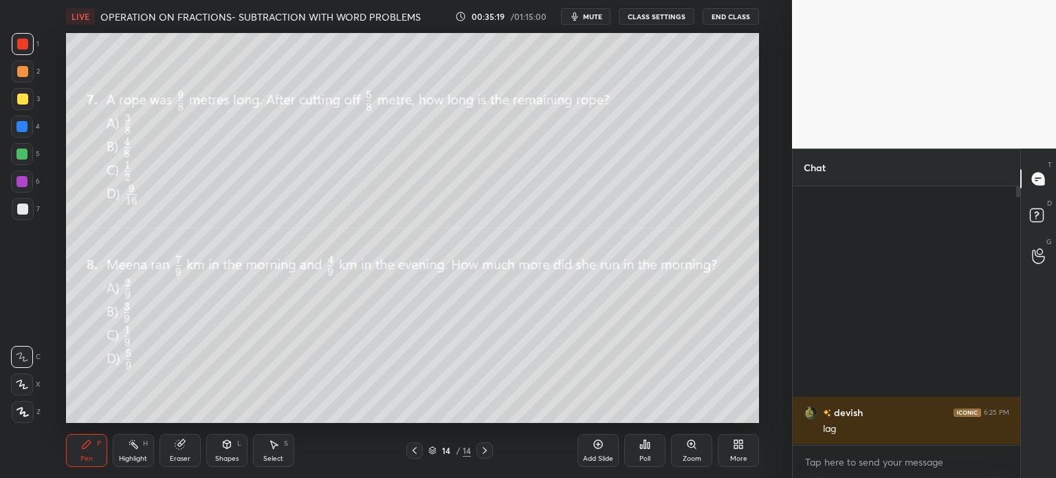
scroll to position [68333, 67987]
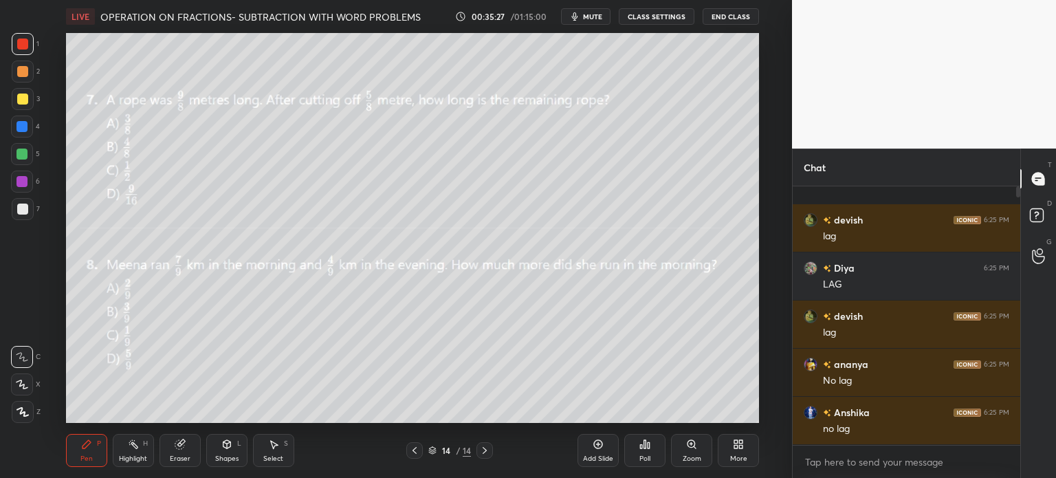
click at [177, 458] on div "Eraser" at bounding box center [180, 458] width 21 height 7
click at [21, 408] on span "Erase all" at bounding box center [22, 412] width 21 height 10
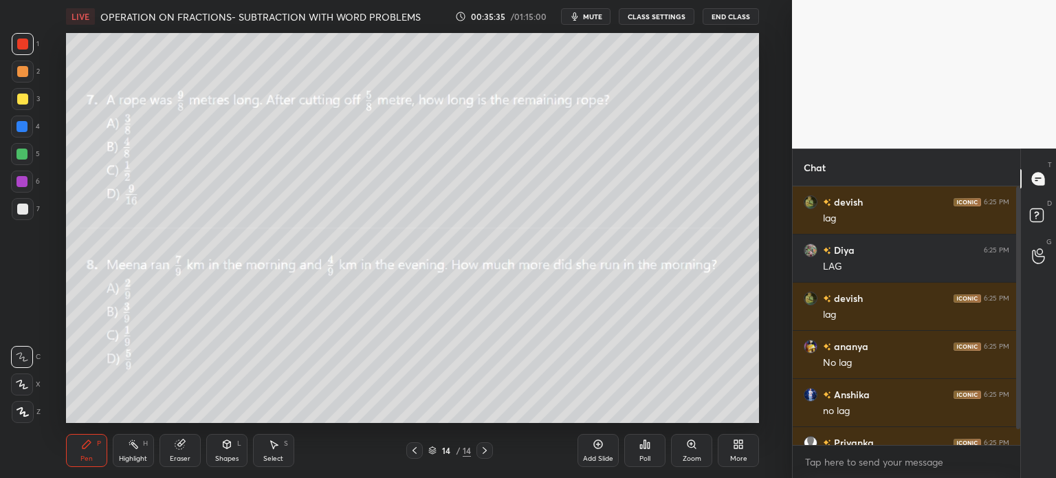
click at [407, 451] on div at bounding box center [414, 450] width 16 height 16
click at [485, 450] on icon at bounding box center [484, 450] width 11 height 11
click at [638, 454] on div "Poll" at bounding box center [644, 450] width 41 height 33
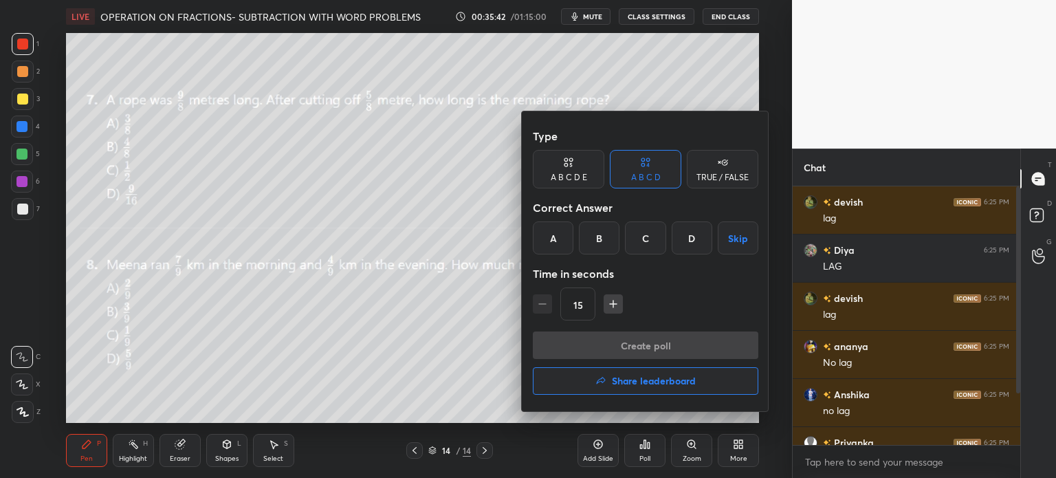
click at [649, 236] on div "C" at bounding box center [645, 237] width 41 height 33
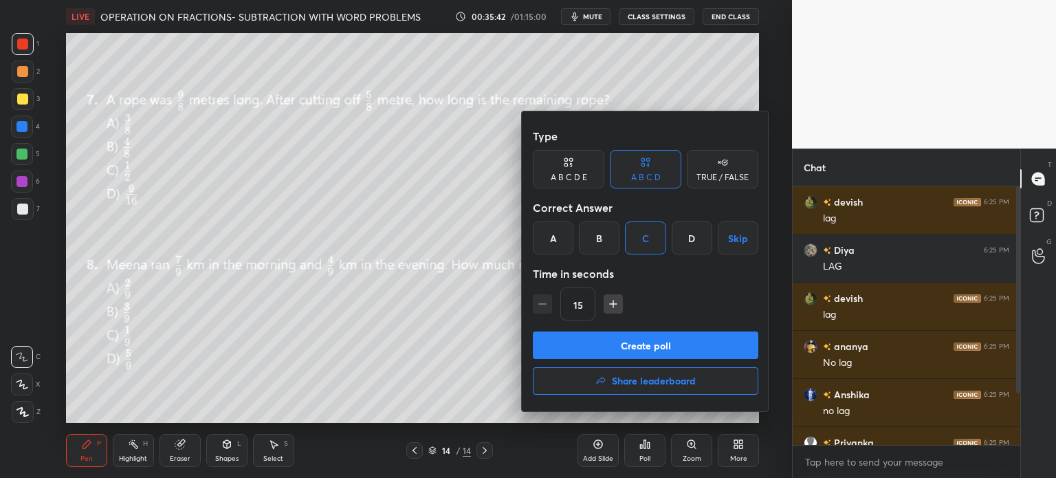
click at [686, 343] on button "Create poll" at bounding box center [645, 344] width 225 height 27
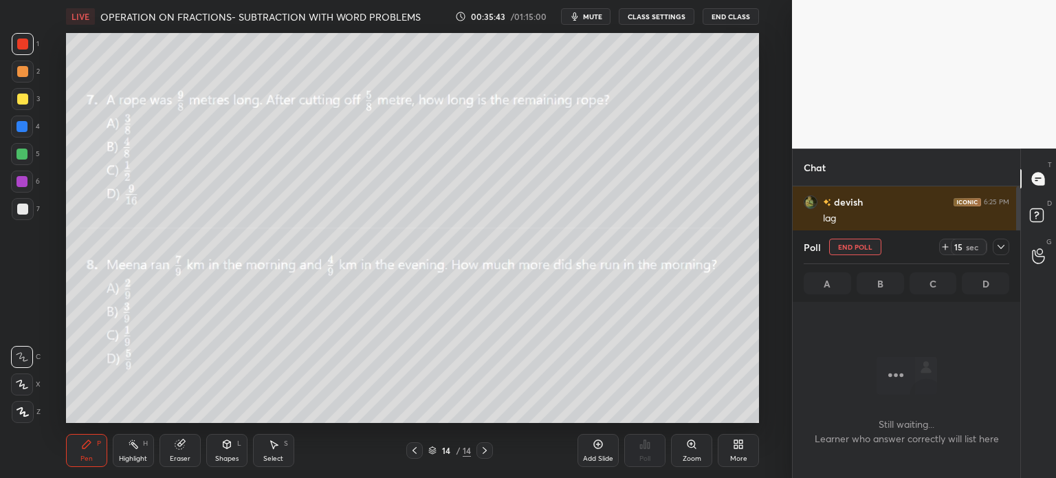
scroll to position [216, 223]
click at [938, 247] on div "Poll End Poll 15 sec" at bounding box center [905, 246] width 205 height 33
click at [992, 247] on div at bounding box center [1000, 246] width 16 height 16
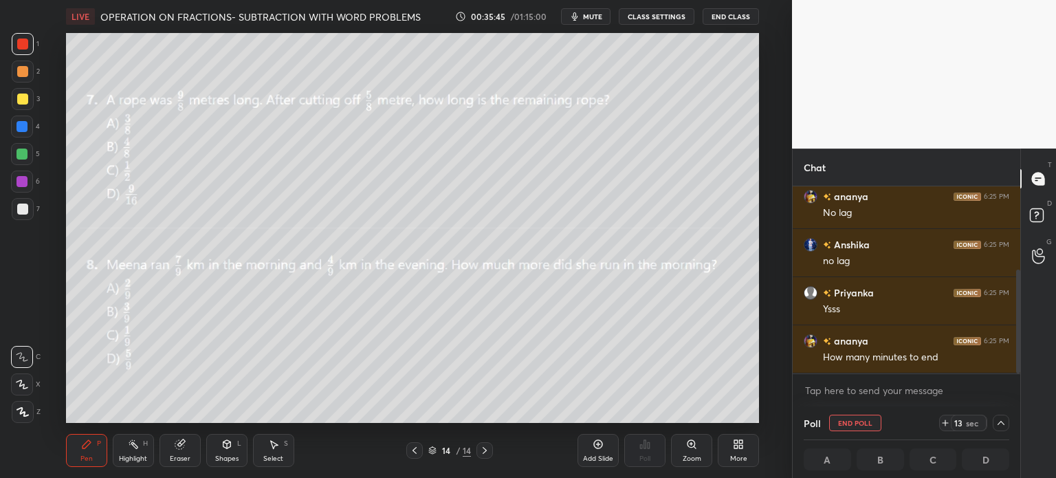
scroll to position [0, 4]
click at [948, 423] on icon at bounding box center [944, 422] width 11 height 11
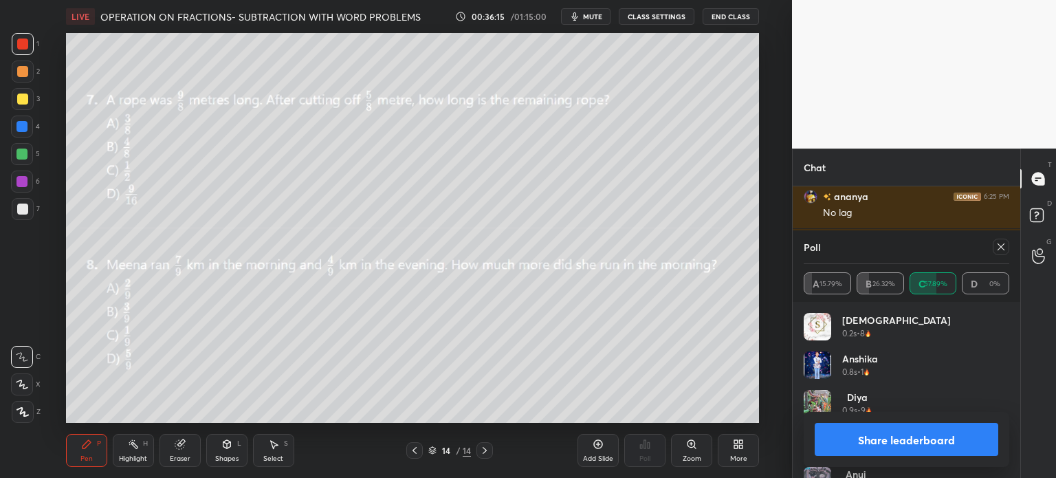
click at [1000, 247] on icon at bounding box center [1000, 246] width 11 height 11
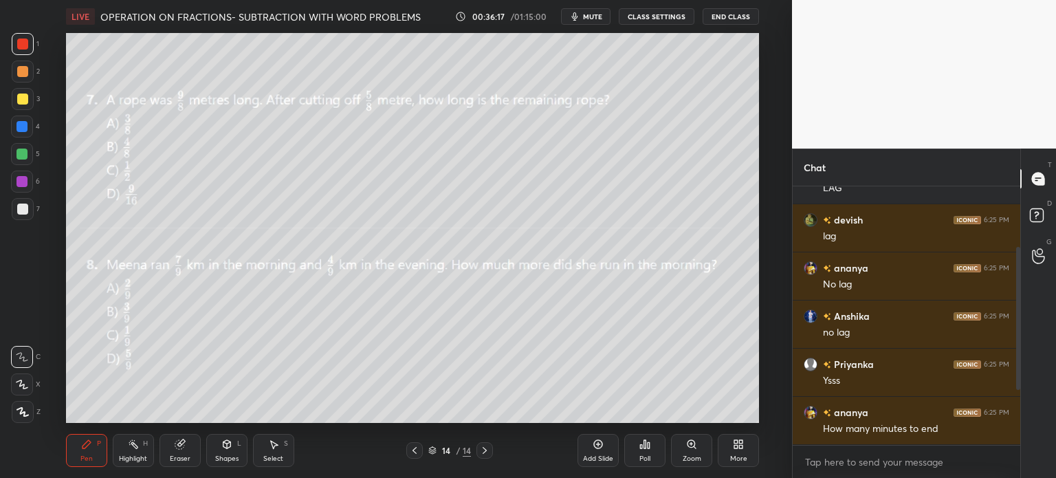
click at [170, 445] on div "Eraser" at bounding box center [179, 450] width 41 height 33
click at [26, 398] on div "Erase all" at bounding box center [23, 408] width 25 height 27
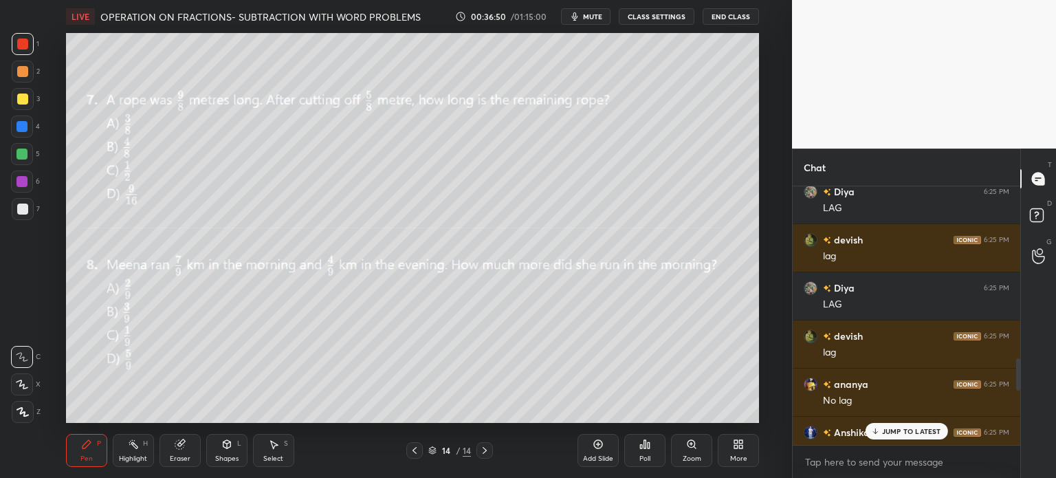
scroll to position [2128, 0]
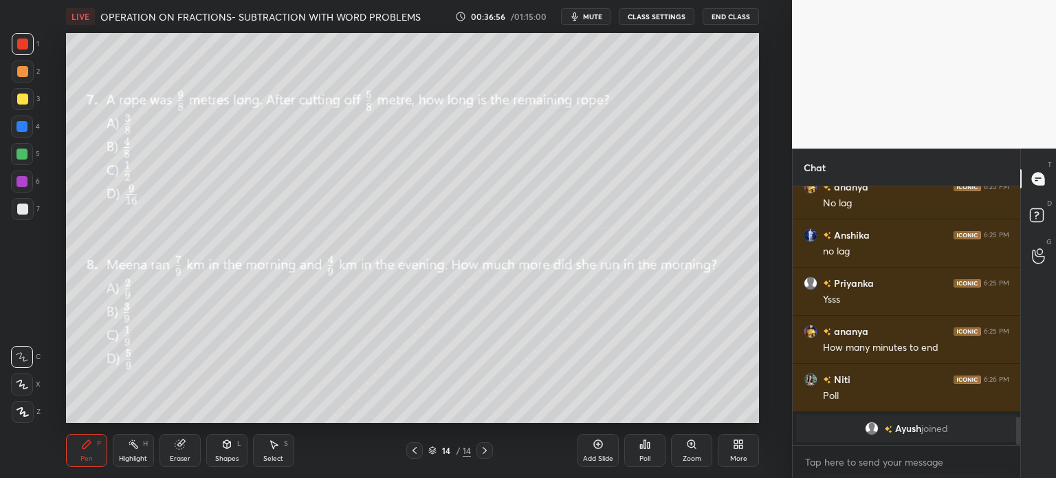
click at [647, 447] on icon at bounding box center [648, 445] width 2 height 6
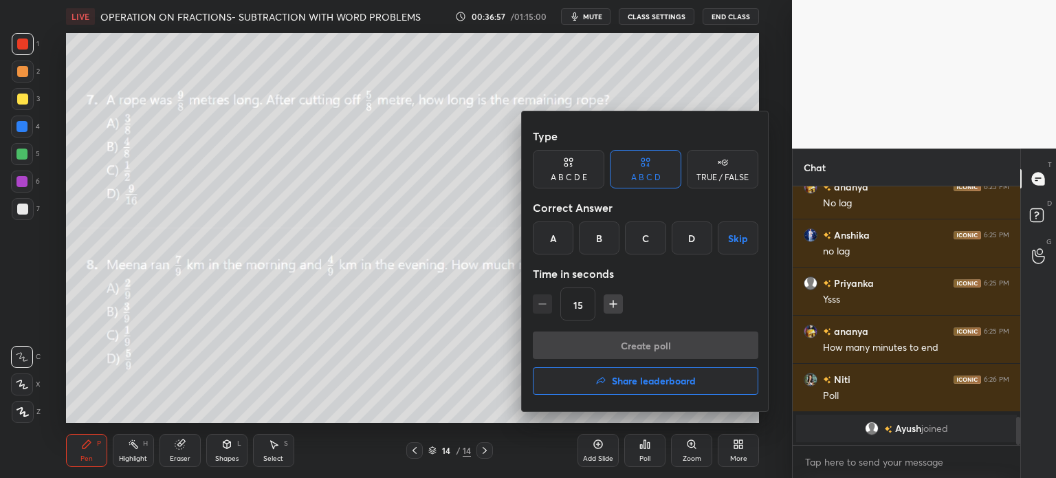
click at [597, 241] on div "B" at bounding box center [599, 237] width 41 height 33
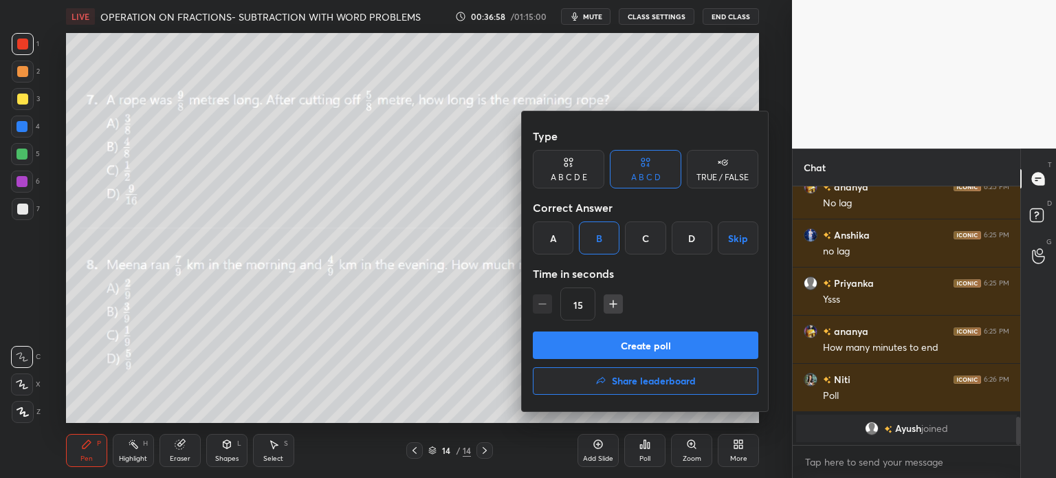
click at [680, 366] on div "Create poll Share leaderboard" at bounding box center [645, 365] width 225 height 69
click at [664, 340] on button "Create poll" at bounding box center [645, 344] width 225 height 27
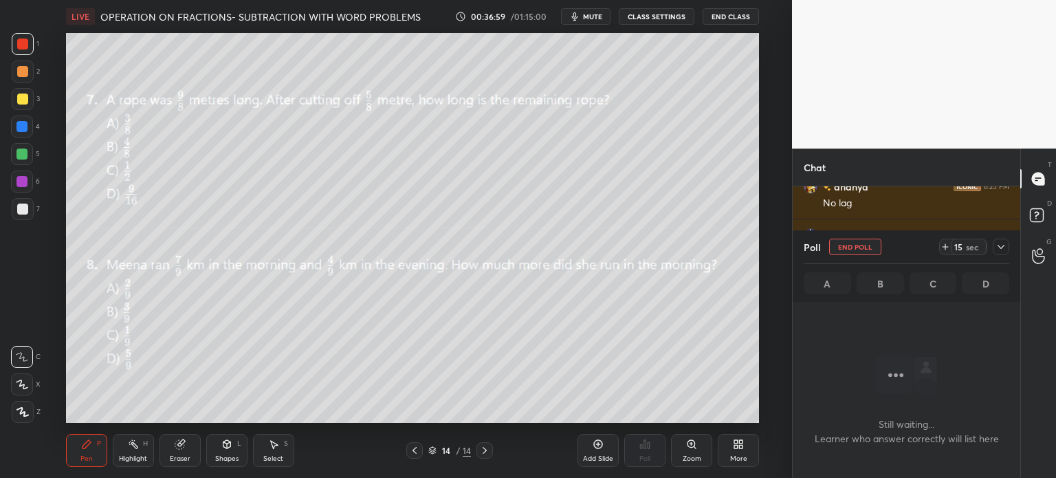
click at [580, 17] on icon "button" at bounding box center [574, 16] width 11 height 11
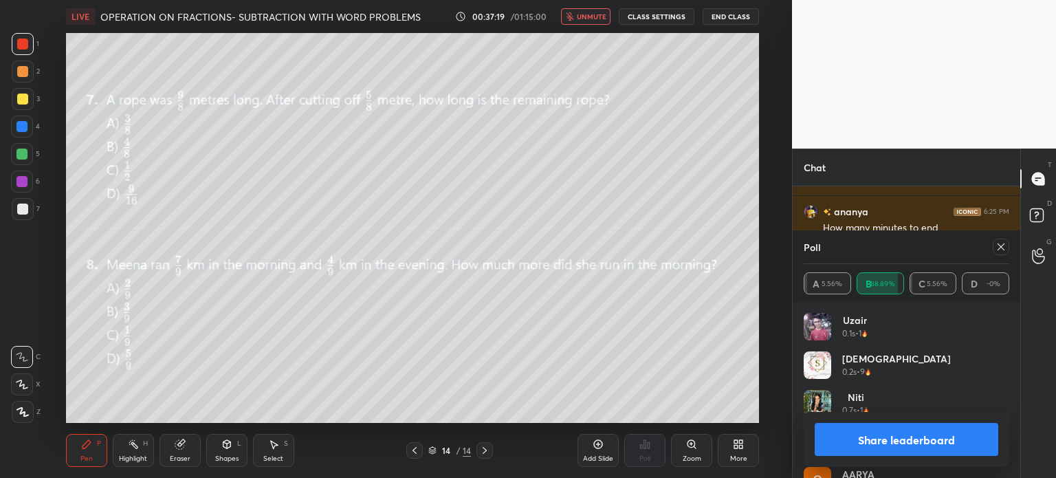
scroll to position [2295, 0]
click at [1003, 252] on div at bounding box center [1000, 246] width 16 height 16
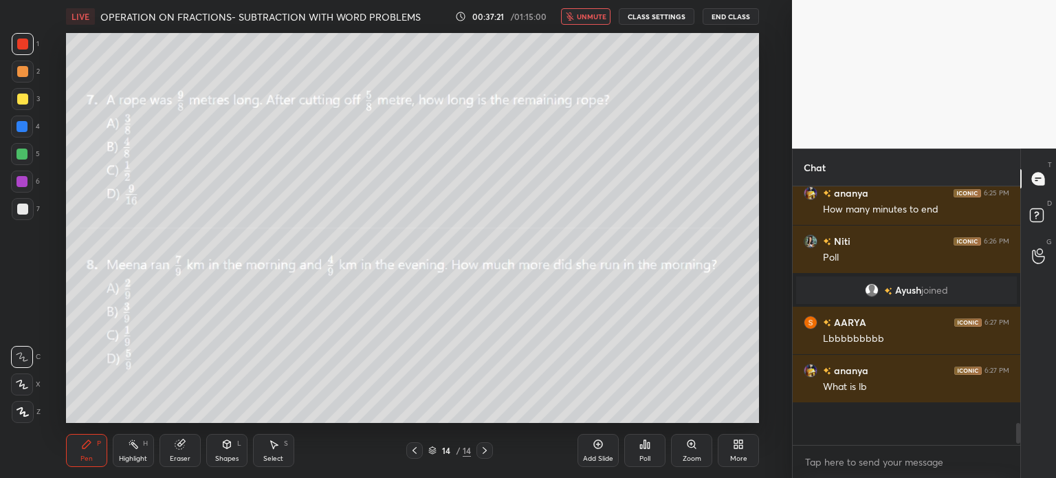
scroll to position [283, 223]
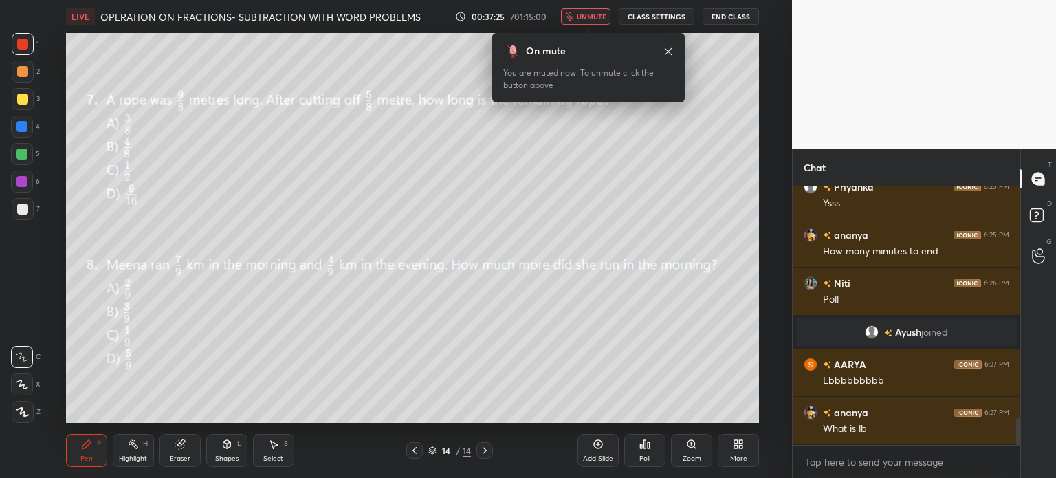
click at [588, 12] on span "unmute" at bounding box center [592, 17] width 30 height 10
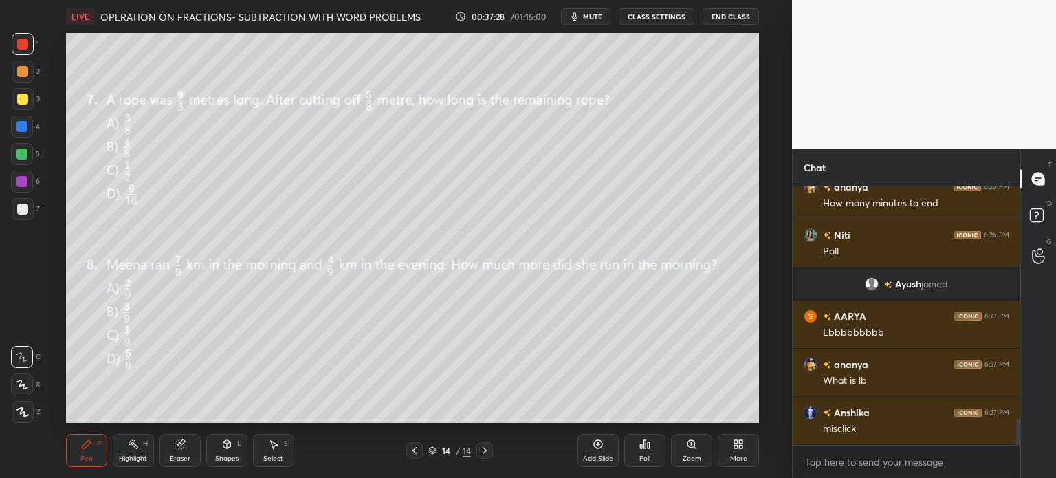
click at [652, 442] on div "Poll" at bounding box center [644, 450] width 41 height 33
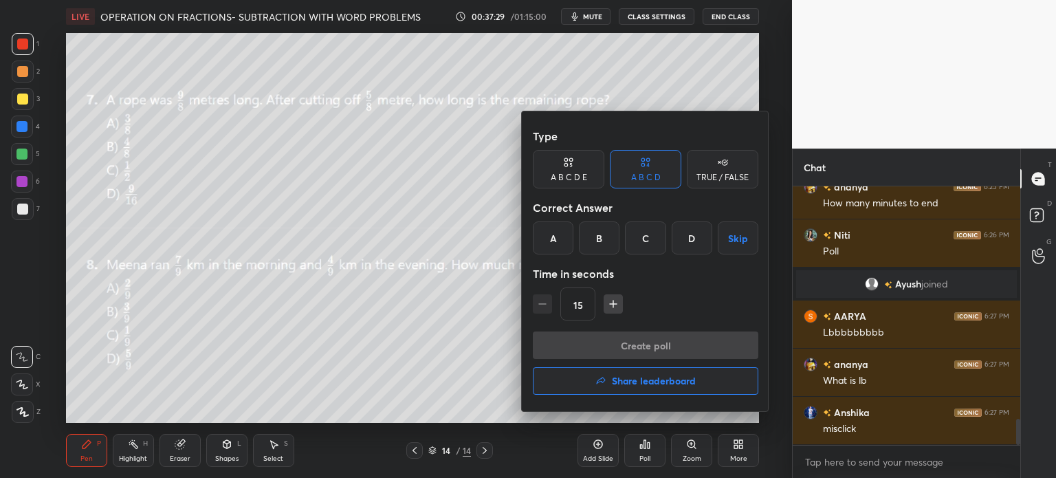
click at [680, 381] on h4 "Share leaderboard" at bounding box center [654, 381] width 84 height 10
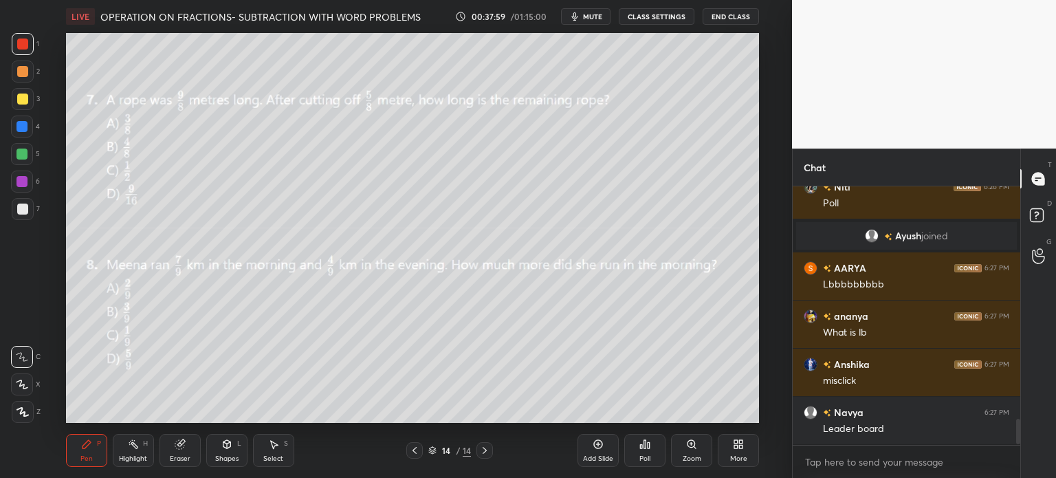
scroll to position [2430, 0]
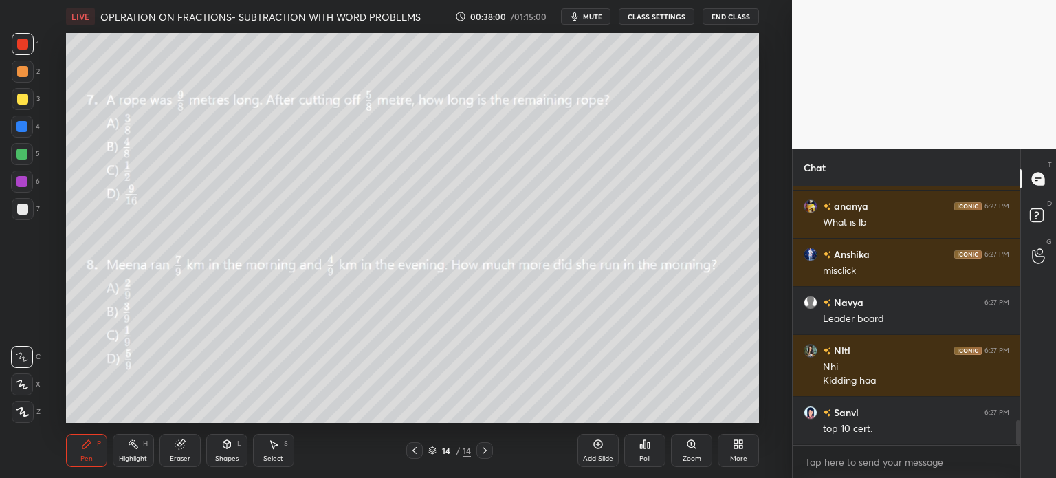
click at [737, 453] on div "More" at bounding box center [737, 450] width 41 height 33
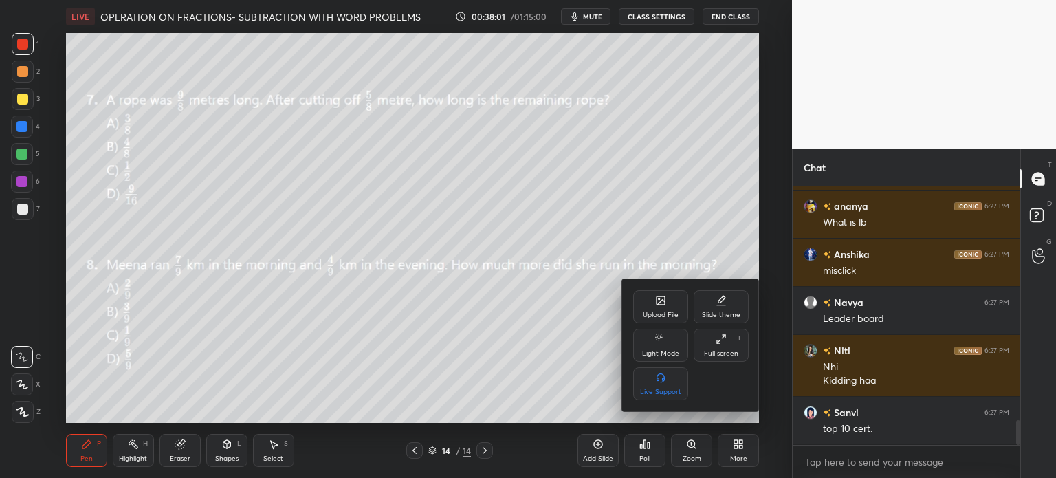
click at [668, 296] on div "Upload File" at bounding box center [660, 306] width 55 height 33
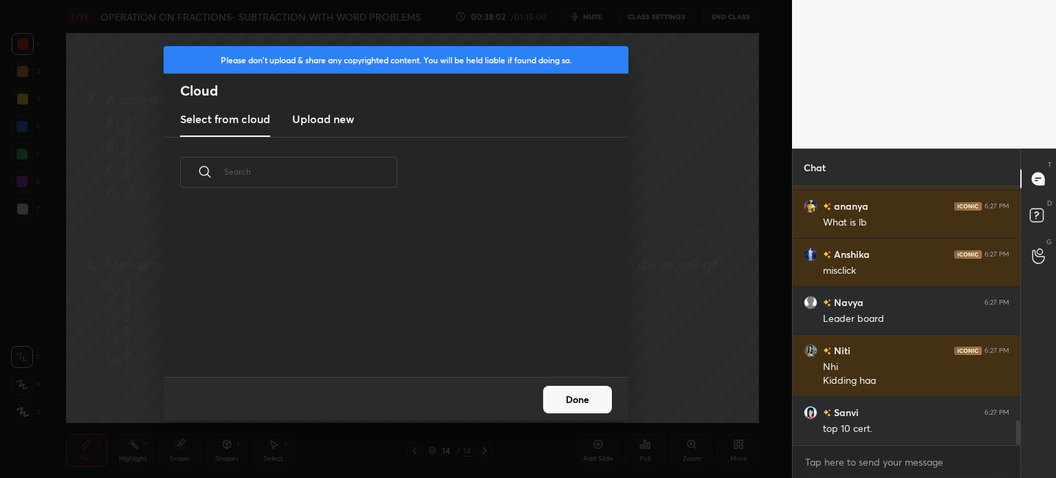
scroll to position [169, 441]
click at [352, 124] on h3 "Upload new" at bounding box center [323, 119] width 62 height 16
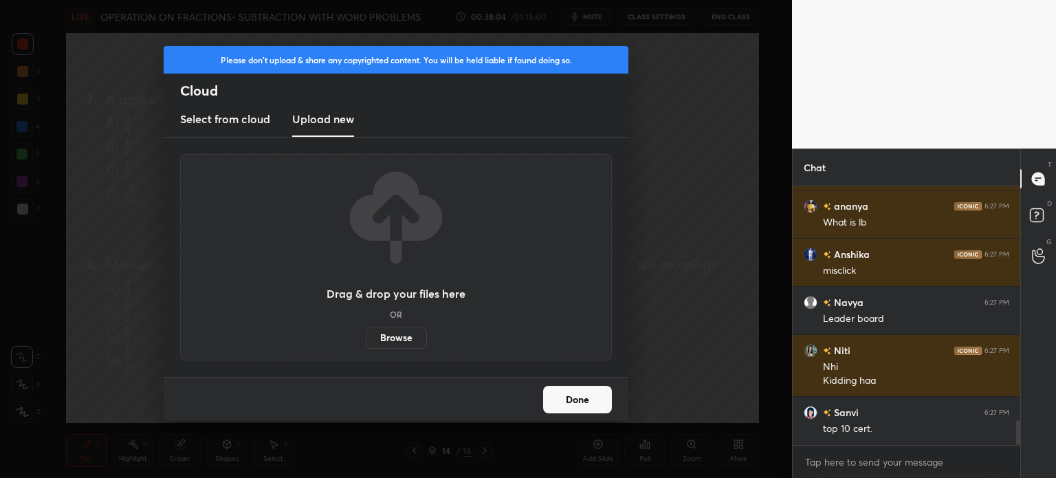
click at [390, 335] on label "Browse" at bounding box center [396, 337] width 61 height 22
click at [366, 335] on input "Browse" at bounding box center [366, 337] width 0 height 22
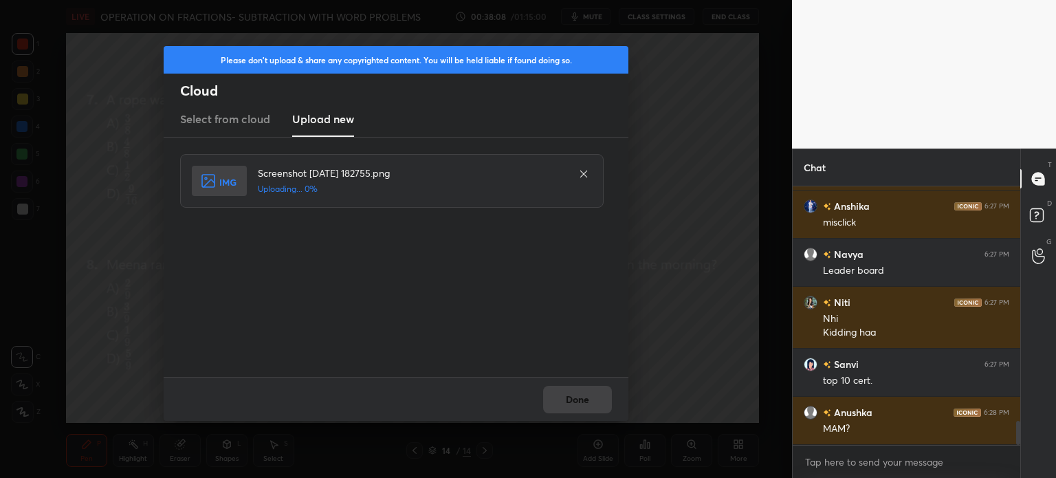
scroll to position [2526, 0]
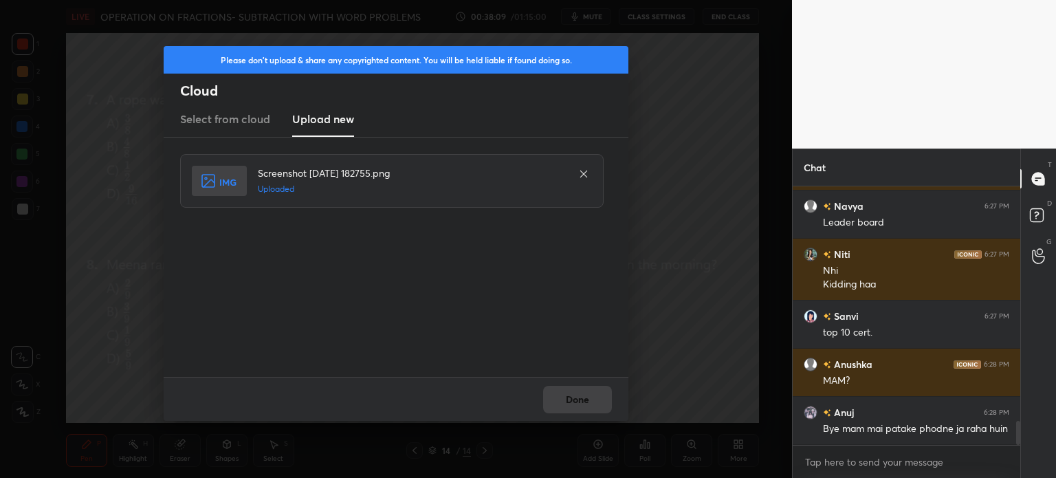
click at [555, 398] on button "Done" at bounding box center [577, 399] width 69 height 27
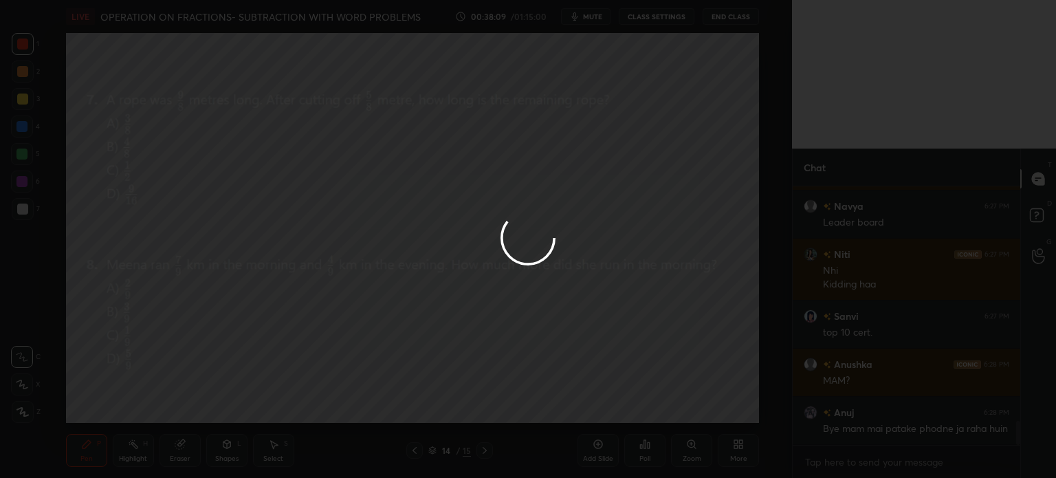
click at [576, 410] on div at bounding box center [528, 239] width 1056 height 478
click at [583, 401] on div at bounding box center [528, 239] width 1056 height 478
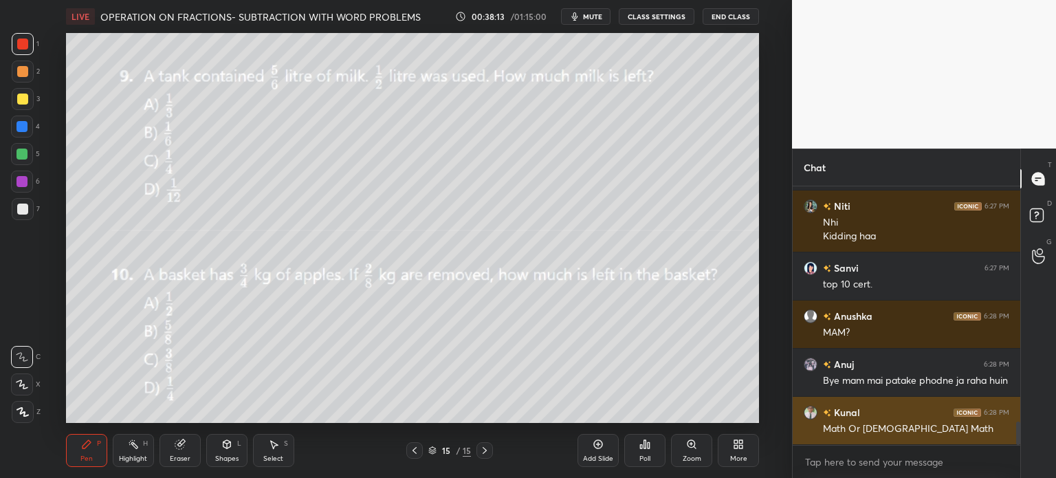
scroll to position [2622, 0]
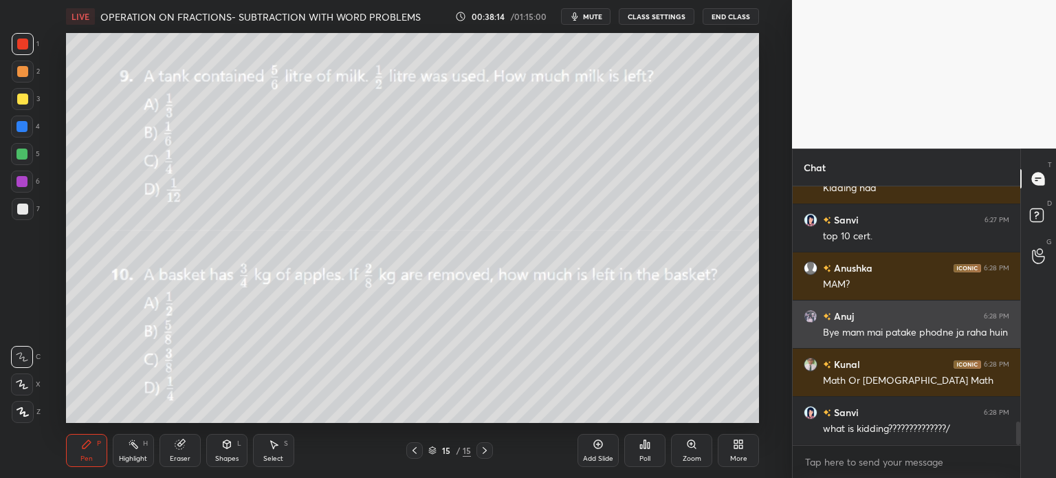
click at [823, 324] on div "Bye mam mai patake phodne ja raha huin" at bounding box center [916, 331] width 186 height 16
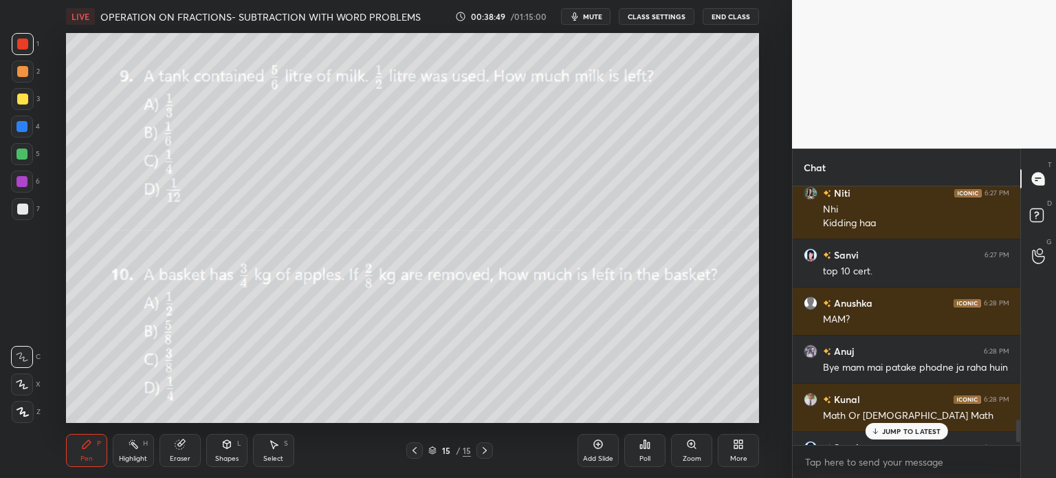
scroll to position [2684, 0]
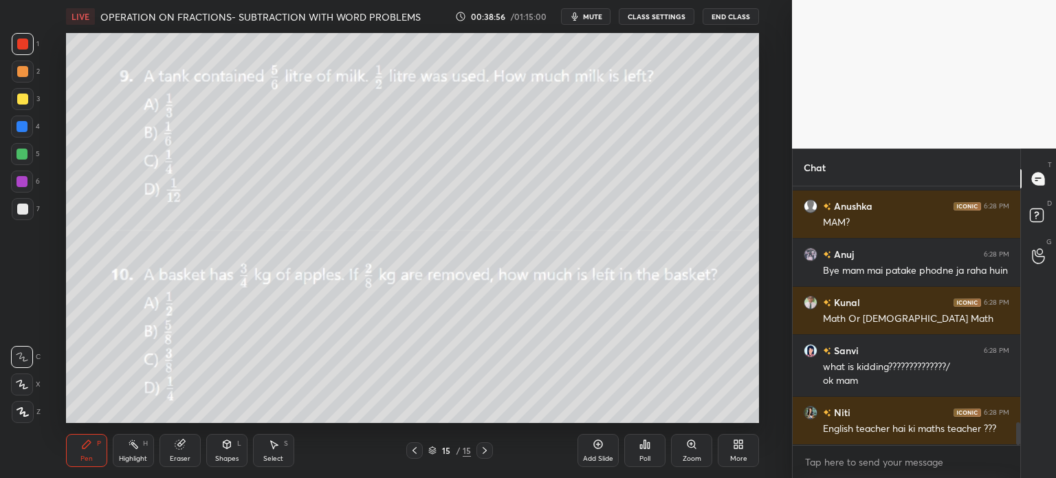
click at [188, 450] on div "Eraser" at bounding box center [179, 450] width 41 height 33
click at [11, 416] on div "Erase all" at bounding box center [22, 412] width 22 height 22
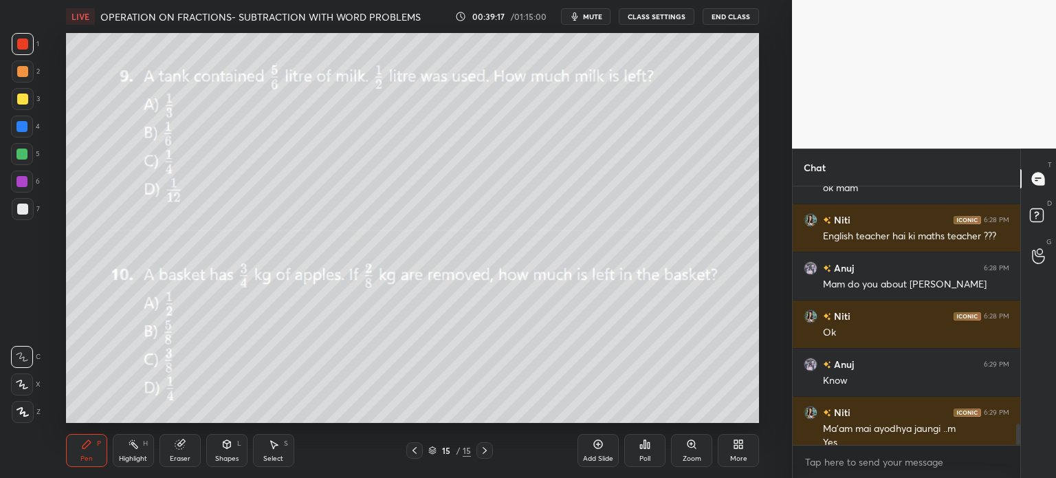
scroll to position [2891, 0]
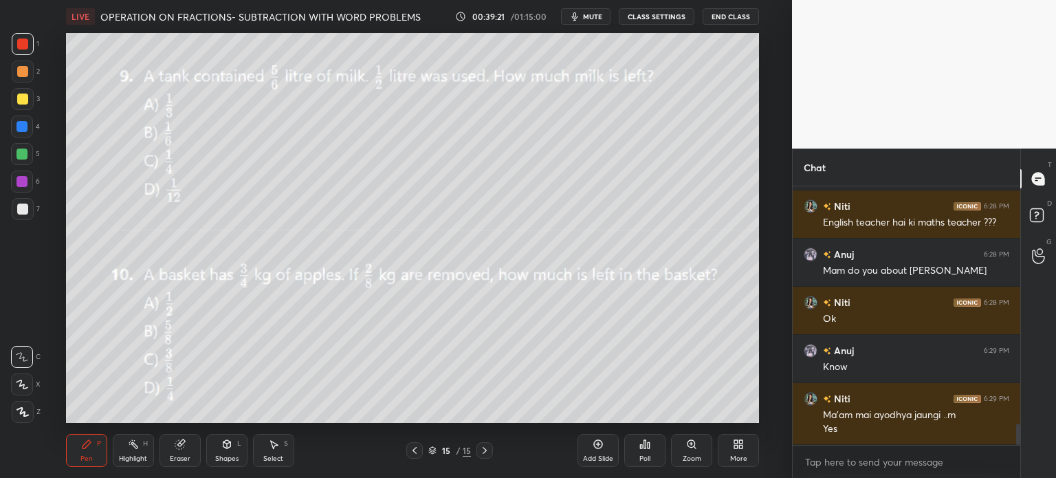
click at [587, 13] on span "mute" at bounding box center [592, 17] width 19 height 10
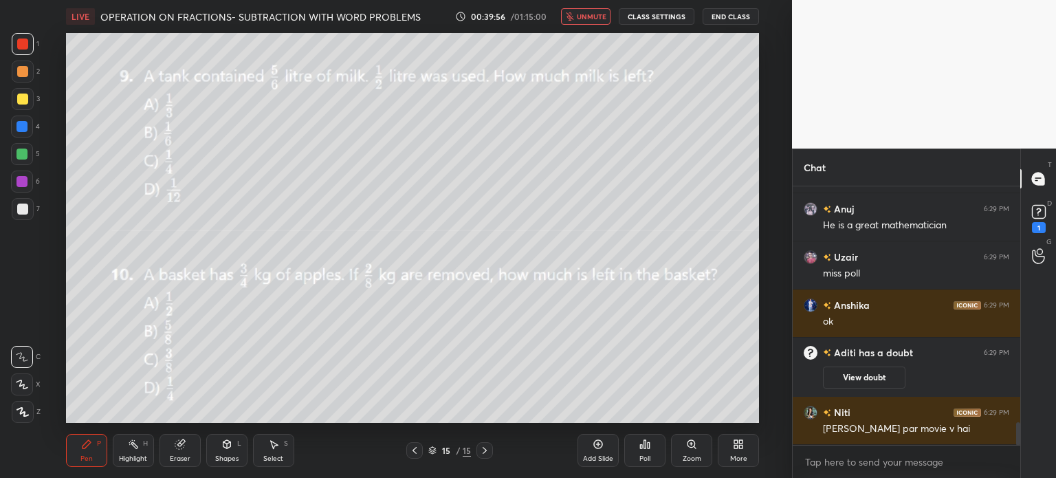
scroll to position [2673, 0]
click at [598, 15] on span "unmute" at bounding box center [592, 17] width 30 height 10
click at [639, 447] on icon at bounding box center [644, 443] width 11 height 11
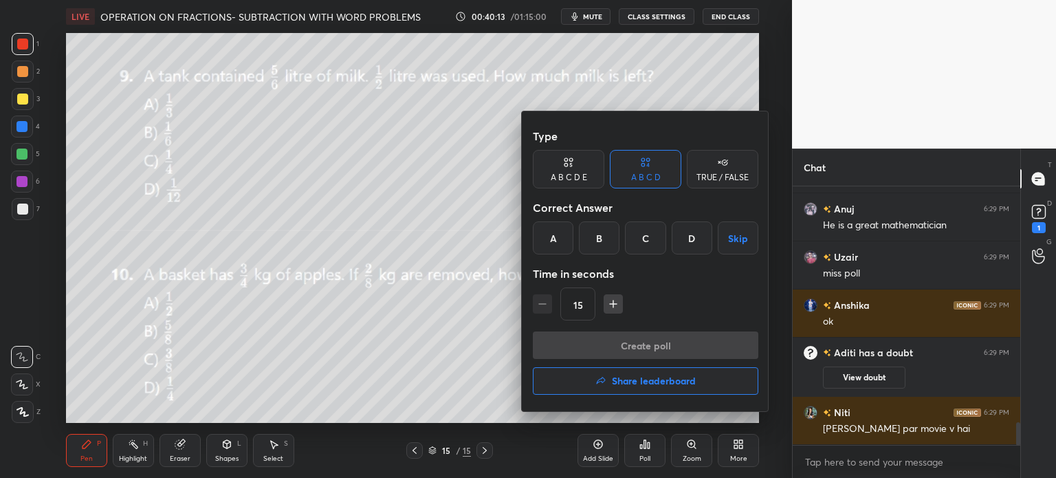
click at [562, 241] on div "A" at bounding box center [553, 237] width 41 height 33
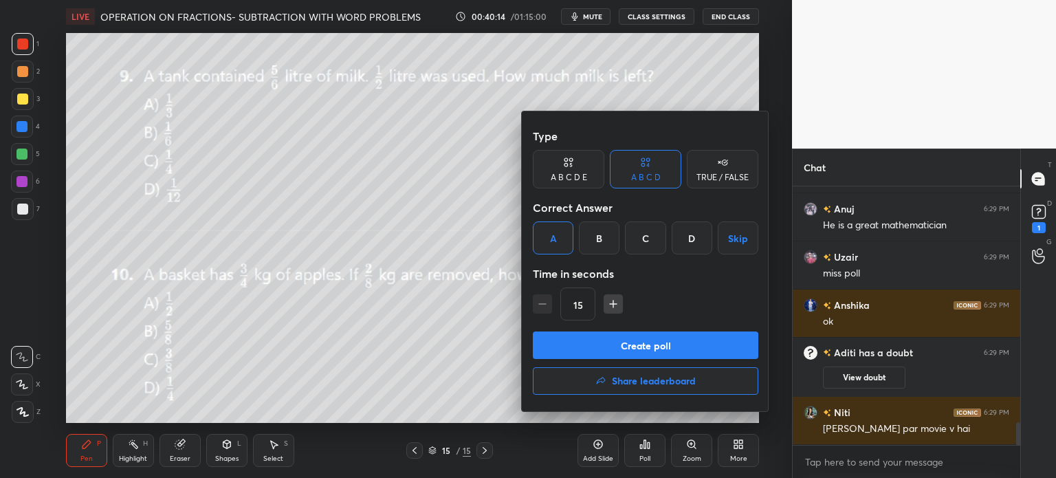
click at [654, 346] on button "Create poll" at bounding box center [645, 344] width 225 height 27
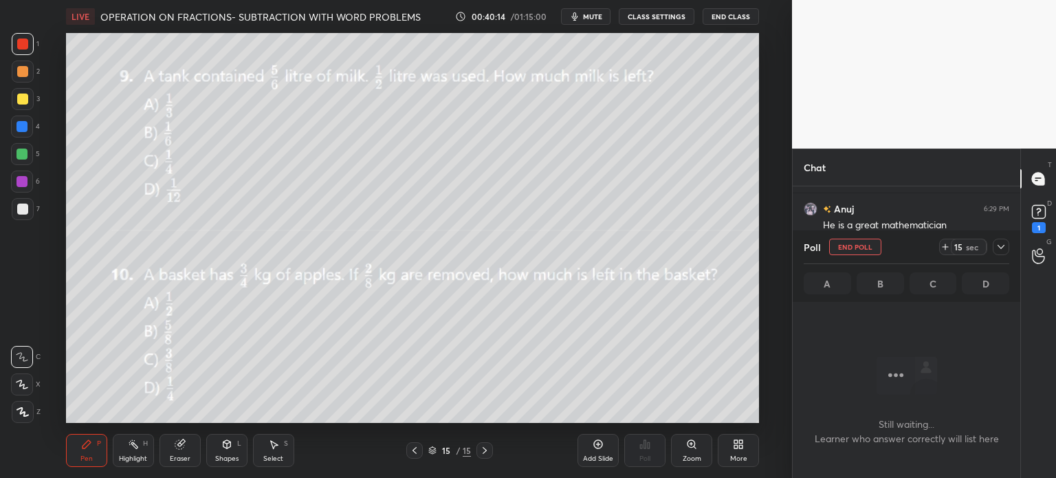
scroll to position [3, 4]
click at [940, 249] on icon at bounding box center [944, 246] width 11 height 11
click at [990, 246] on div "15 sec" at bounding box center [974, 246] width 70 height 16
click at [998, 247] on icon at bounding box center [1000, 246] width 11 height 11
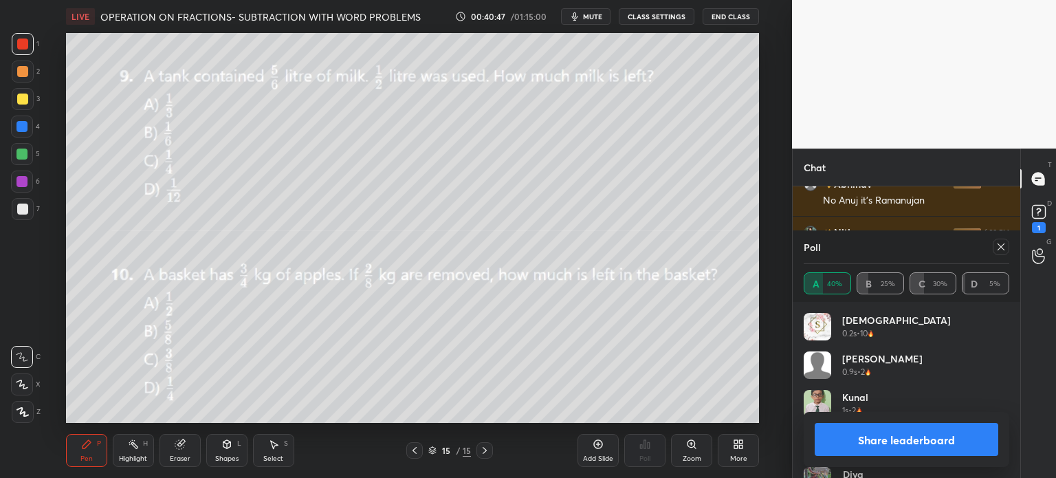
scroll to position [3106, 0]
click at [1004, 249] on icon at bounding box center [1000, 246] width 11 height 11
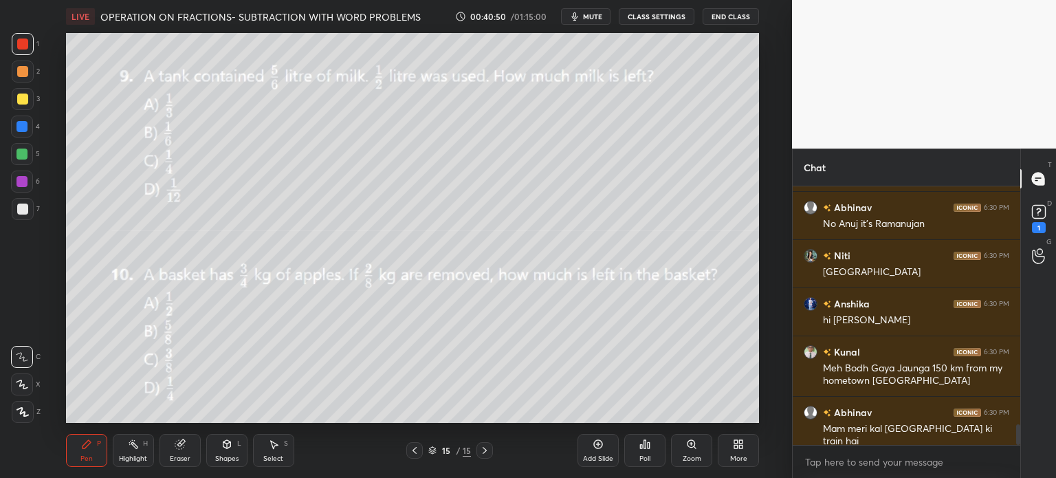
click at [167, 453] on div "Eraser" at bounding box center [179, 450] width 41 height 33
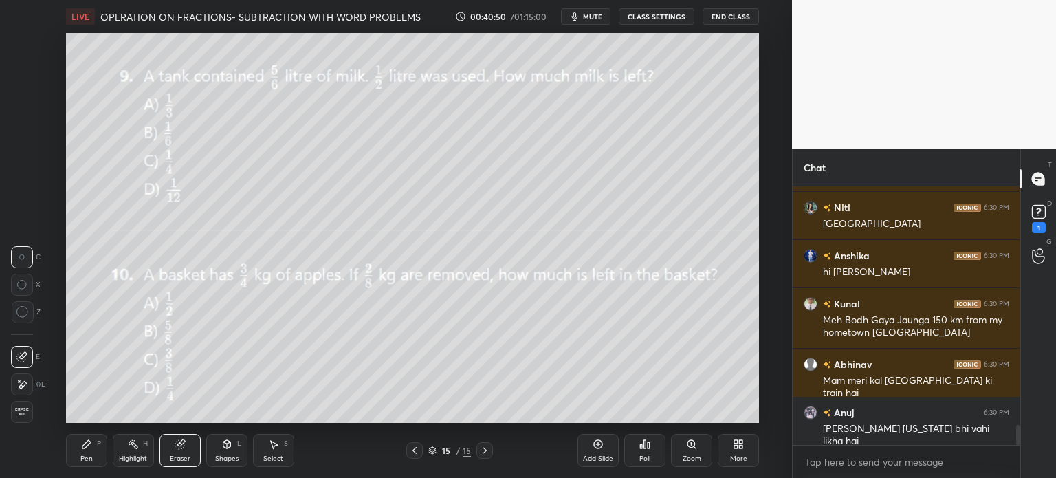
click at [38, 411] on div "E E Erase all" at bounding box center [28, 381] width 34 height 82
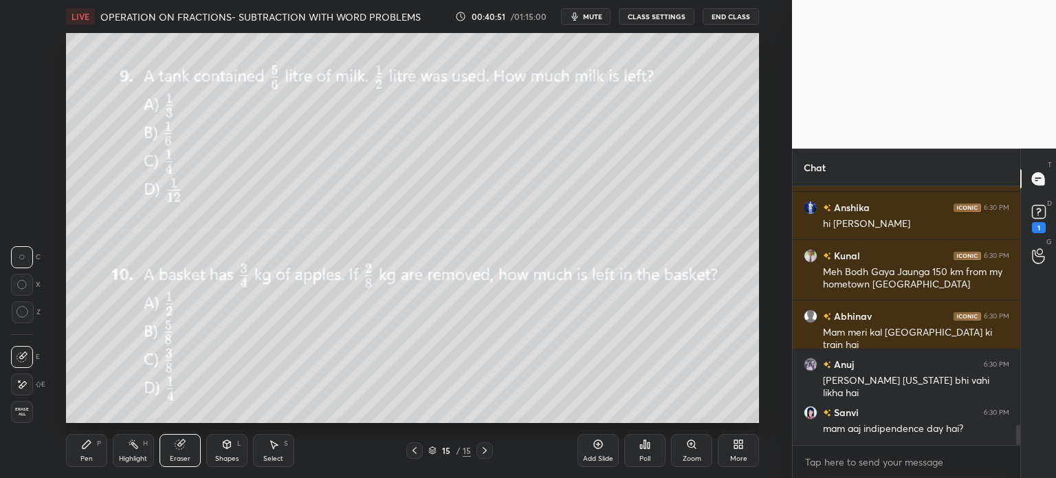
click at [23, 417] on div "Erase all" at bounding box center [22, 412] width 22 height 22
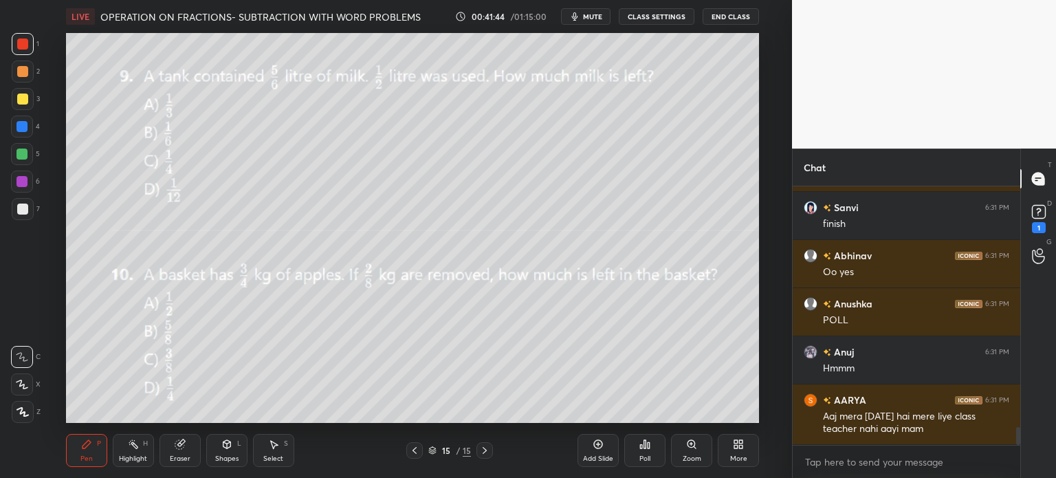
scroll to position [3494, 0]
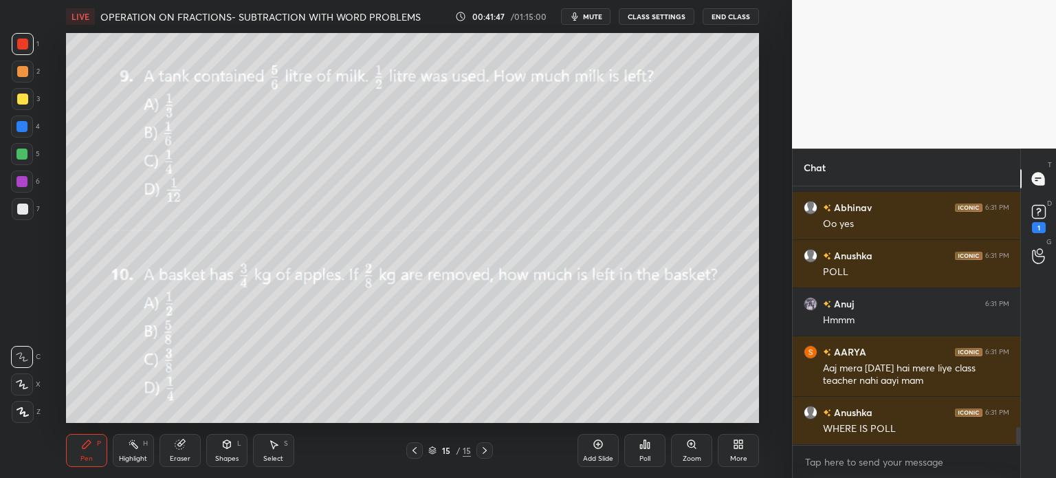
click at [658, 447] on div "Poll" at bounding box center [644, 450] width 41 height 33
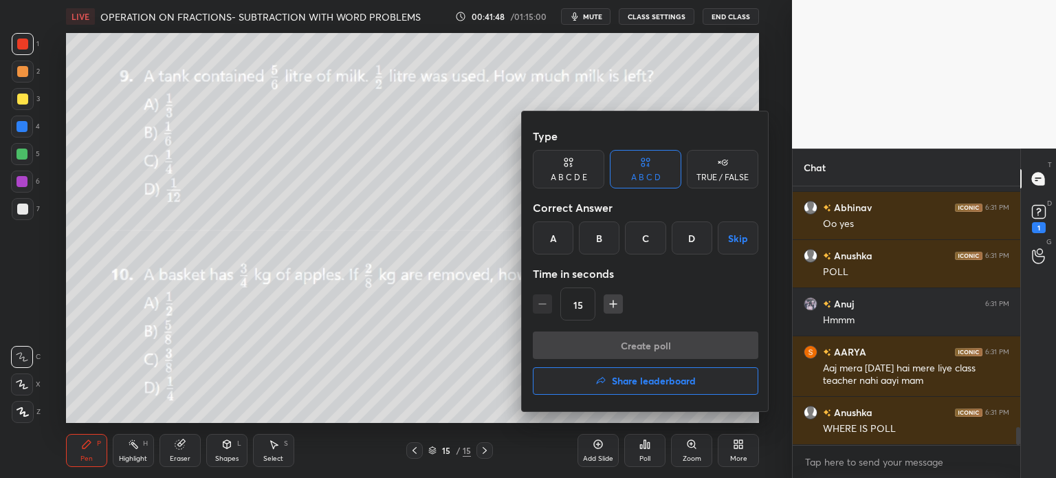
click at [560, 254] on div "A" at bounding box center [553, 237] width 41 height 33
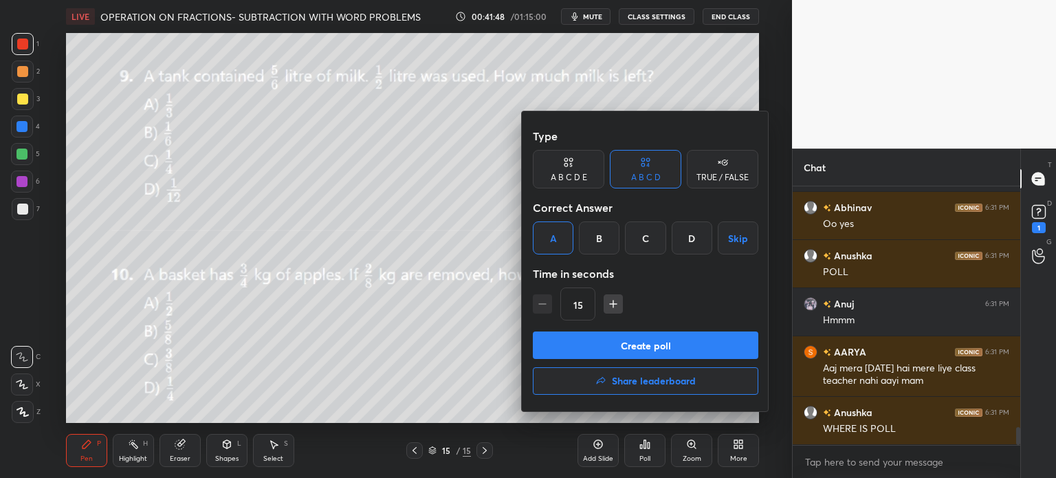
click at [686, 342] on button "Create poll" at bounding box center [645, 344] width 225 height 27
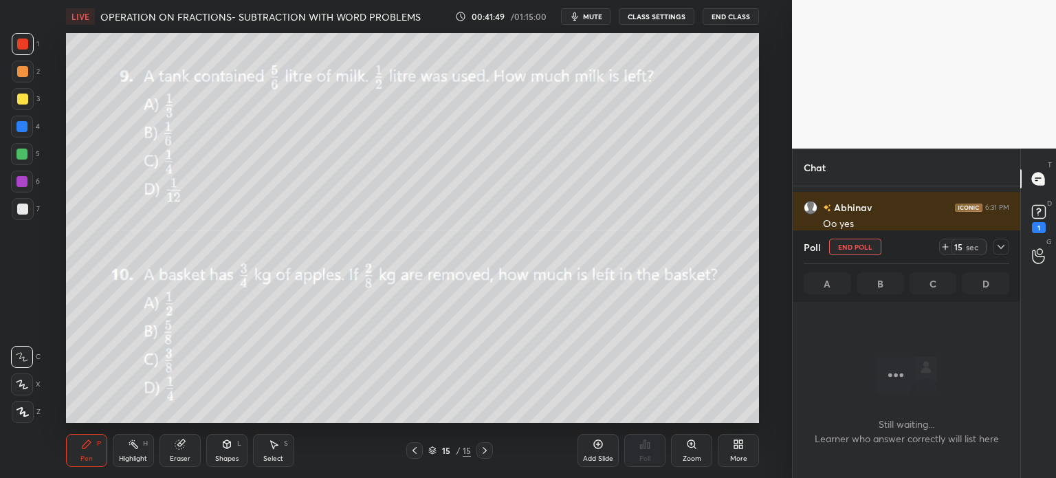
scroll to position [3, 4]
click at [944, 247] on icon at bounding box center [944, 247] width 5 height 0
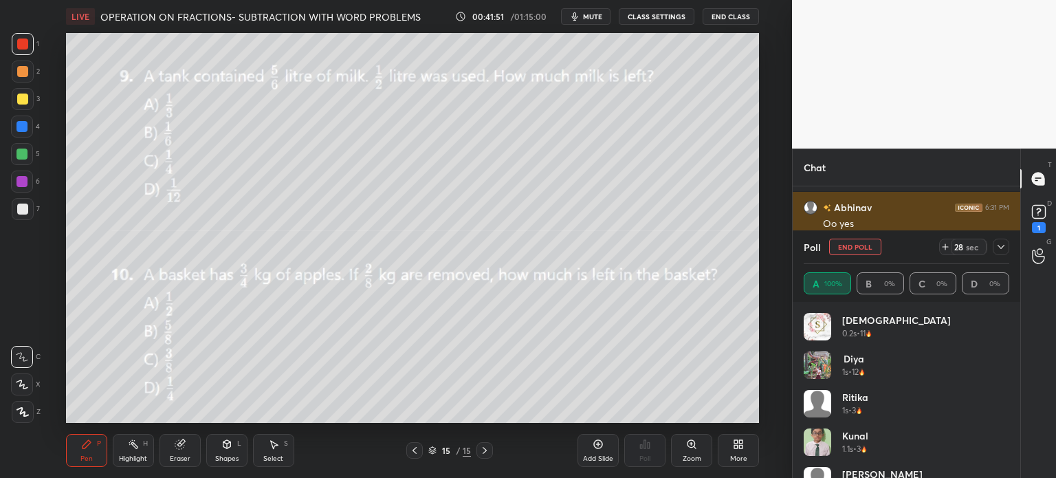
scroll to position [4, 4]
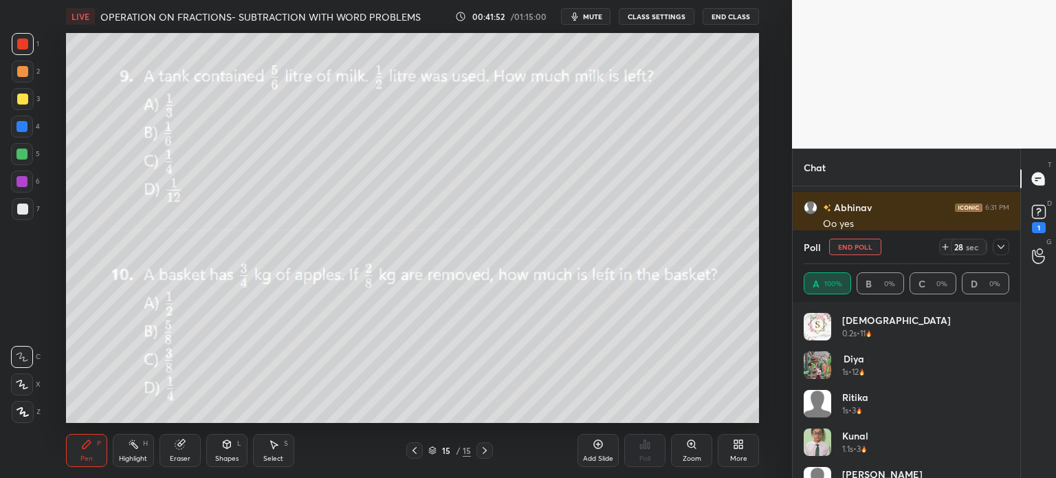
click at [996, 247] on icon at bounding box center [1000, 246] width 11 height 11
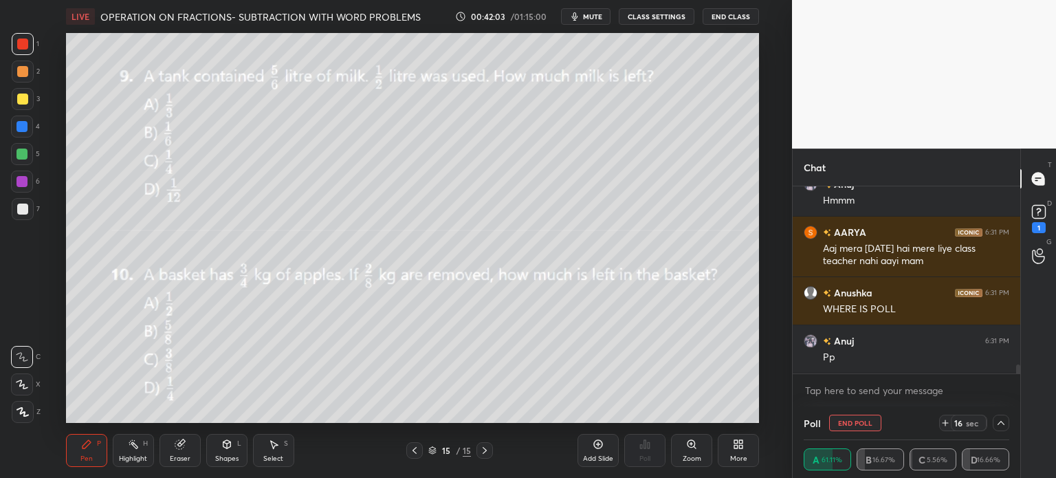
scroll to position [3662, 0]
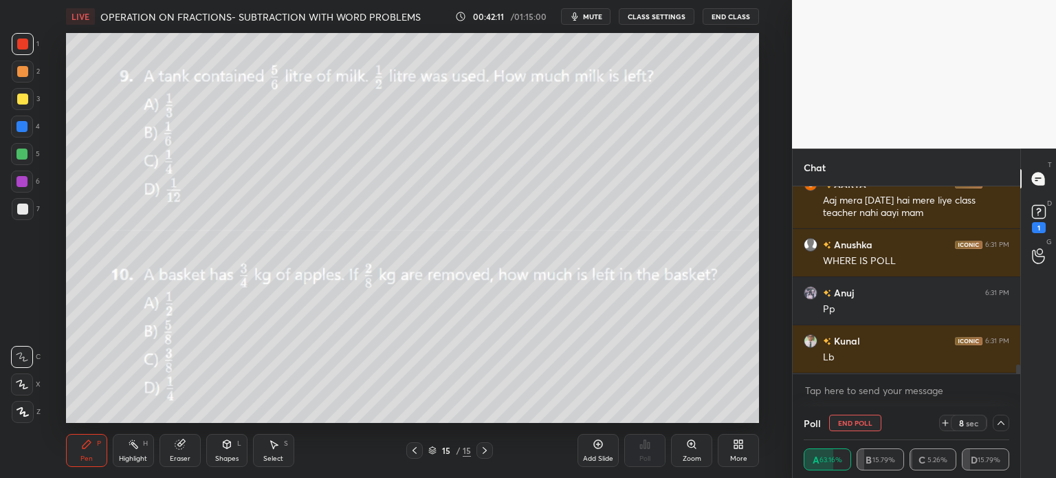
click at [189, 451] on div "Eraser" at bounding box center [179, 450] width 41 height 33
click at [30, 381] on div at bounding box center [22, 384] width 22 height 22
click at [69, 458] on div "Pen P" at bounding box center [86, 450] width 41 height 33
click at [81, 458] on div "Pen" at bounding box center [86, 458] width 12 height 7
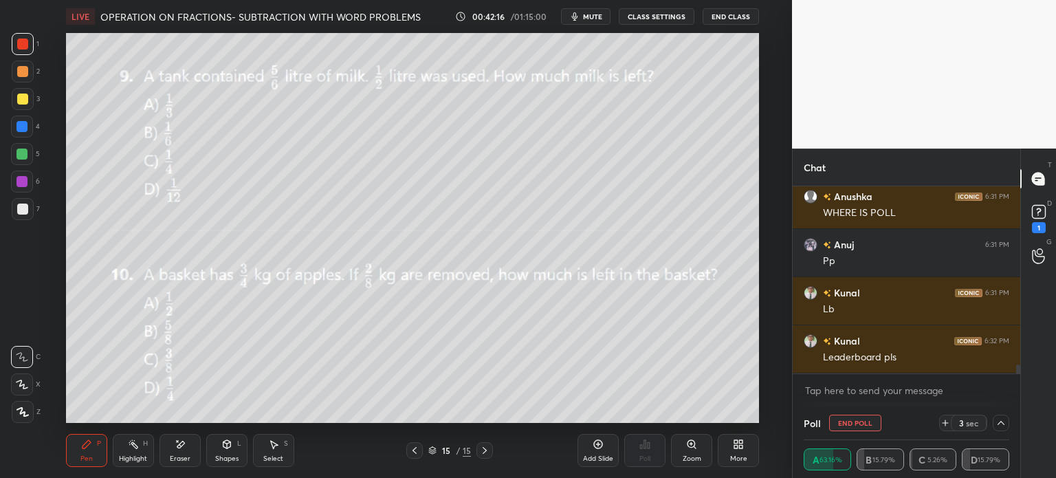
click at [30, 204] on div at bounding box center [23, 209] width 22 height 22
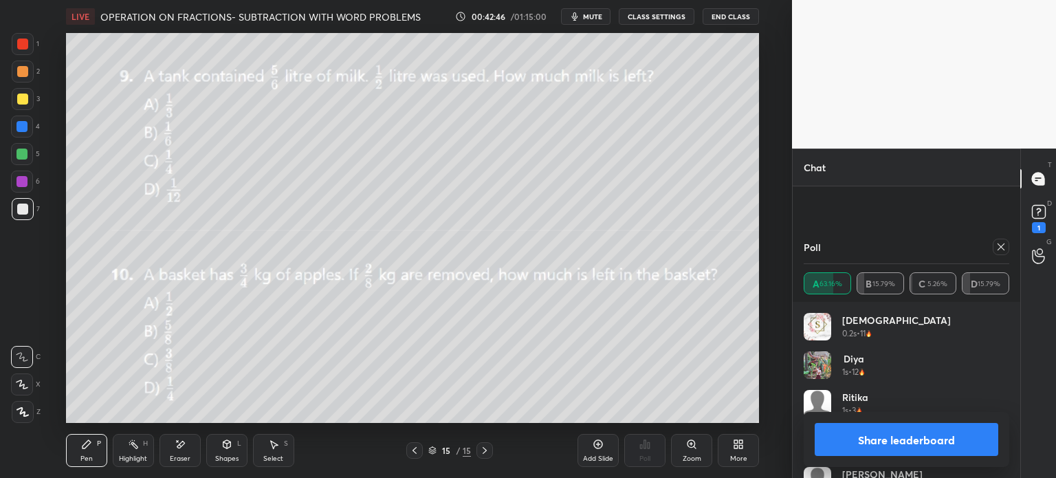
scroll to position [4107, 0]
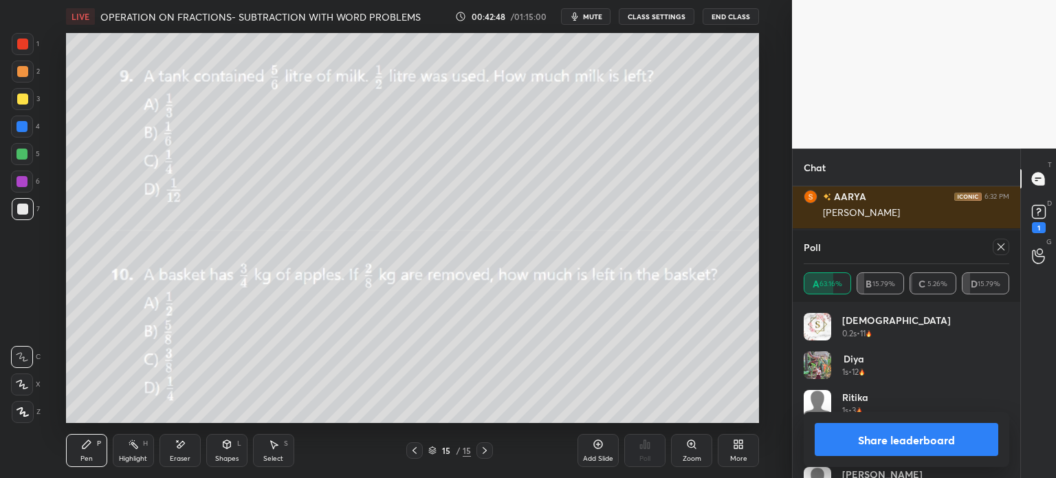
click at [1006, 246] on div at bounding box center [1000, 246] width 16 height 16
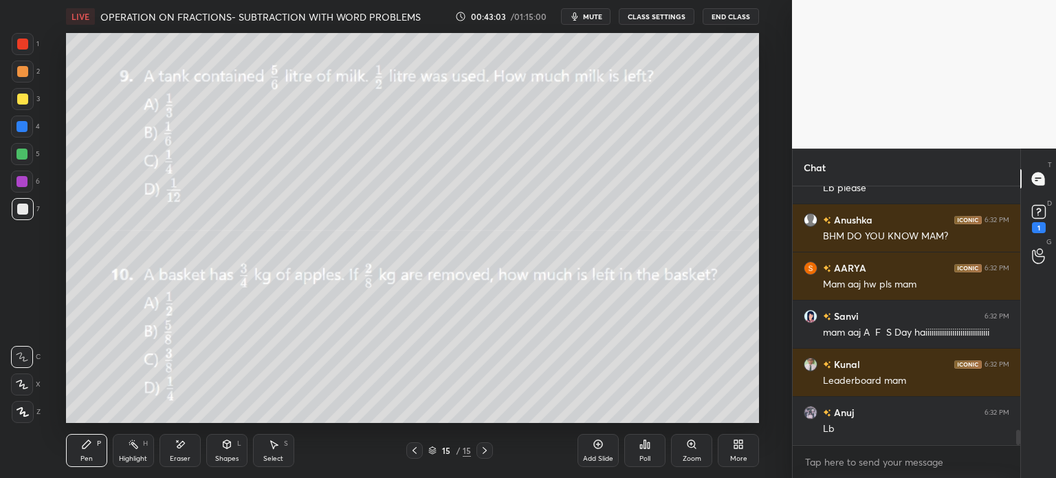
scroll to position [4228, 0]
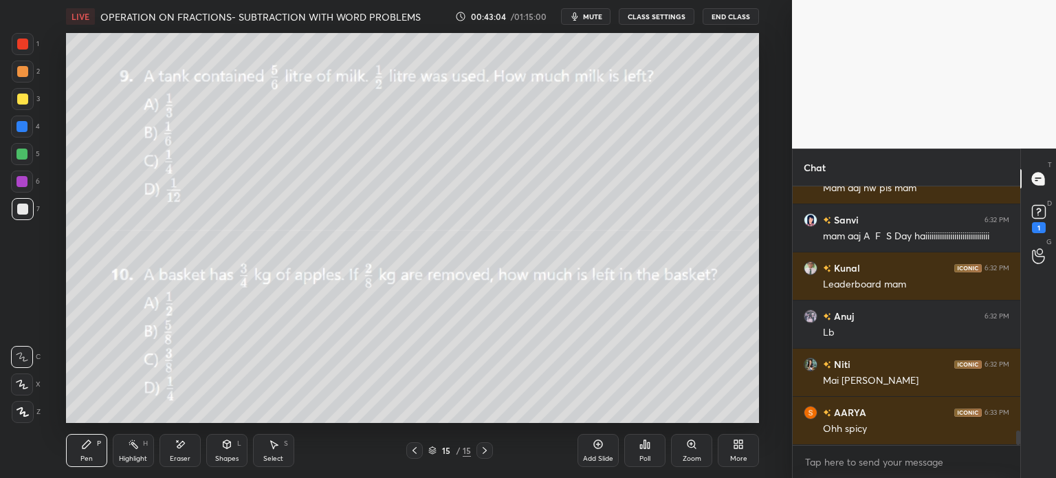
click at [643, 449] on icon at bounding box center [644, 443] width 11 height 11
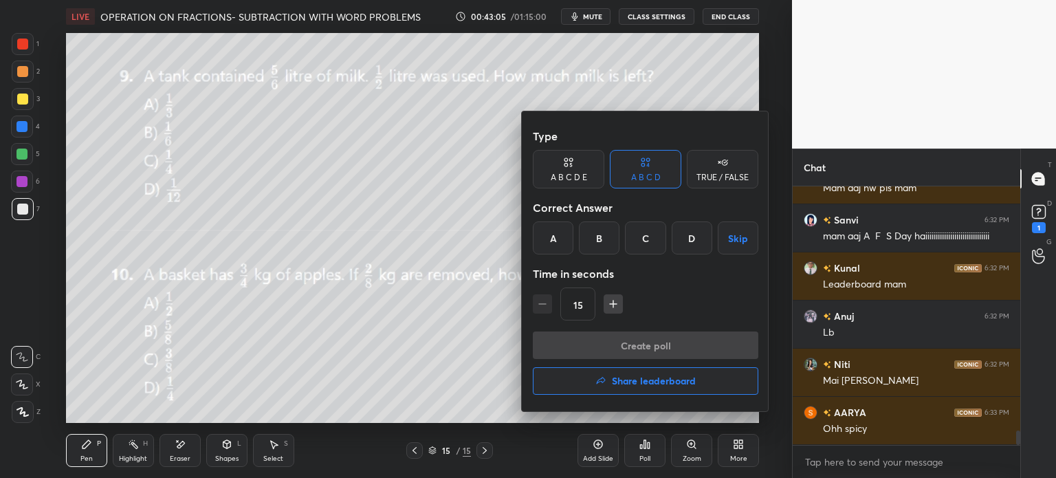
click at [665, 384] on h4 "Share leaderboard" at bounding box center [654, 381] width 84 height 10
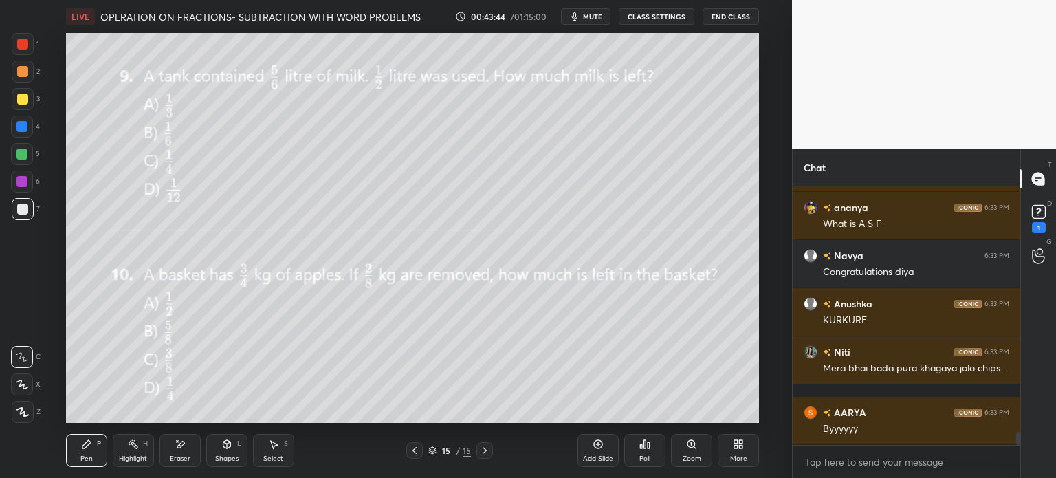
scroll to position [4769, 0]
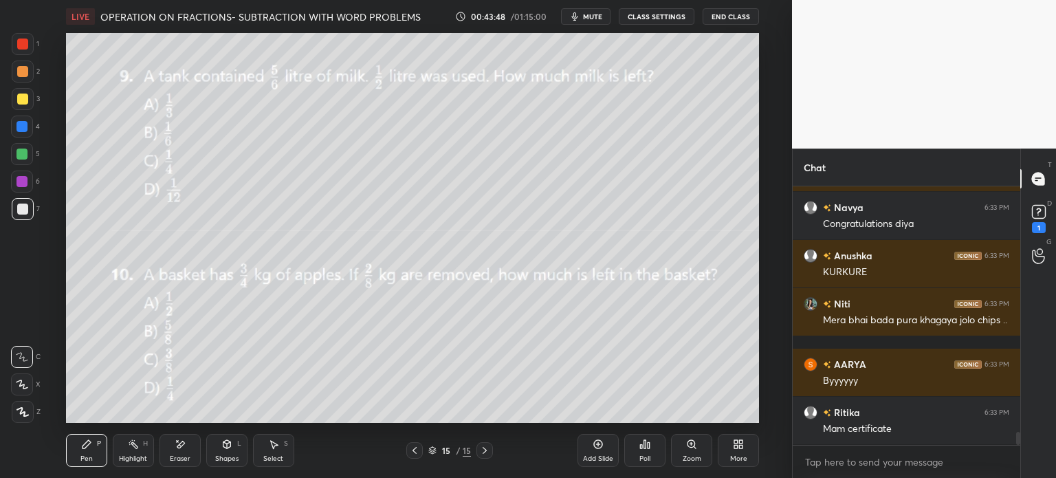
click at [604, 445] on div "Add Slide" at bounding box center [597, 450] width 41 height 33
click at [746, 452] on div "More" at bounding box center [737, 450] width 41 height 33
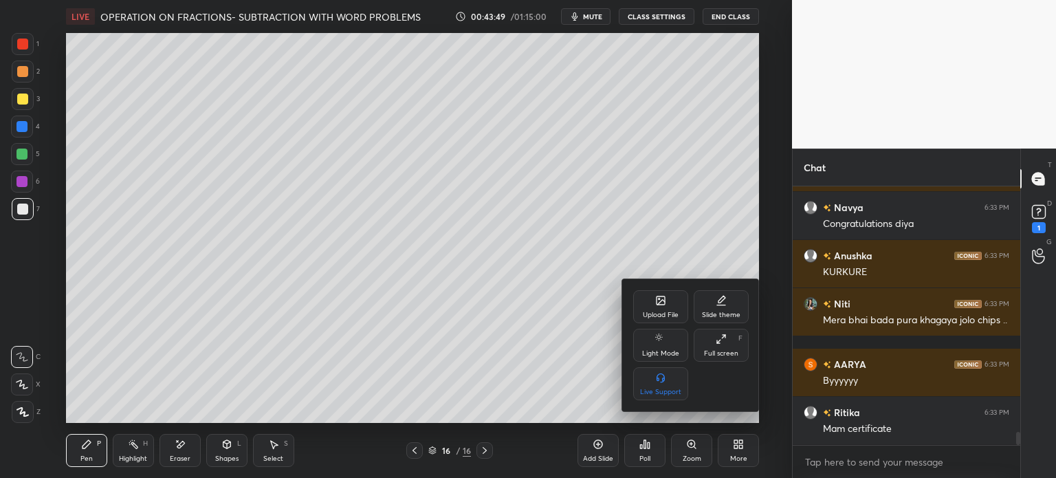
click at [659, 304] on icon at bounding box center [660, 300] width 8 height 8
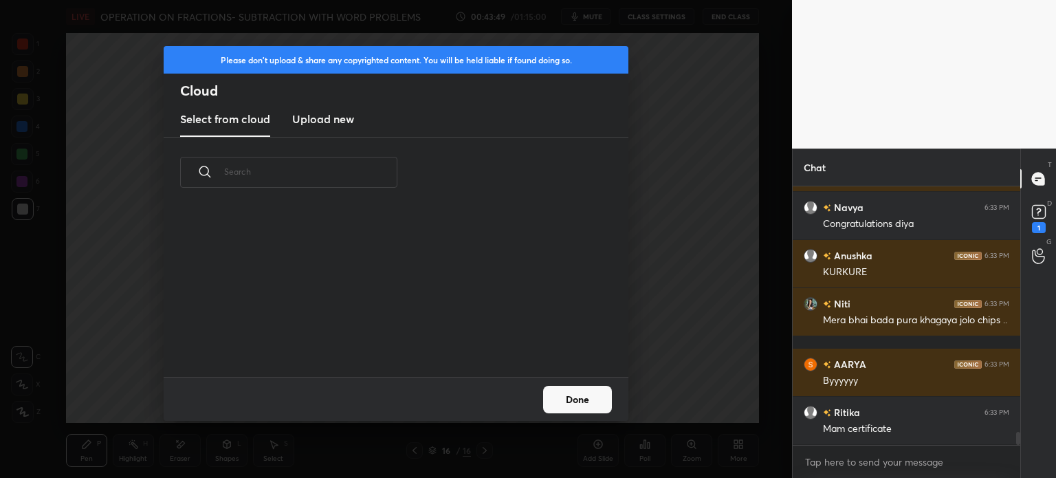
scroll to position [169, 441]
click at [326, 127] on h3 "Upload new" at bounding box center [323, 119] width 62 height 16
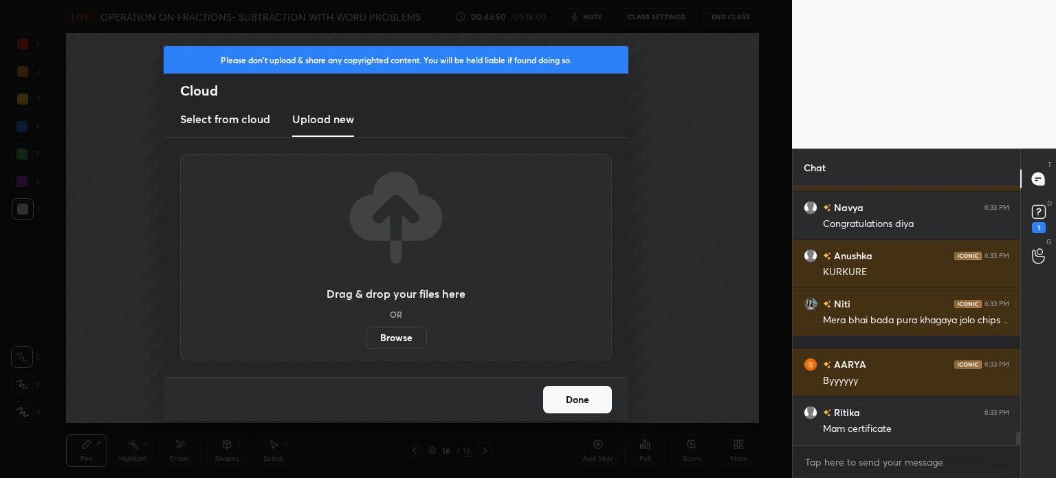
click at [400, 335] on label "Browse" at bounding box center [396, 337] width 61 height 22
click at [366, 335] on input "Browse" at bounding box center [366, 337] width 0 height 22
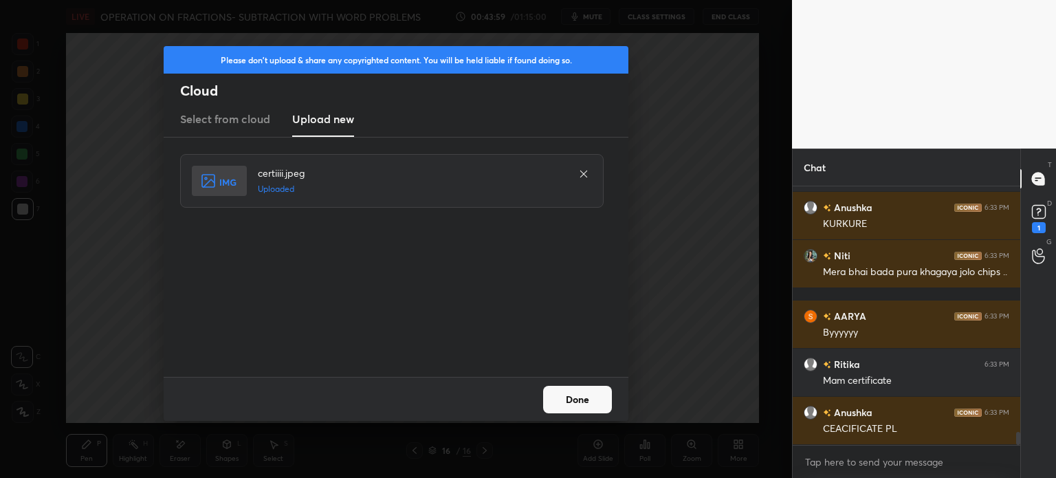
click at [610, 408] on button "Done" at bounding box center [577, 399] width 69 height 27
click at [612, 409] on div "Done" at bounding box center [396, 399] width 465 height 44
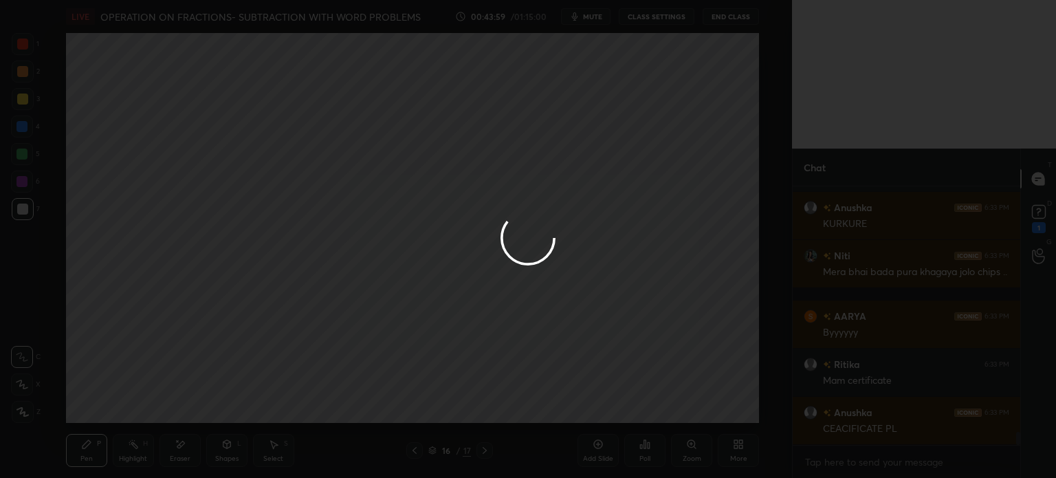
click at [605, 407] on div at bounding box center [528, 239] width 1056 height 478
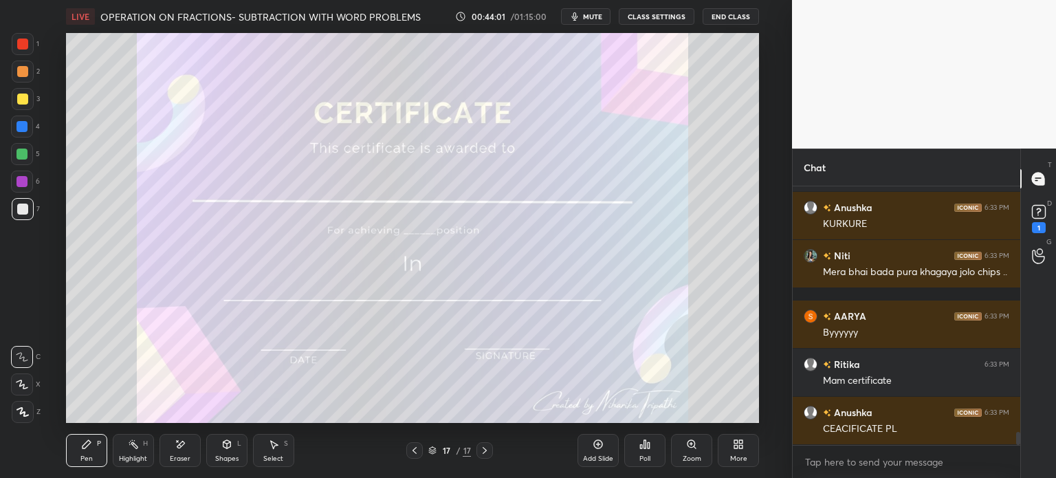
scroll to position [4866, 0]
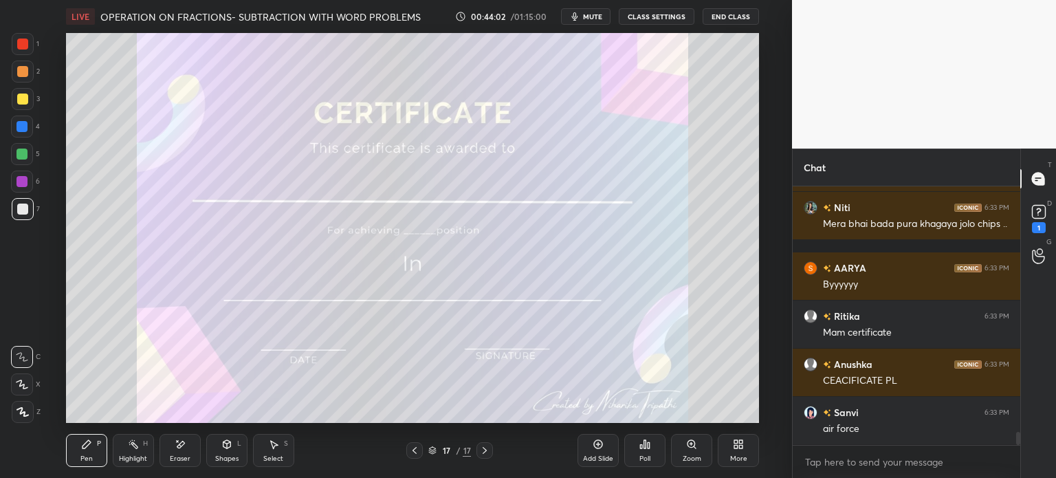
click at [33, 90] on div "3" at bounding box center [26, 99] width 28 height 22
click at [18, 388] on icon at bounding box center [22, 384] width 12 height 10
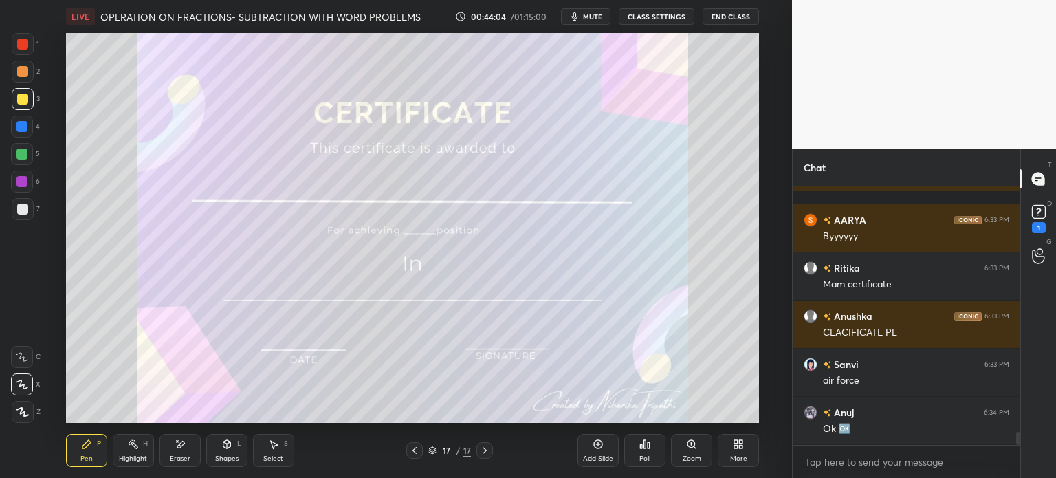
click at [635, 452] on div "Poll" at bounding box center [644, 450] width 41 height 33
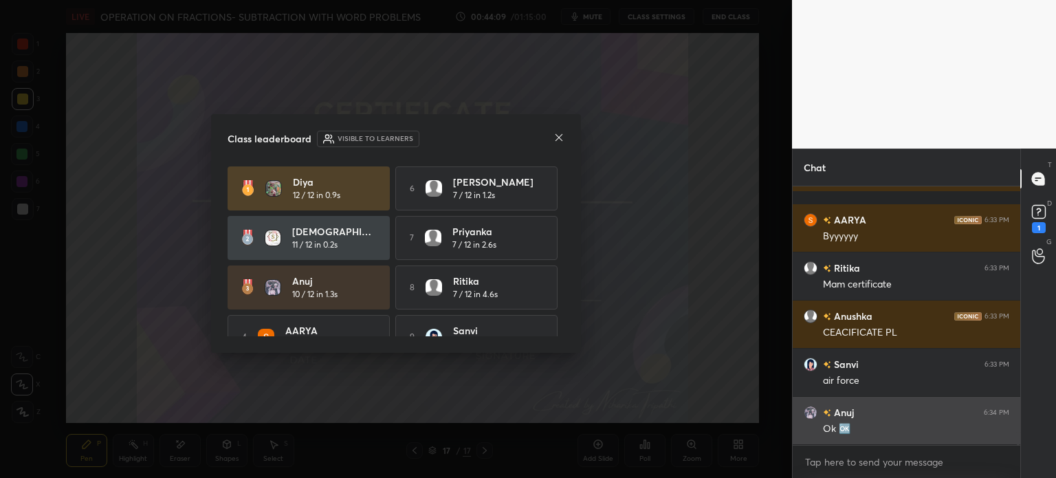
click at [815, 431] on div "Anuj 6:34 PM Ok 🆗" at bounding box center [905, 420] width 227 height 47
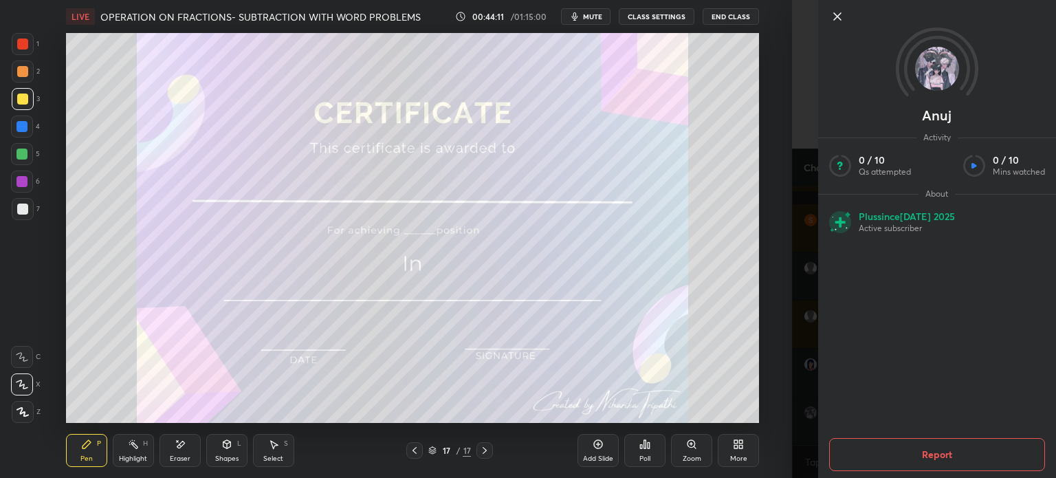
click at [778, 329] on div "Setting up your live class Poll for secs No correct answer Start poll" at bounding box center [412, 228] width 737 height 390
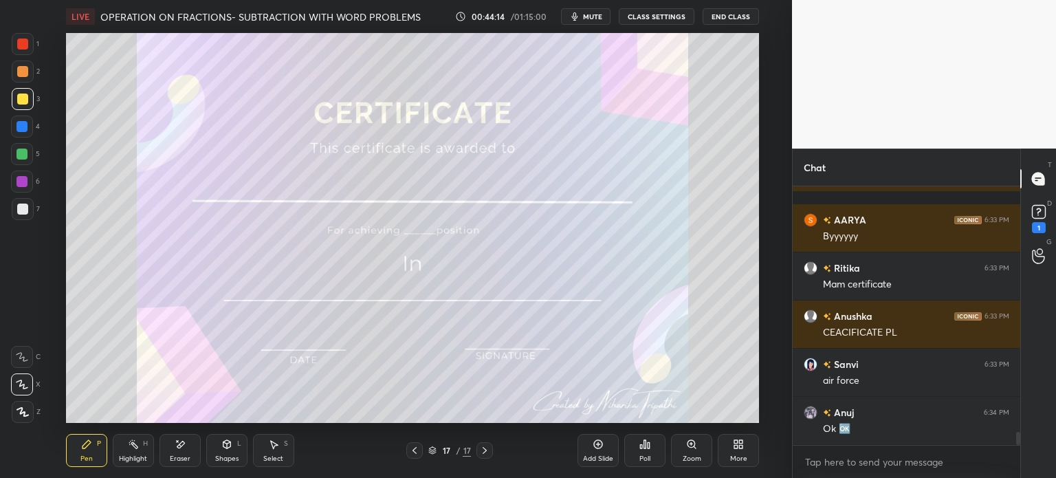
click at [661, 432] on div "Poll" at bounding box center [644, 450] width 41 height 77
click at [651, 458] on div "Poll" at bounding box center [644, 450] width 41 height 33
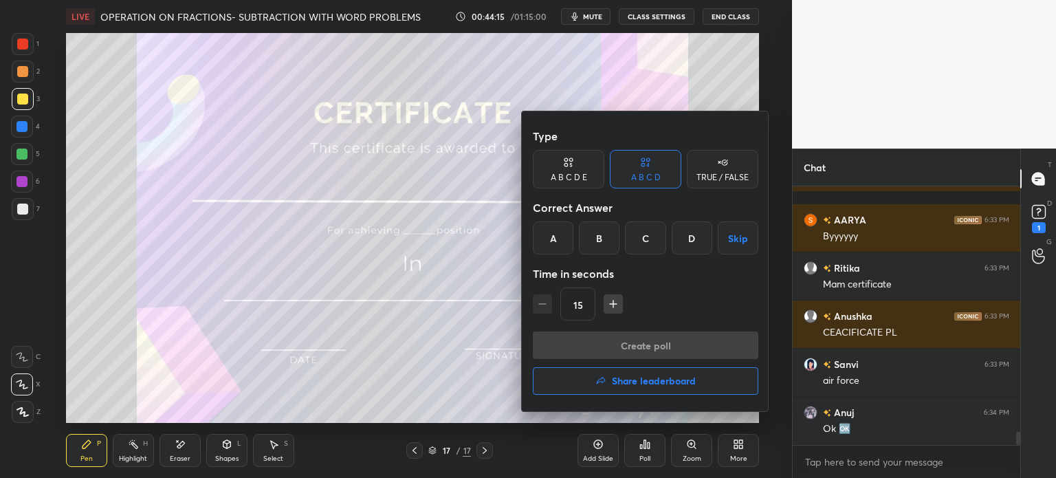
click at [684, 383] on h4 "Share leaderboard" at bounding box center [654, 381] width 84 height 10
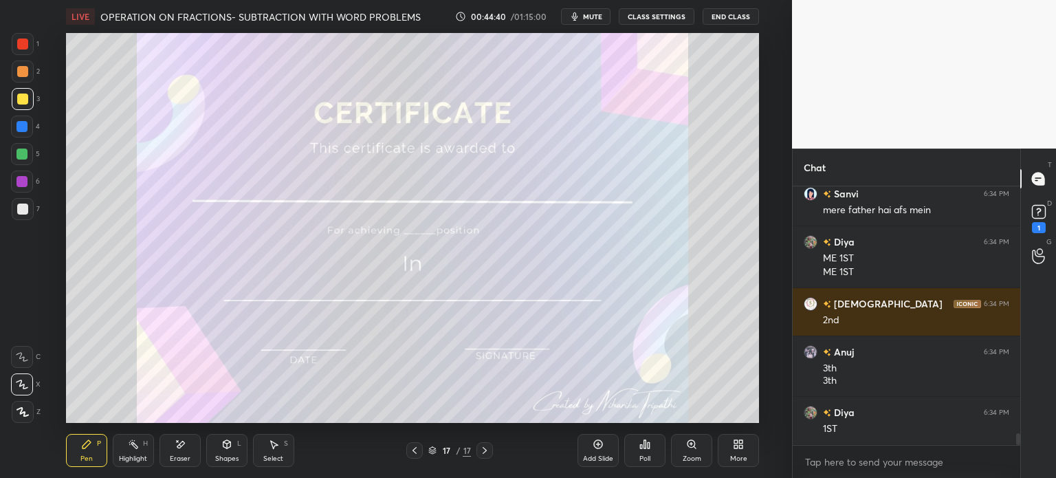
scroll to position [5567, 0]
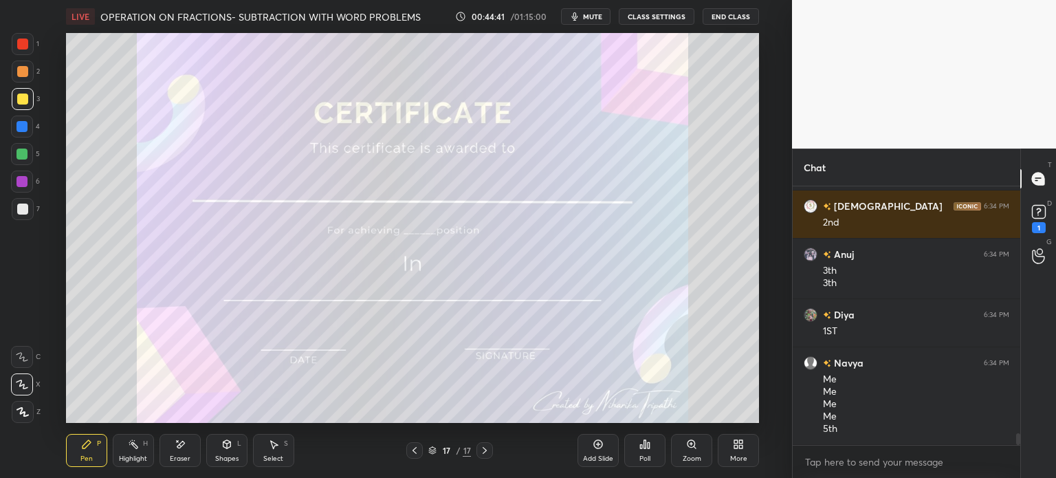
click at [186, 456] on div "Eraser" at bounding box center [180, 458] width 21 height 7
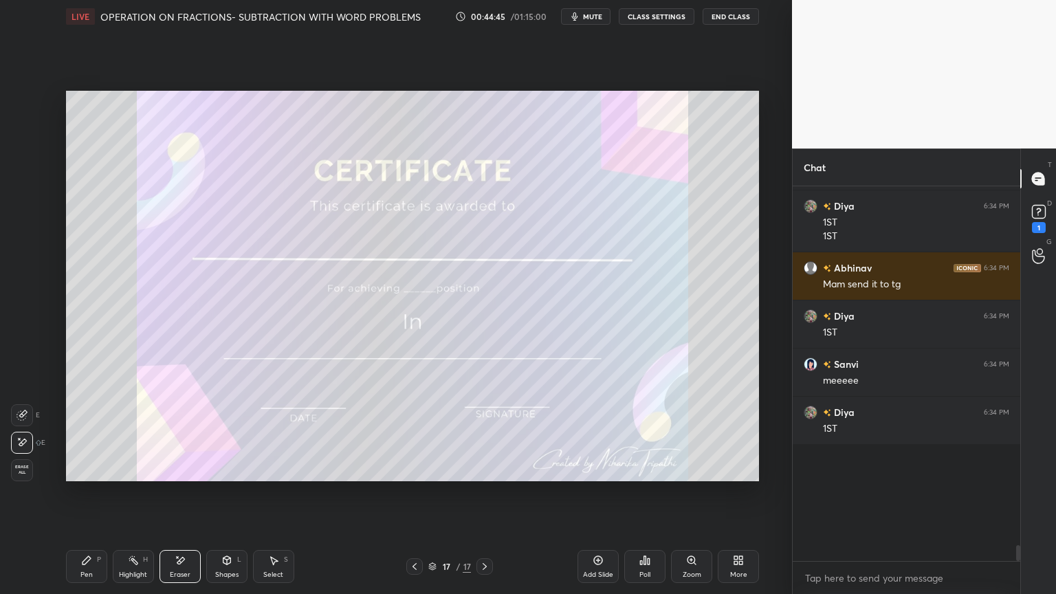
scroll to position [5705, 0]
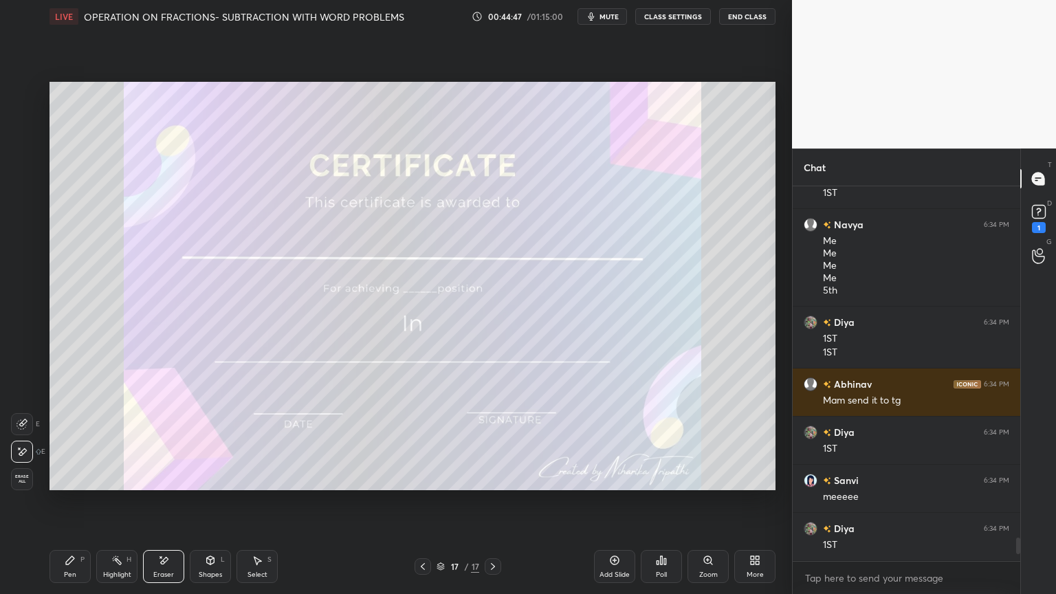
click at [61, 477] on div "Pen P" at bounding box center [69, 566] width 41 height 33
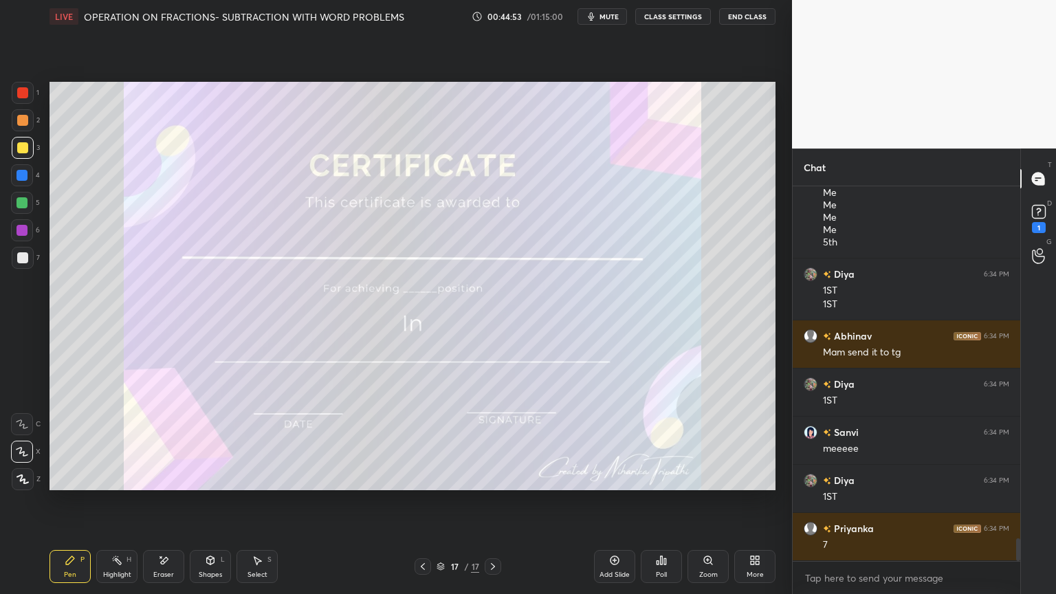
scroll to position [5800, 0]
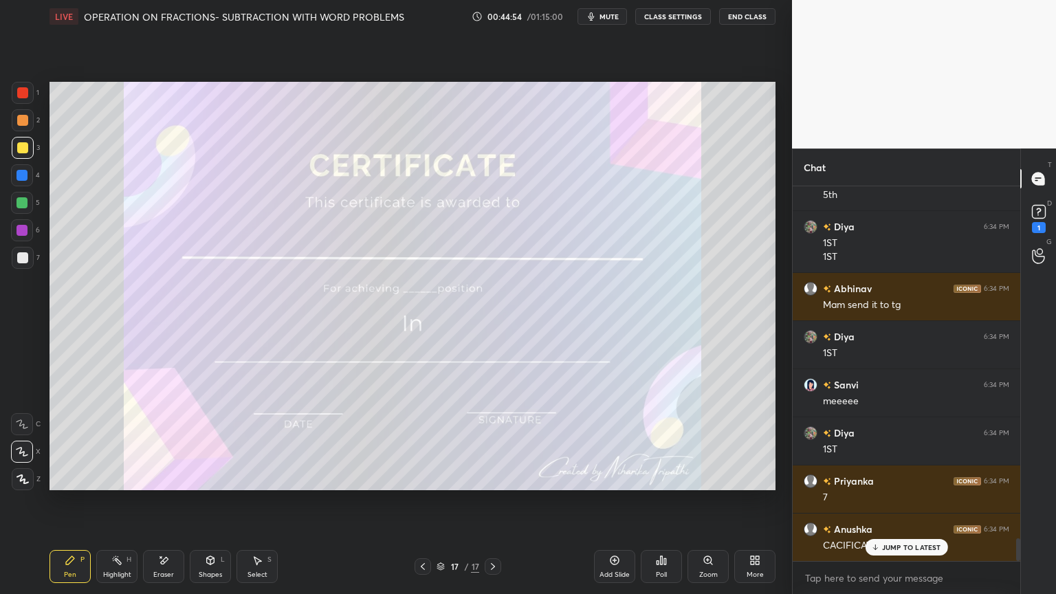
click at [162, 477] on div "Eraser" at bounding box center [163, 566] width 41 height 33
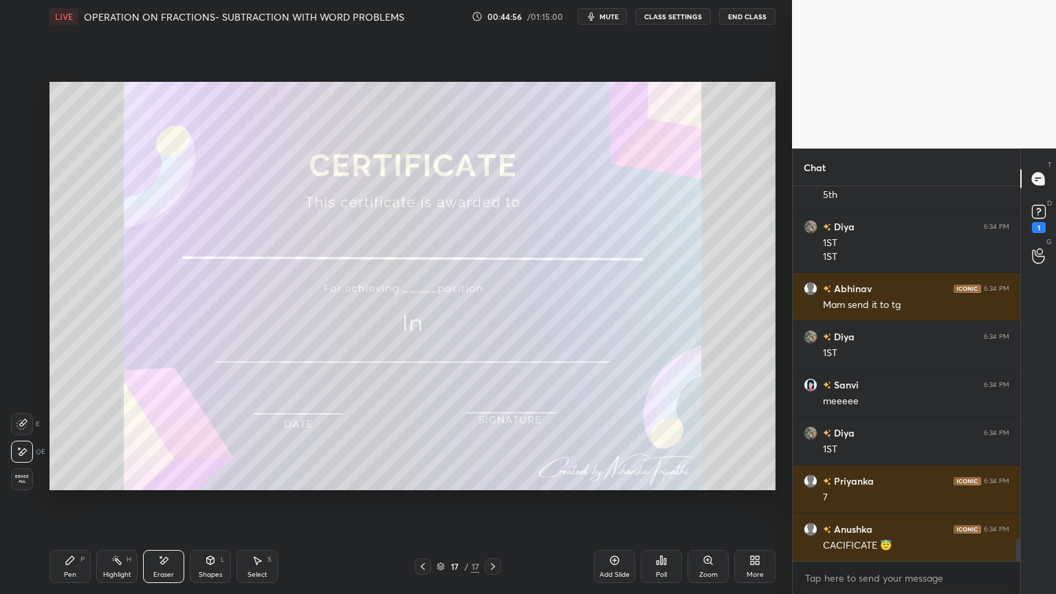
scroll to position [5849, 0]
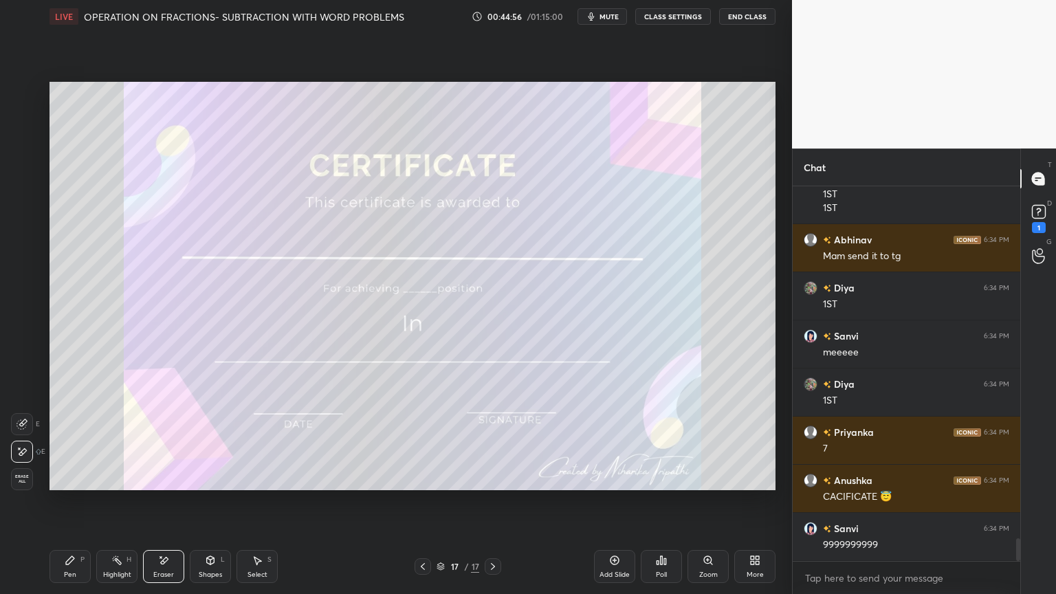
click at [66, 477] on icon at bounding box center [70, 560] width 11 height 11
click at [77, 477] on div "Pen P" at bounding box center [69, 566] width 41 height 33
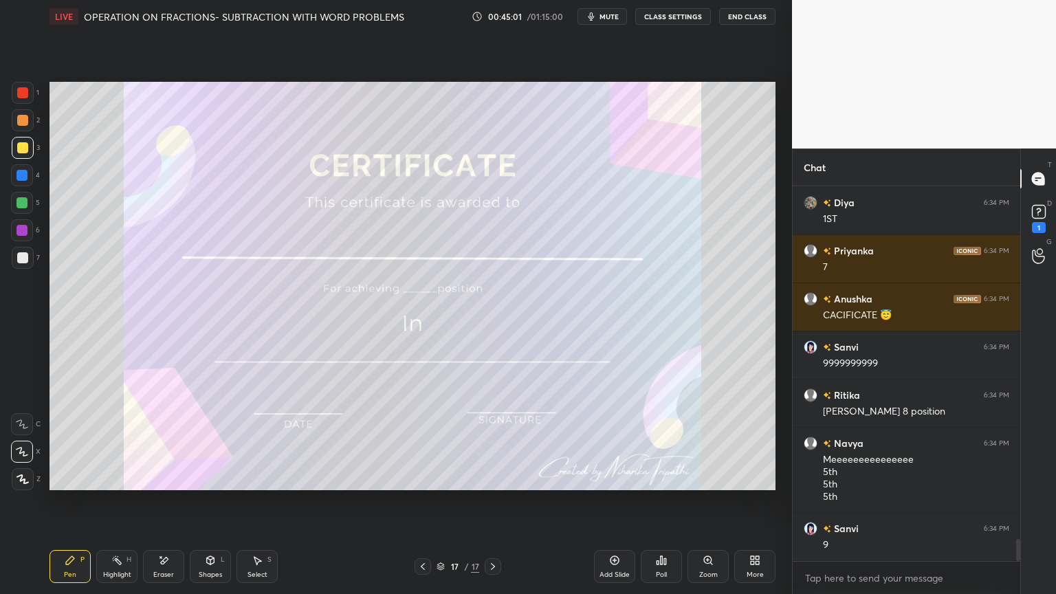
scroll to position [6044, 0]
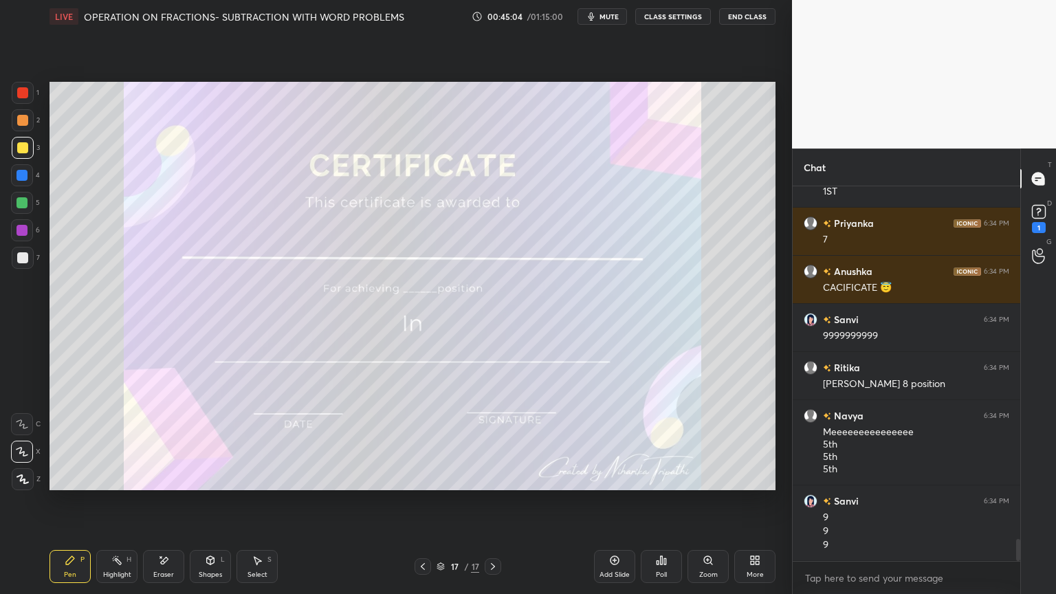
click at [190, 477] on div "Shapes L" at bounding box center [210, 566] width 41 height 33
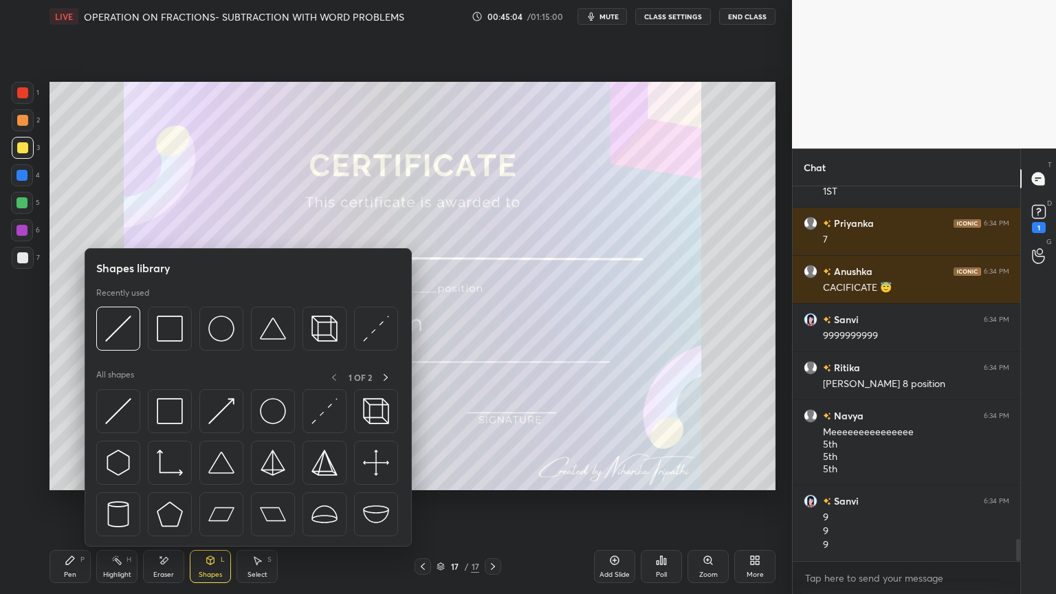
click at [162, 477] on div "Eraser" at bounding box center [163, 566] width 41 height 33
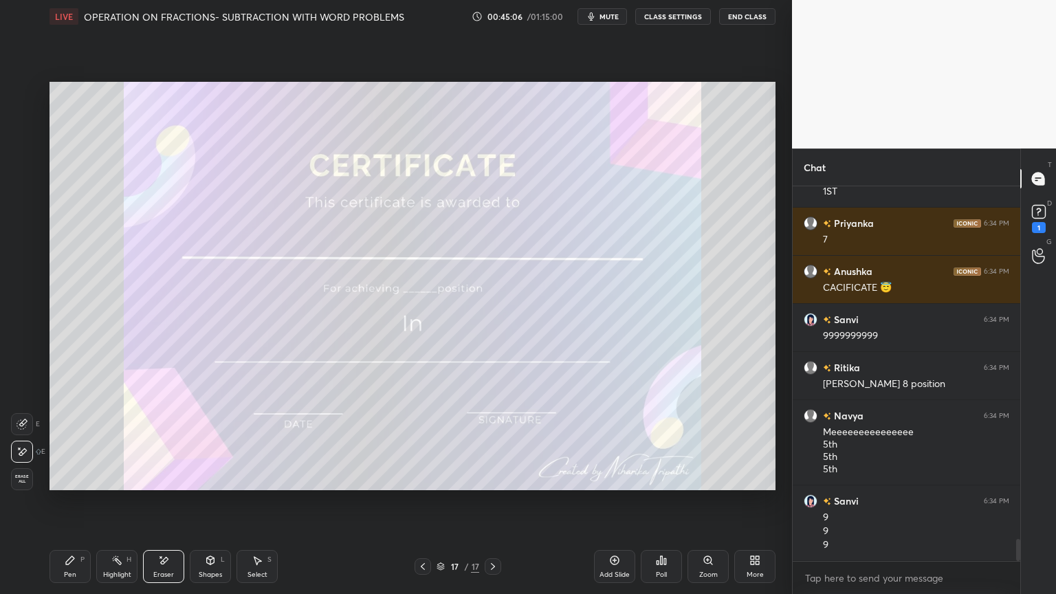
click at [69, 477] on icon at bounding box center [70, 560] width 8 height 8
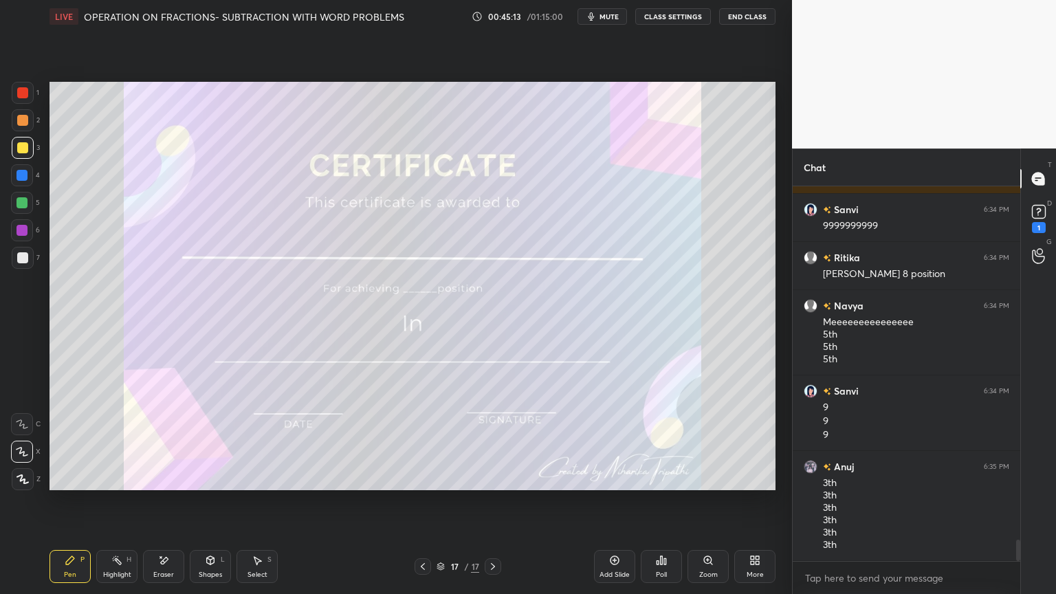
click at [159, 477] on div "Eraser" at bounding box center [163, 566] width 41 height 33
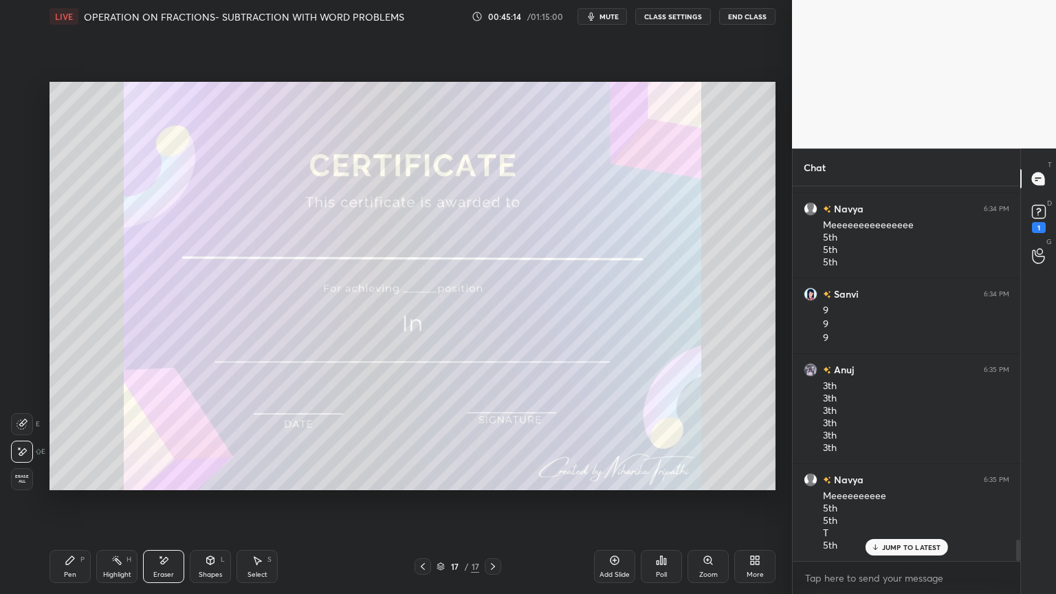
click at [87, 477] on div "Pen P" at bounding box center [69, 566] width 41 height 33
click at [78, 477] on div "Pen P" at bounding box center [69, 566] width 41 height 33
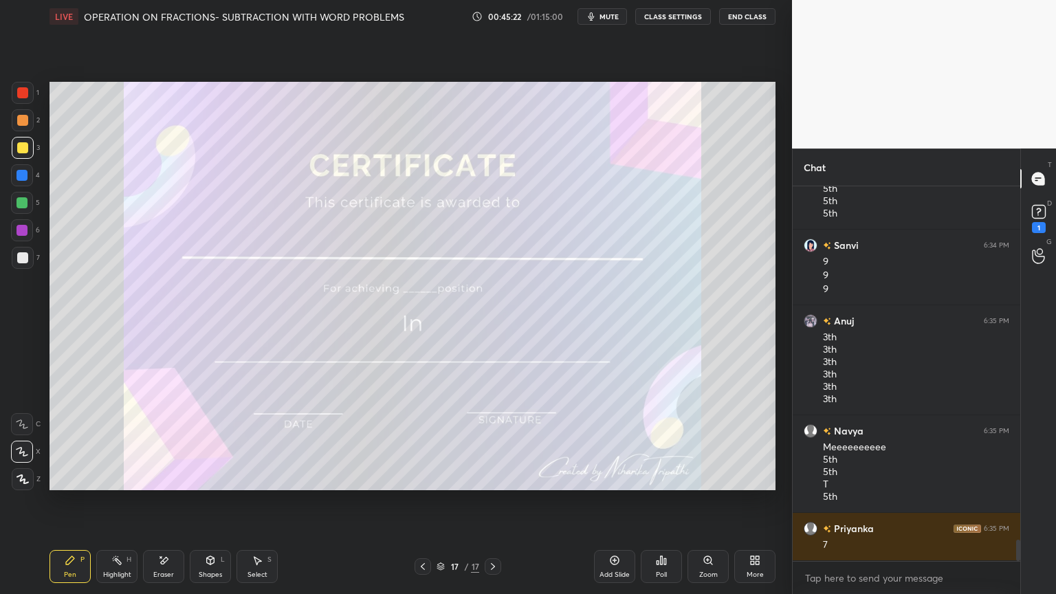
click at [169, 477] on div "Eraser" at bounding box center [163, 566] width 41 height 33
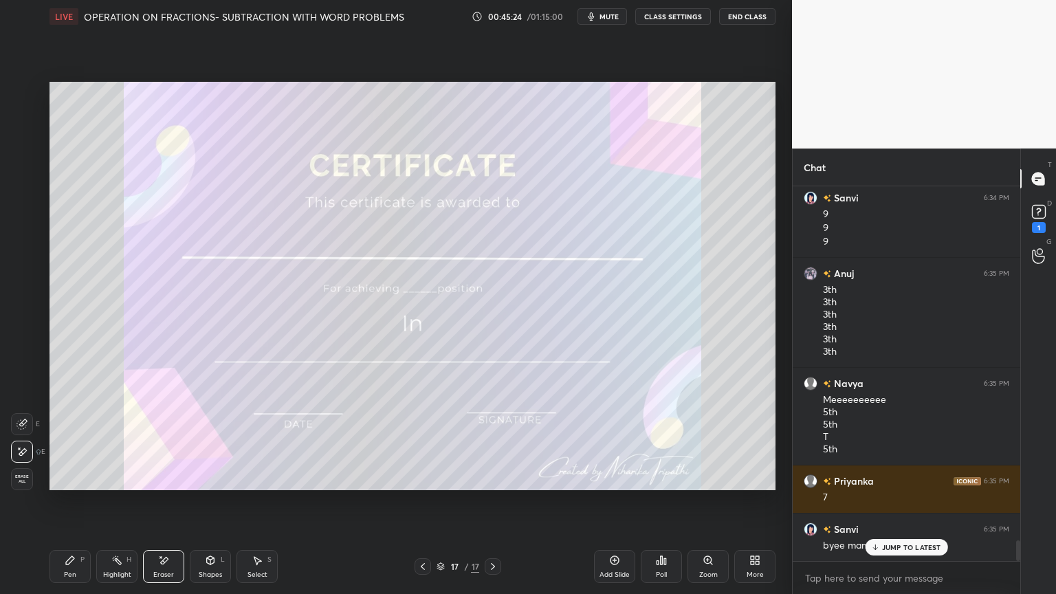
click at [71, 477] on div "Pen P" at bounding box center [69, 566] width 41 height 33
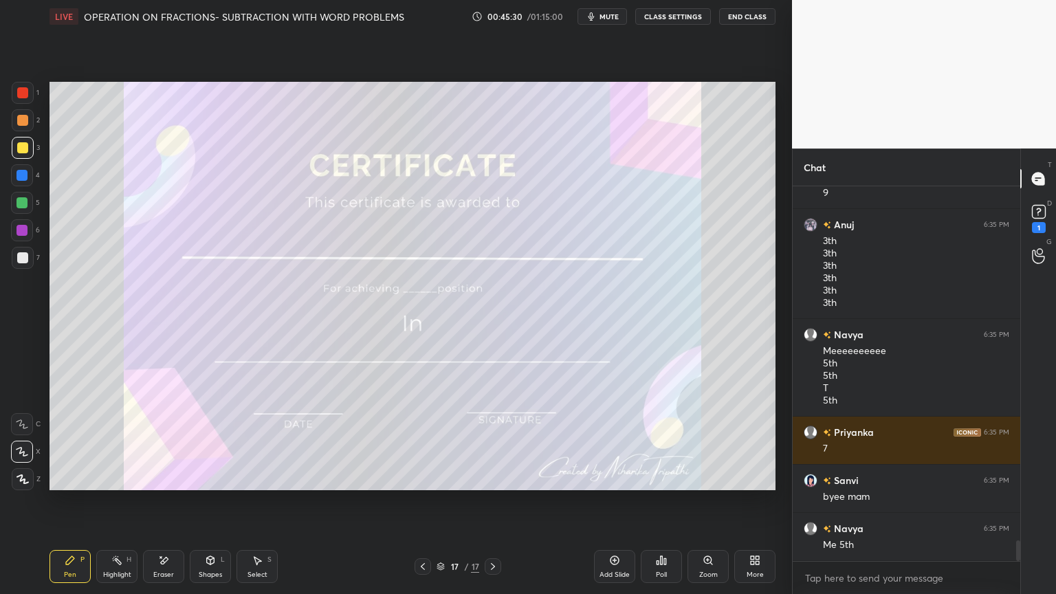
scroll to position [6457, 0]
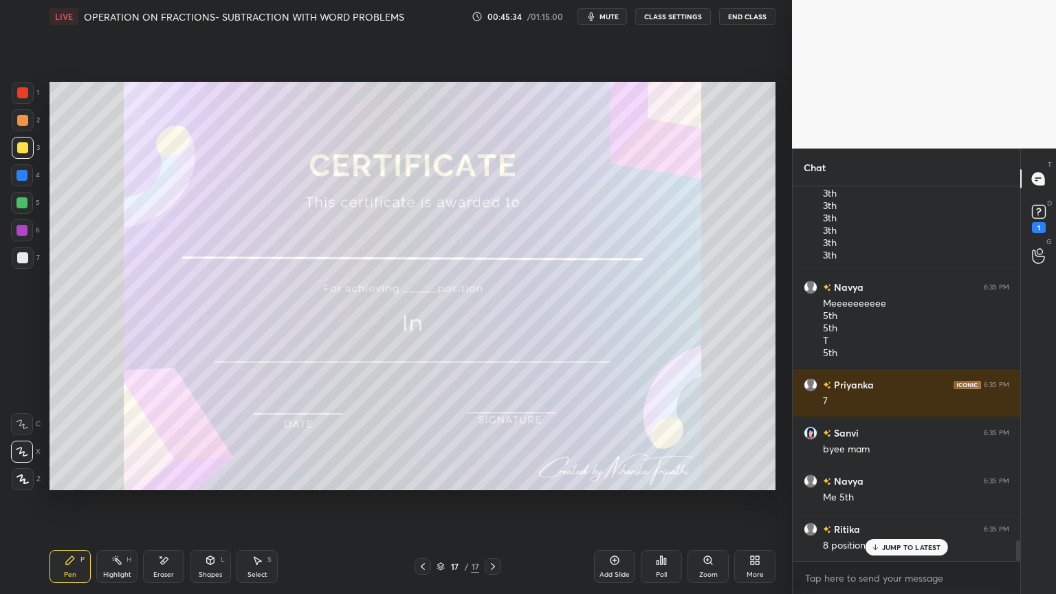
click at [157, 477] on div "Eraser" at bounding box center [163, 566] width 41 height 33
click at [89, 477] on div "Pen P" at bounding box center [69, 566] width 41 height 33
click at [66, 477] on icon at bounding box center [70, 560] width 8 height 8
click at [159, 477] on div "Eraser" at bounding box center [163, 574] width 21 height 7
click at [82, 477] on div "Pen P" at bounding box center [69, 566] width 41 height 33
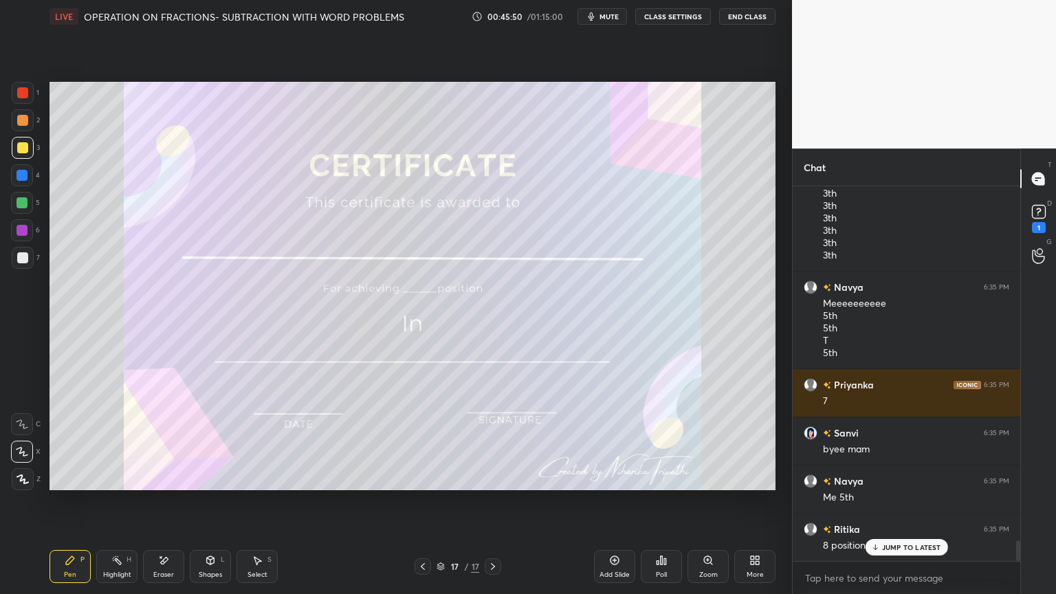
click at [67, 477] on icon at bounding box center [70, 560] width 11 height 11
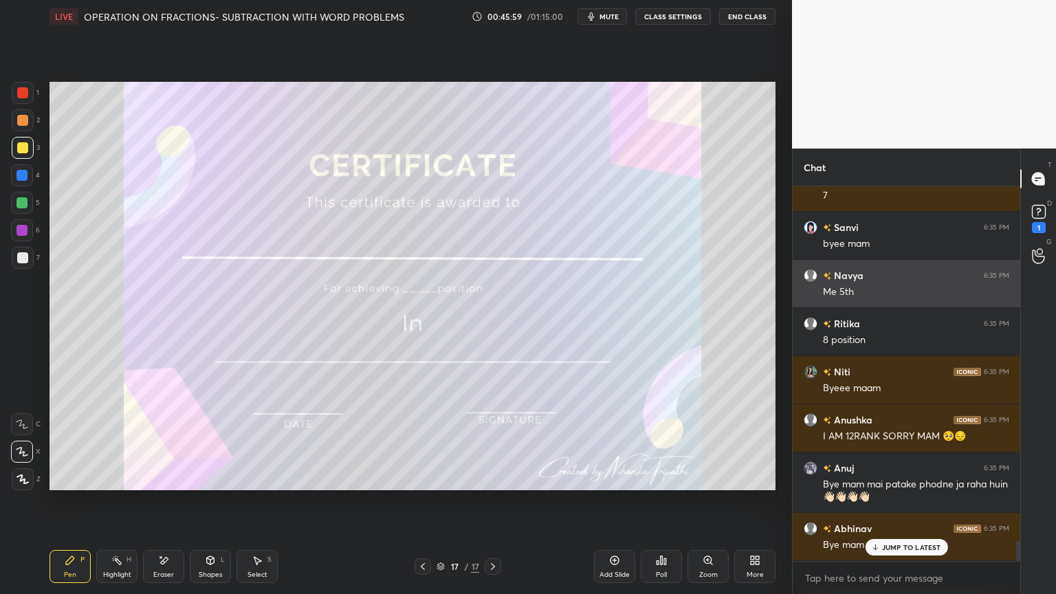
scroll to position [6710, 0]
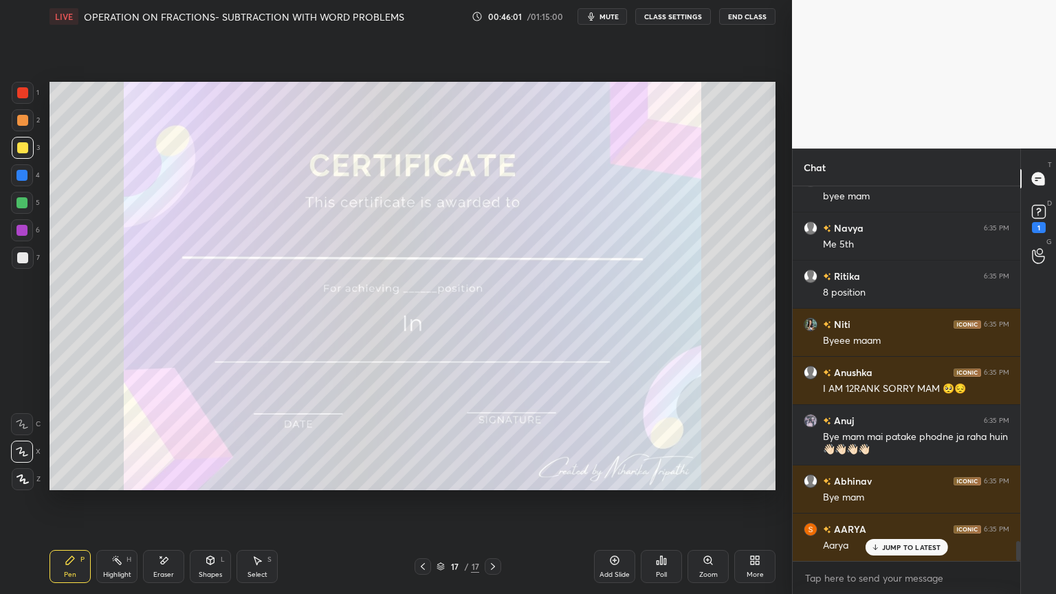
click at [177, 477] on div "Eraser" at bounding box center [163, 566] width 41 height 33
click at [146, 477] on div "Eraser" at bounding box center [163, 566] width 41 height 33
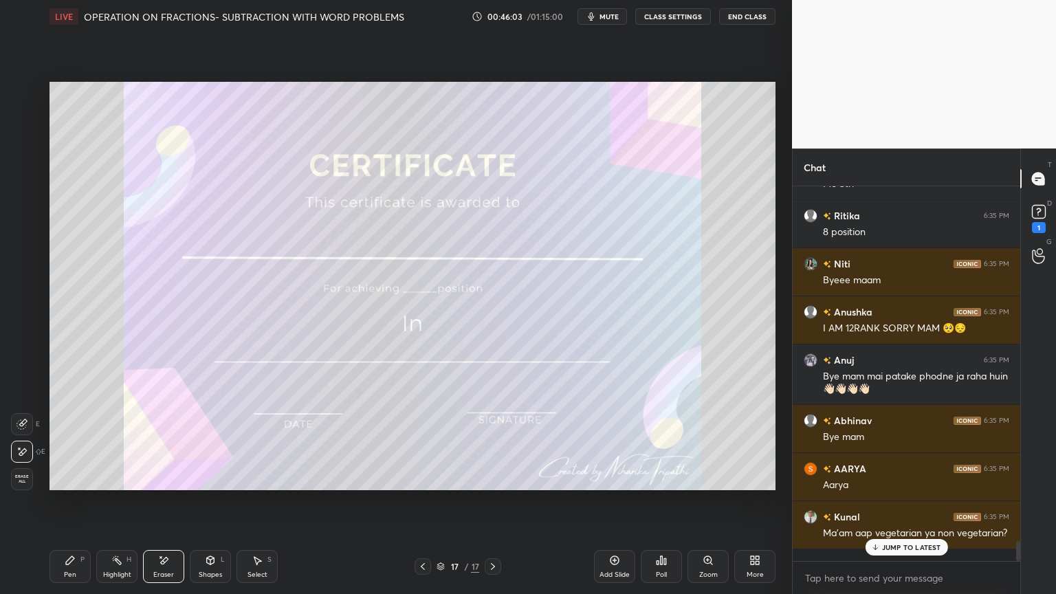
scroll to position [6771, 0]
click at [85, 477] on div "Pen P" at bounding box center [69, 566] width 41 height 33
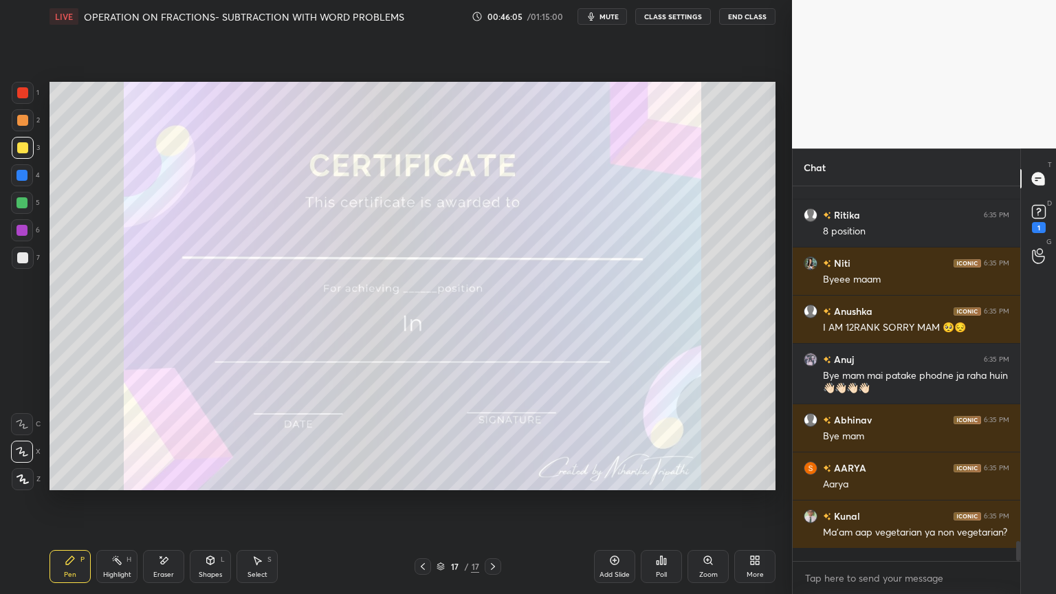
click at [80, 477] on div "Pen P" at bounding box center [69, 566] width 41 height 33
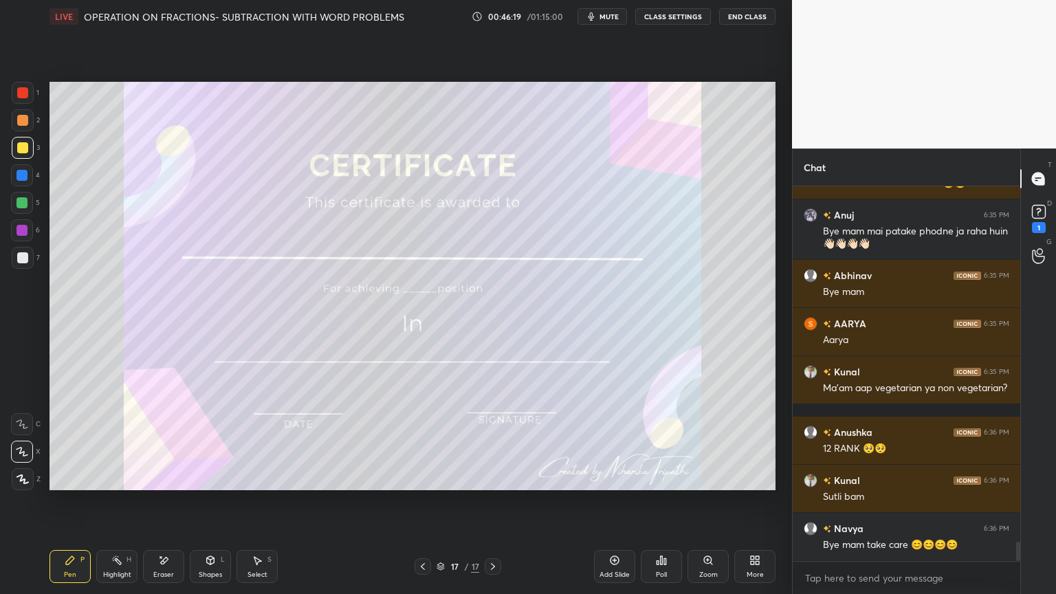
scroll to position [5633, 0]
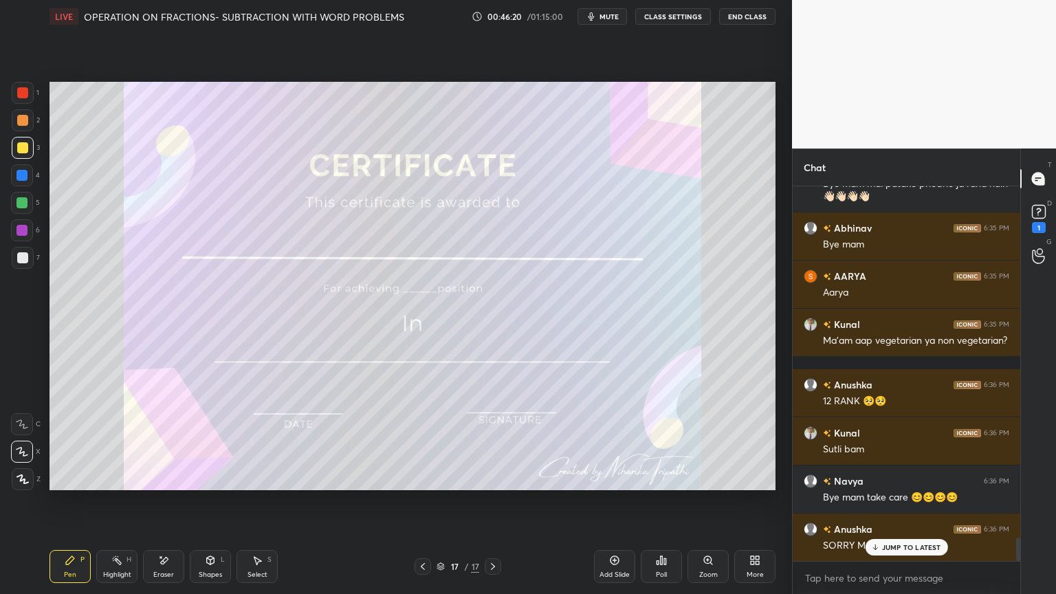
click at [265, 477] on div "Select S" at bounding box center [256, 566] width 41 height 33
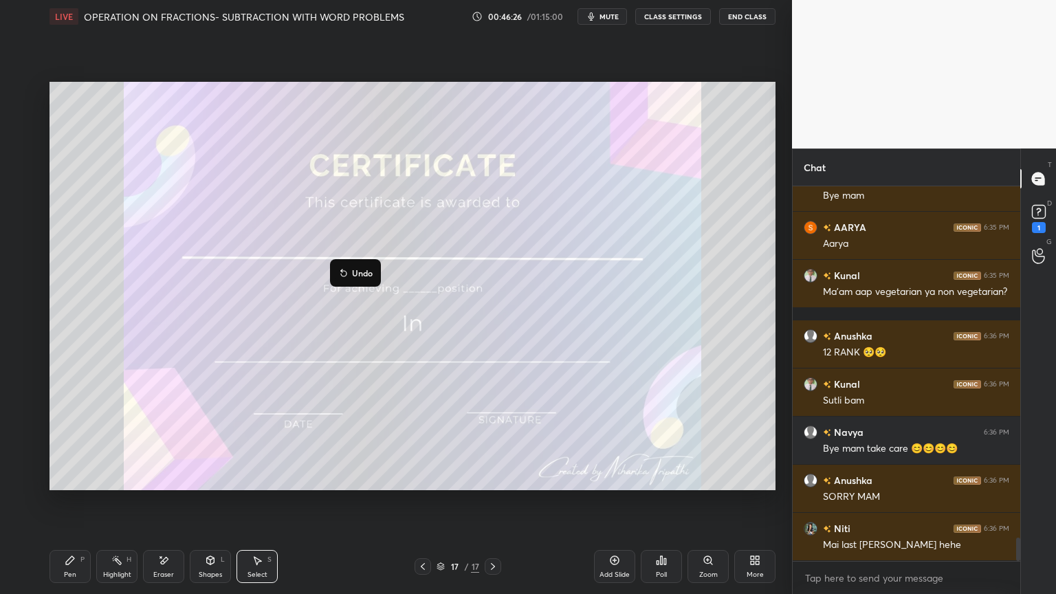
click at [58, 477] on div "Pen P" at bounding box center [69, 566] width 41 height 33
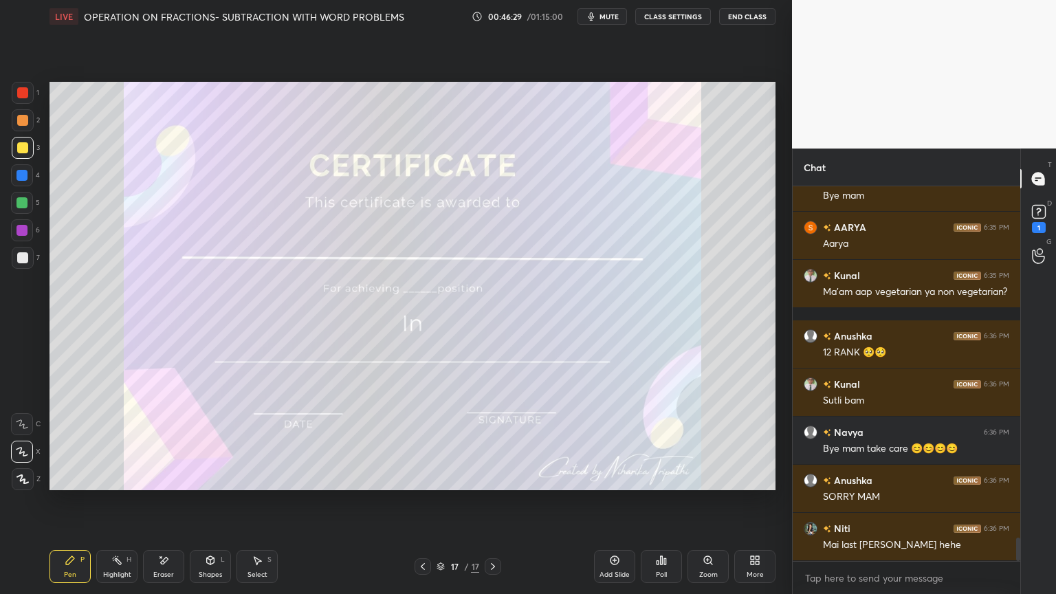
click at [254, 477] on div "Select S" at bounding box center [256, 566] width 41 height 33
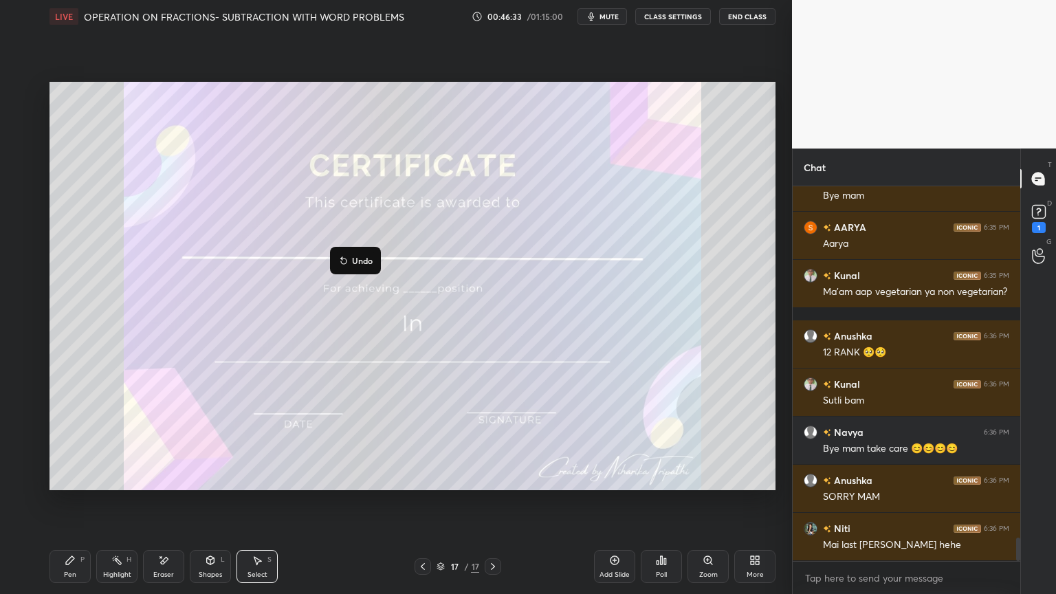
click at [63, 477] on div "Pen P" at bounding box center [69, 566] width 41 height 33
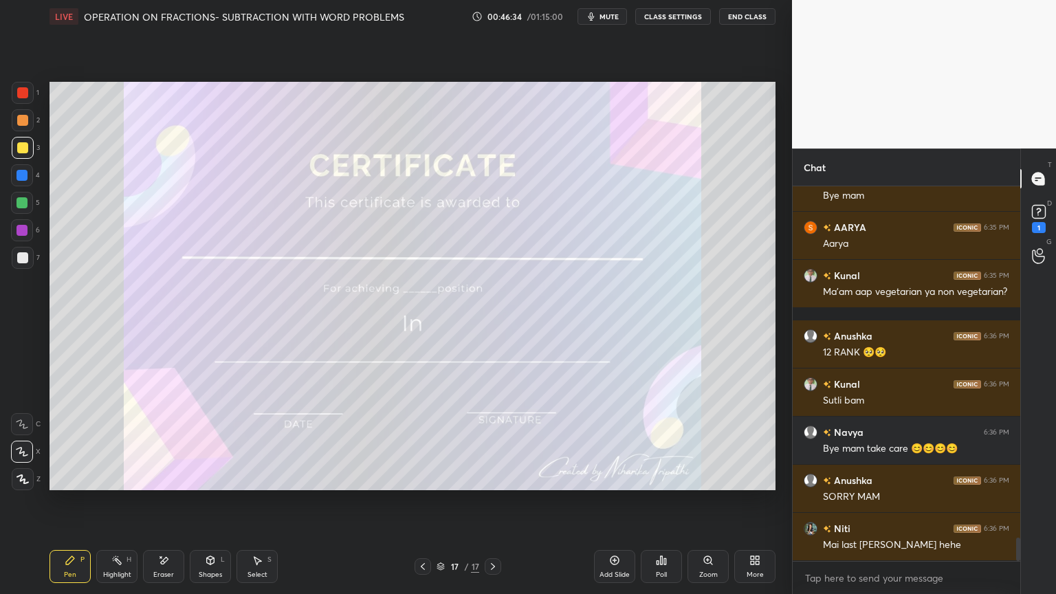
scroll to position [5742, 0]
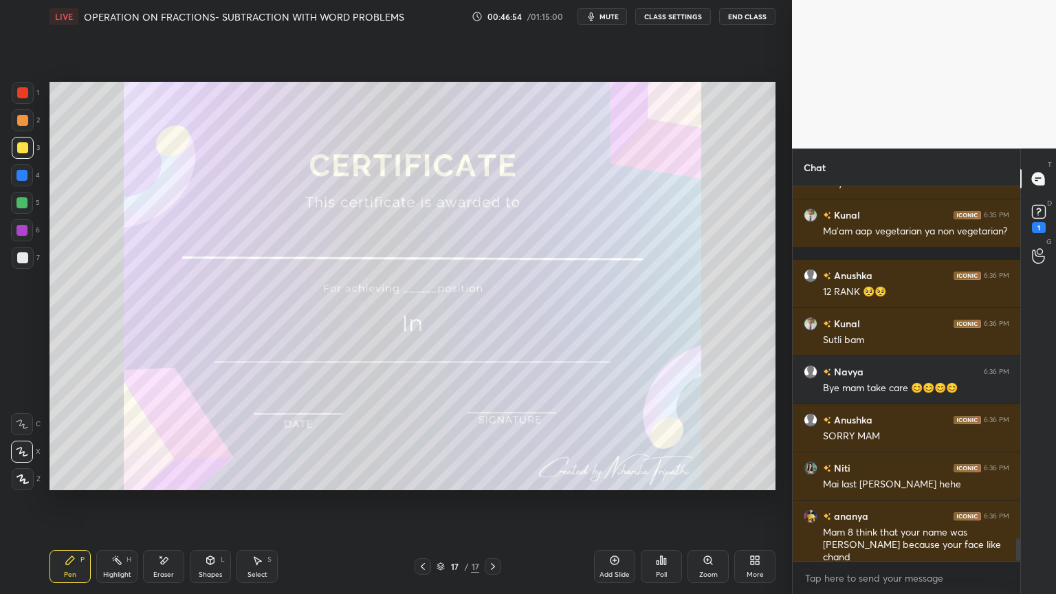
click at [162, 477] on div "Eraser" at bounding box center [163, 566] width 41 height 33
click at [23, 470] on div "Erase all" at bounding box center [22, 479] width 22 height 22
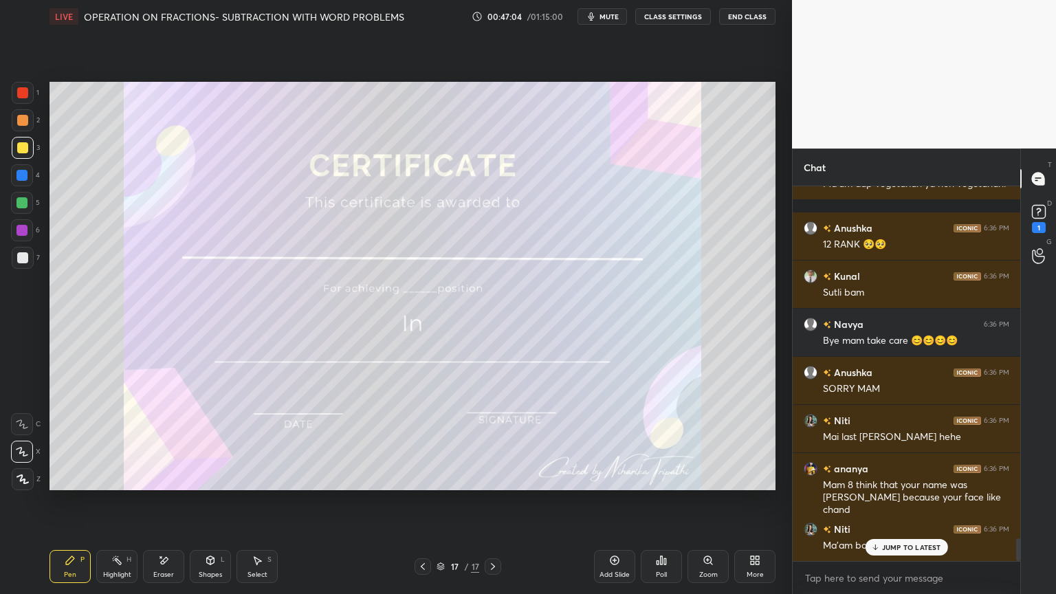
scroll to position [5790, 0]
click at [612, 477] on icon at bounding box center [614, 560] width 9 height 9
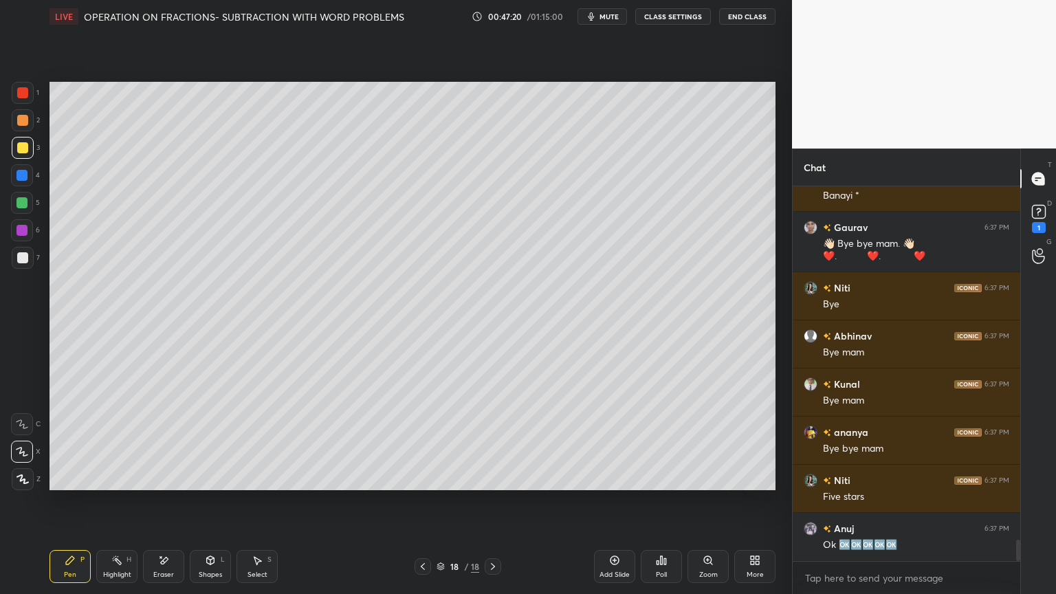
scroll to position [6235, 0]
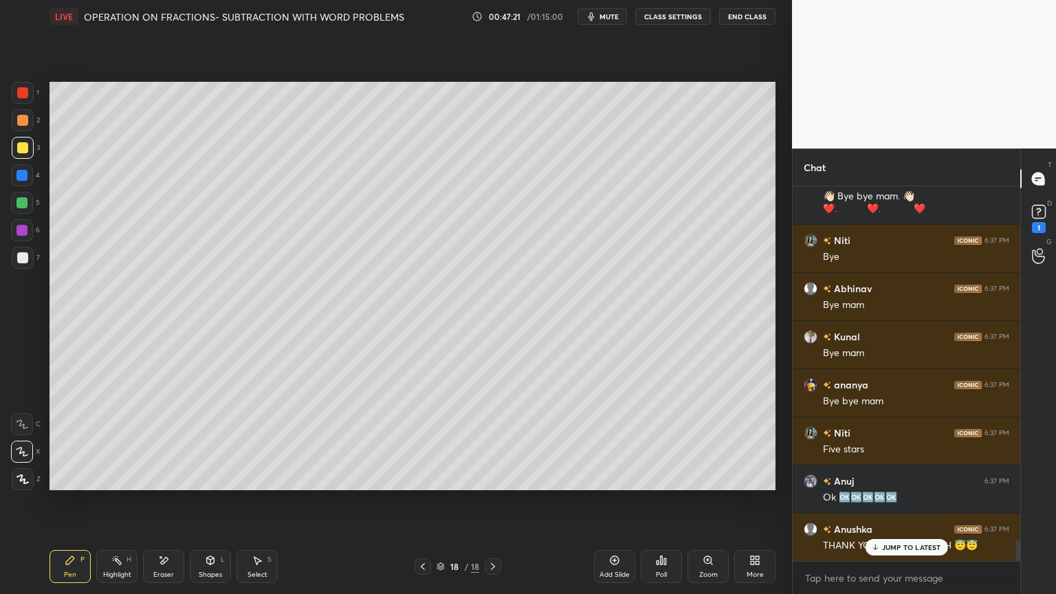
click at [743, 10] on button "End Class" at bounding box center [747, 16] width 56 height 16
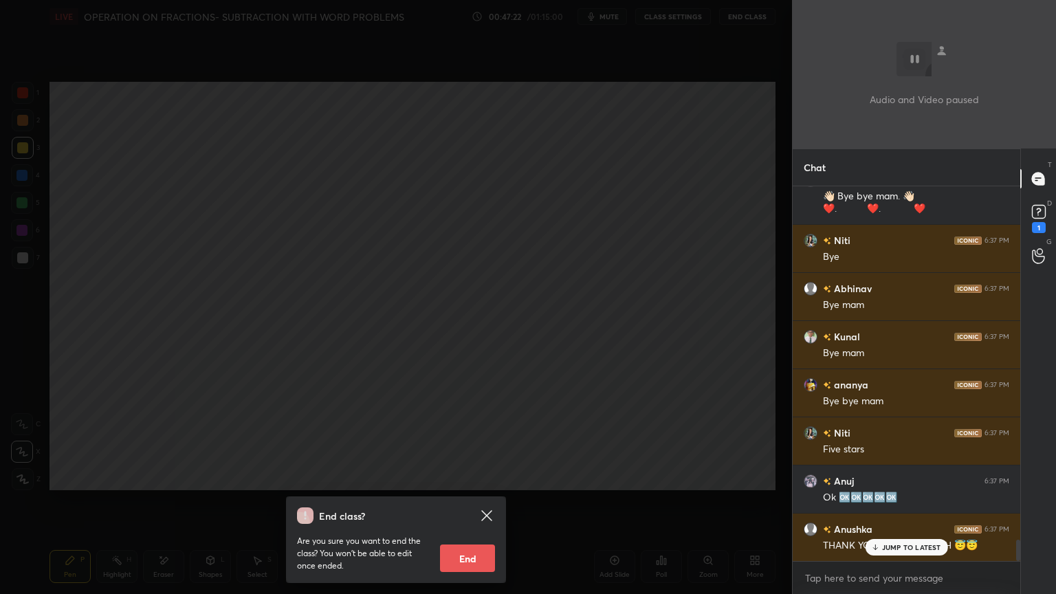
click at [465, 477] on button "End" at bounding box center [467, 557] width 55 height 27
type textarea "x"
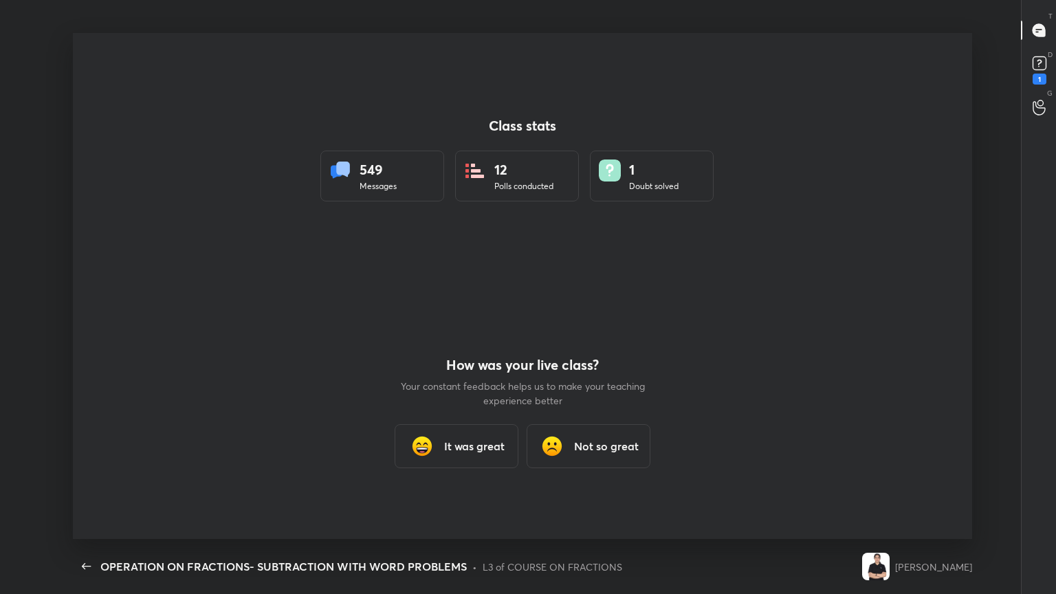
scroll to position [68218, 67679]
